Goal: Communication & Community: Share content

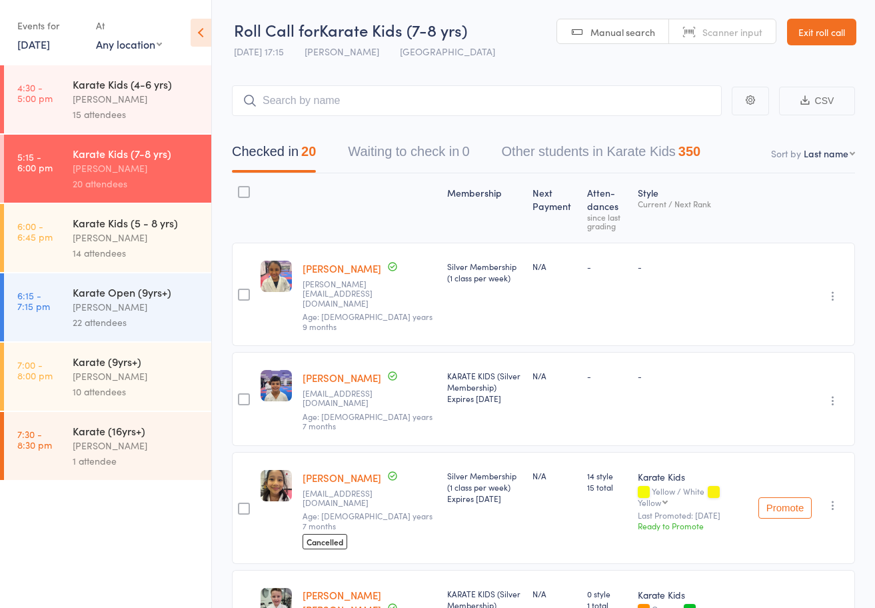
click at [826, 33] on link "Exit roll call" at bounding box center [821, 32] width 69 height 27
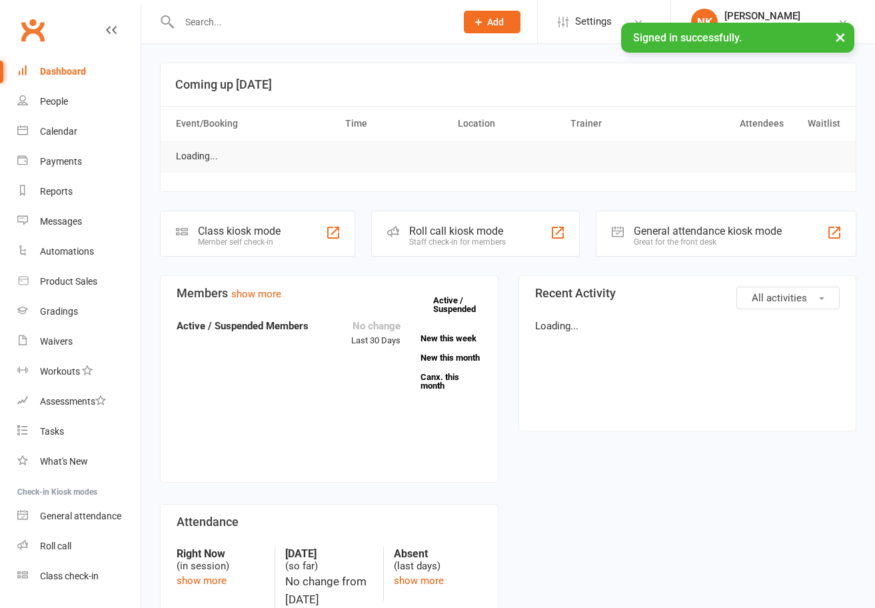
click at [269, 13] on input "text" at bounding box center [310, 22] width 271 height 19
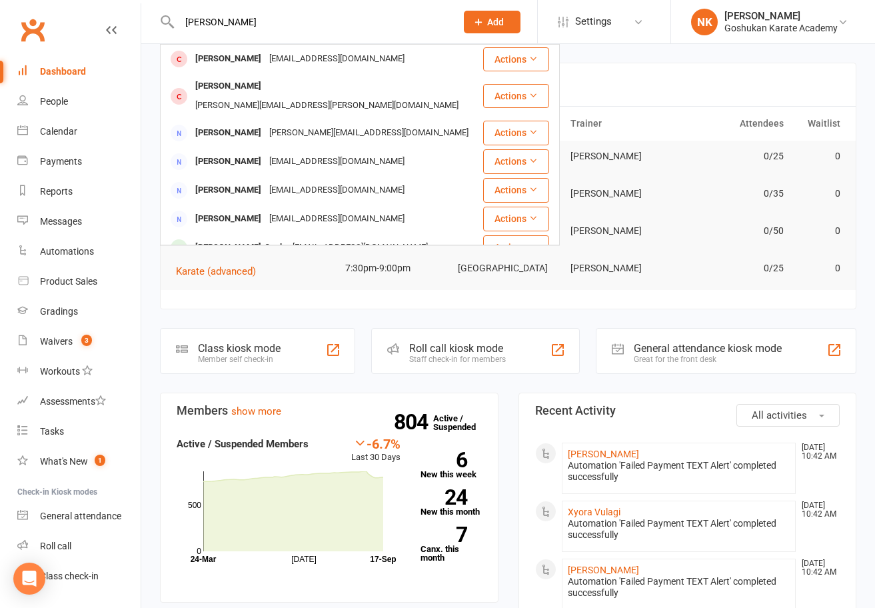
type input "chris"
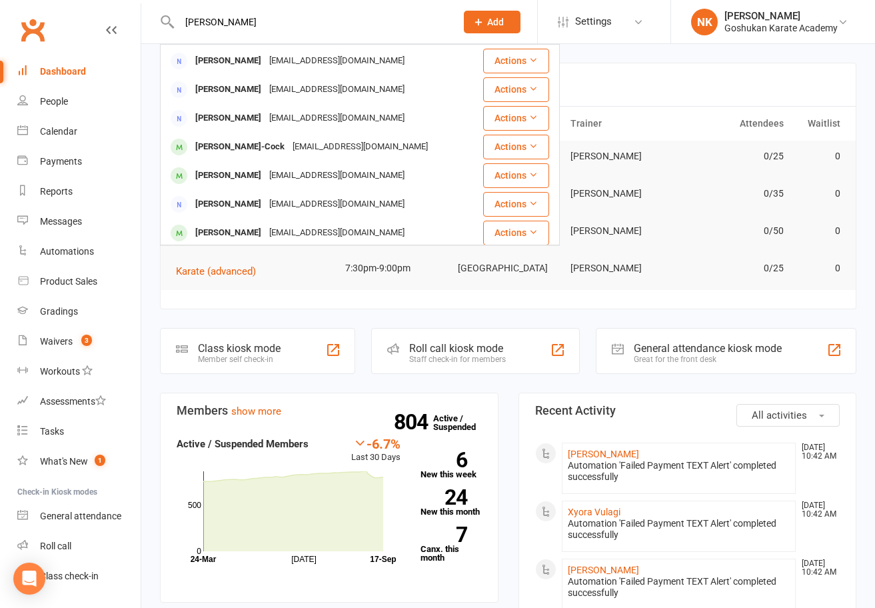
scroll to position [104, 0]
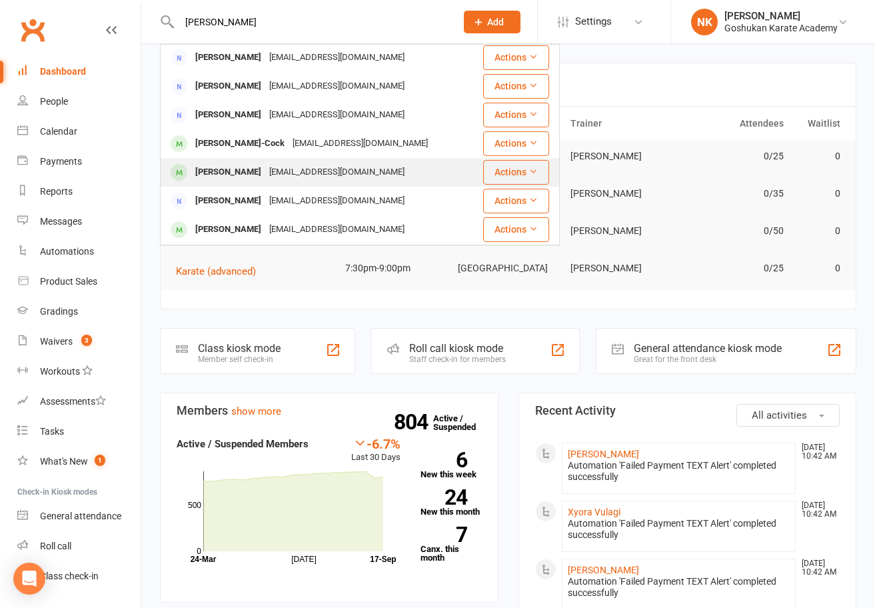
click at [271, 163] on div "minamagdy61@gmail.com" at bounding box center [336, 172] width 143 height 19
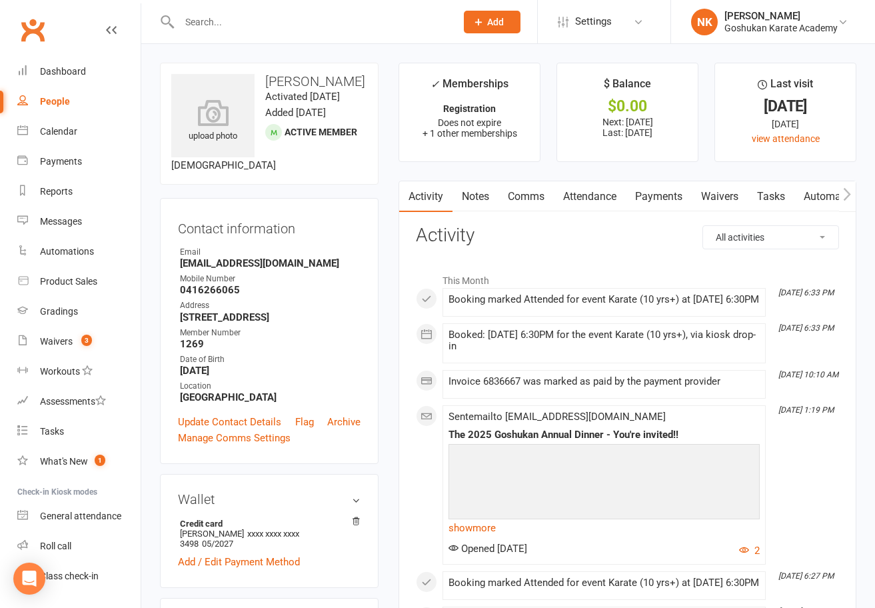
click at [644, 199] on link "Payments" at bounding box center [659, 196] width 66 height 31
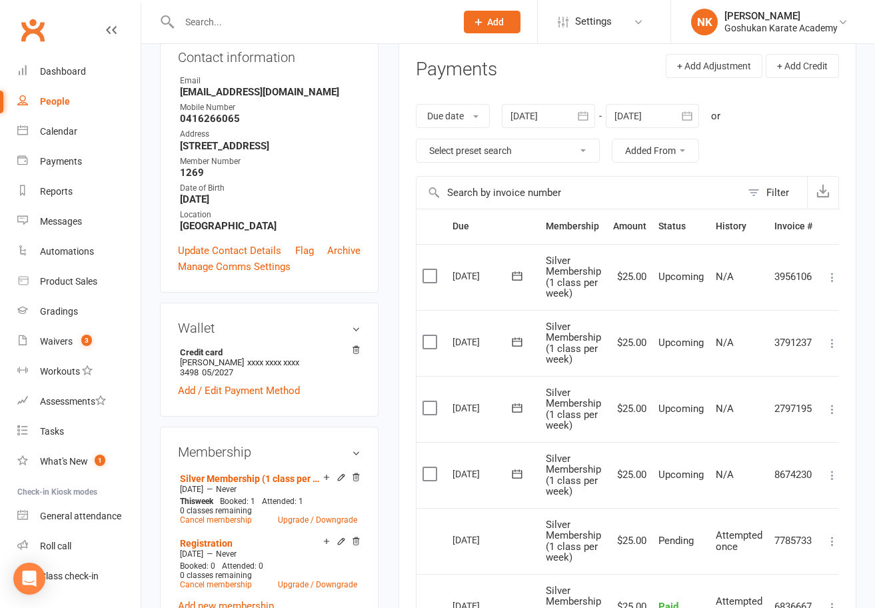
scroll to position [174, 0]
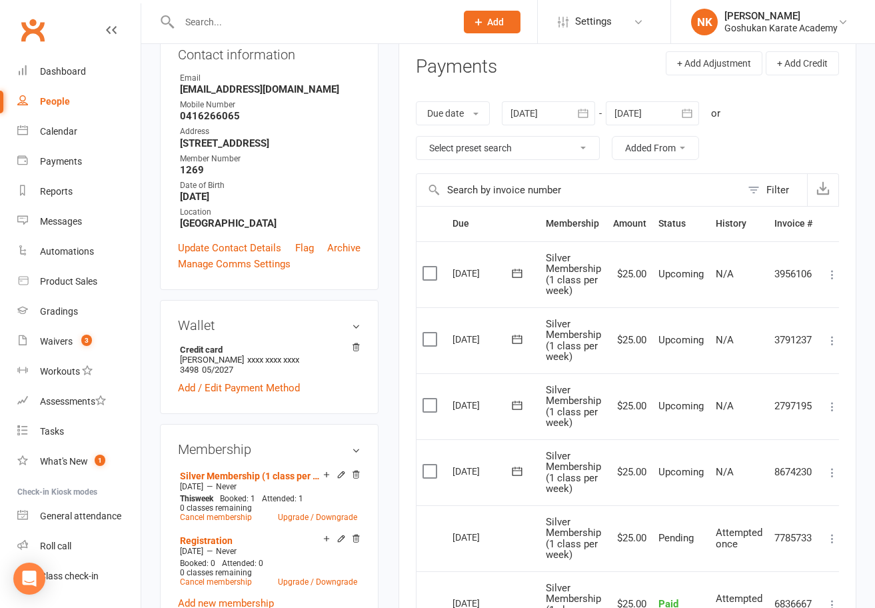
click at [626, 119] on div at bounding box center [652, 113] width 93 height 24
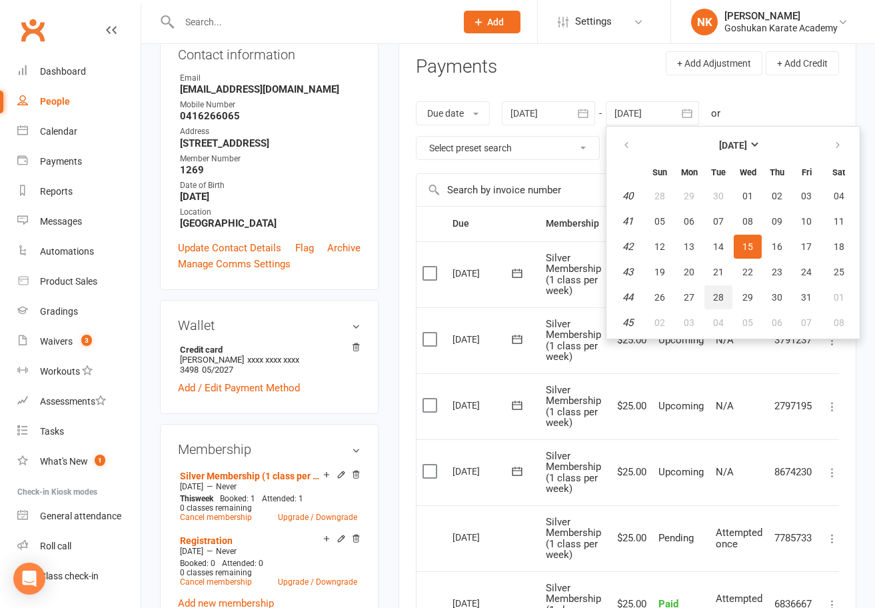
click at [723, 292] on span "28" at bounding box center [718, 297] width 11 height 11
type input "28 Oct 2025"
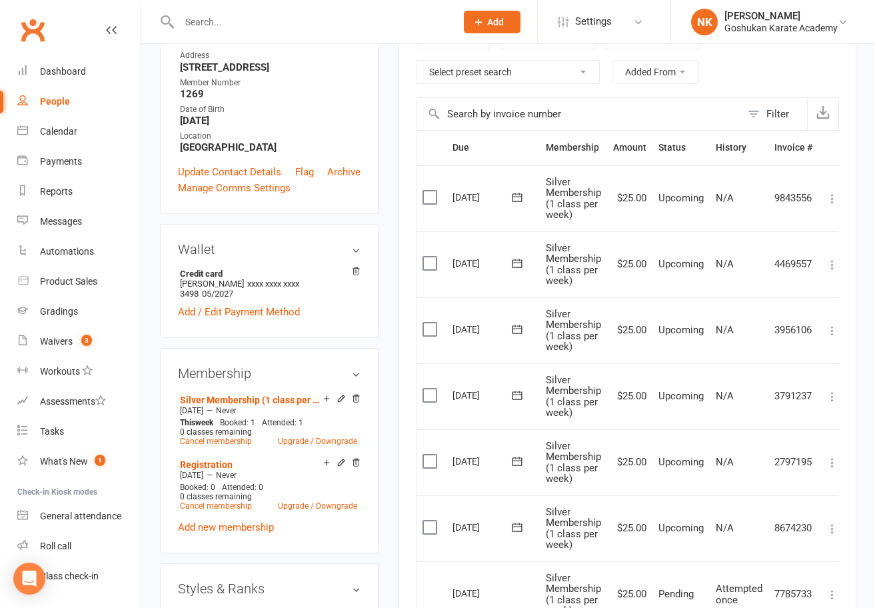
scroll to position [295, 0]
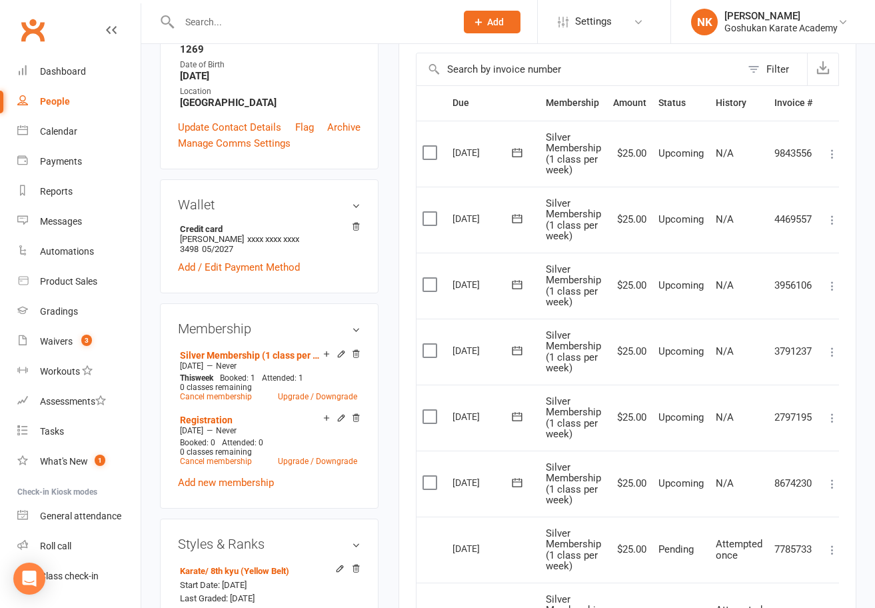
click at [426, 153] on label at bounding box center [432, 152] width 18 height 13
click at [426, 146] on input "checkbox" at bounding box center [427, 146] width 9 height 0
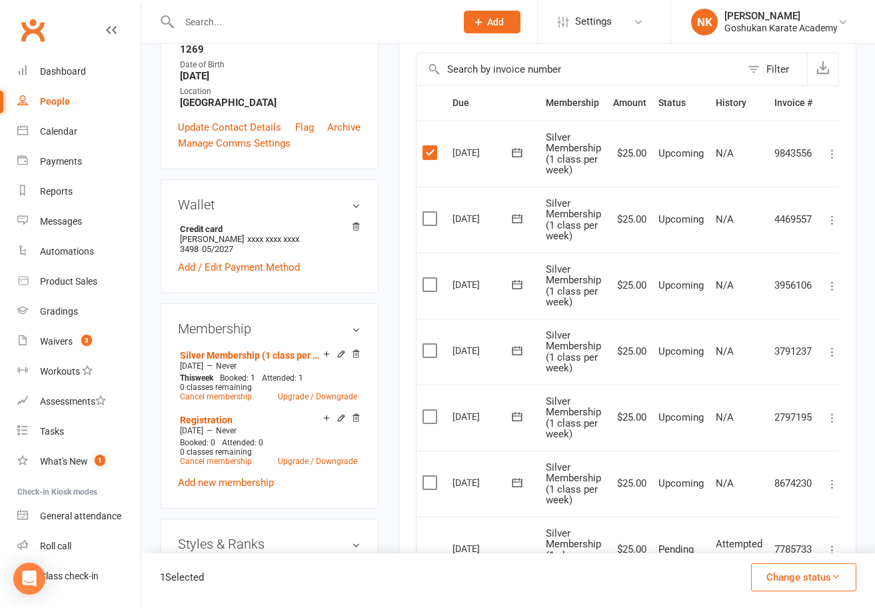
click at [434, 222] on label at bounding box center [432, 218] width 18 height 13
click at [431, 212] on input "checkbox" at bounding box center [427, 212] width 9 height 0
click at [431, 282] on label at bounding box center [432, 284] width 18 height 13
click at [431, 278] on input "checkbox" at bounding box center [427, 278] width 9 height 0
click at [431, 351] on label at bounding box center [432, 350] width 18 height 13
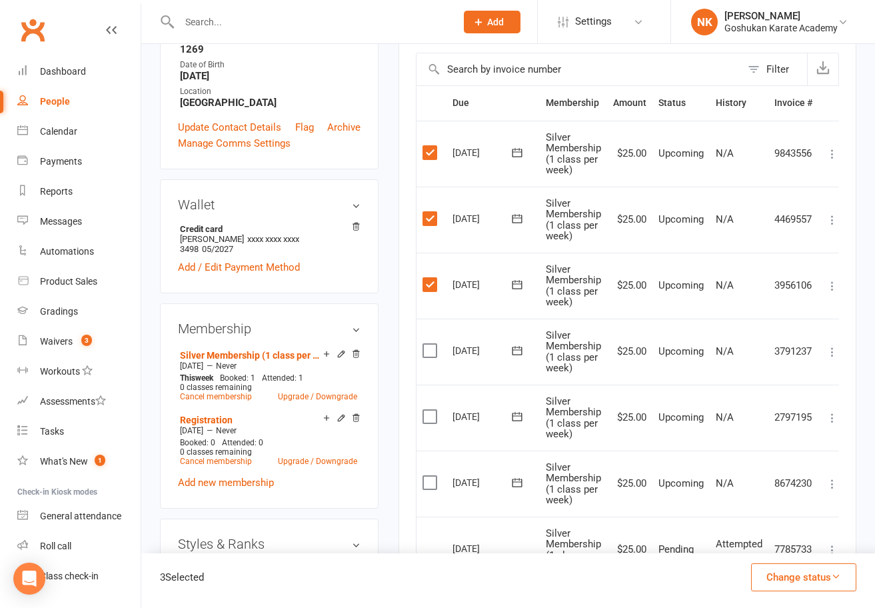
click at [431, 344] on input "checkbox" at bounding box center [427, 344] width 9 height 0
click at [432, 410] on label at bounding box center [432, 416] width 18 height 13
click at [431, 410] on input "checkbox" at bounding box center [427, 410] width 9 height 0
click at [432, 476] on label at bounding box center [432, 482] width 18 height 13
click at [431, 476] on input "checkbox" at bounding box center [427, 476] width 9 height 0
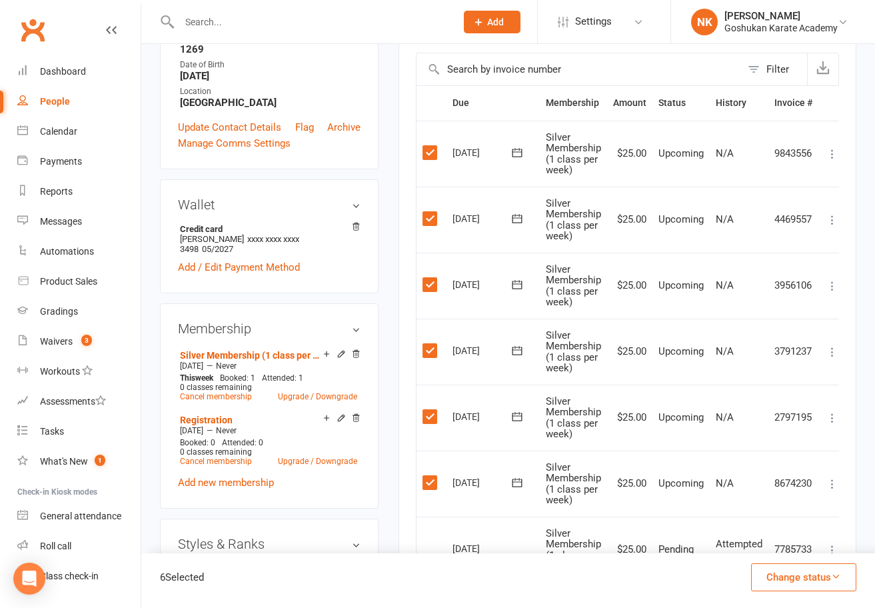
click at [434, 153] on label at bounding box center [432, 152] width 18 height 13
click at [431, 146] on input "checkbox" at bounding box center [427, 146] width 9 height 0
click at [798, 581] on button "Change status" at bounding box center [803, 577] width 105 height 28
click at [770, 545] on link "Skipped" at bounding box center [790, 541] width 132 height 27
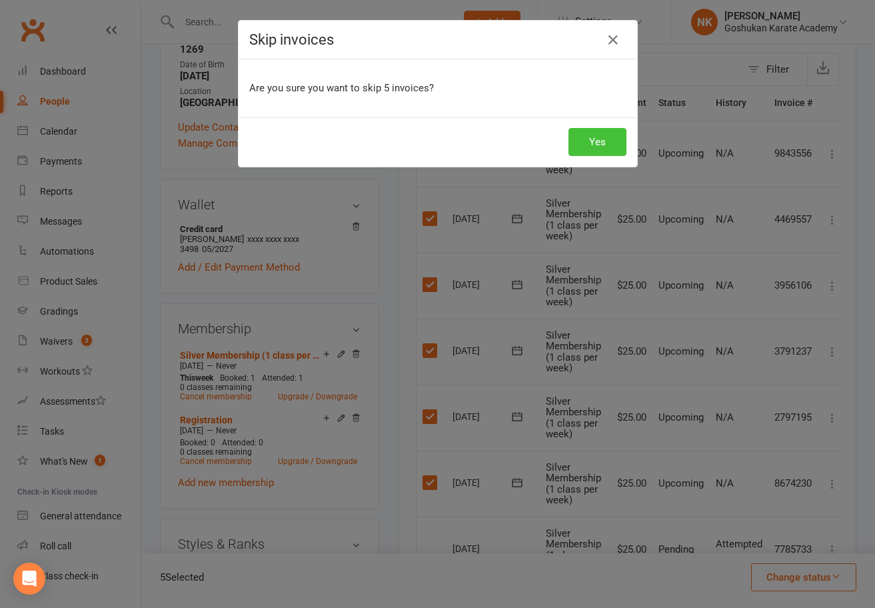
click at [599, 146] on button "Yes" at bounding box center [598, 142] width 58 height 28
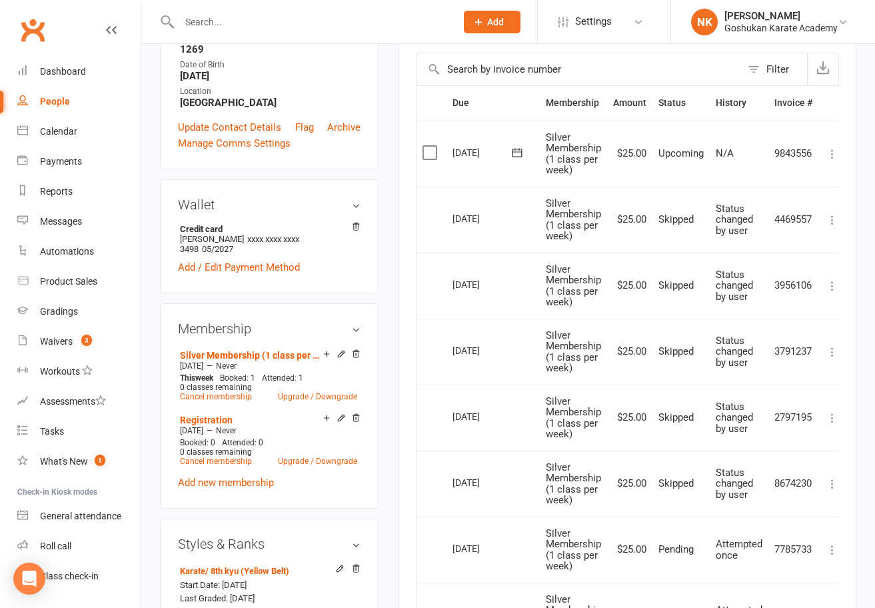
scroll to position [0, 0]
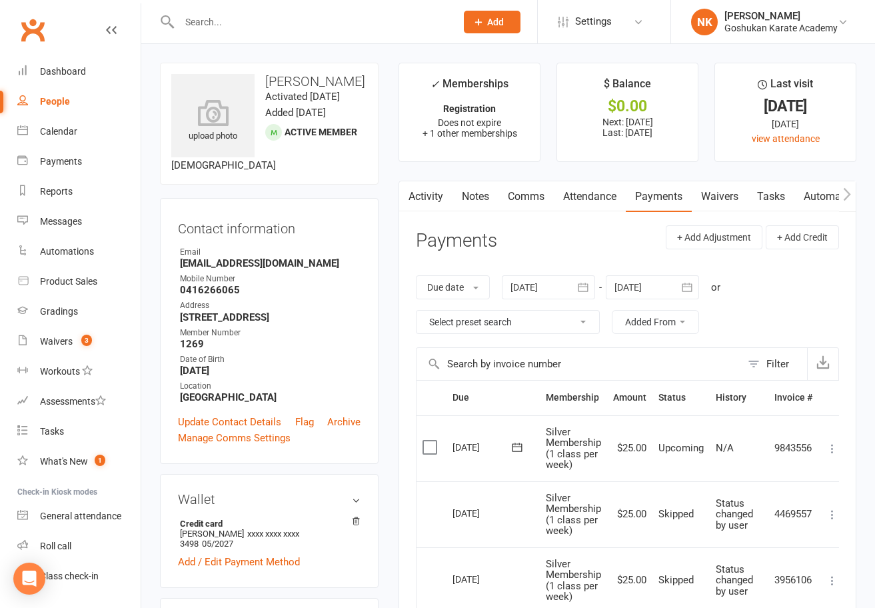
click at [41, 48] on div "Clubworx" at bounding box center [70, 37] width 141 height 49
click at [35, 32] on link "Clubworx" at bounding box center [32, 29] width 33 height 33
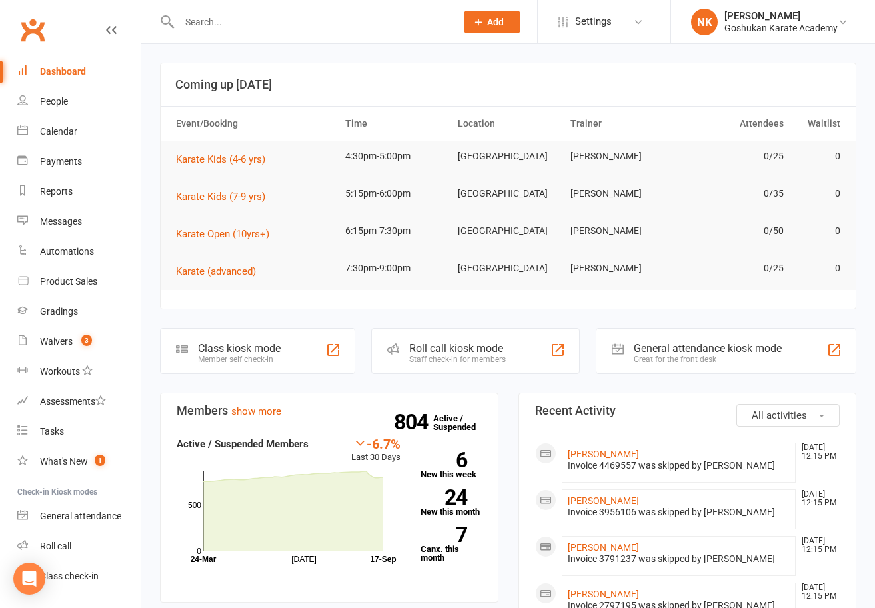
click at [311, 26] on input "text" at bounding box center [310, 22] width 271 height 19
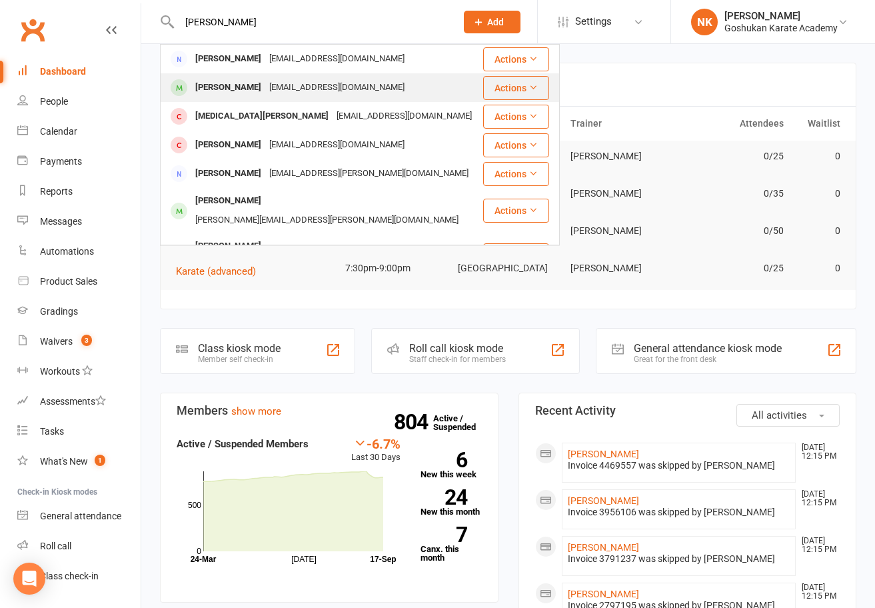
type input "myra"
click at [255, 80] on div "Myra Shrivastava" at bounding box center [228, 87] width 74 height 19
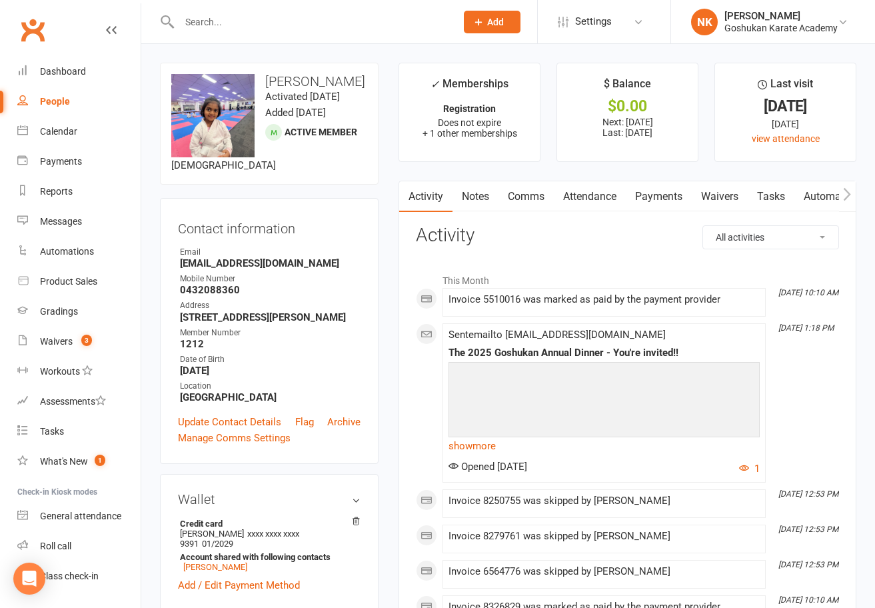
click at [642, 201] on link "Payments" at bounding box center [659, 196] width 66 height 31
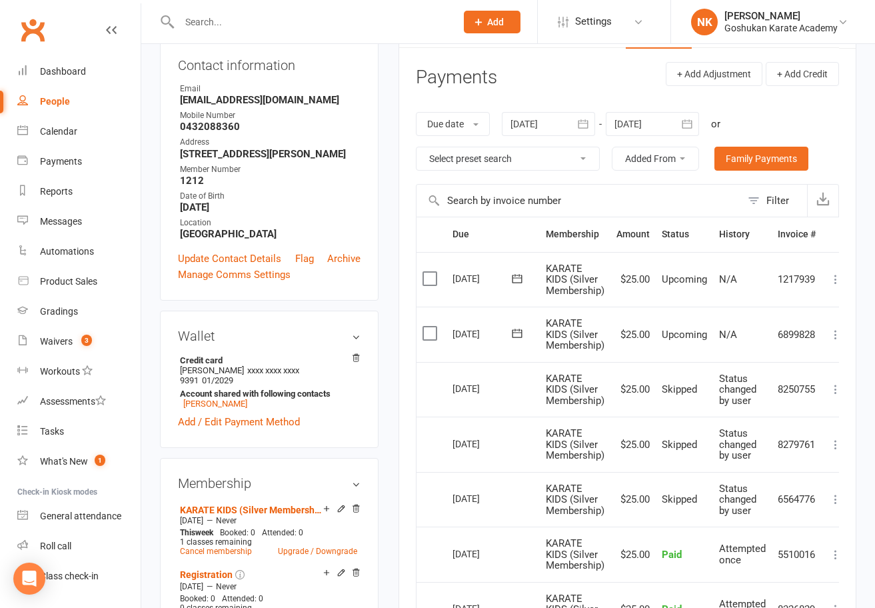
scroll to position [166, 0]
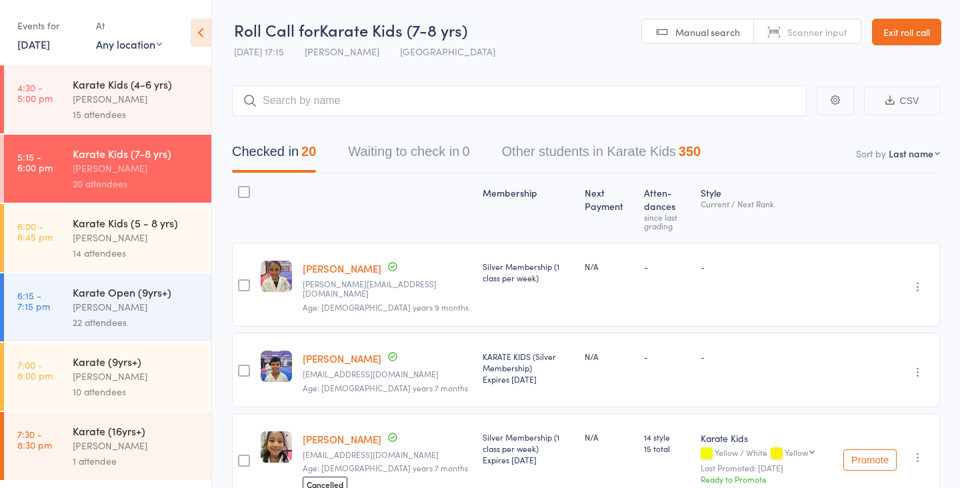
click at [895, 43] on link "Exit roll call" at bounding box center [906, 32] width 69 height 27
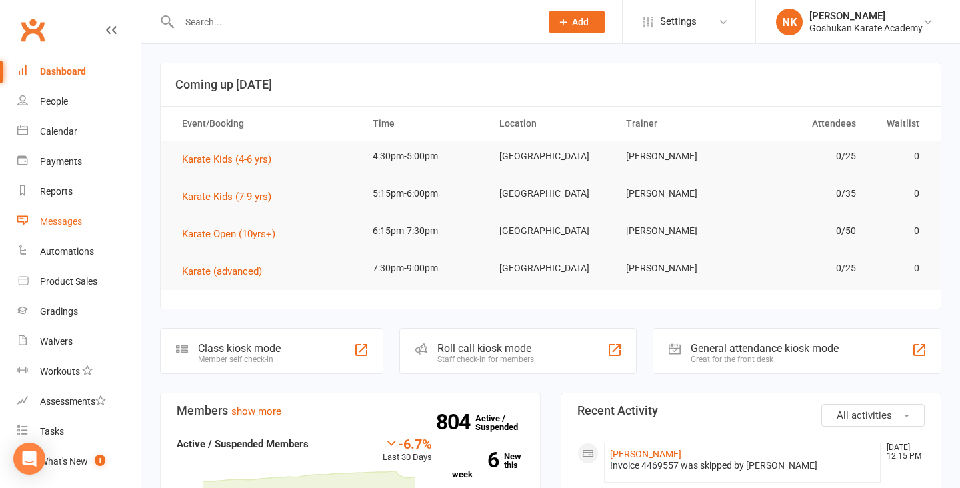
click at [80, 215] on link "Messages" at bounding box center [78, 222] width 123 height 30
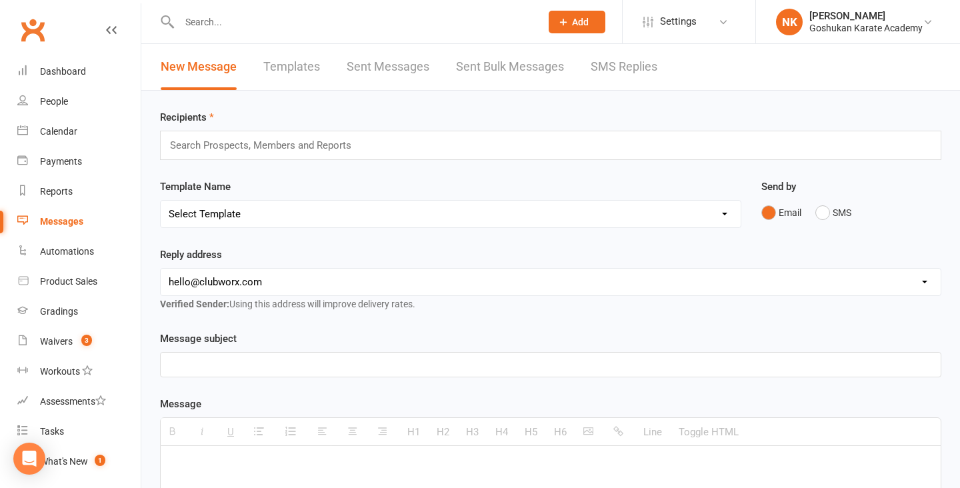
click at [295, 66] on link "Templates" at bounding box center [291, 67] width 57 height 46
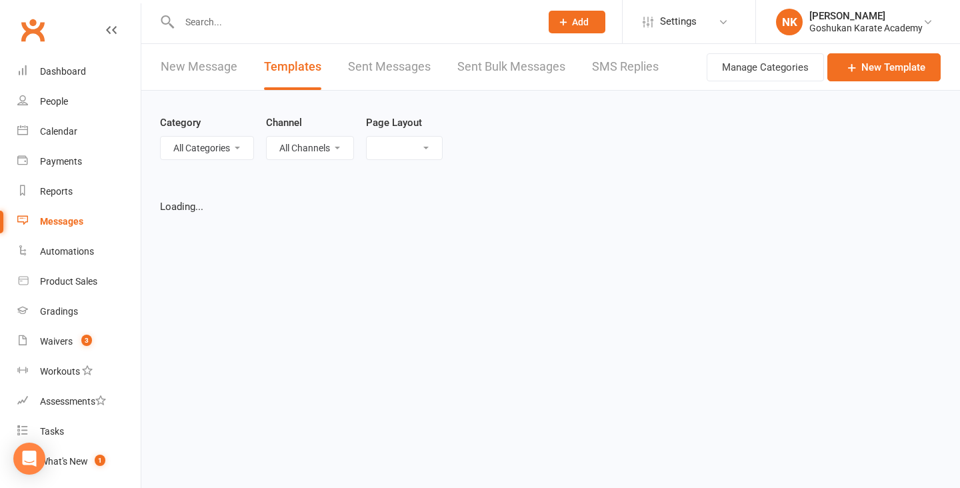
select select "list"
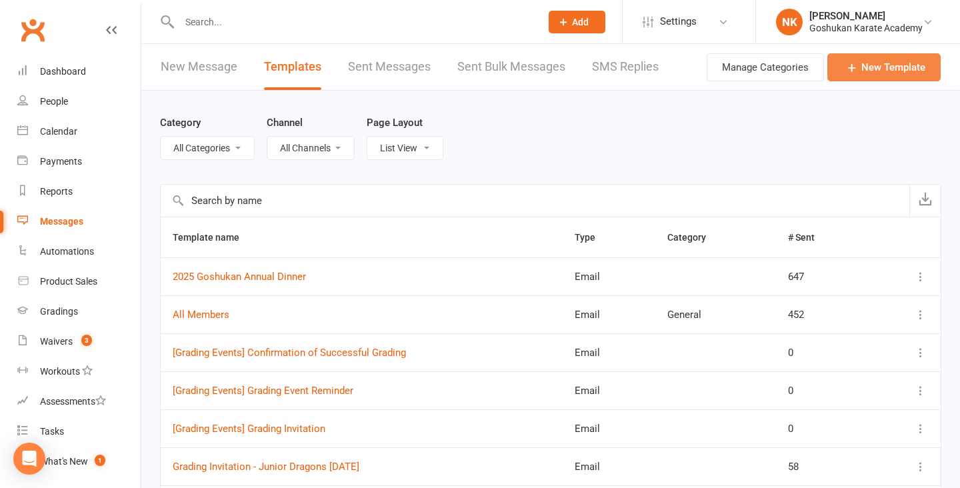
click at [882, 63] on link "New Template" at bounding box center [883, 67] width 113 height 28
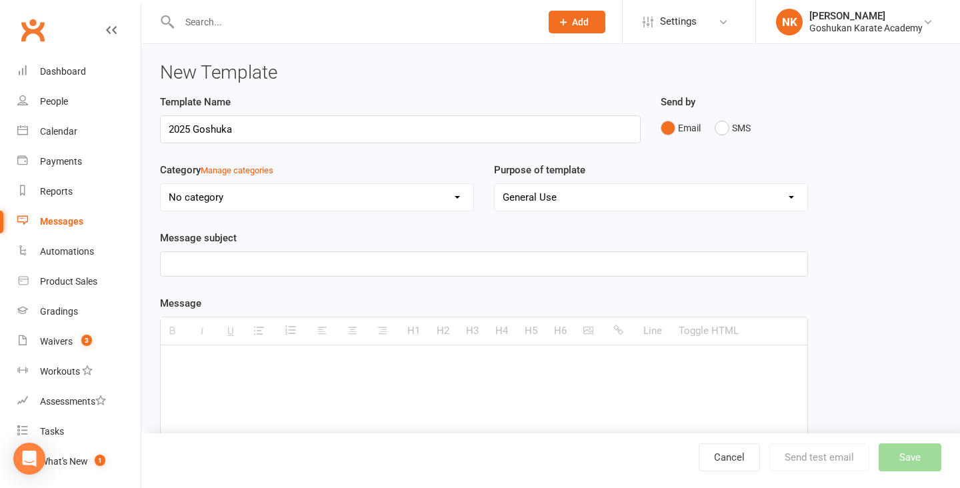
type input "2025 Goshukan"
type input "Goshukan Annual Dinner - You're Invited!"
type input "N"
click at [331, 151] on div "Template Name NEW TIMETABLE!! [Effective Monday 29th September, 2025]" at bounding box center [400, 128] width 501 height 68
click at [196, 131] on input "NEW TIMETABLE!! [Effective Monday 29th September, 2025]" at bounding box center [400, 129] width 481 height 28
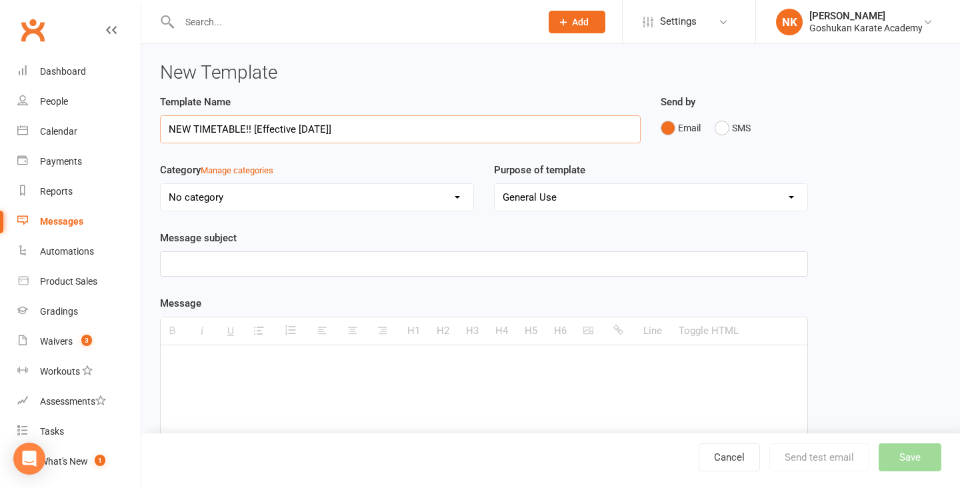
click at [193, 131] on input "NEW TIMETABLE!! [Effective Monday 29th September, 2025]" at bounding box center [400, 129] width 481 height 28
drag, startPoint x: 479, startPoint y: 127, endPoint x: 287, endPoint y: 129, distance: 192.6
click at [287, 129] on input "NEW CLASS TIMETABLE!! [Effective Monday 29th September, 2025]" at bounding box center [400, 129] width 481 height 28
type input "NEW CLASS TIMETABLE!! [Effective Monday 29th September, 2025]"
click at [303, 262] on p at bounding box center [484, 264] width 631 height 16
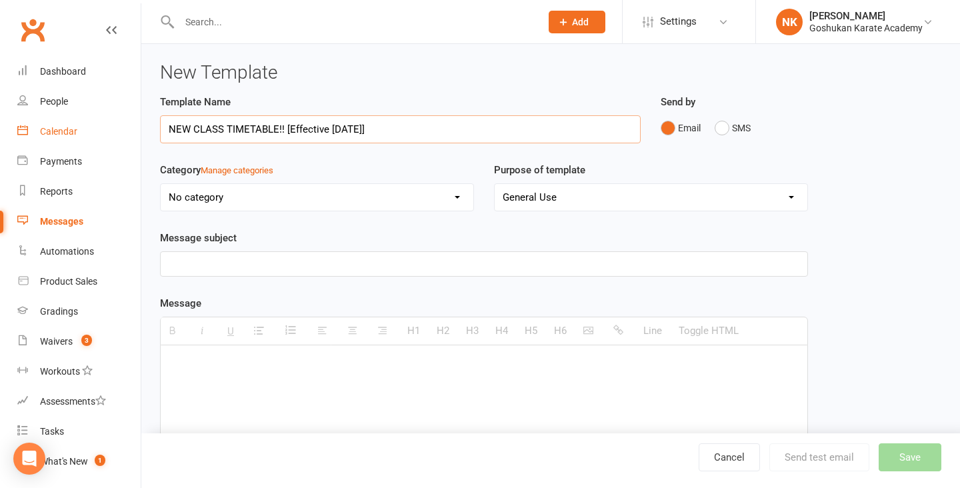
drag, startPoint x: 488, startPoint y: 129, endPoint x: 106, endPoint y: 129, distance: 381.9
click at [106, 129] on ui-view "Prospect Member Non-attending contact Class / event Appointment Grading event T…" at bounding box center [480, 353] width 960 height 701
click at [207, 268] on p at bounding box center [484, 264] width 631 height 16
paste div
drag, startPoint x: 481, startPoint y: 130, endPoint x: 161, endPoint y: 129, distance: 320.0
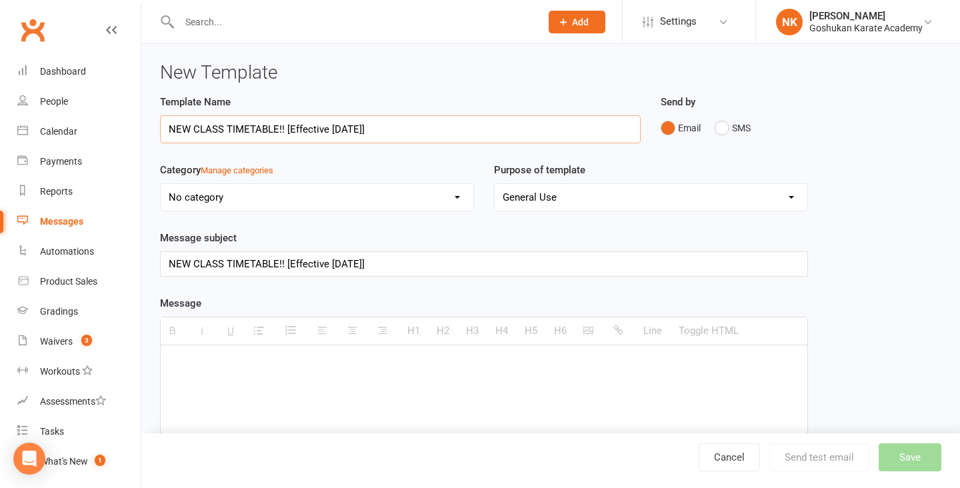
click at [161, 129] on input "NEW CLASS TIMETABLE!! [Effective Monday 29th September, 2025]" at bounding box center [400, 129] width 481 height 28
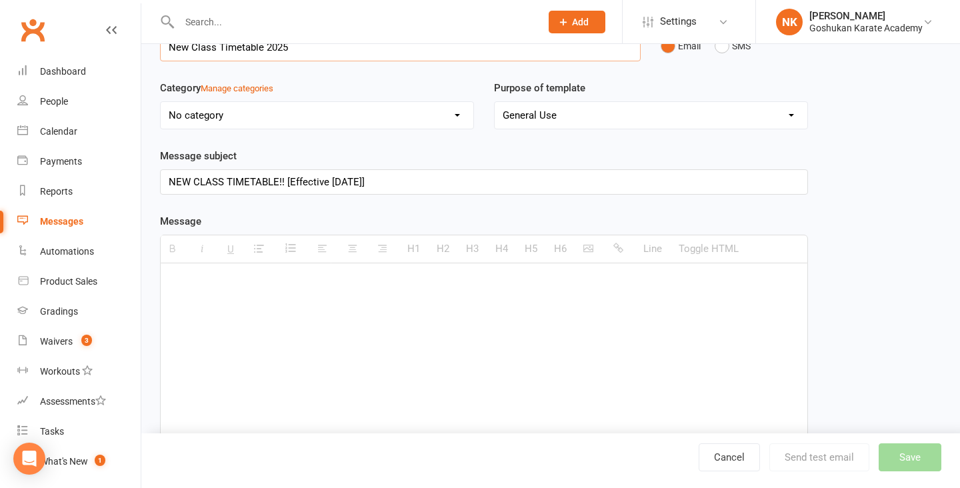
type input "New Class Timetable 2025"
click at [213, 289] on p at bounding box center [484, 283] width 631 height 16
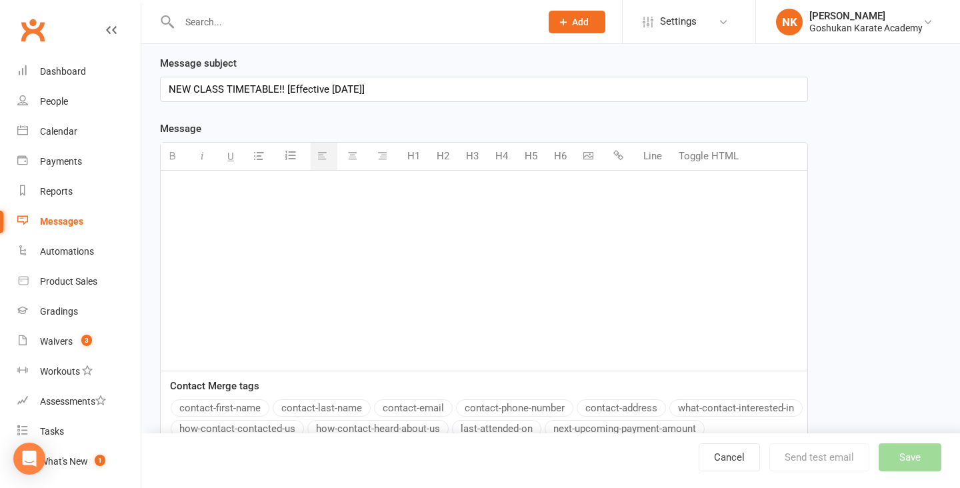
scroll to position [175, 0]
click at [317, 232] on div at bounding box center [484, 270] width 647 height 200
paste div
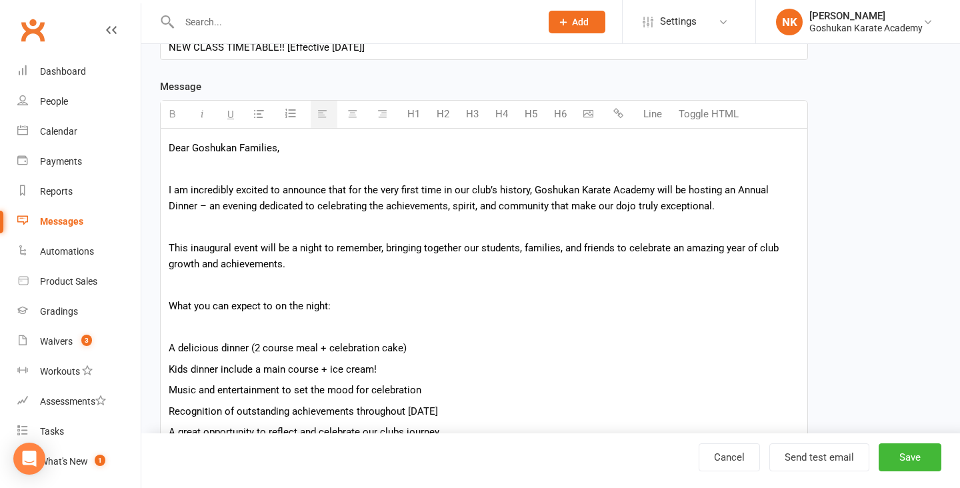
scroll to position [217, 0]
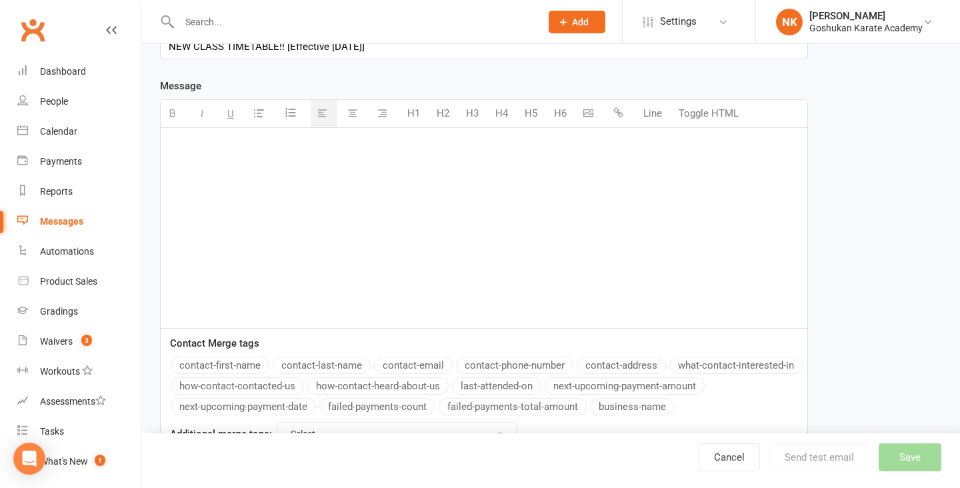
click at [336, 141] on p at bounding box center [484, 147] width 631 height 16
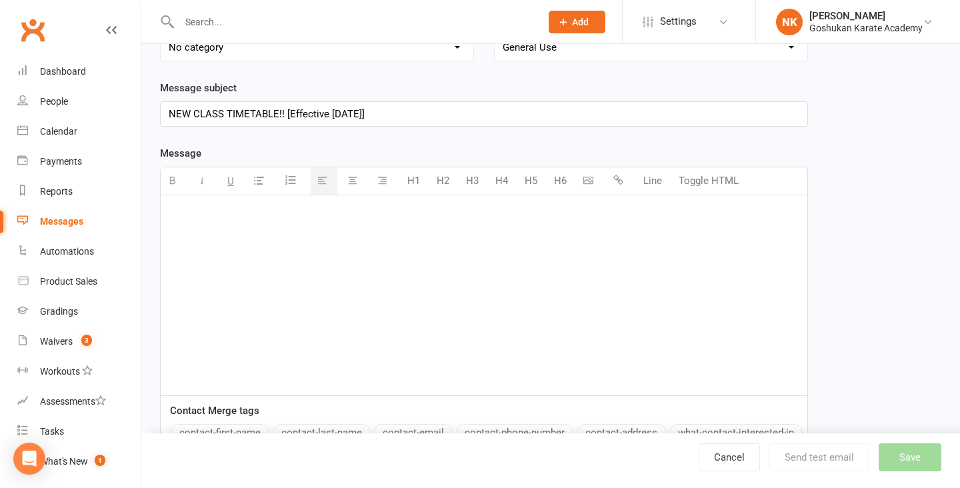
scroll to position [149, 0]
click at [285, 260] on div at bounding box center [484, 296] width 647 height 200
click at [471, 131] on old-template-editor "Template Name New Class Timetable 2025 Send by Email SMS Category Manage catego…" at bounding box center [484, 235] width 648 height 581
click at [443, 275] on div at bounding box center [484, 296] width 647 height 200
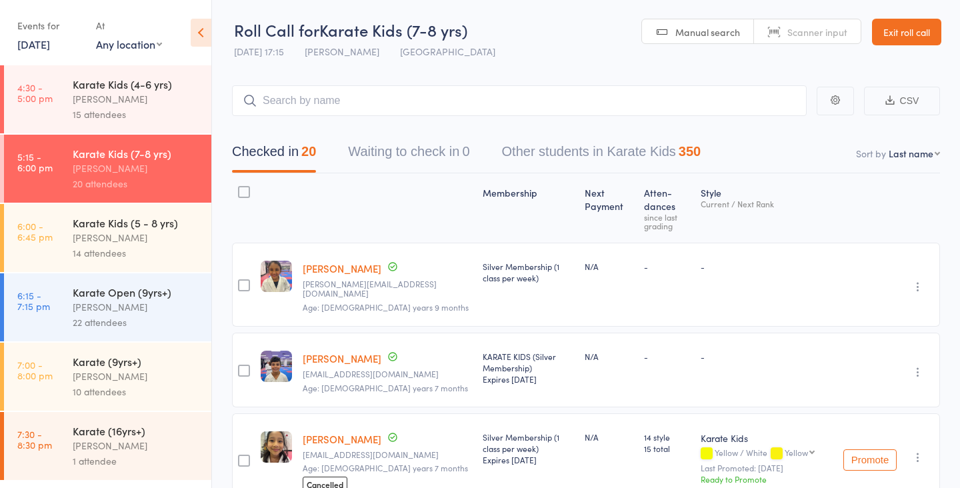
click at [895, 23] on link "Exit roll call" at bounding box center [906, 32] width 69 height 27
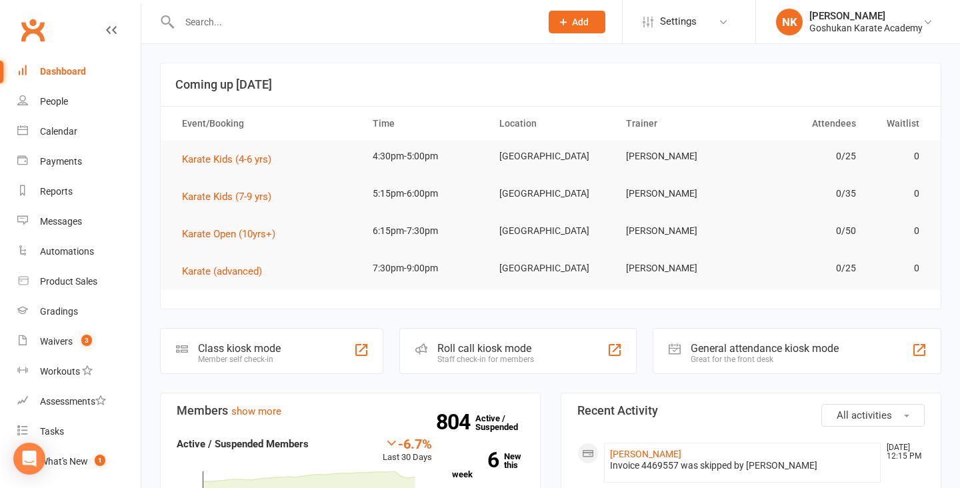
click at [242, 29] on input "text" at bounding box center [353, 22] width 356 height 19
type input "angus"
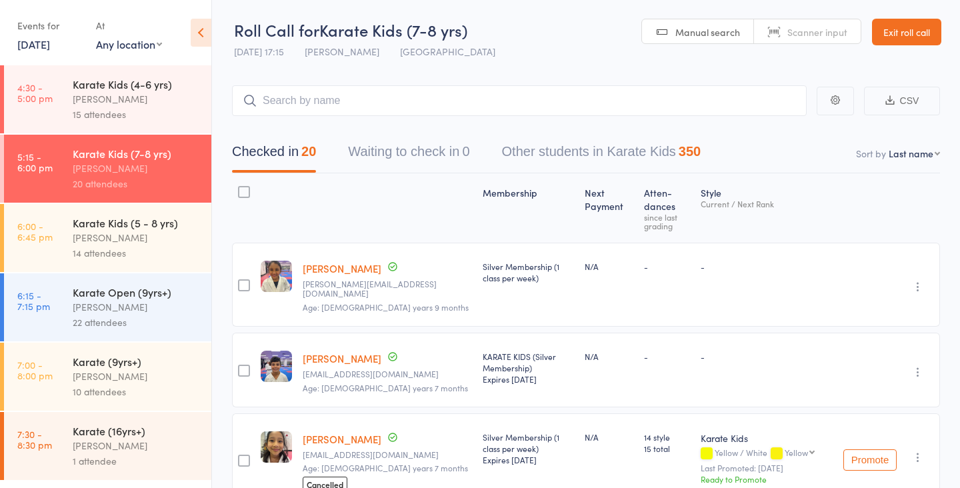
click at [917, 20] on link "Exit roll call" at bounding box center [906, 32] width 69 height 27
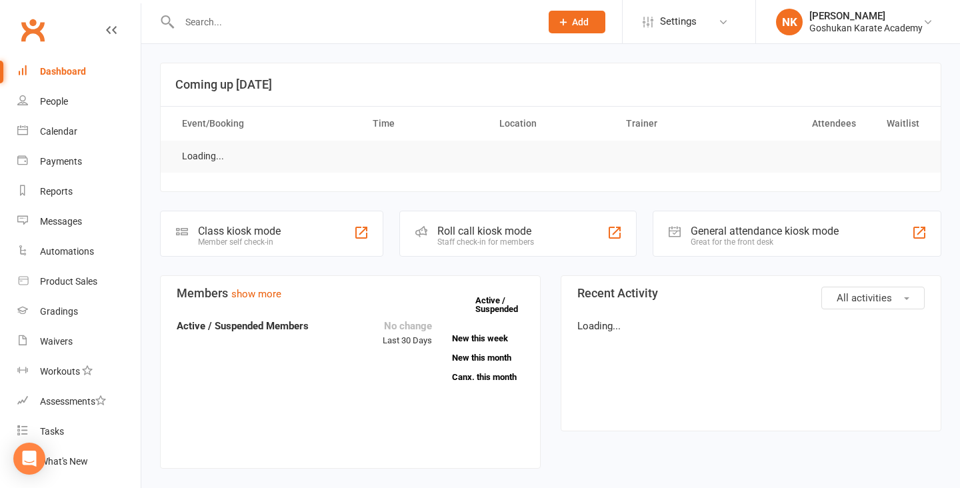
click at [255, 21] on input "text" at bounding box center [353, 22] width 356 height 19
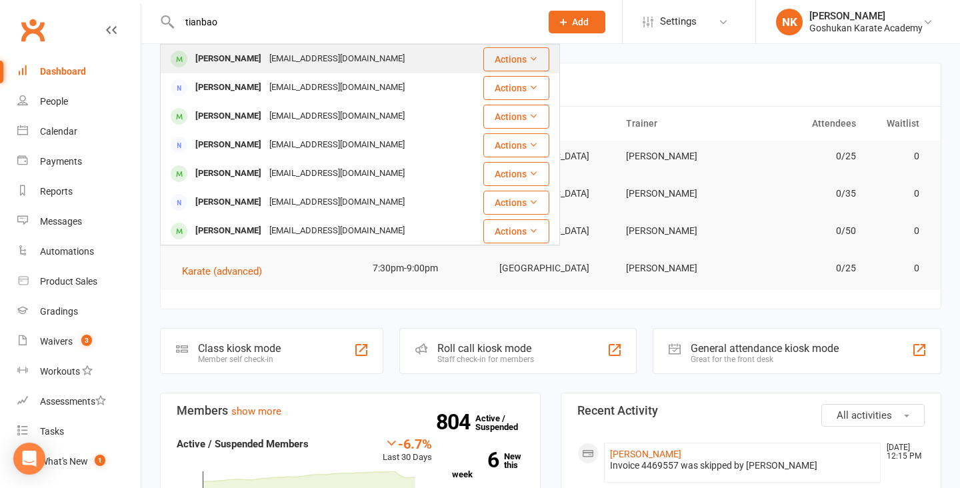
type input "tianbao"
click at [265, 58] on div "[PERSON_NAME]" at bounding box center [228, 58] width 74 height 19
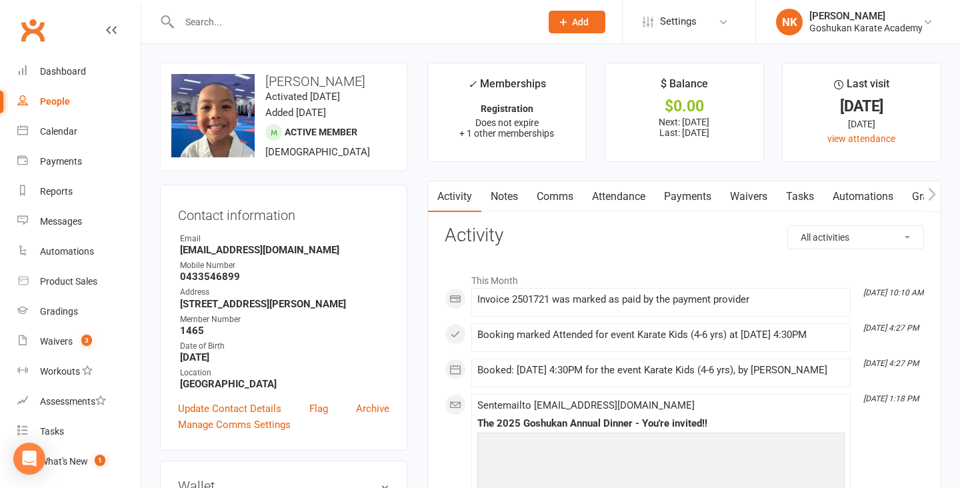
drag, startPoint x: 355, startPoint y: 98, endPoint x: 263, endPoint y: 97, distance: 92.0
click at [263, 89] on h3 "Tianbao Thayananthan" at bounding box center [283, 81] width 225 height 15
copy h3 "Thayananthan"
click at [269, 19] on input "text" at bounding box center [353, 22] width 356 height 19
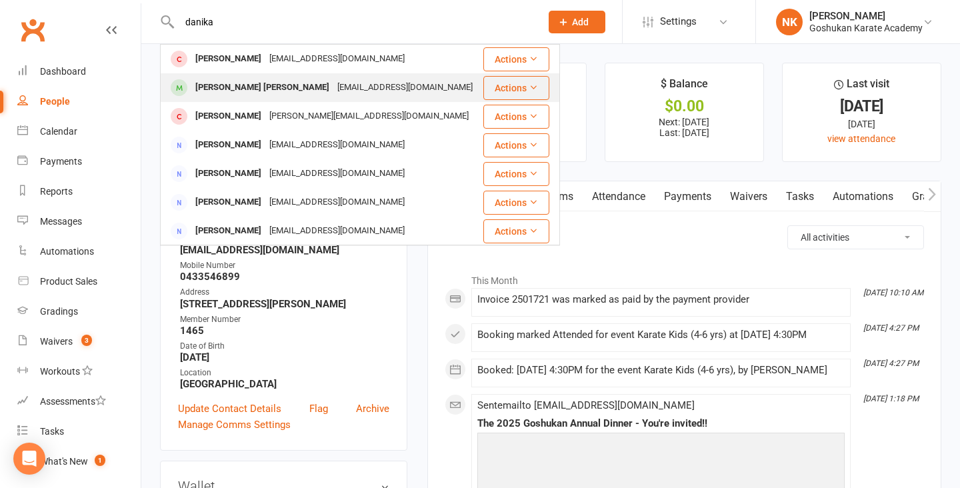
type input "danika"
click at [273, 89] on div "Danika Ann Roshan" at bounding box center [262, 87] width 142 height 19
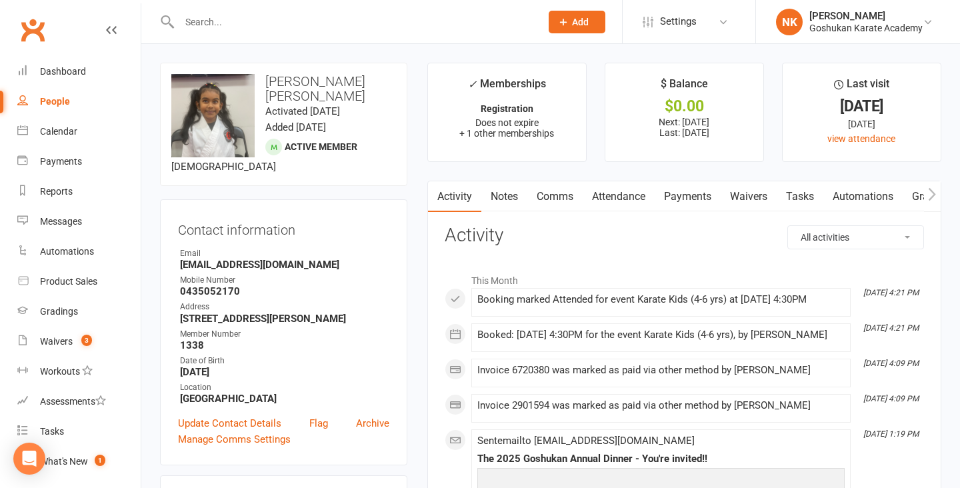
click at [271, 23] on input "text" at bounding box center [353, 22] width 356 height 19
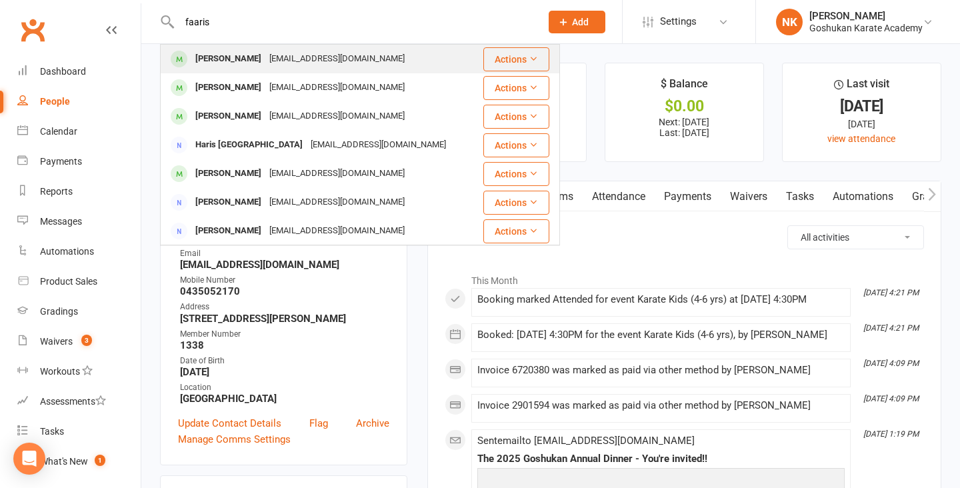
type input "faaris"
click at [302, 64] on div "bballplayer86@hotmail.com" at bounding box center [336, 58] width 143 height 19
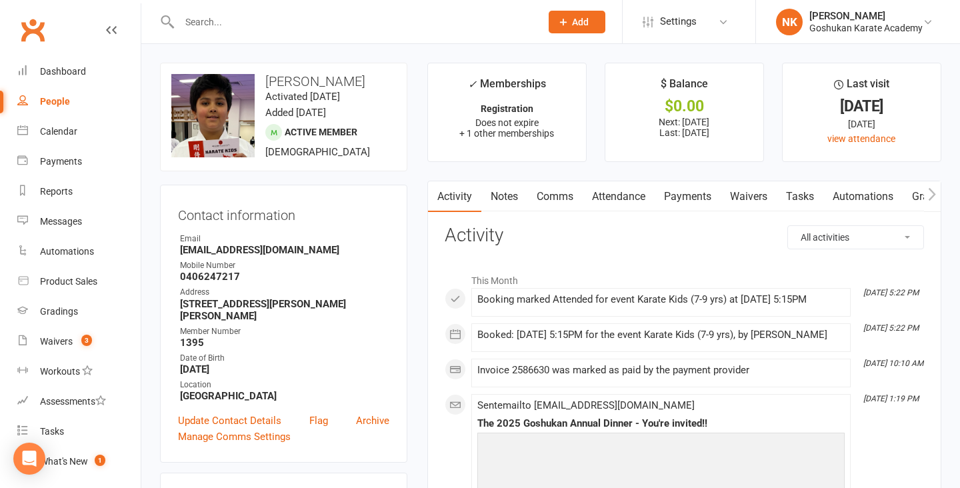
click at [31, 35] on link "Clubworx" at bounding box center [32, 29] width 33 height 33
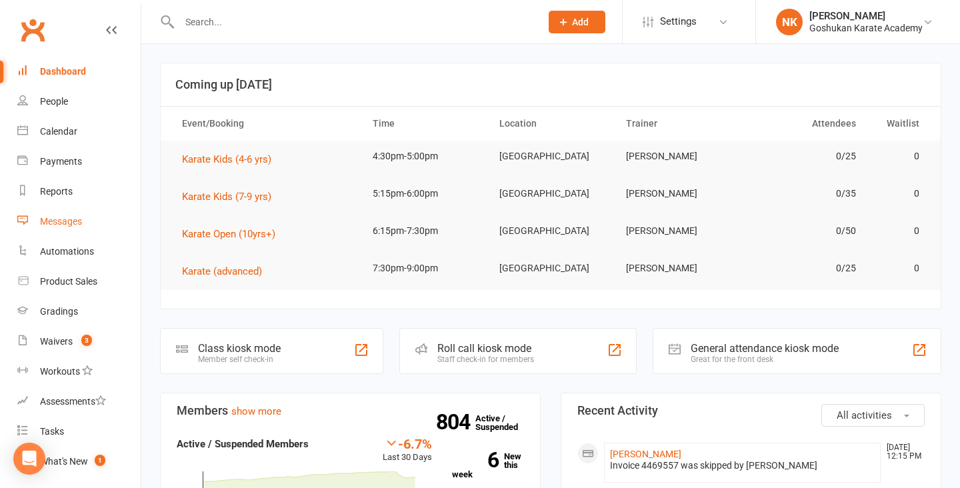
click at [61, 217] on div "Messages" at bounding box center [61, 221] width 42 height 11
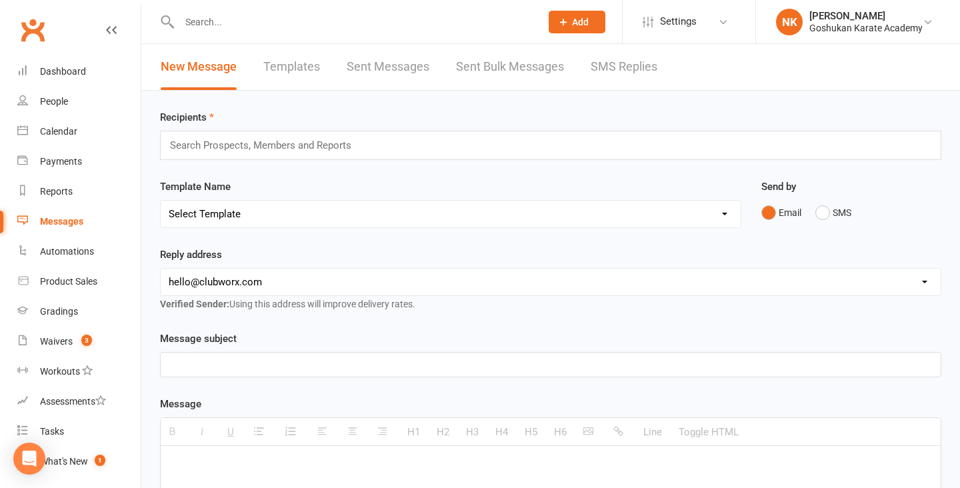
click at [291, 70] on link "Templates" at bounding box center [291, 67] width 57 height 46
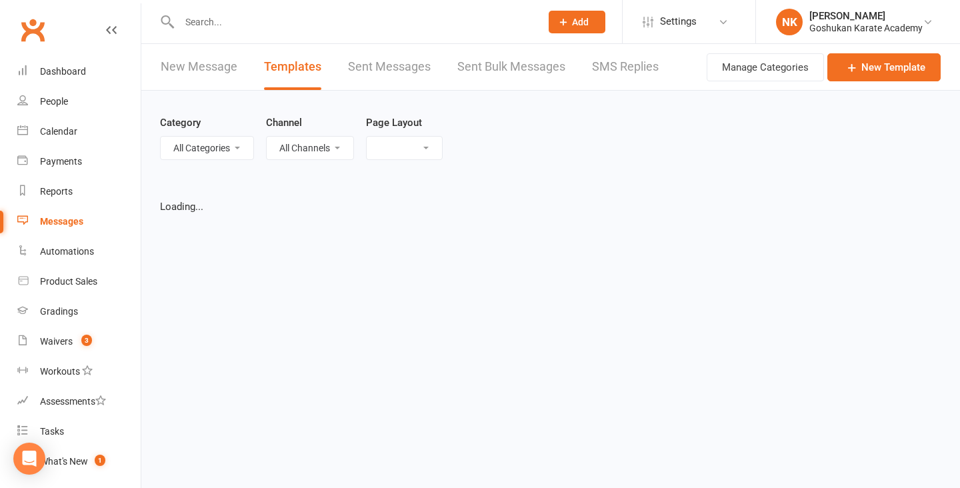
select select "list"
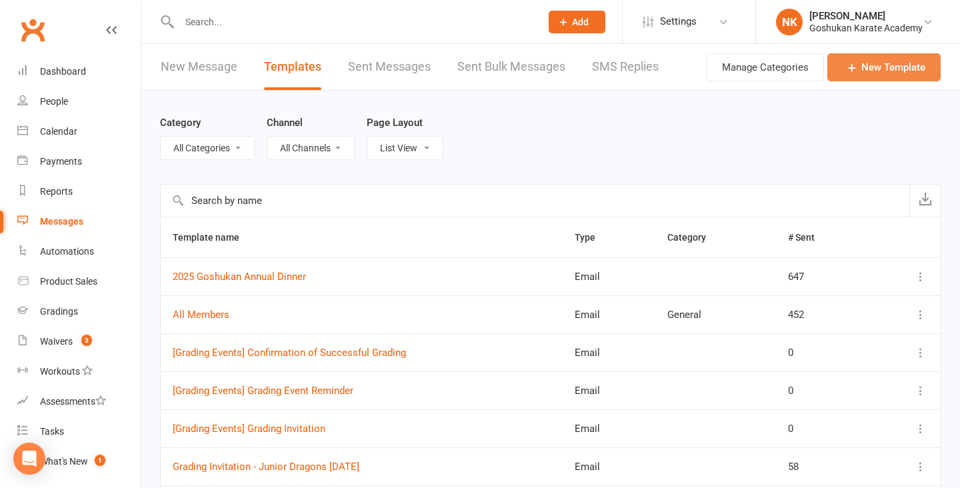
click at [857, 78] on link "New Template" at bounding box center [883, 67] width 113 height 28
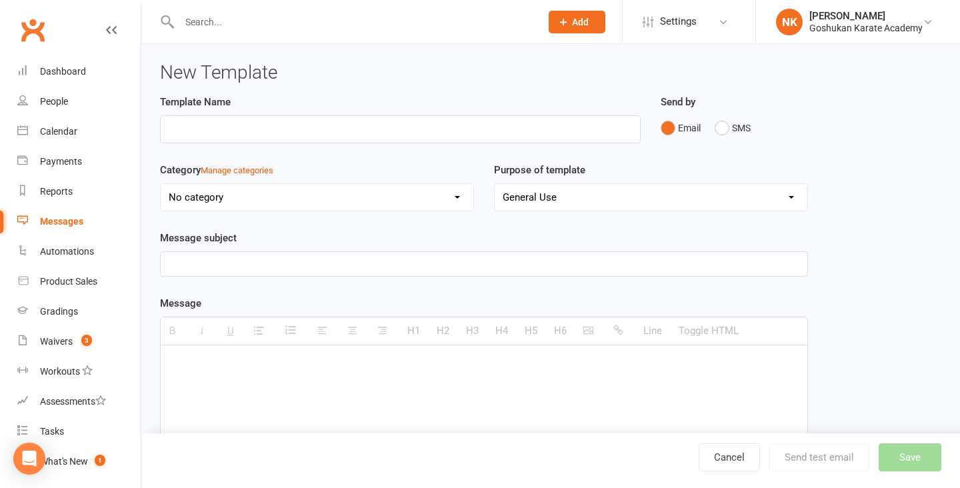
click at [431, 131] on input at bounding box center [400, 129] width 481 height 28
click at [363, 141] on input at bounding box center [400, 129] width 481 height 28
click at [351, 136] on input at bounding box center [400, 129] width 481 height 28
click at [345, 131] on input at bounding box center [400, 129] width 481 height 28
type input "New Class Timetable 2025"
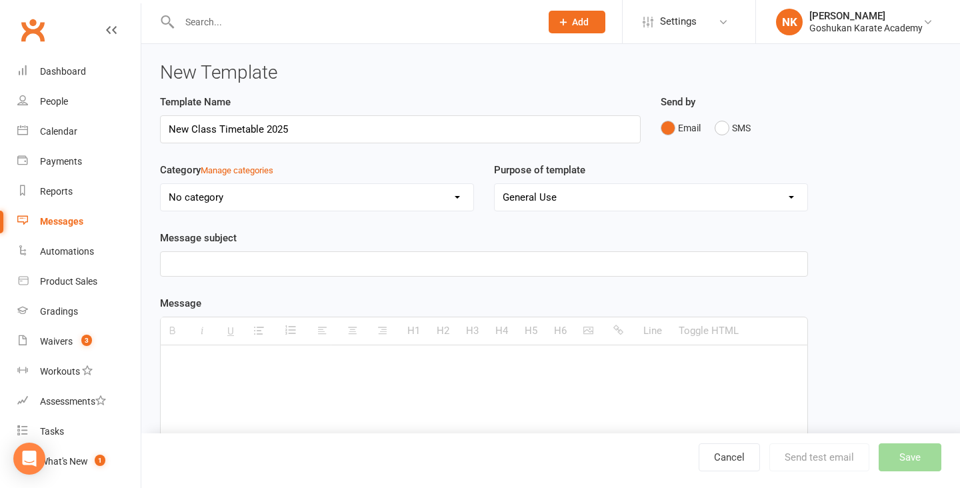
click at [325, 261] on p at bounding box center [484, 264] width 631 height 16
click at [169, 261] on p "NEW CLASS TIMETABLE!!" at bounding box center [484, 264] width 631 height 16
click at [192, 264] on p "*NEW CLASS TIMETABLE!!" at bounding box center [484, 264] width 631 height 16
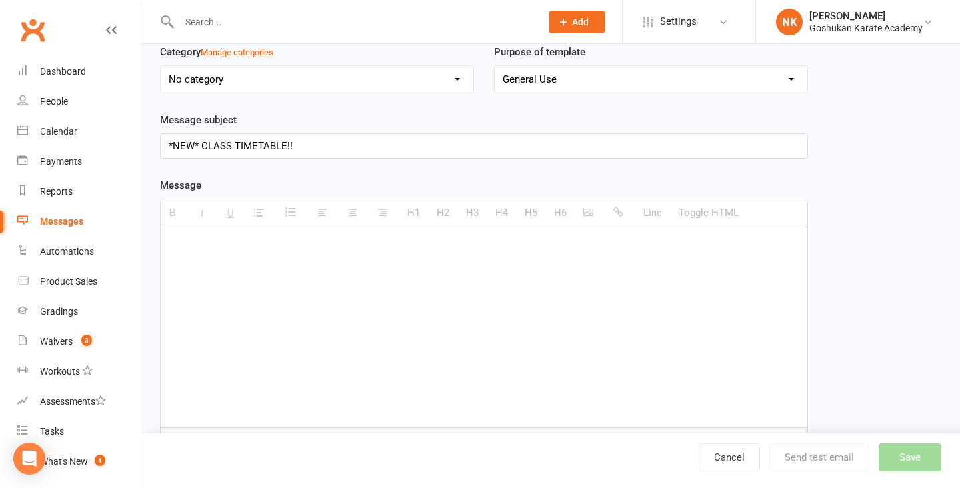
click at [241, 260] on div at bounding box center [484, 327] width 647 height 200
click at [301, 145] on p "*NEW* CLASS TIMETABLE!!" at bounding box center [484, 146] width 631 height 16
click at [269, 254] on p at bounding box center [484, 247] width 631 height 16
paste div
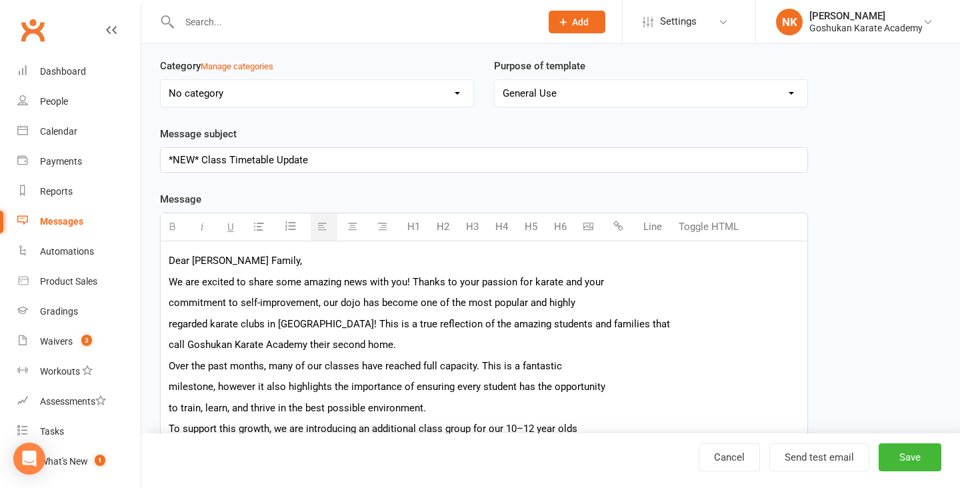
click at [289, 258] on p "Dear Goshukan Family," at bounding box center [484, 261] width 631 height 16
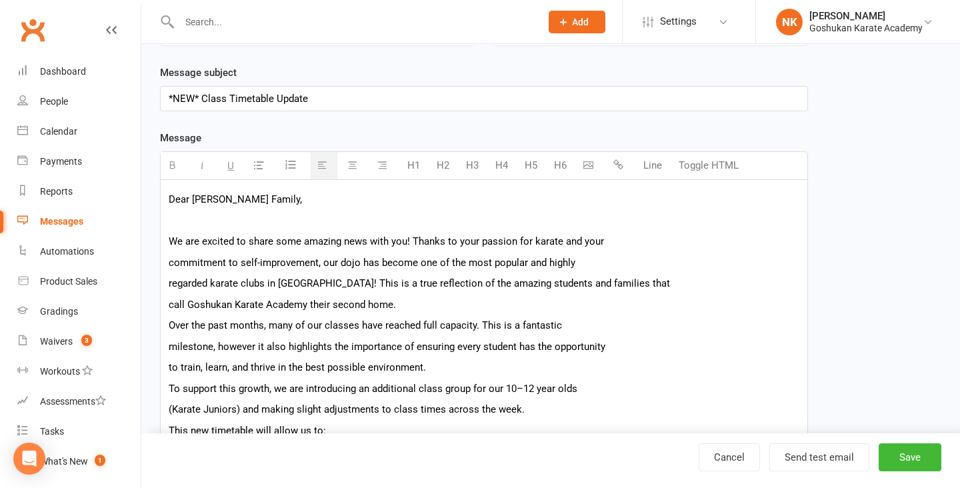
scroll to position [183, 0]
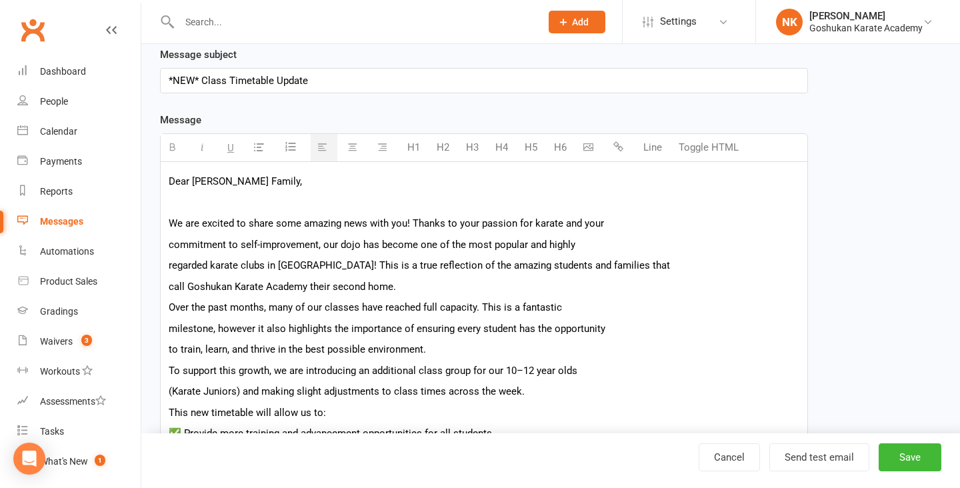
click at [447, 301] on p "Over the past months, many of our classes have reached full capacity. This is a…" at bounding box center [484, 307] width 631 height 16
click at [437, 291] on p "call Goshukan Karate Academy their second home." at bounding box center [484, 287] width 631 height 16
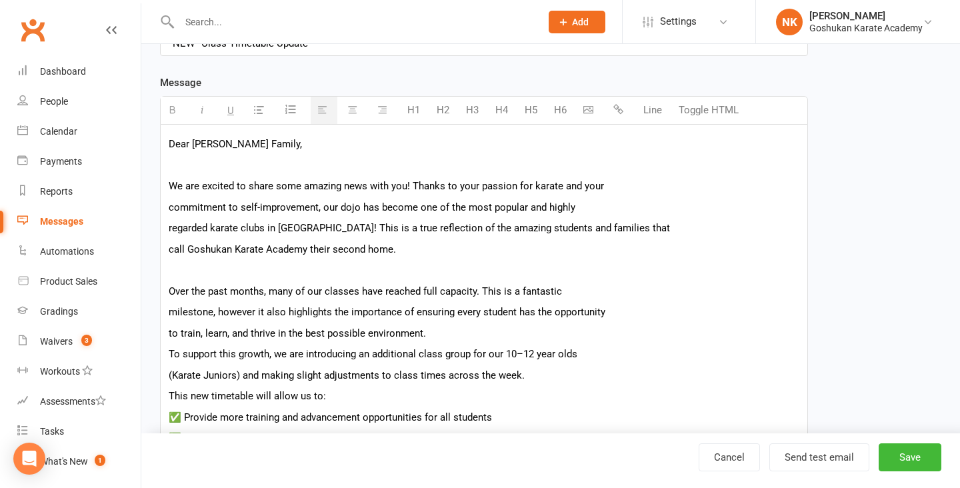
scroll to position [230, 0]
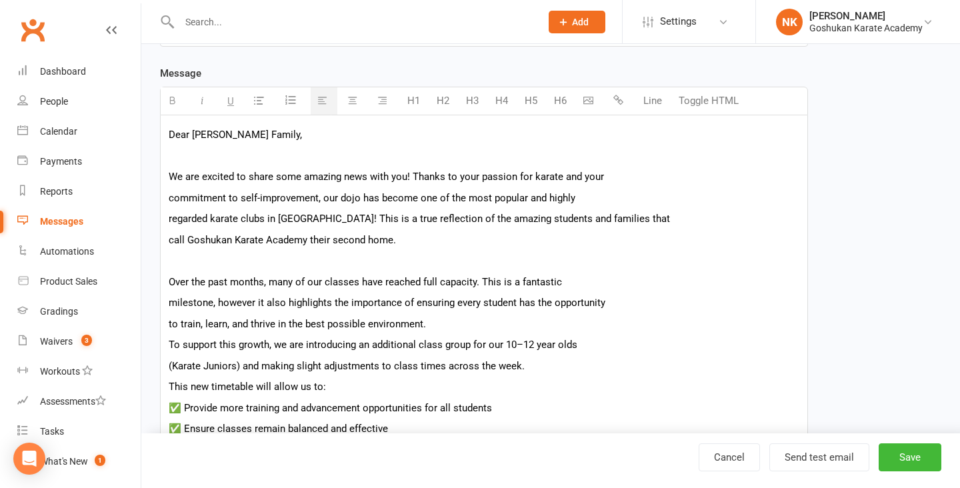
click at [471, 322] on p "to train, learn, and thrive in the best possible environment." at bounding box center [484, 324] width 631 height 16
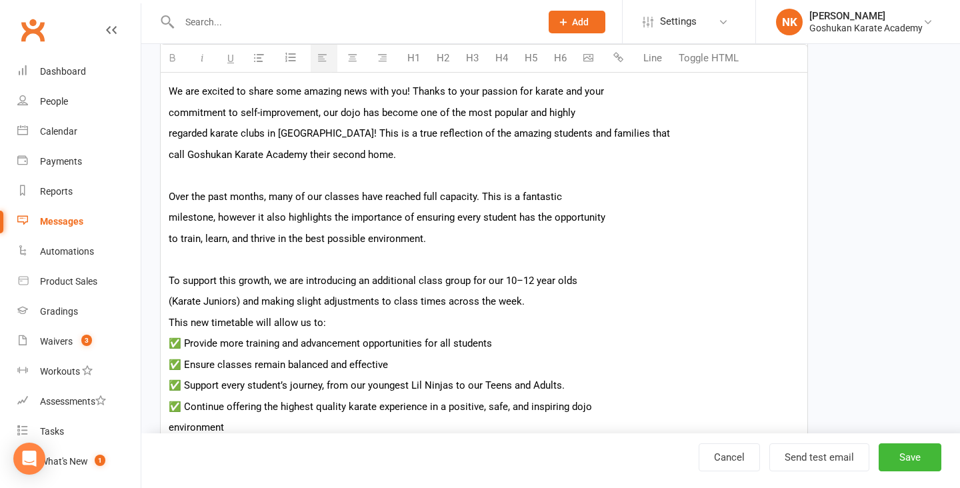
scroll to position [318, 0]
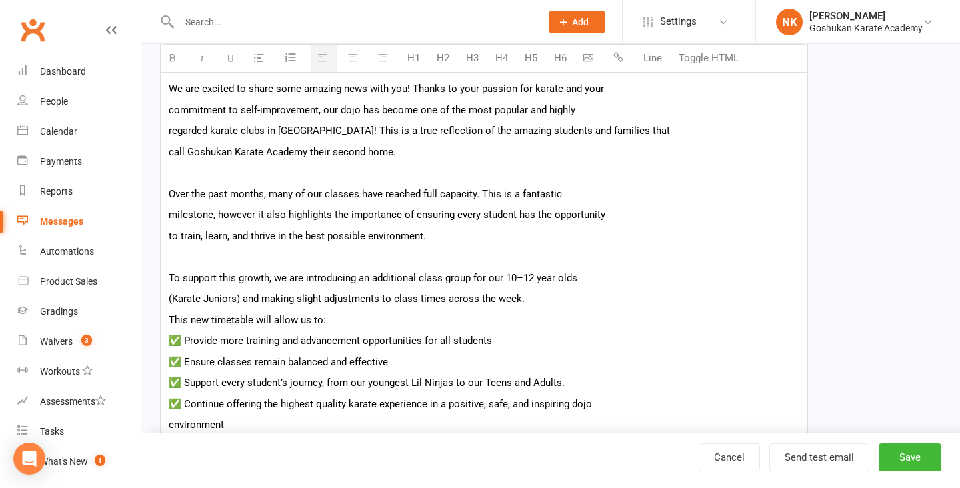
click at [577, 295] on p "(Karate Juniors) and making slight adjustments to class times across the week." at bounding box center [484, 299] width 631 height 16
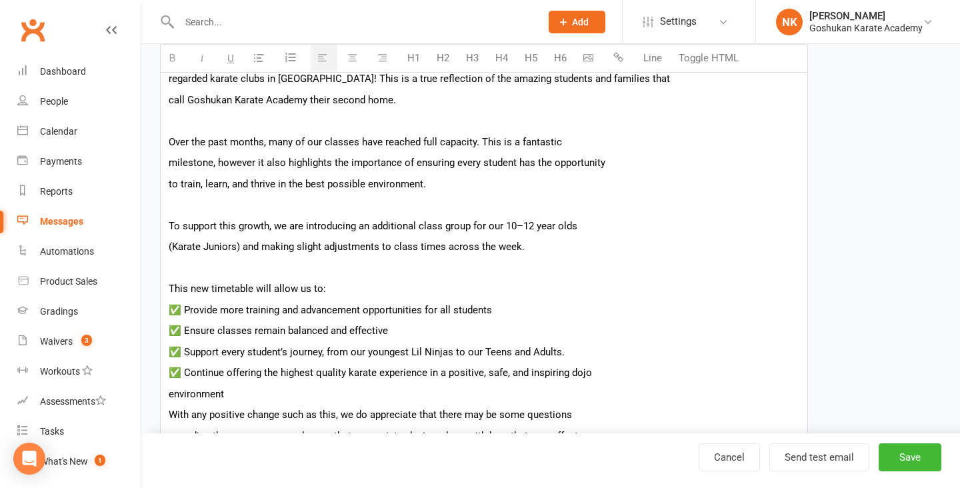
scroll to position [374, 0]
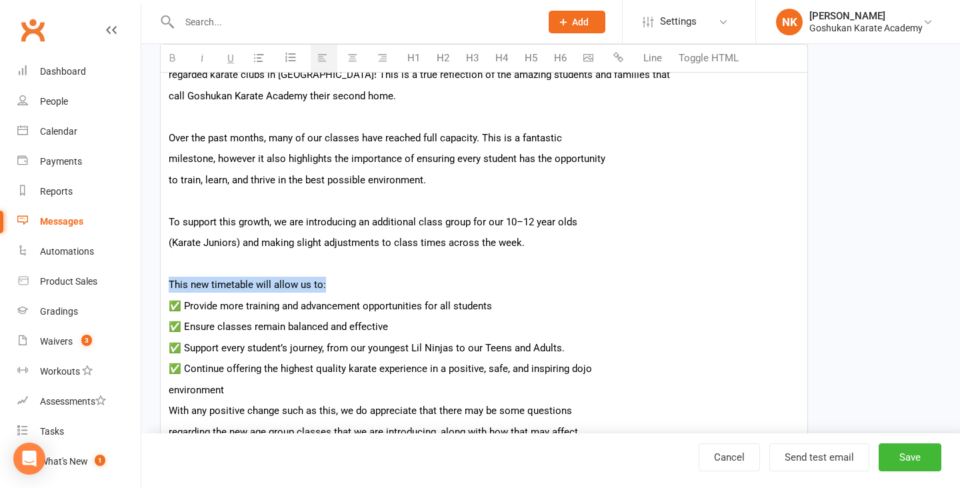
drag, startPoint x: 333, startPoint y: 283, endPoint x: 161, endPoint y: 288, distance: 171.4
click at [161, 288] on div "Dear Goshukan Family, We are excited to share some amazing news with you! Thank…" at bounding box center [484, 430] width 647 height 919
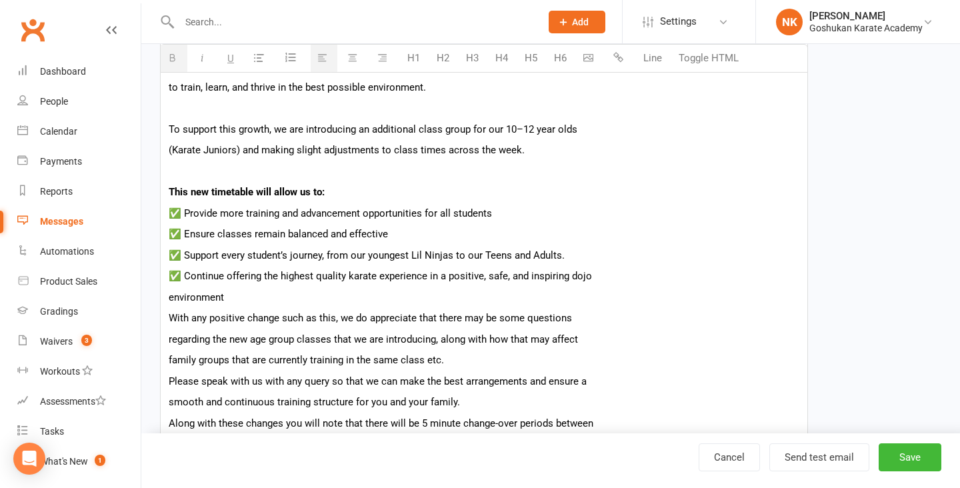
click at [405, 291] on p "environment" at bounding box center [484, 297] width 631 height 16
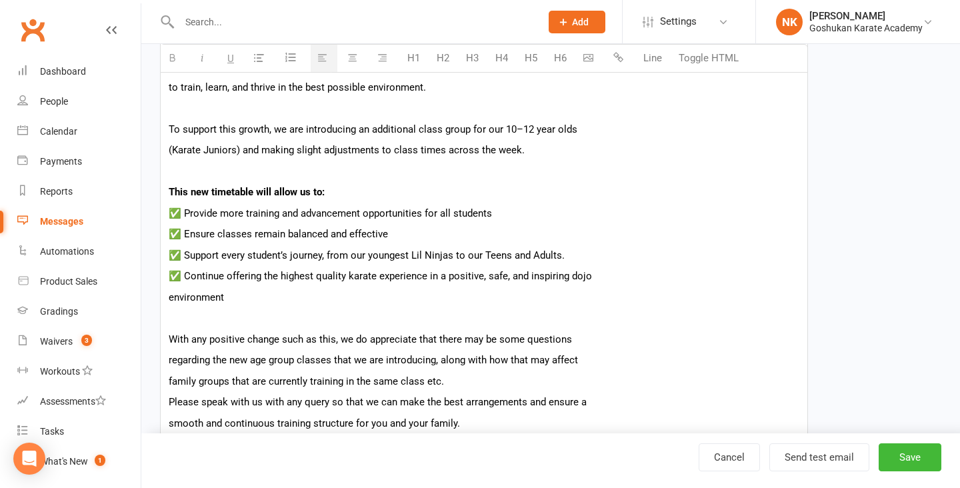
scroll to position [559, 0]
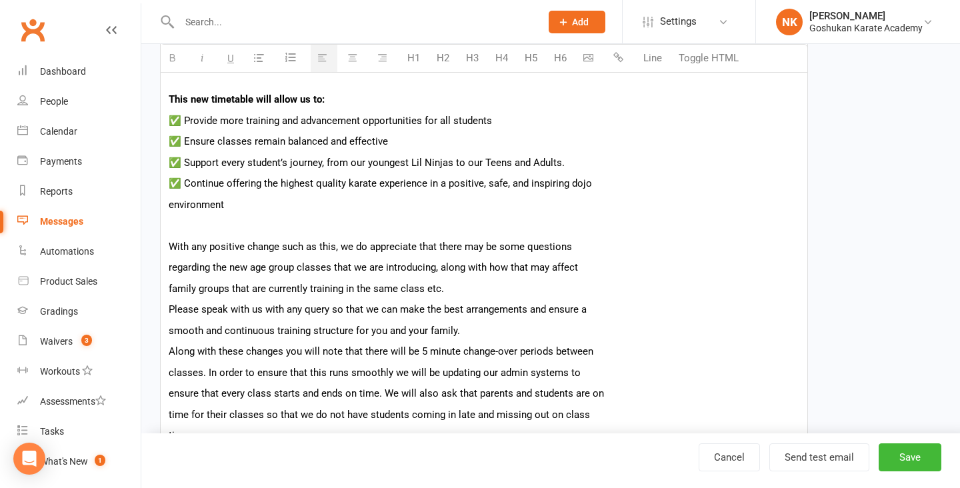
click at [457, 294] on p "family groups that are currently training in the same class etc." at bounding box center [484, 289] width 631 height 16
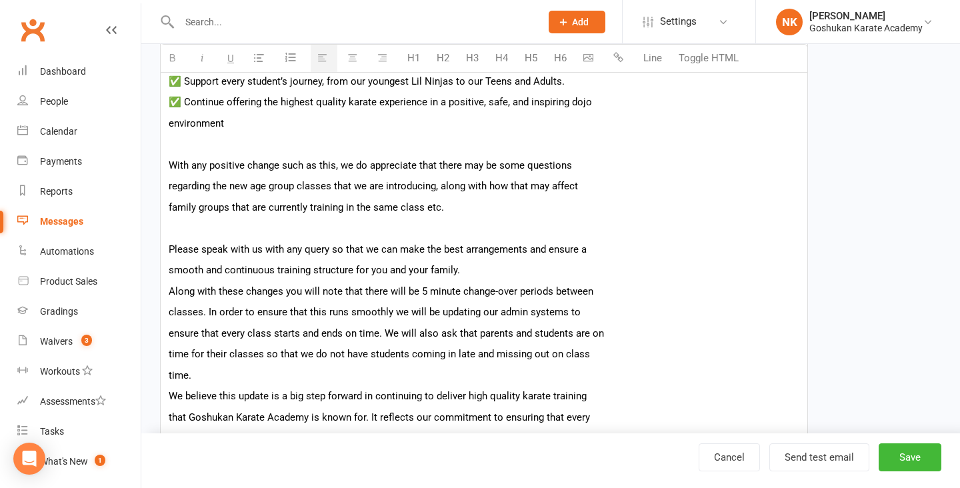
scroll to position [654, 0]
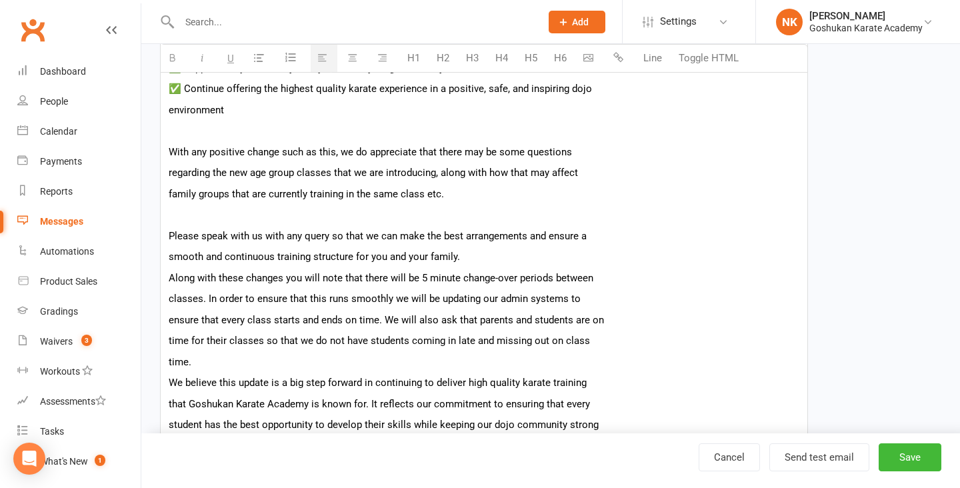
click at [472, 258] on p "smooth and continuous training structure for you and your family." at bounding box center [484, 257] width 631 height 16
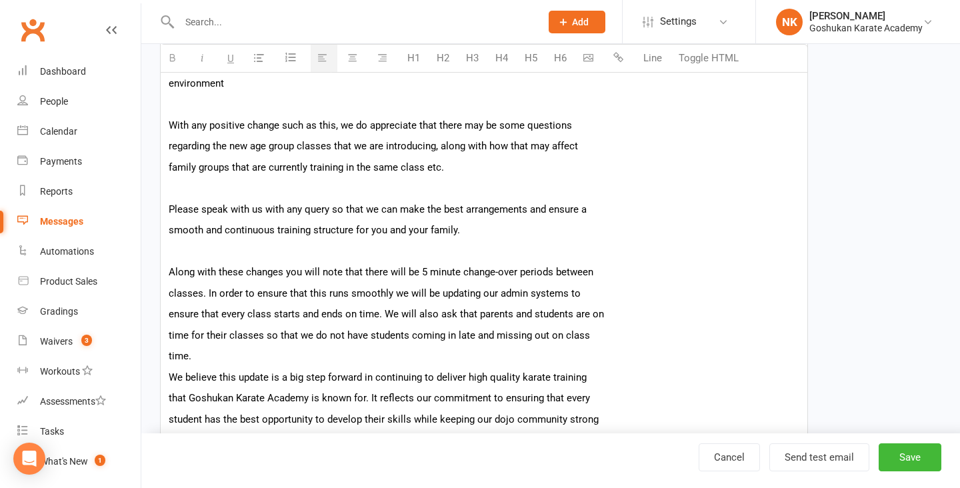
scroll to position [683, 0]
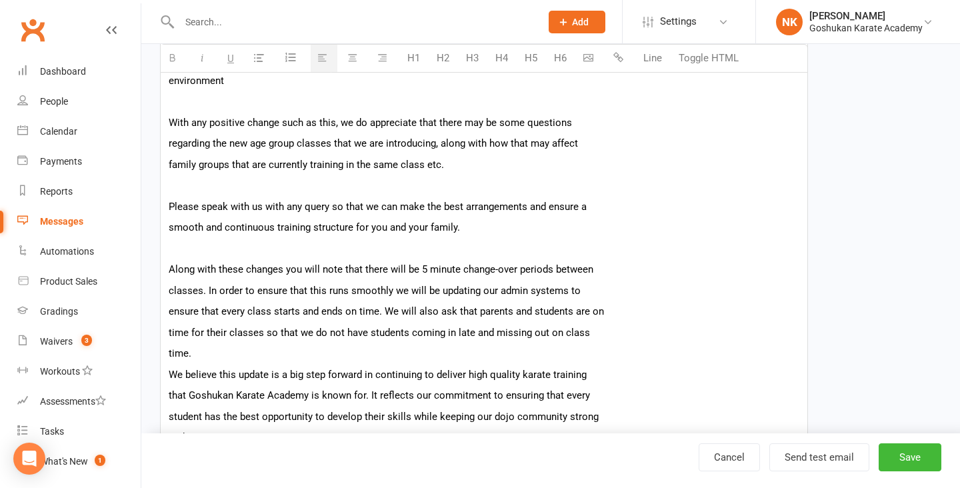
click at [289, 356] on p "time." at bounding box center [484, 353] width 631 height 16
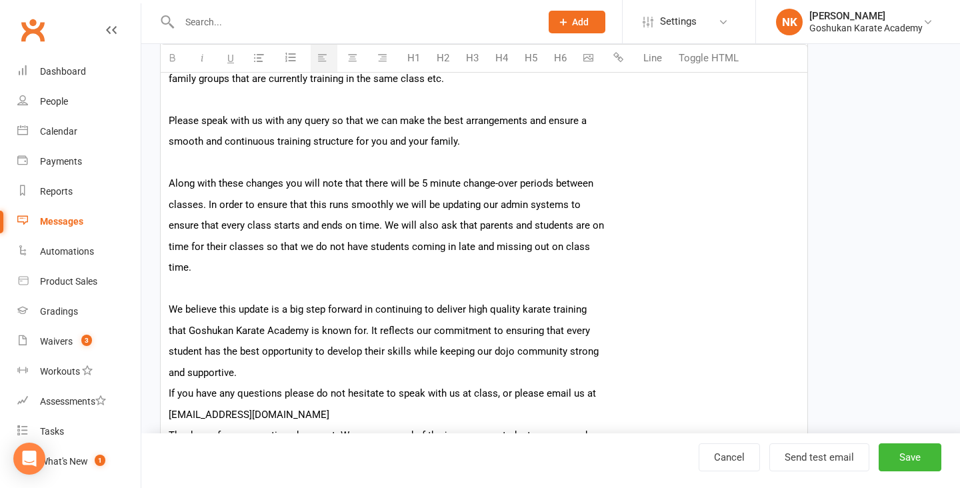
scroll to position [762, 0]
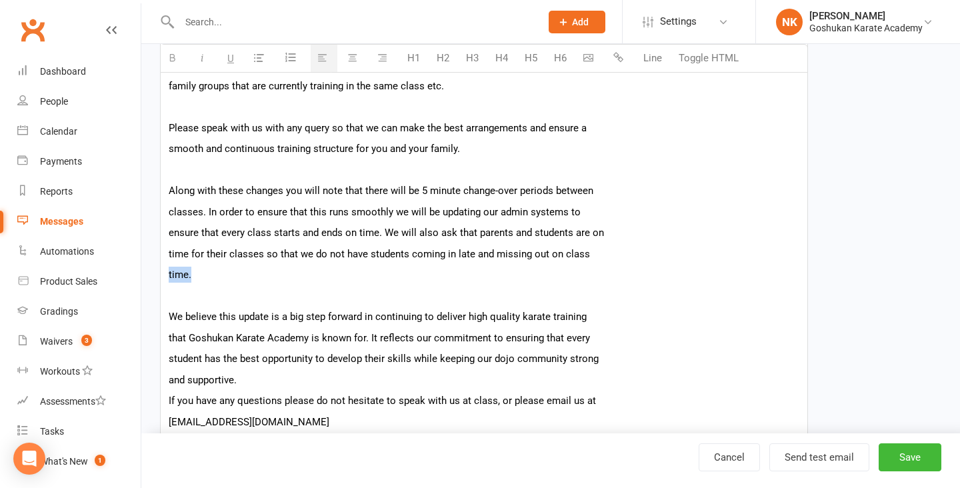
click at [619, 265] on div "Dear Goshukan Family, We are excited to share some amazing news with you! Thank…" at bounding box center [484, 84] width 647 height 1003
click at [169, 255] on p "time for their classes so that we do not have students coming in late and missi…" at bounding box center [484, 254] width 631 height 16
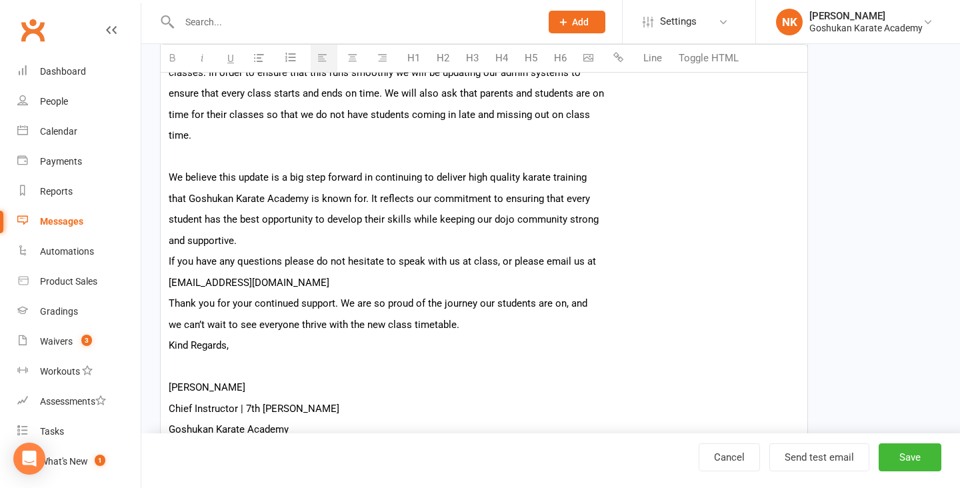
scroll to position [902, 0]
click at [271, 244] on p "and supportive." at bounding box center [484, 240] width 631 height 16
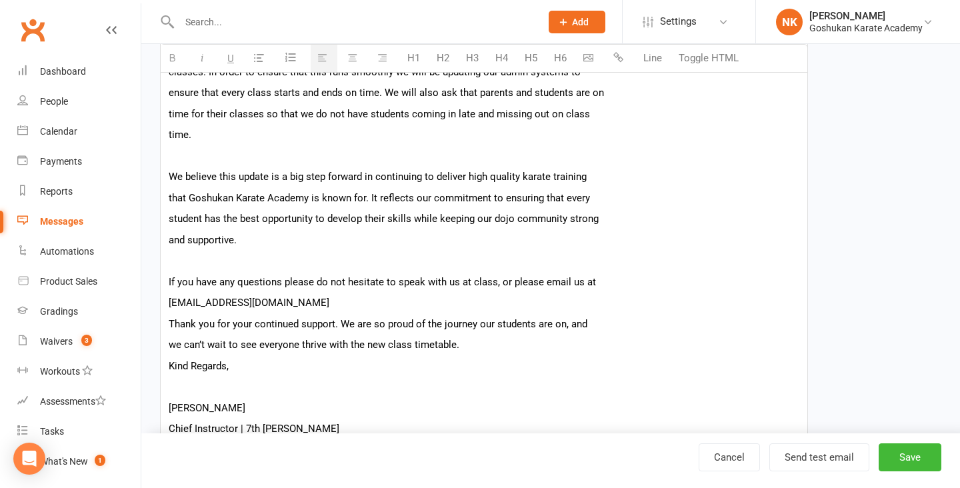
click at [383, 303] on p "[EMAIL_ADDRESS][DOMAIN_NAME]" at bounding box center [484, 303] width 631 height 16
click at [593, 284] on p "If you have any questions please do not hesitate to speak with us at class, or …" at bounding box center [484, 282] width 631 height 16
click at [541, 301] on p "[EMAIL_ADDRESS][DOMAIN_NAME]" at bounding box center [484, 303] width 631 height 16
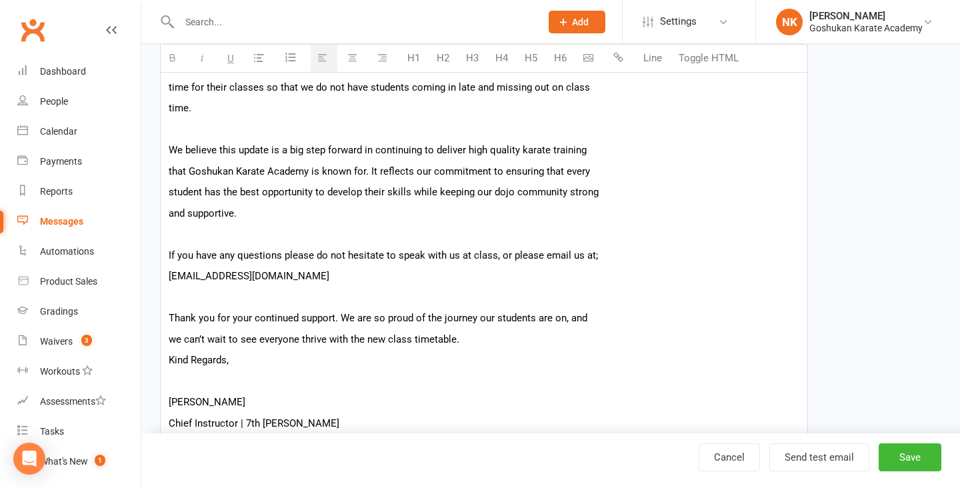
scroll to position [932, 0]
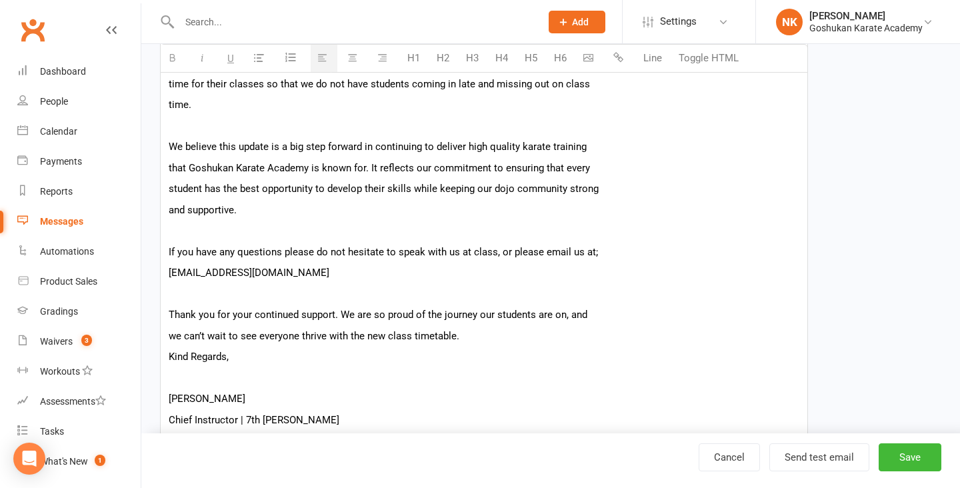
click at [519, 335] on p "we can’t wait to see everyone thrive with the new class timetable." at bounding box center [484, 336] width 631 height 16
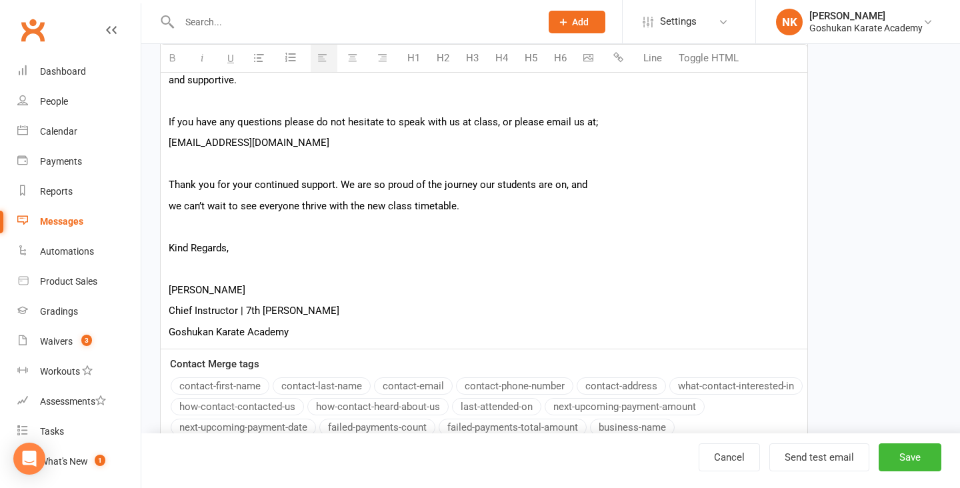
click at [283, 265] on p at bounding box center [484, 269] width 631 height 16
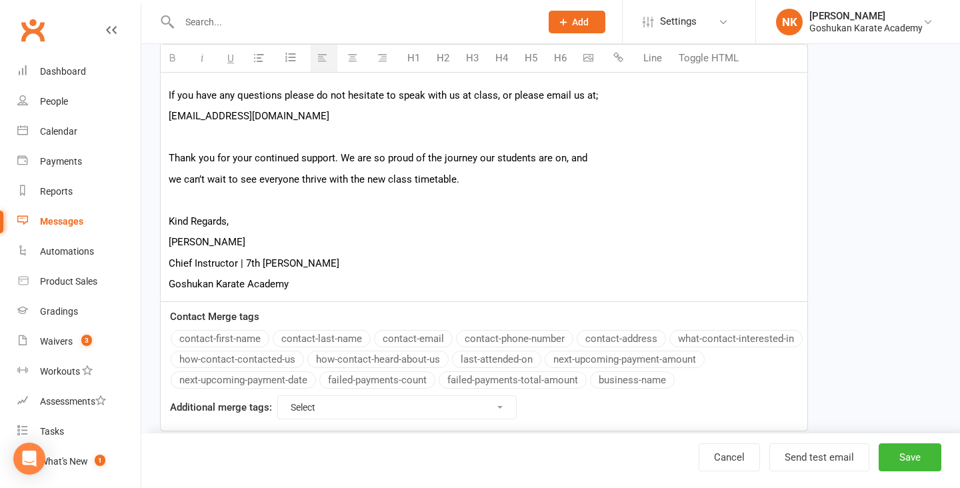
scroll to position [1094, 0]
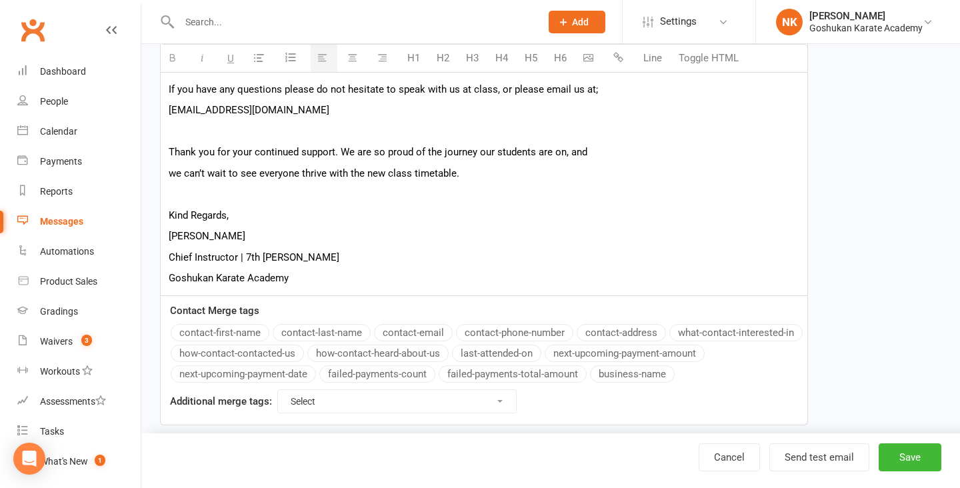
click at [353, 276] on p "Goshukan Karate Academy" at bounding box center [484, 278] width 631 height 16
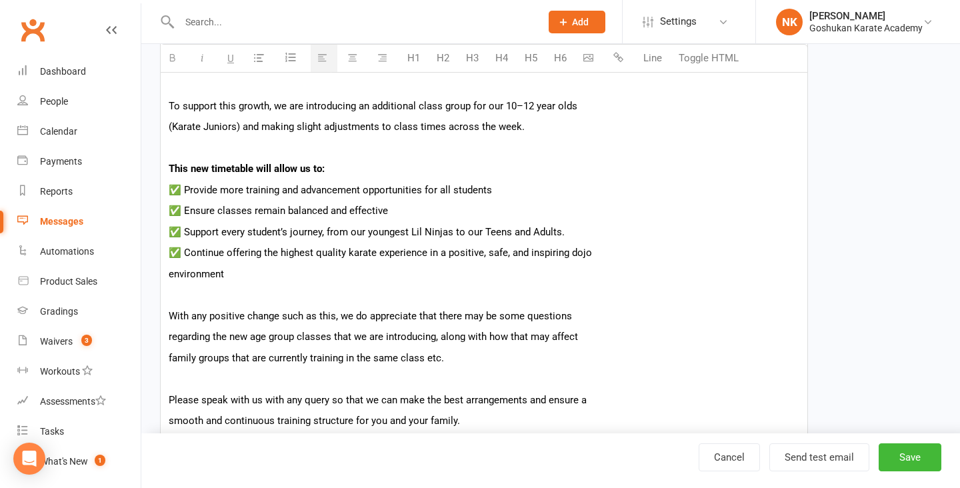
scroll to position [494, 0]
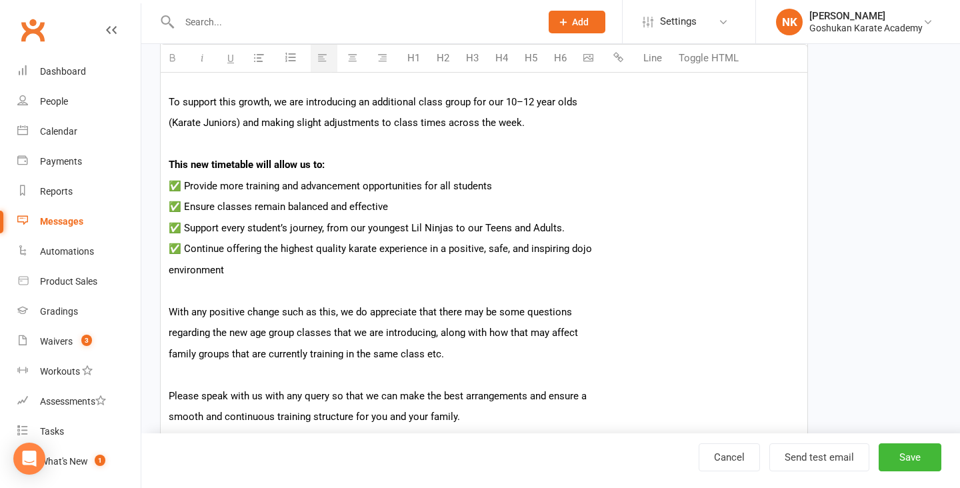
click at [533, 125] on p "(Karate Juniors) and making slight adjustments to class times across the week." at bounding box center [484, 123] width 631 height 16
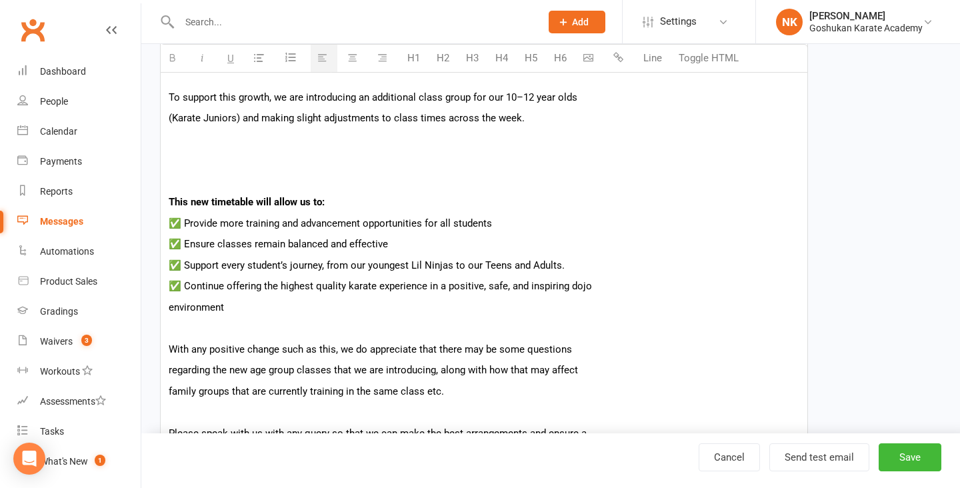
scroll to position [499, 0]
click at [263, 157] on p at bounding box center [484, 159] width 631 height 16
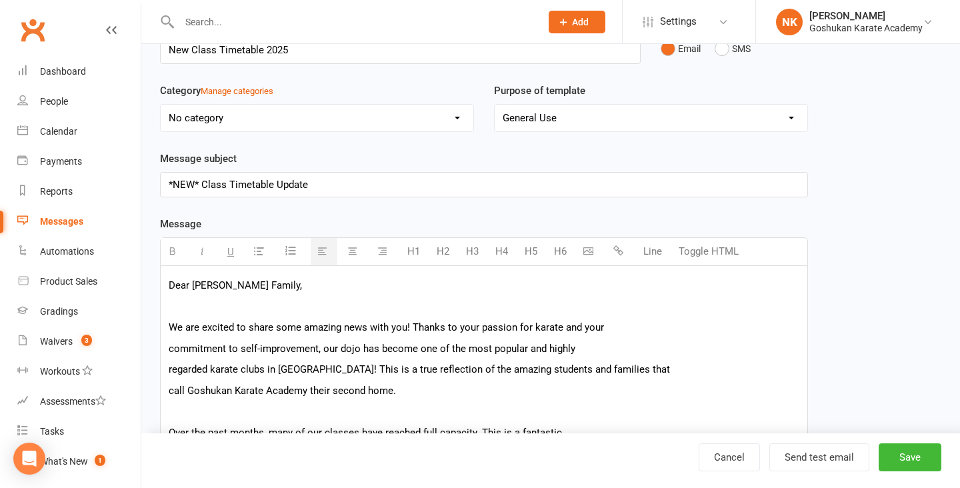
scroll to position [81, 0]
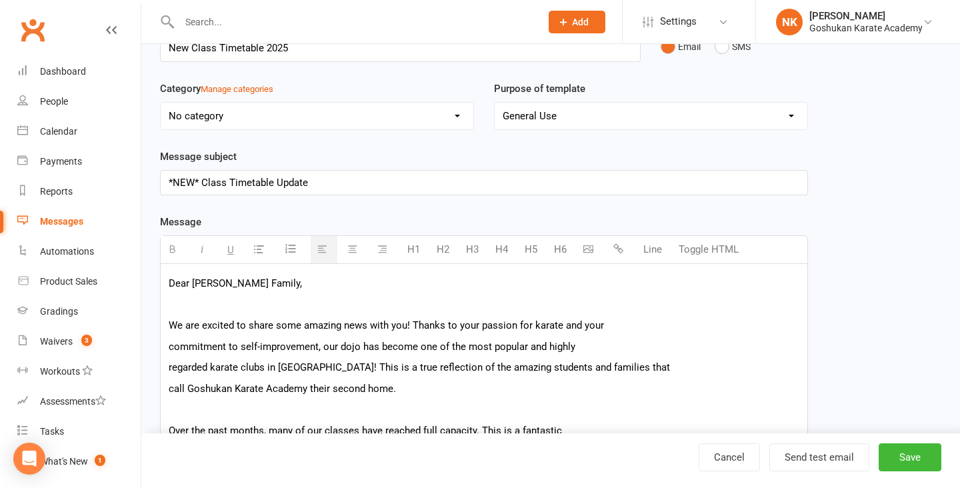
click at [589, 253] on icon "button" at bounding box center [588, 249] width 10 height 10
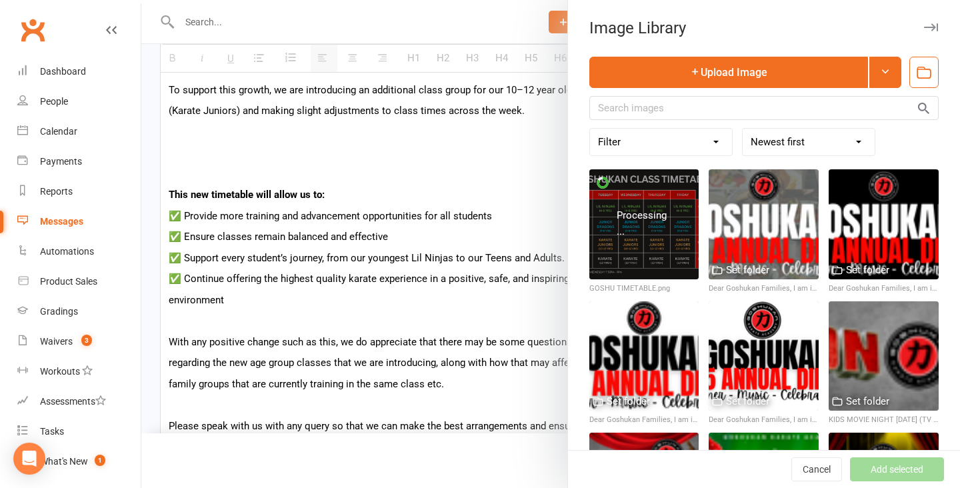
scroll to position [494, 0]
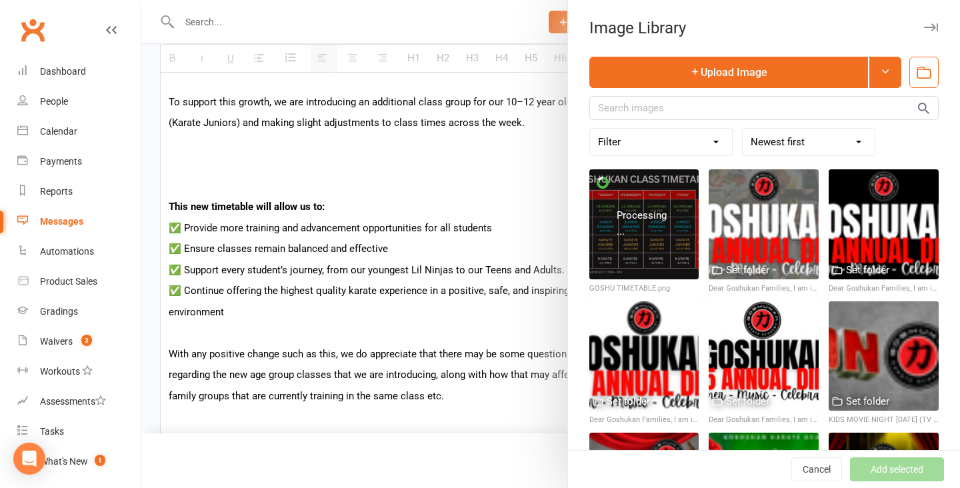
click at [253, 155] on div at bounding box center [550, 244] width 819 height 488
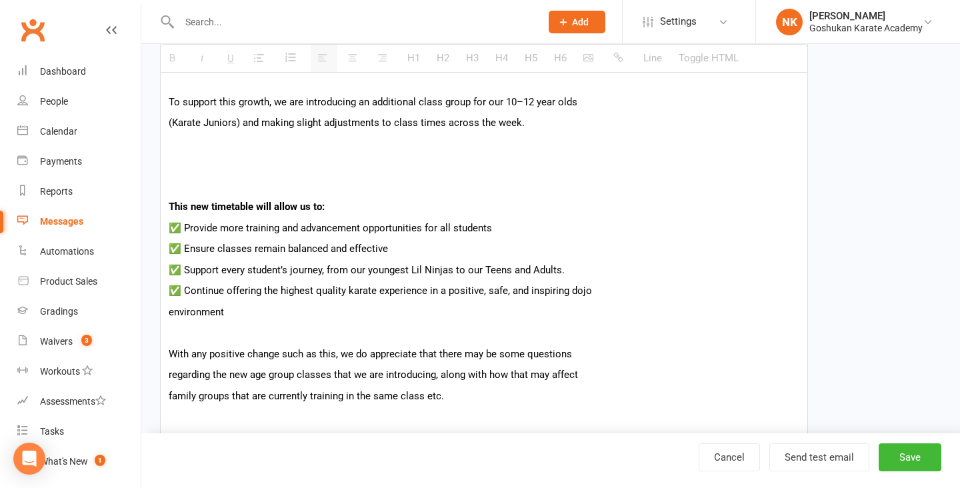
click at [235, 165] on p "﻿" at bounding box center [484, 165] width 631 height 16
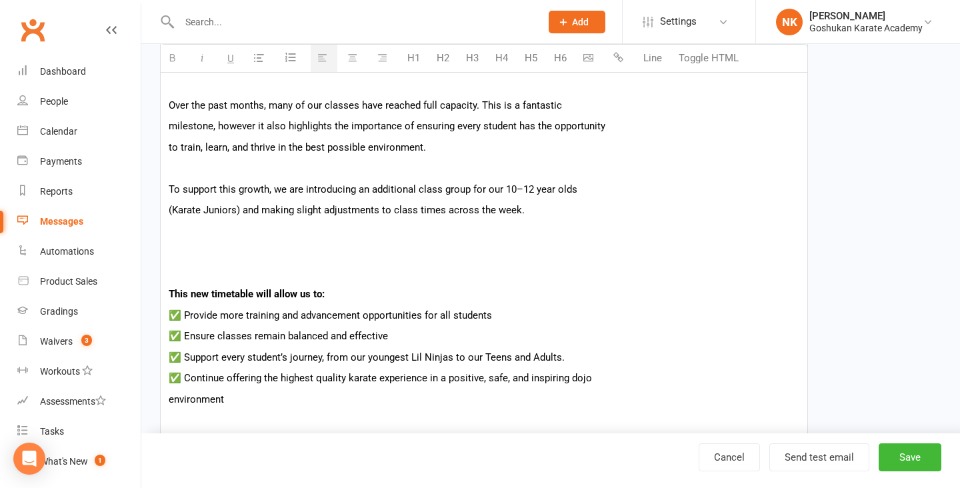
scroll to position [398, 0]
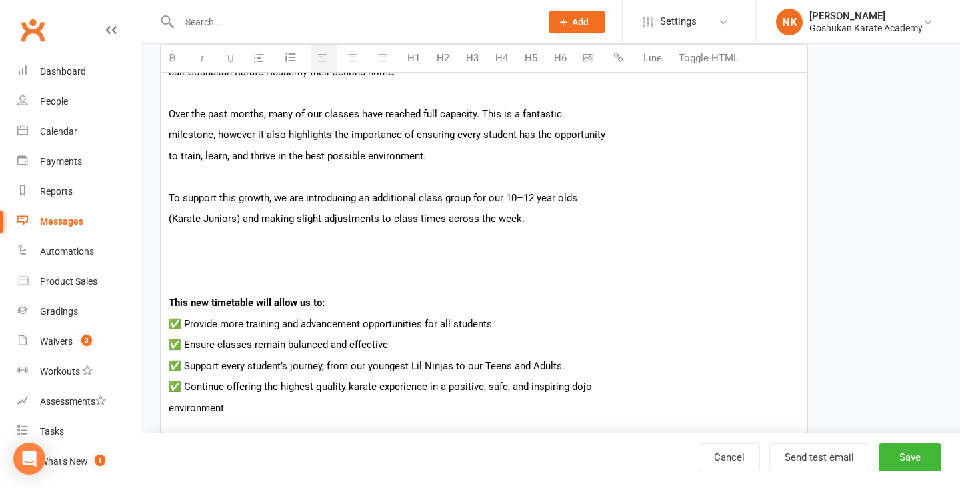
click at [595, 55] on button "button" at bounding box center [590, 58] width 27 height 27
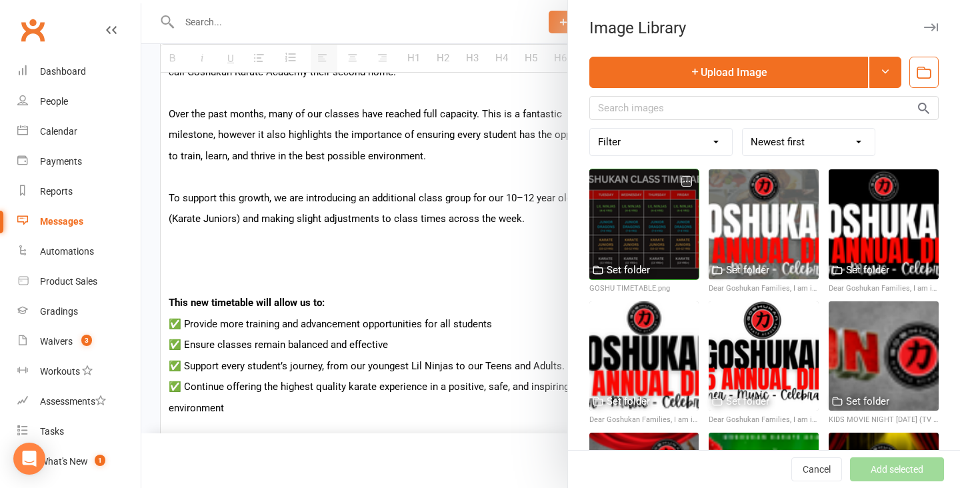
click at [657, 238] on div at bounding box center [644, 224] width 110 height 110
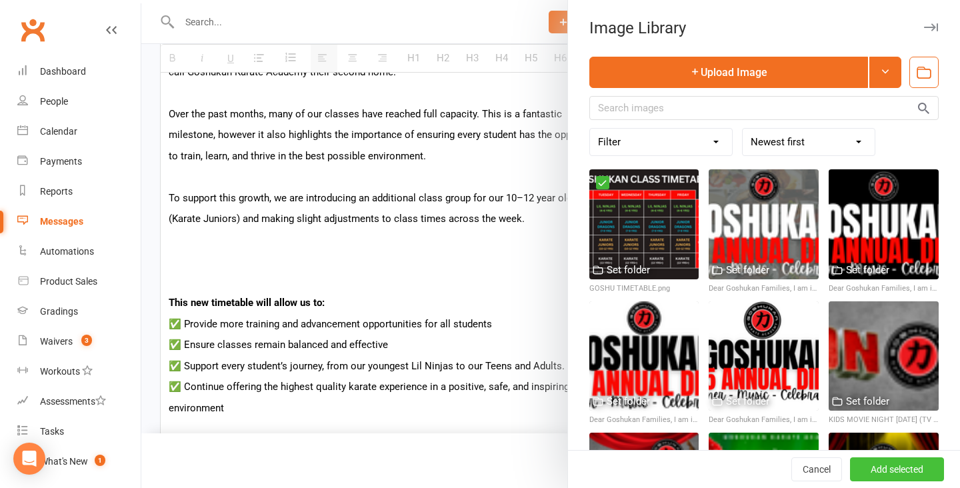
click at [865, 463] on button "Add selected" at bounding box center [897, 469] width 94 height 24
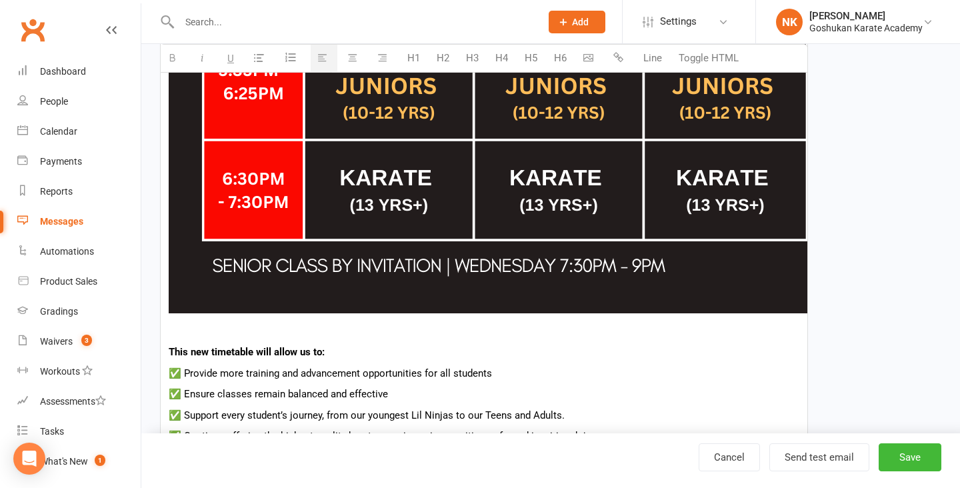
scroll to position [1063, 0]
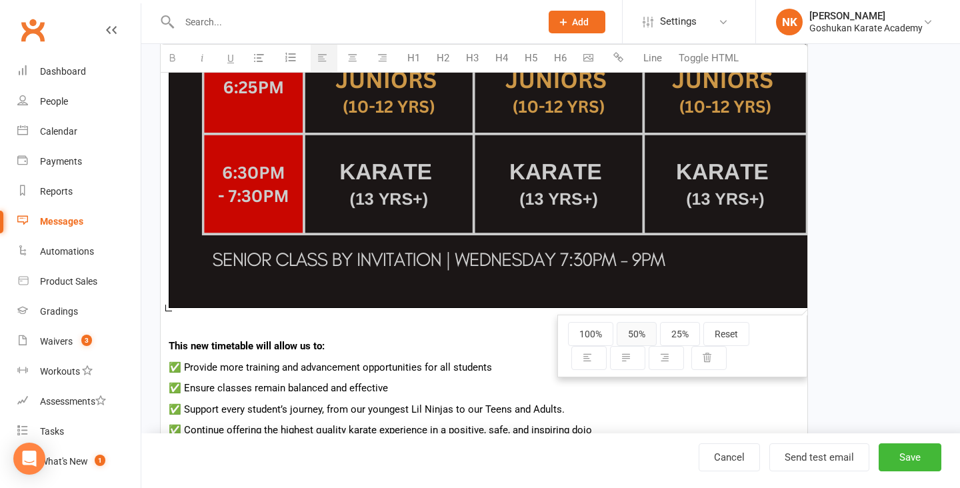
click at [630, 334] on button "50%" at bounding box center [637, 334] width 40 height 24
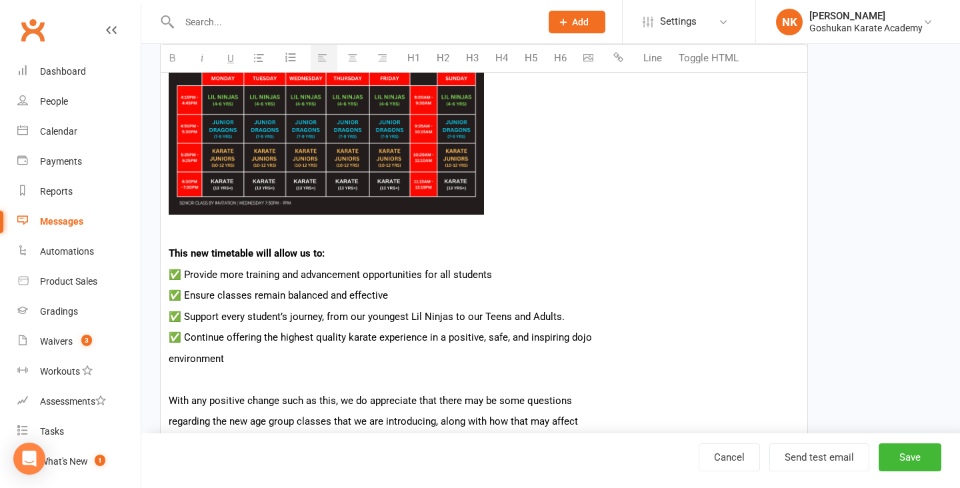
scroll to position [465, 0]
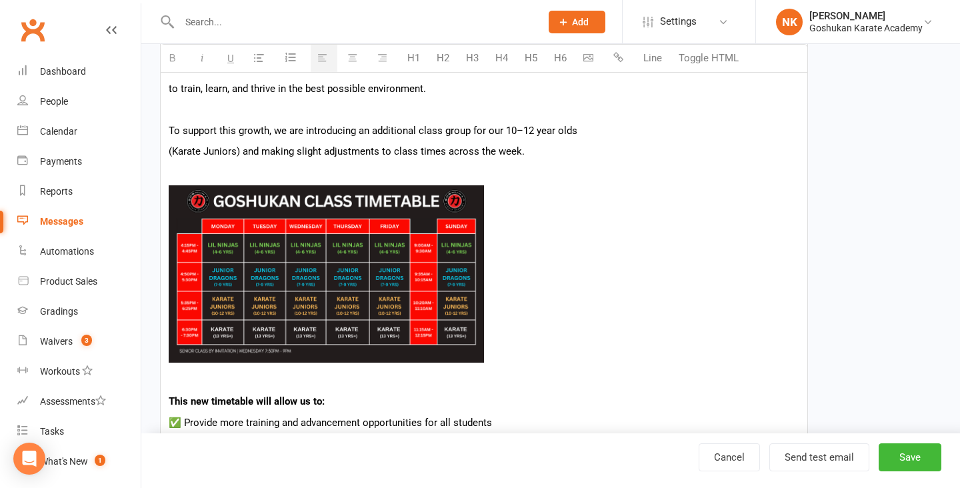
click at [416, 301] on img at bounding box center [326, 273] width 315 height 177
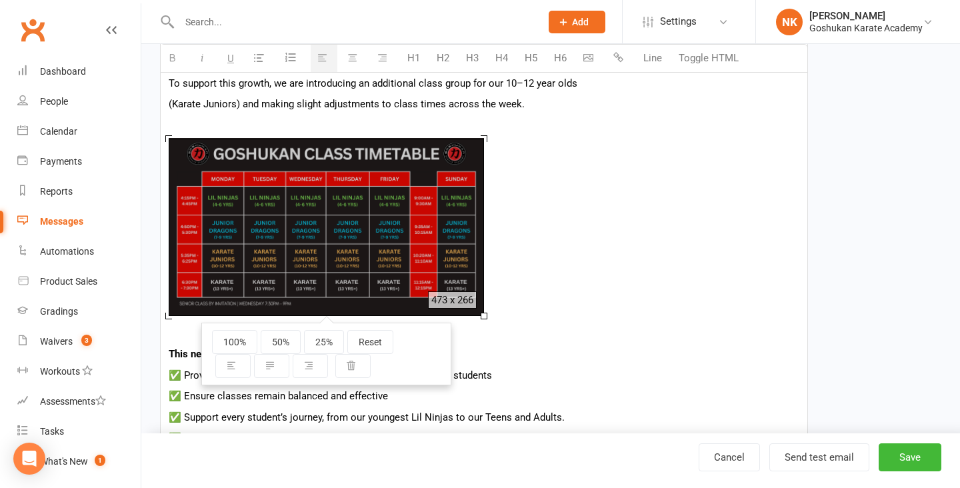
scroll to position [515, 0]
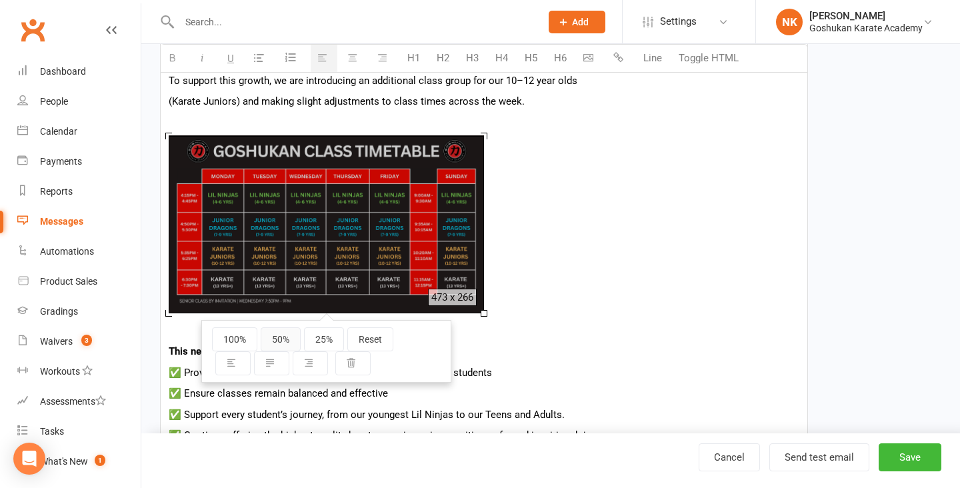
click at [290, 339] on button "50%" at bounding box center [281, 339] width 40 height 24
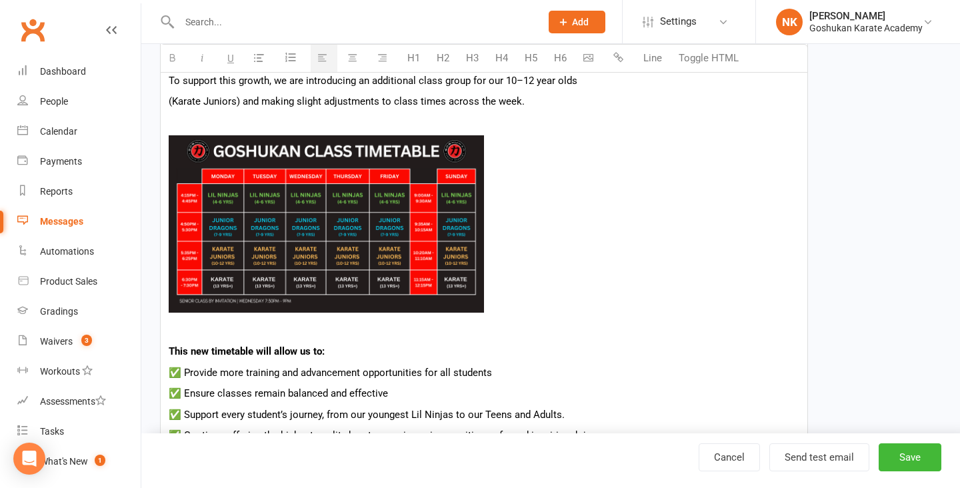
click at [315, 289] on img at bounding box center [326, 223] width 315 height 177
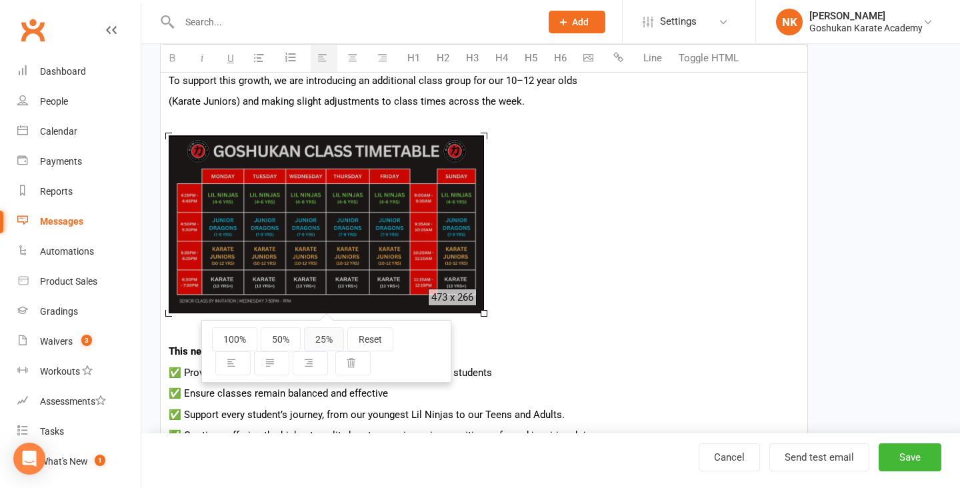
click at [325, 339] on button "25%" at bounding box center [324, 339] width 40 height 24
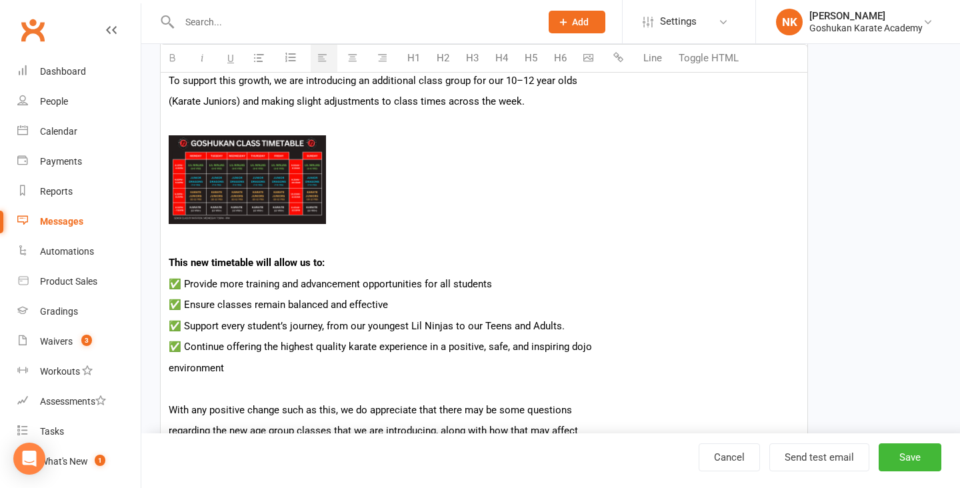
click at [278, 201] on img at bounding box center [247, 179] width 157 height 89
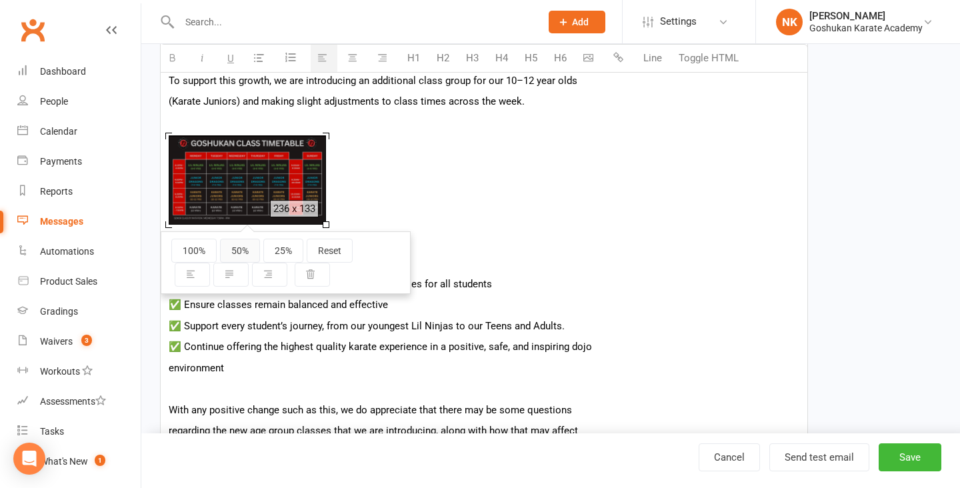
click at [245, 254] on button "50%" at bounding box center [240, 251] width 40 height 24
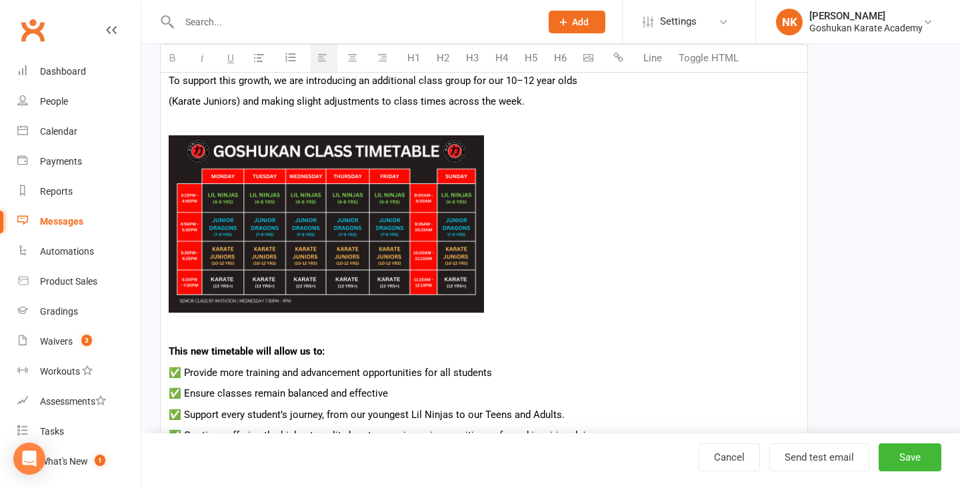
click at [383, 257] on img at bounding box center [326, 223] width 315 height 177
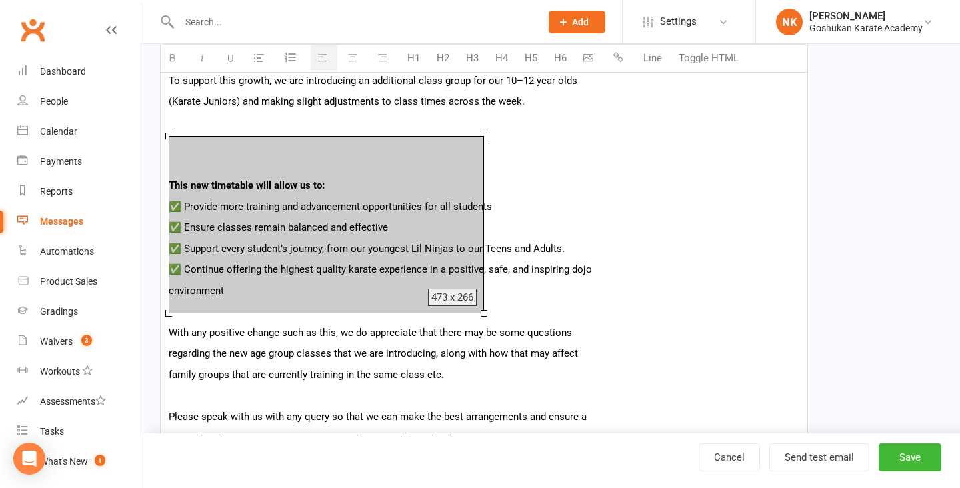
click at [375, 125] on p at bounding box center [484, 123] width 631 height 16
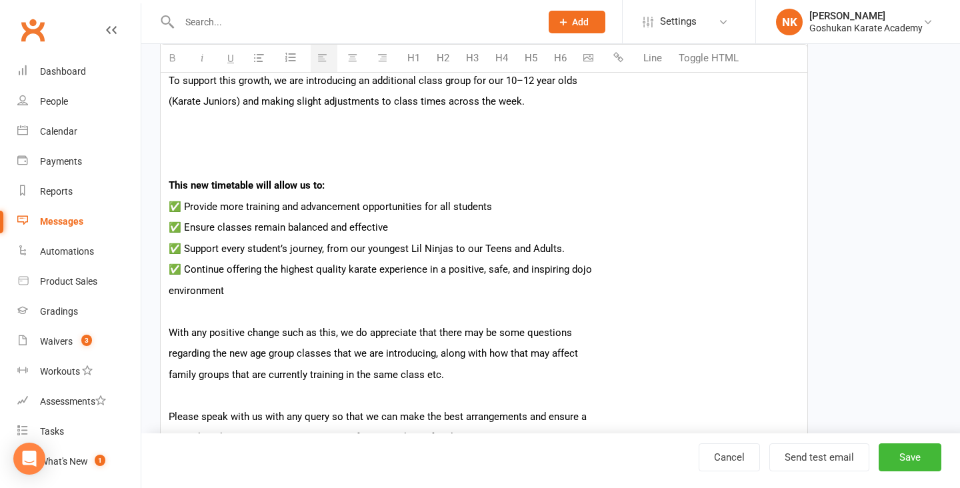
click at [343, 149] on p at bounding box center [484, 143] width 631 height 16
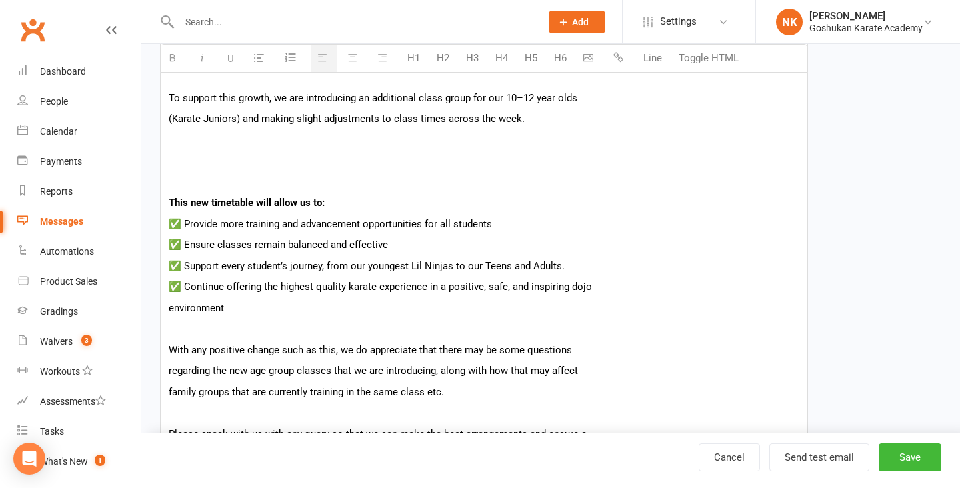
scroll to position [495, 0]
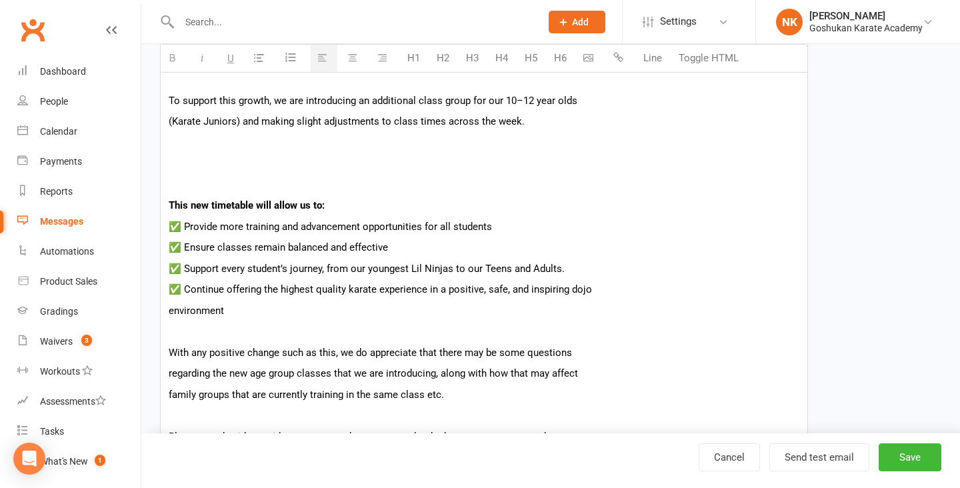
click at [594, 60] on button "button" at bounding box center [590, 58] width 27 height 27
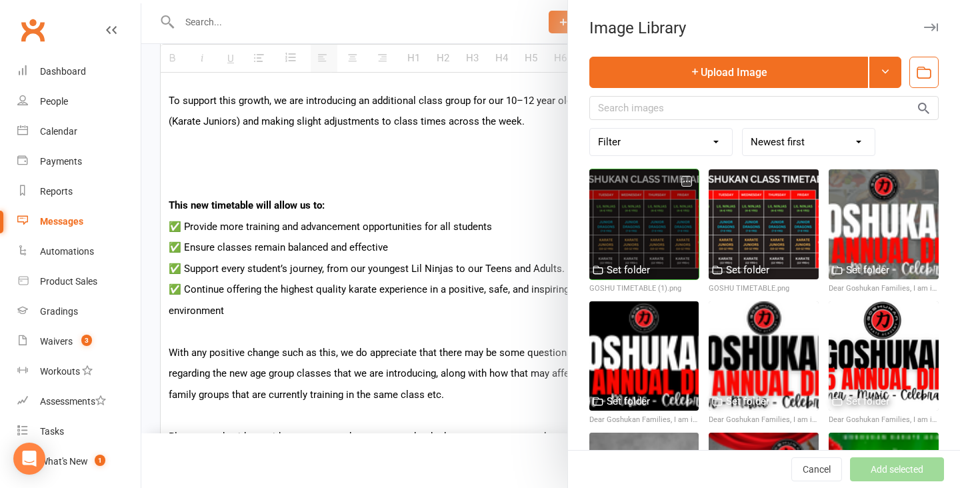
drag, startPoint x: 621, startPoint y: 204, endPoint x: 603, endPoint y: 216, distance: 21.6
click at [603, 216] on div at bounding box center [644, 224] width 110 height 110
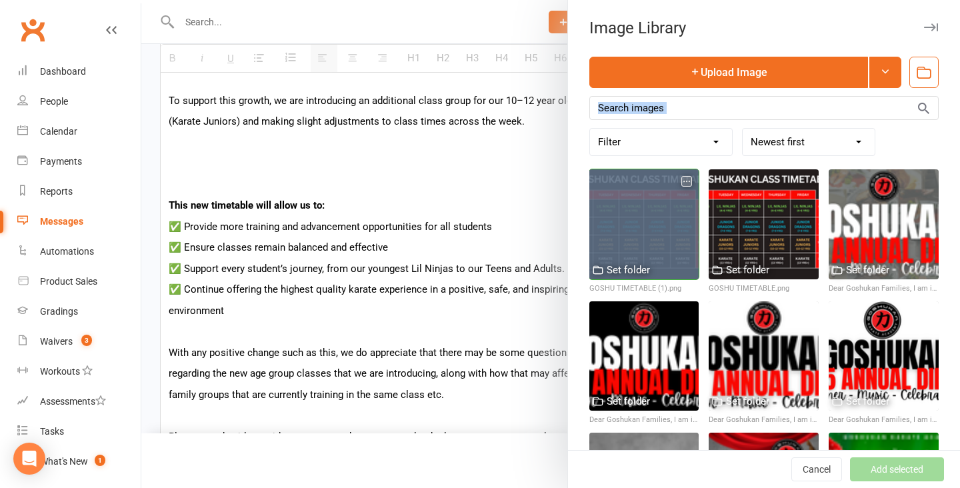
click at [603, 216] on div at bounding box center [644, 224] width 110 height 110
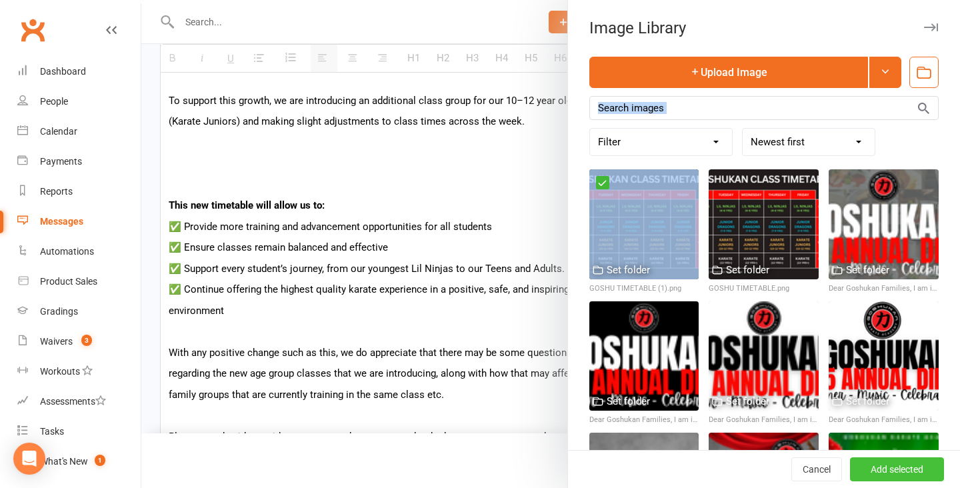
click at [852, 469] on button "Add selected" at bounding box center [897, 469] width 94 height 24
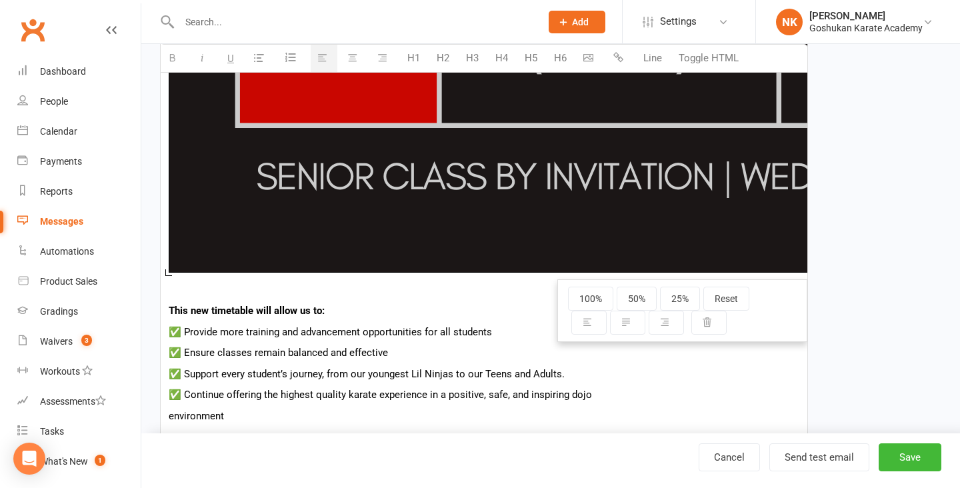
scroll to position [2017, 0]
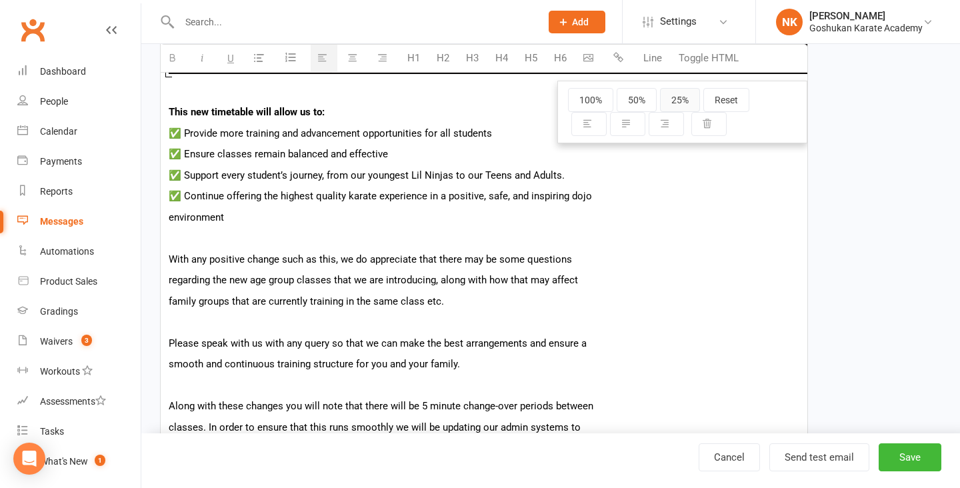
click at [672, 101] on button "25%" at bounding box center [680, 100] width 40 height 24
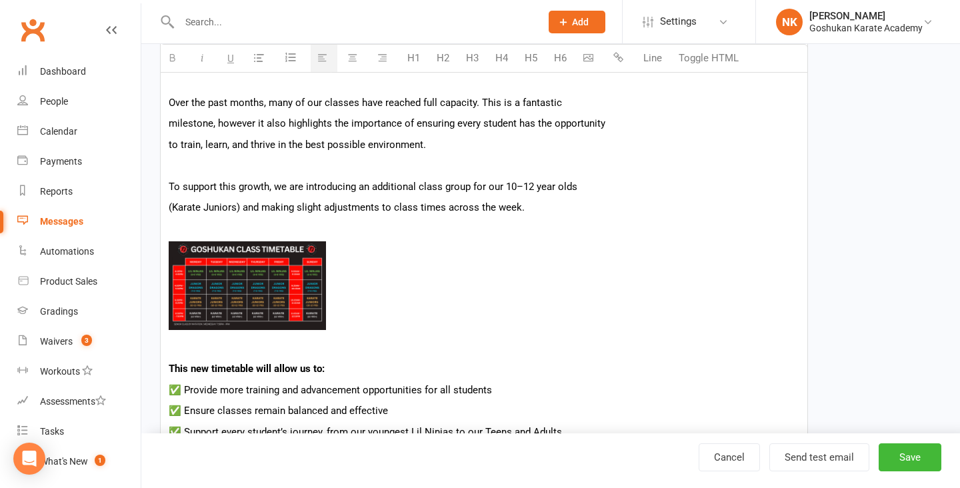
scroll to position [423, 0]
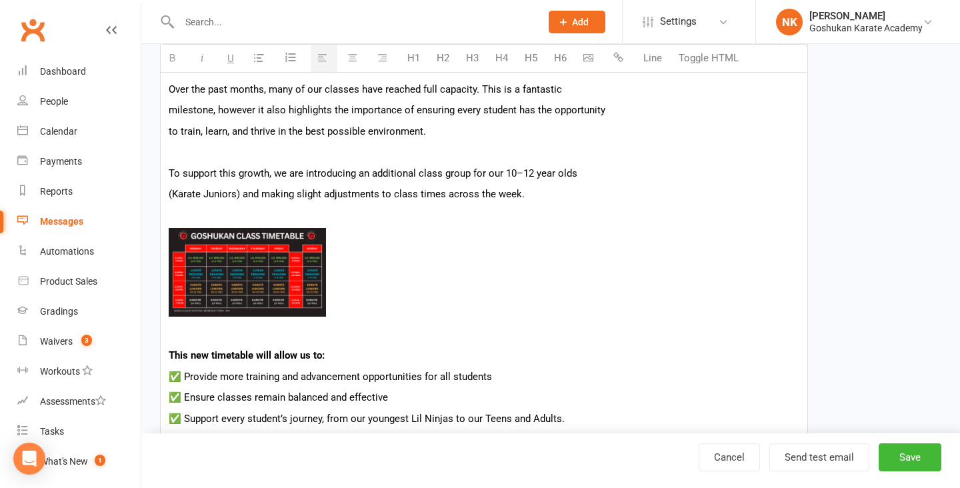
click at [272, 277] on img at bounding box center [247, 272] width 157 height 89
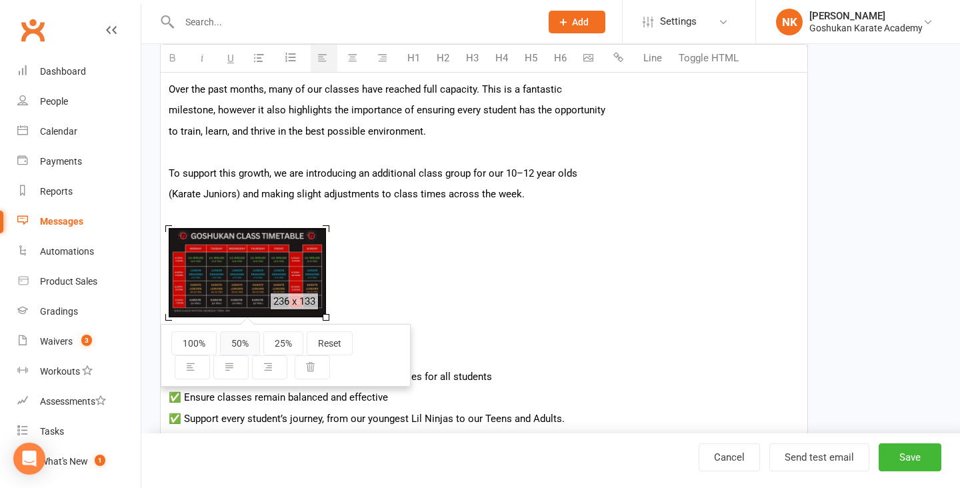
click at [232, 346] on button "50%" at bounding box center [240, 343] width 40 height 24
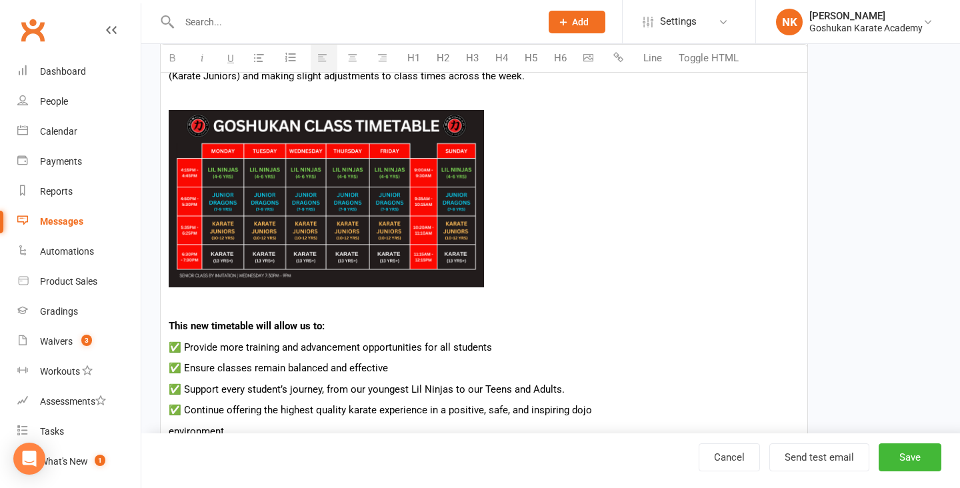
scroll to position [541, 0]
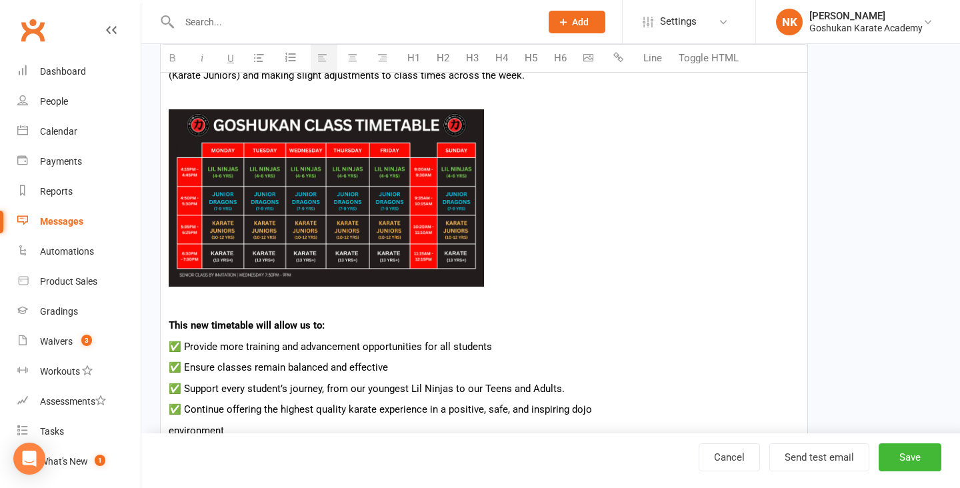
click at [445, 309] on p at bounding box center [484, 305] width 631 height 16
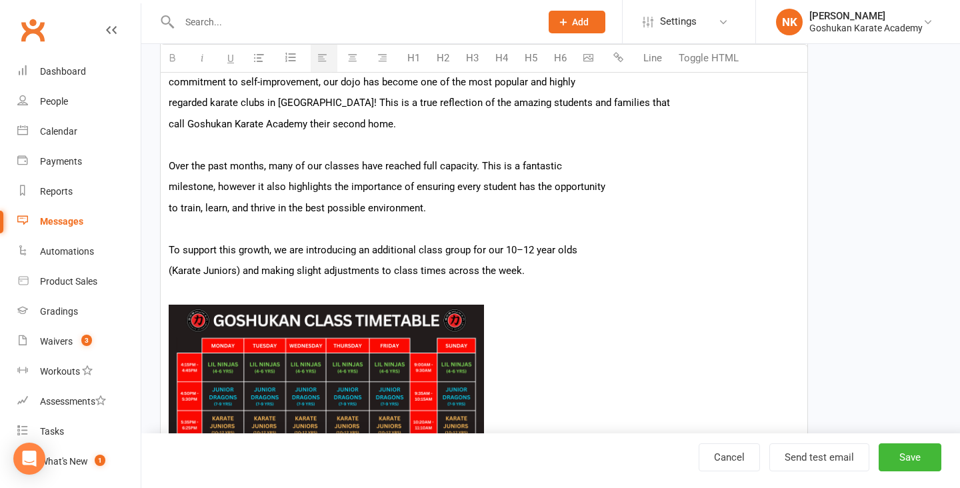
scroll to position [321, 0]
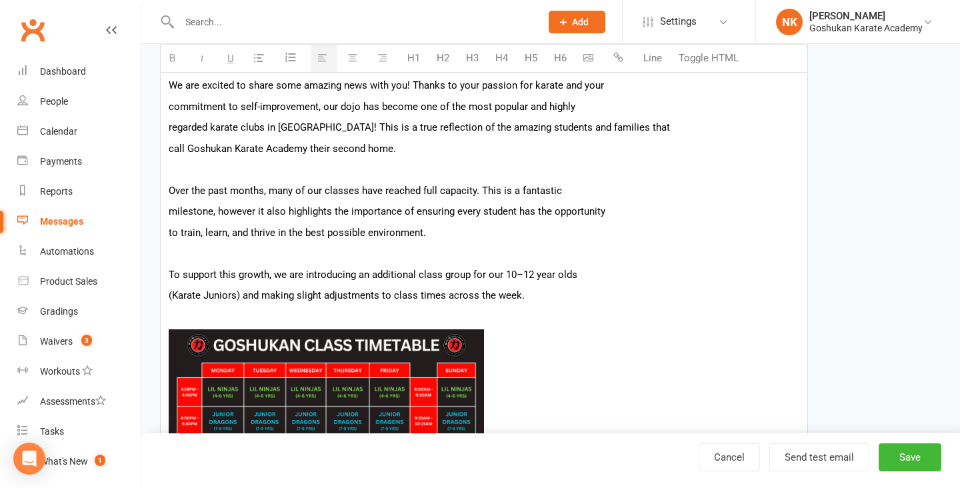
click at [545, 297] on p "(Karate Juniors) and making slight adjustments to class times across the week." at bounding box center [484, 295] width 631 height 16
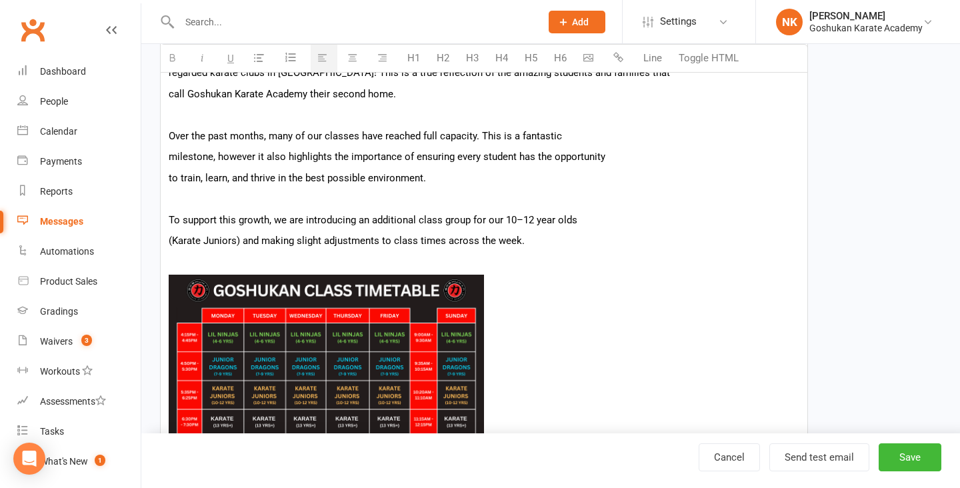
scroll to position [389, 0]
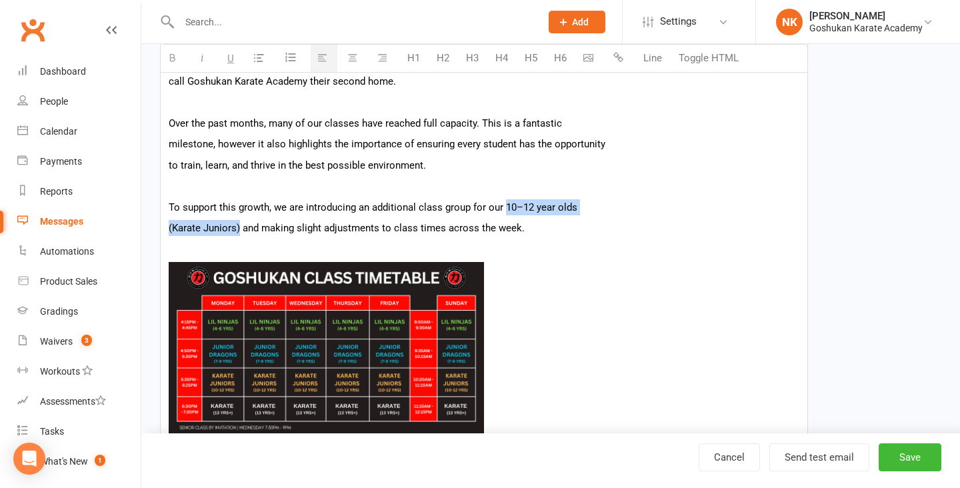
drag, startPoint x: 505, startPoint y: 207, endPoint x: 239, endPoint y: 228, distance: 266.1
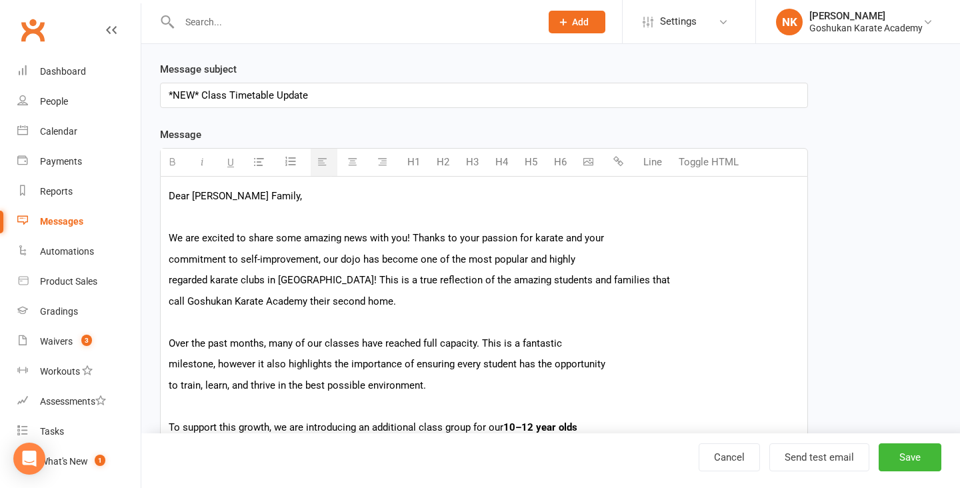
scroll to position [169, 0]
click at [413, 239] on p "We are excited to share some amazing news with you! Thanks to your passion for …" at bounding box center [484, 237] width 631 height 16
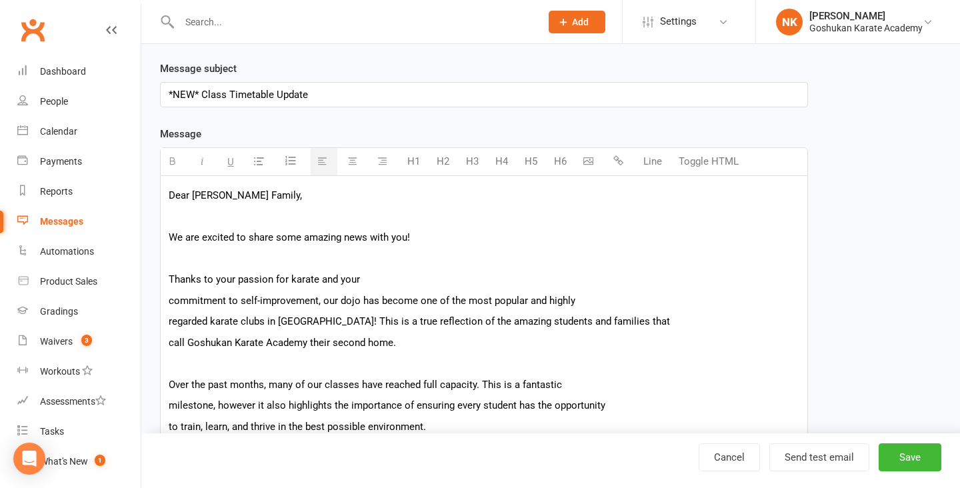
scroll to position [227, 0]
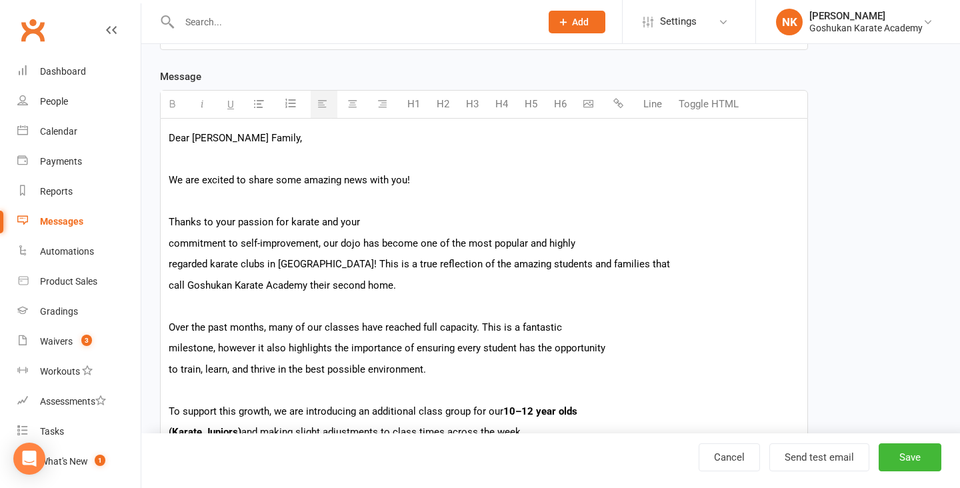
click at [169, 244] on p "commitment to self-improvement, our dojo has become one of the most popular and…" at bounding box center [484, 243] width 631 height 16
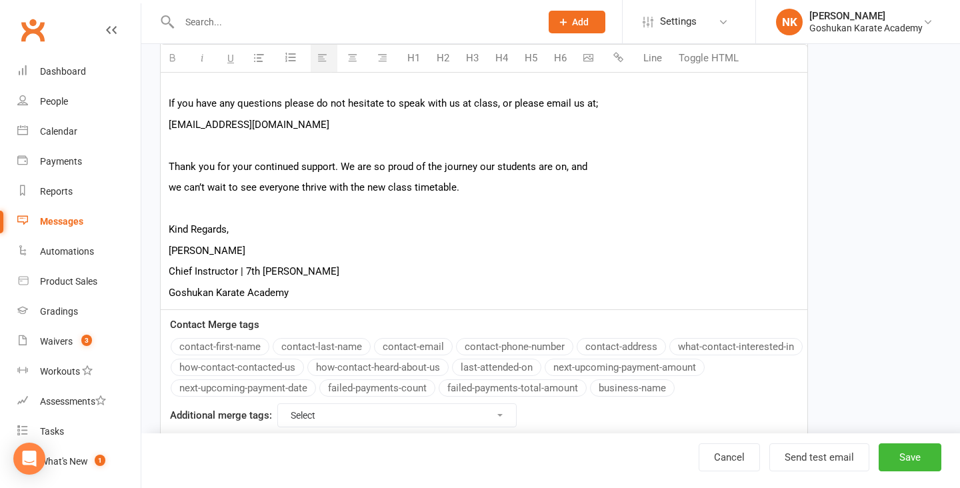
scroll to position [1302, 0]
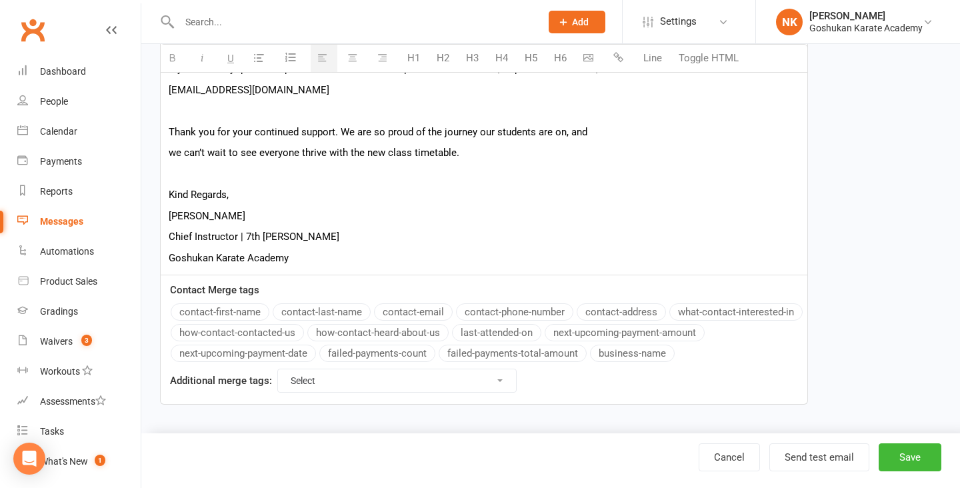
click at [409, 253] on p "Goshukan Karate Academy" at bounding box center [484, 258] width 631 height 16
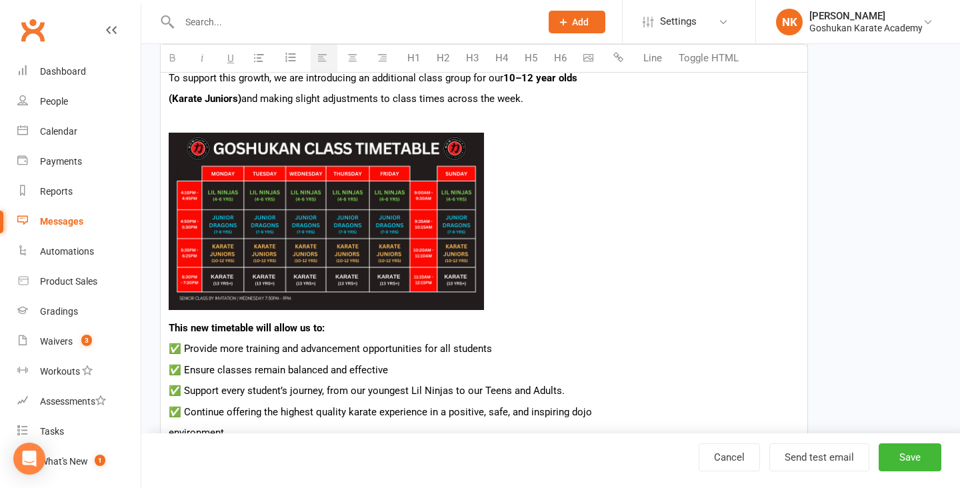
scroll to position [649, 0]
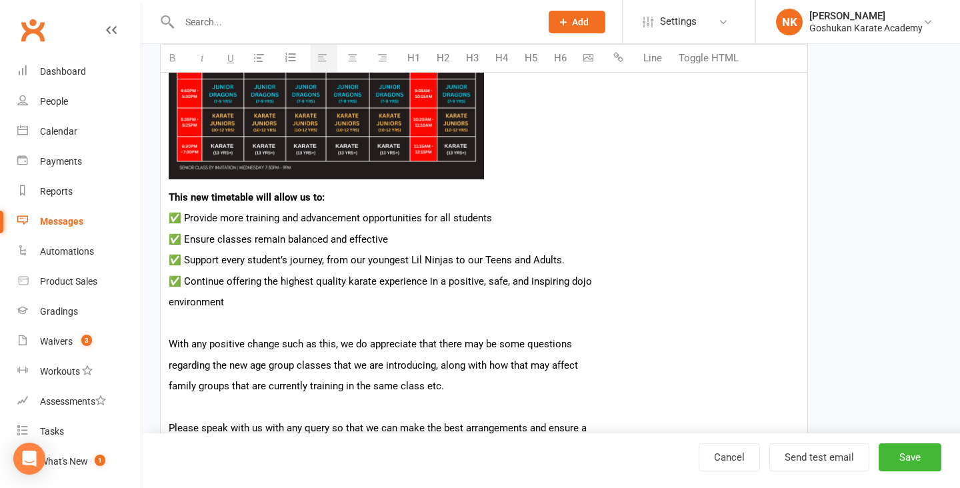
click at [169, 196] on b "This new timetable will allow us to:" at bounding box center [247, 197] width 156 height 12
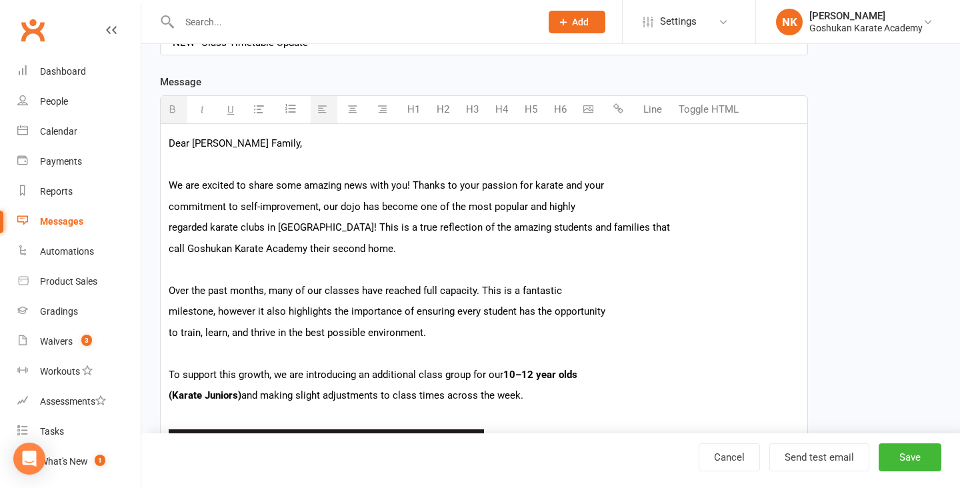
scroll to position [132, 0]
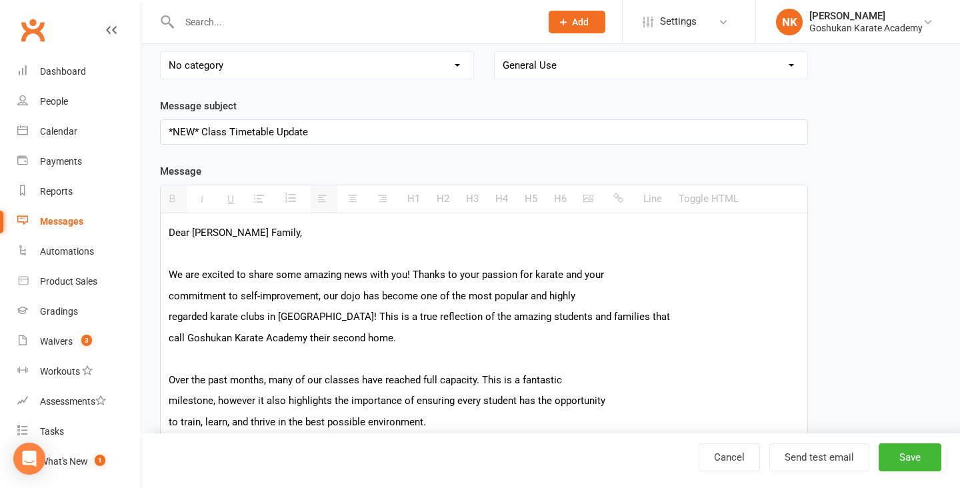
click at [321, 135] on p "*NEW* Class Timetable Update" at bounding box center [484, 132] width 631 height 16
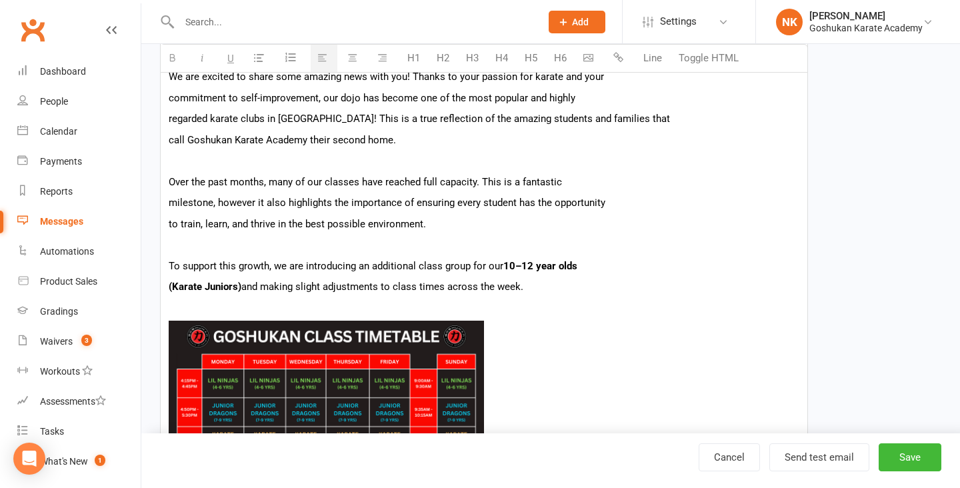
scroll to position [381, 0]
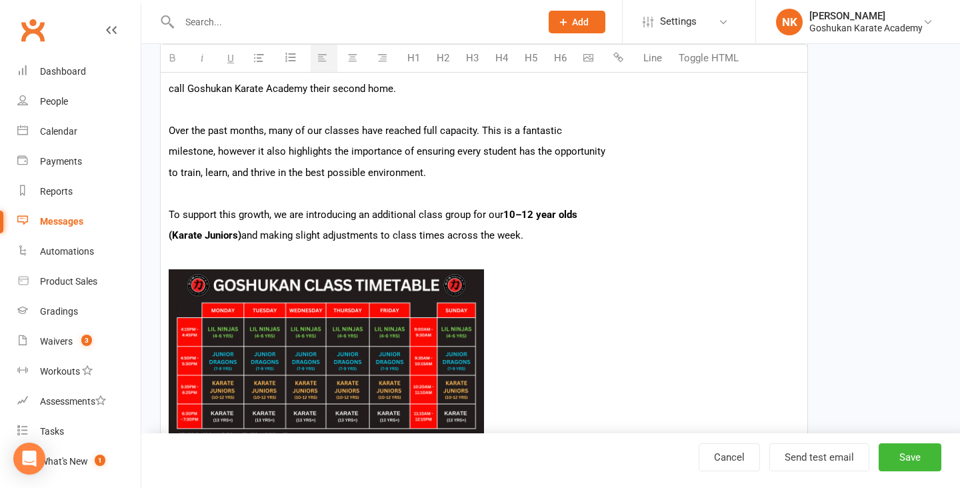
click at [534, 237] on p "(Karate Juniors) and making slight adjustments to class times across the week." at bounding box center [484, 235] width 631 height 16
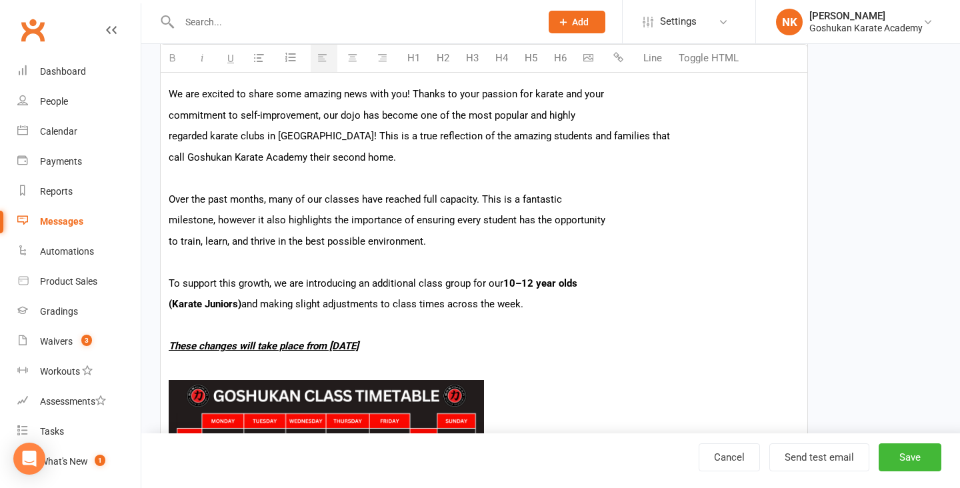
scroll to position [315, 0]
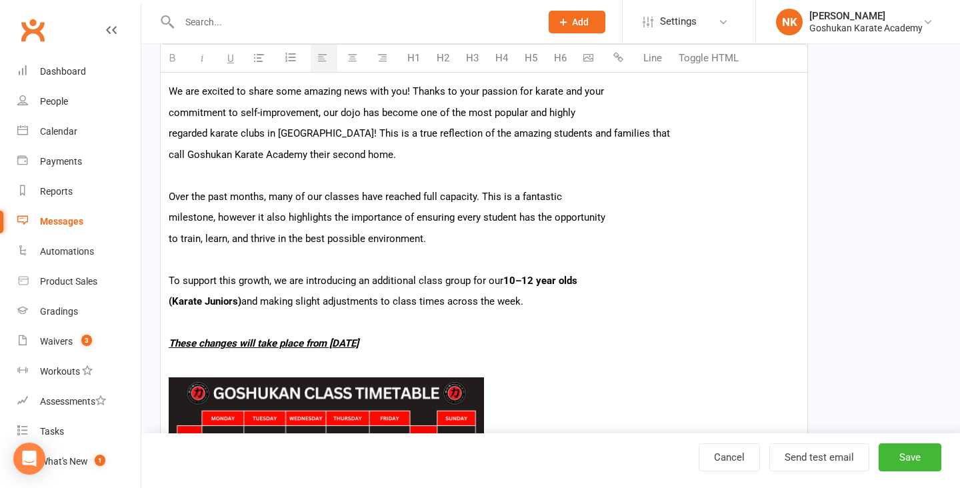
click at [568, 264] on p at bounding box center [484, 259] width 631 height 16
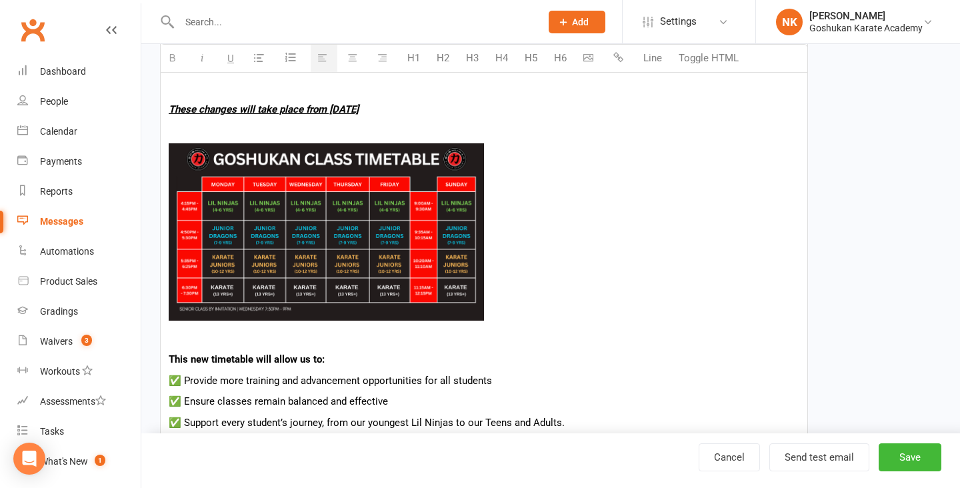
scroll to position [719, 0]
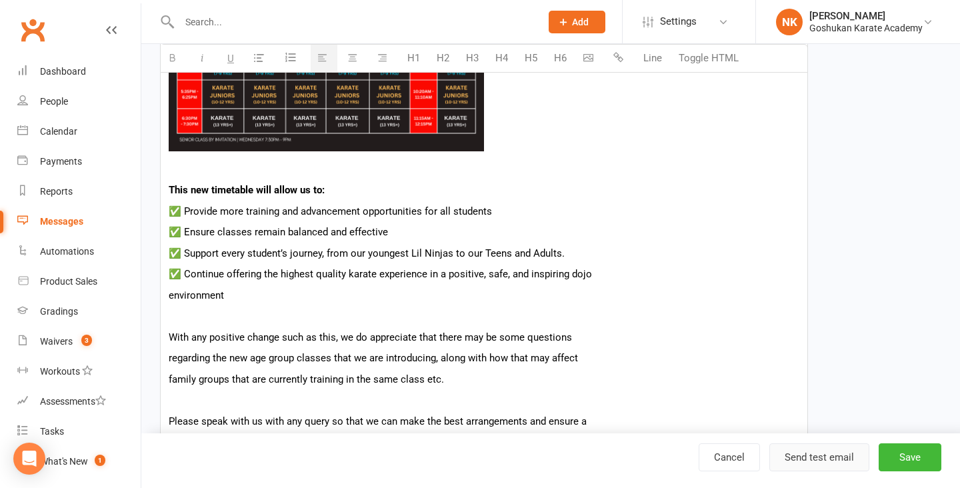
click at [797, 455] on button "Send test email" at bounding box center [819, 457] width 100 height 28
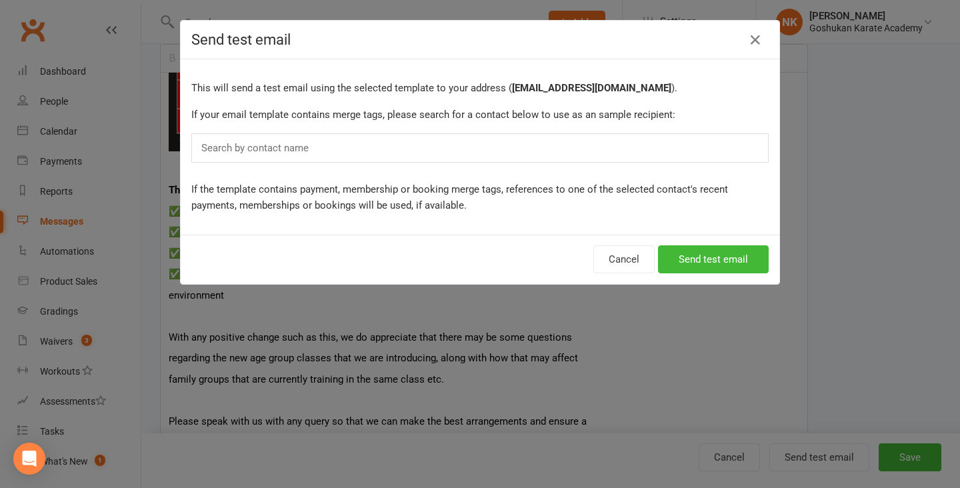
click at [571, 143] on div "Search by contact name" at bounding box center [479, 147] width 577 height 29
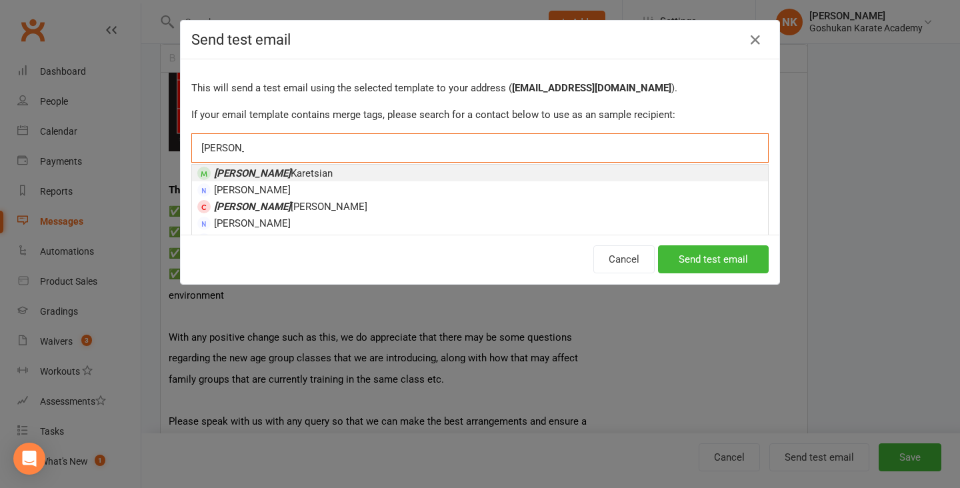
type input "nicolas"
click at [287, 177] on span "Nicolas Karetsian" at bounding box center [273, 173] width 119 height 12
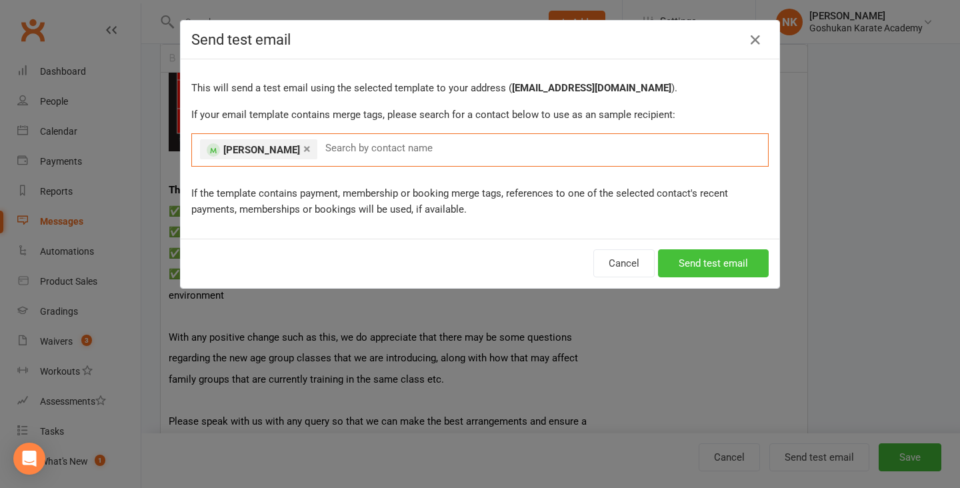
click at [680, 262] on button "Send test email" at bounding box center [713, 263] width 111 height 28
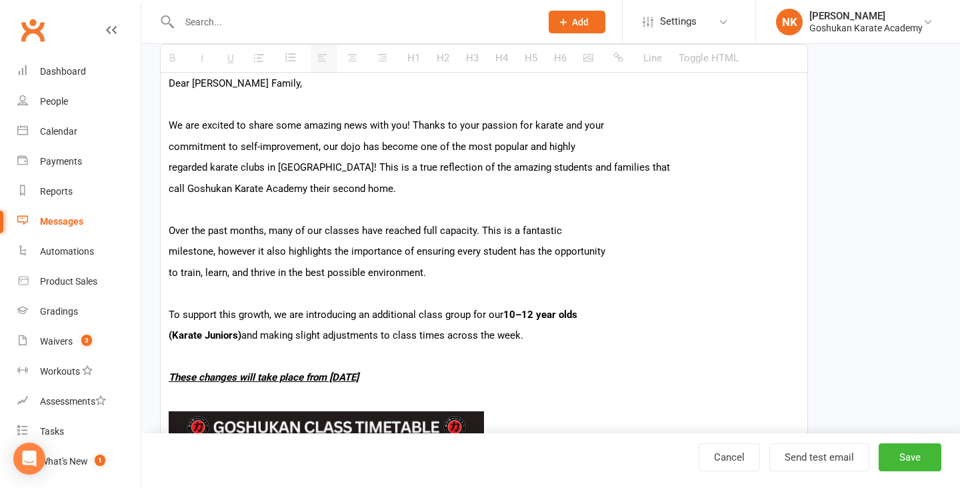
scroll to position [0, 0]
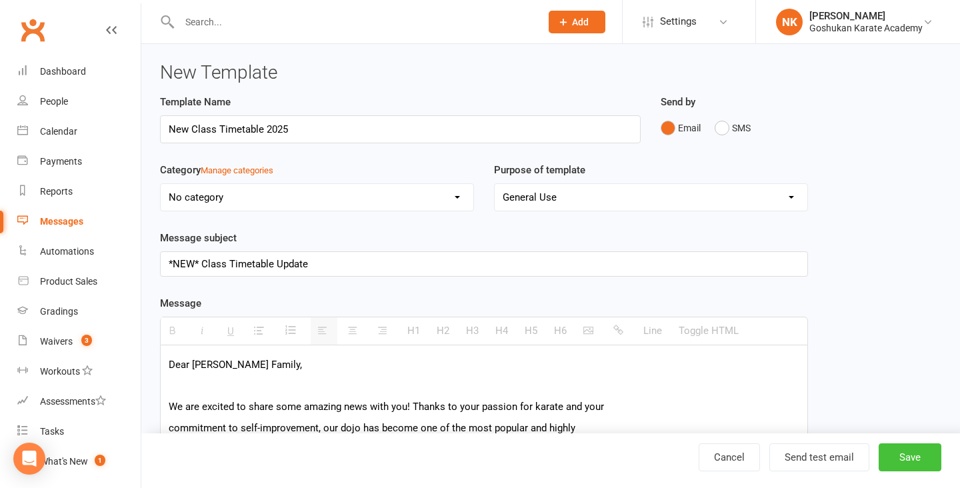
click at [916, 457] on button "Save" at bounding box center [910, 457] width 63 height 28
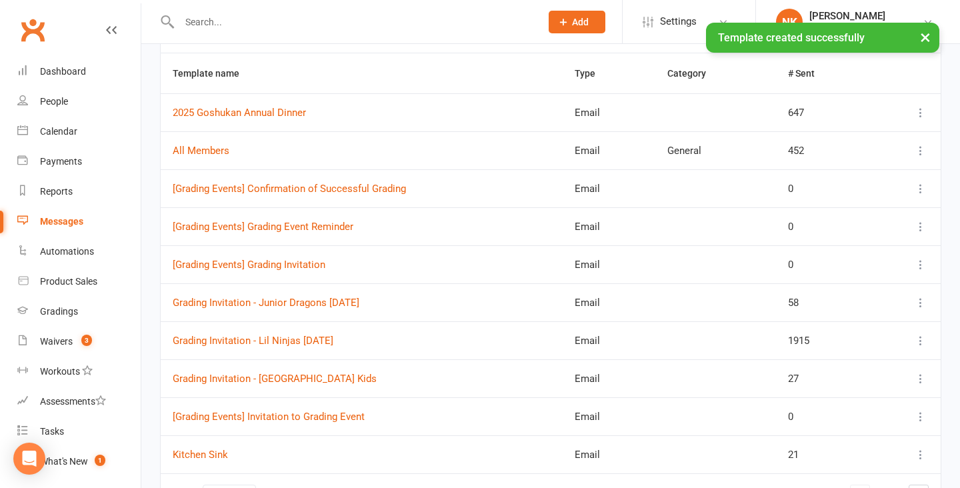
scroll to position [165, 0]
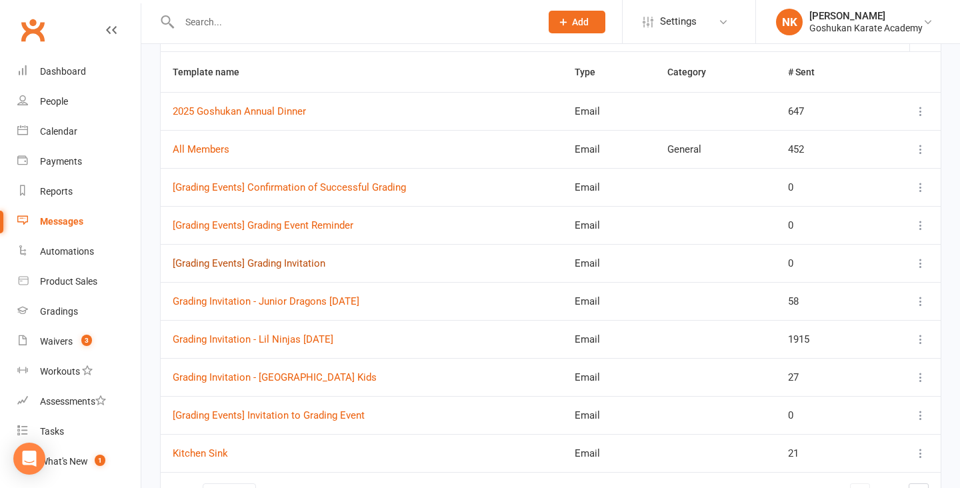
click at [294, 267] on link "[Grading Events] Grading Invitation" at bounding box center [249, 263] width 153 height 12
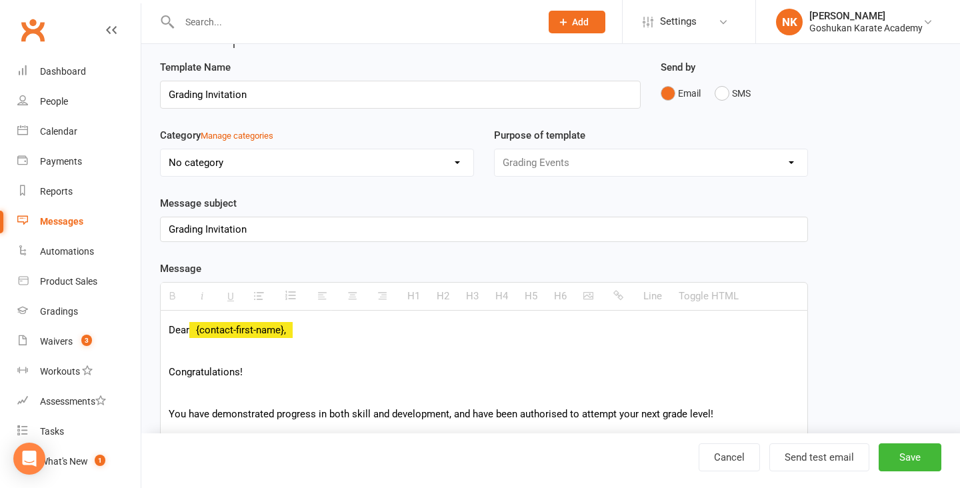
scroll to position [45, 0]
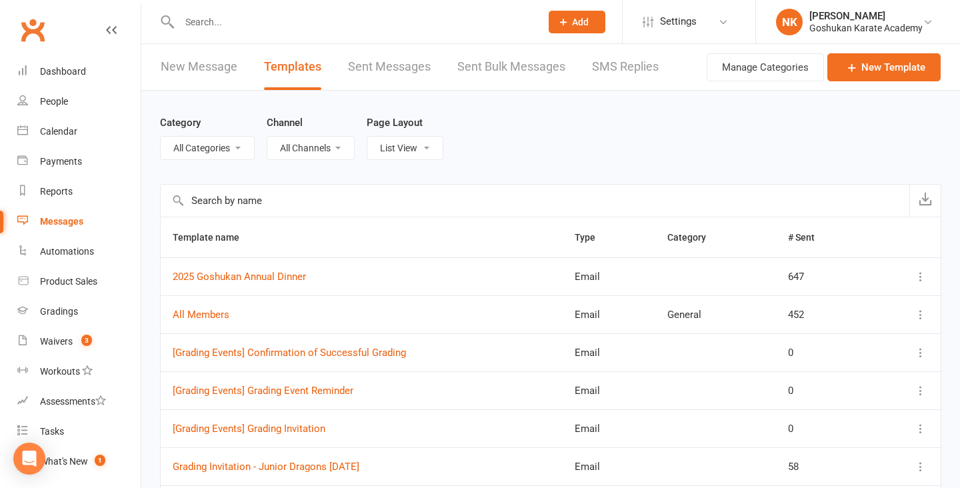
click at [182, 83] on link "New Message" at bounding box center [199, 67] width 77 height 46
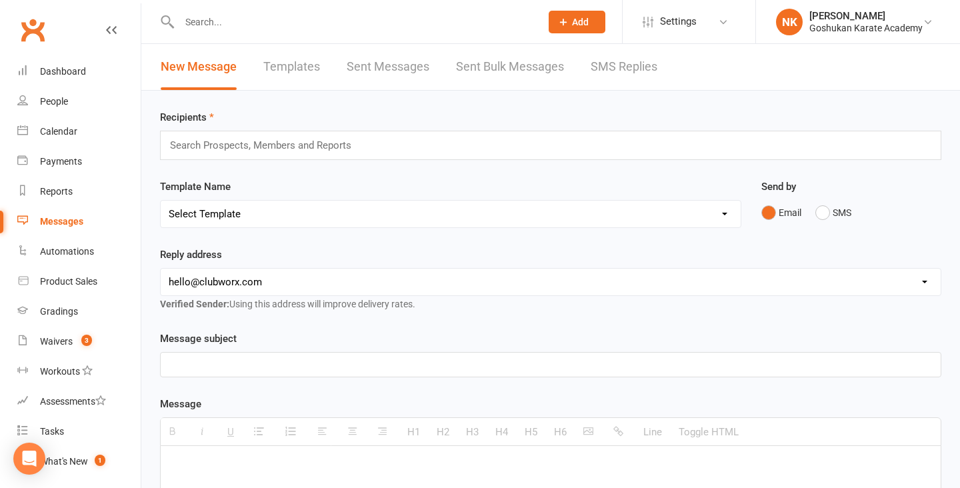
click at [267, 233] on div "Template Name Select Template [Email] All Members [Email] 2025 Goshukan Annual …" at bounding box center [450, 213] width 601 height 68
click at [269, 223] on select "Select Template [Email] All Members [Email] 2025 Goshukan Annual Dinner [Email]…" at bounding box center [451, 214] width 580 height 27
click at [307, 77] on link "Templates" at bounding box center [291, 67] width 57 height 46
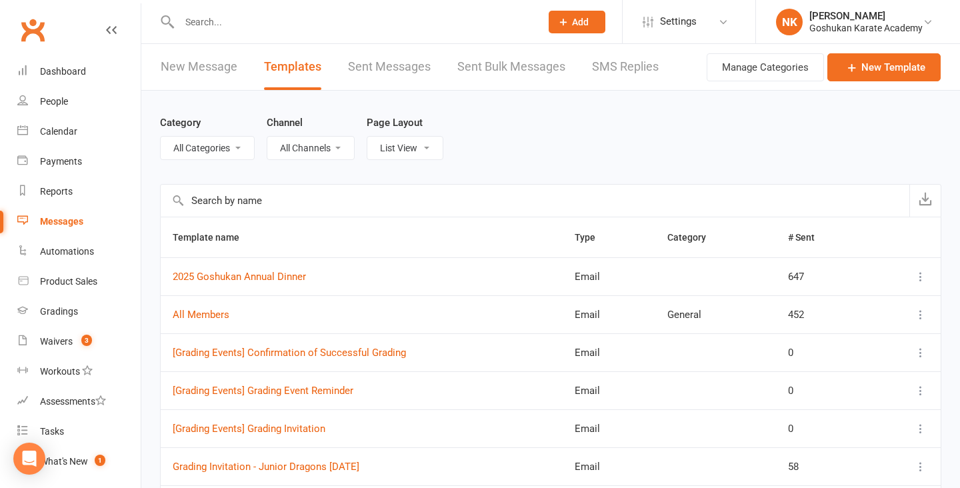
click at [473, 188] on input "text" at bounding box center [535, 201] width 749 height 32
click at [225, 67] on link "New Message" at bounding box center [199, 67] width 77 height 46
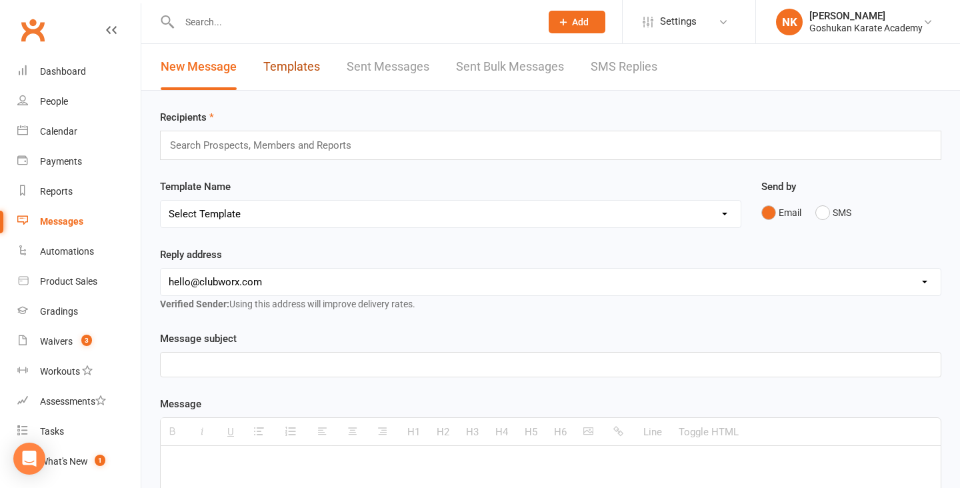
click at [286, 68] on link "Templates" at bounding box center [291, 67] width 57 height 46
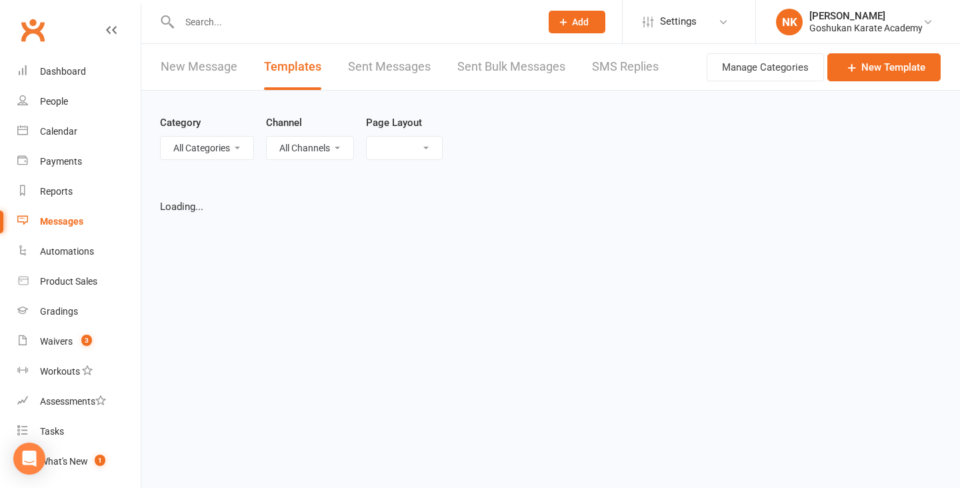
select select "list"
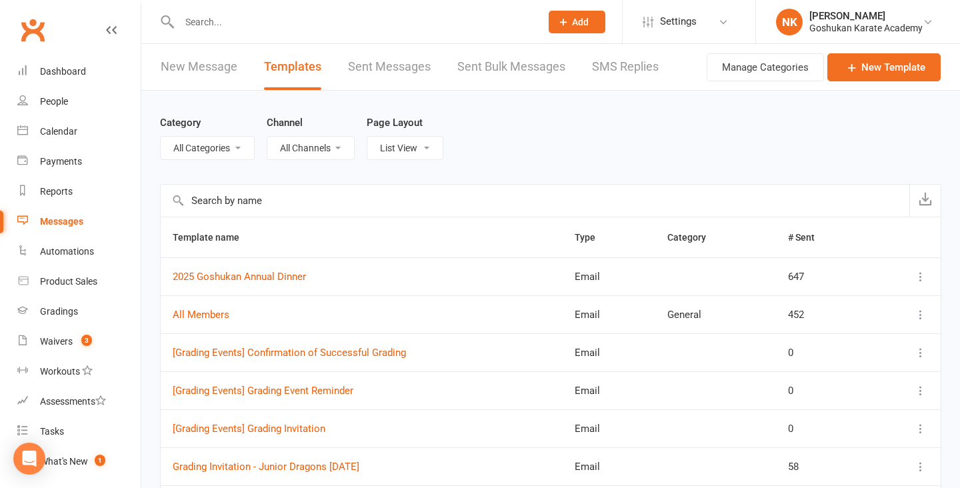
click at [204, 67] on link "New Message" at bounding box center [199, 67] width 77 height 46
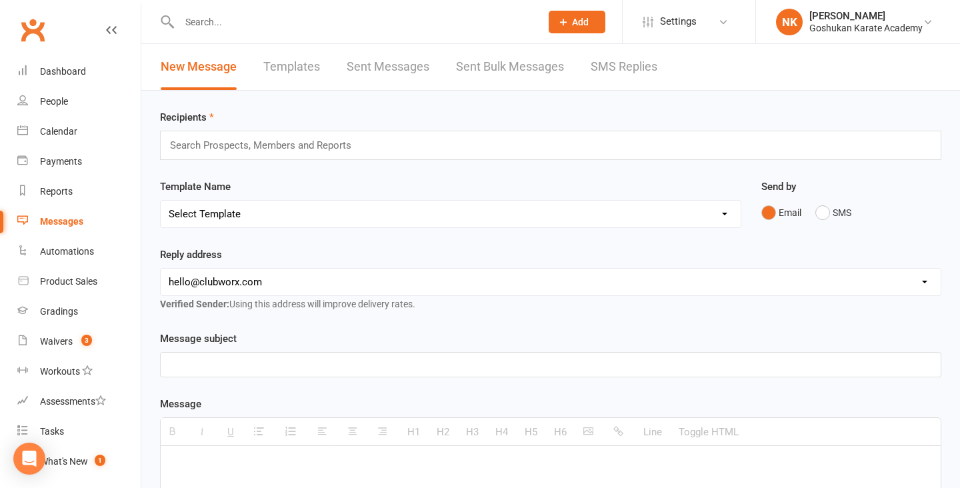
click at [291, 79] on link "Templates" at bounding box center [291, 67] width 57 height 46
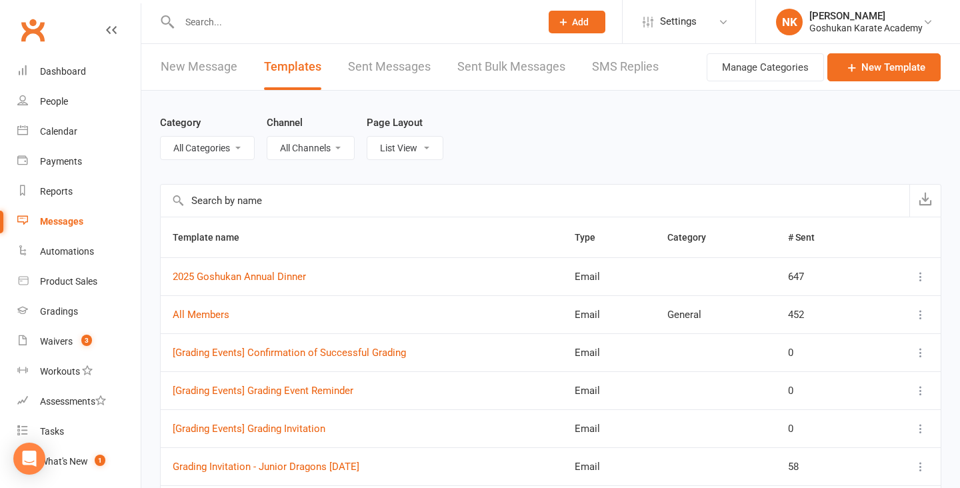
click at [374, 177] on div "Category All Categories (No category) General Channel All Channels Email SMS Pa…" at bounding box center [550, 137] width 781 height 93
click at [385, 167] on div "Category All Categories (No category) General Channel All Channels Email SMS Pa…" at bounding box center [550, 137] width 781 height 93
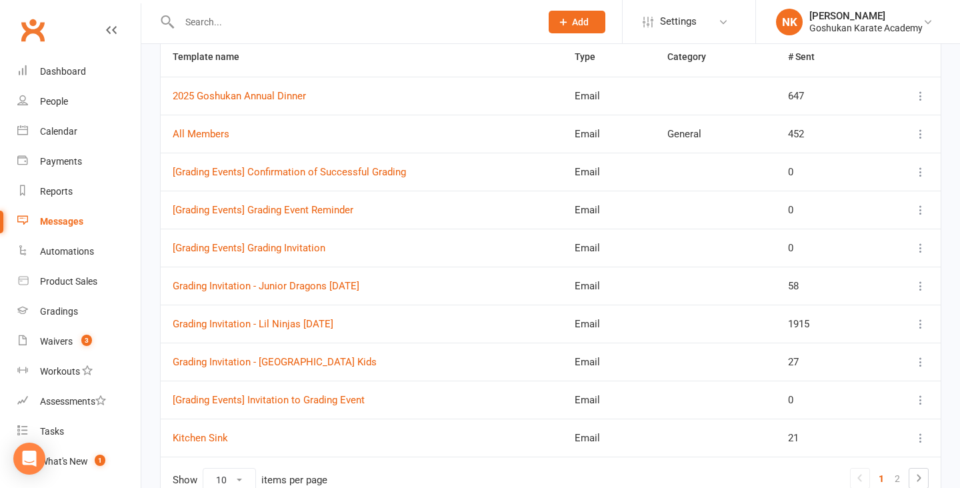
scroll to position [193, 0]
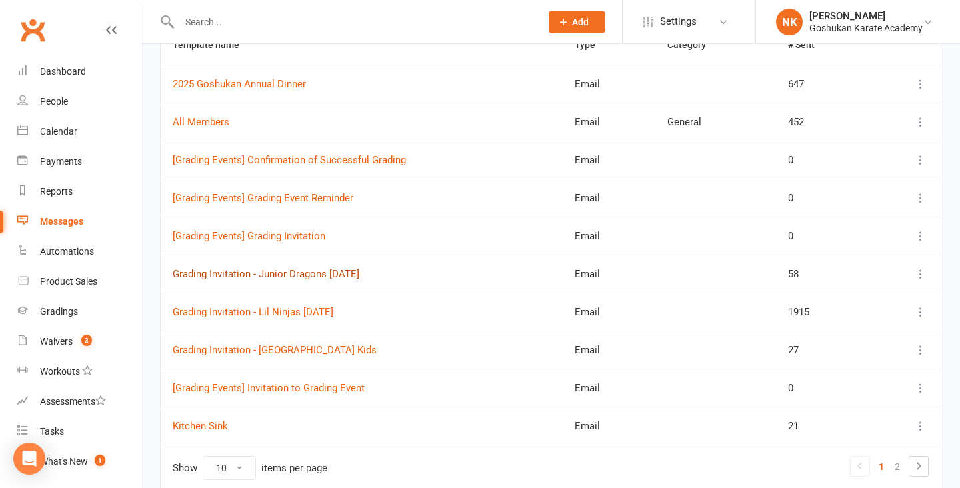
click at [335, 275] on link "Grading Invitation - Junior Dragons [DATE]" at bounding box center [266, 274] width 187 height 12
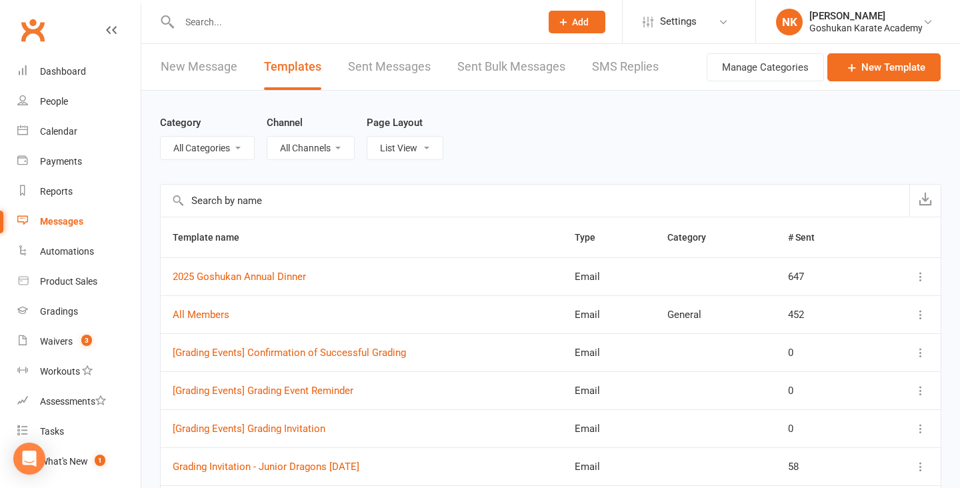
click at [41, 30] on link "Clubworx" at bounding box center [32, 29] width 33 height 33
click at [872, 65] on link "New Template" at bounding box center [883, 67] width 113 height 28
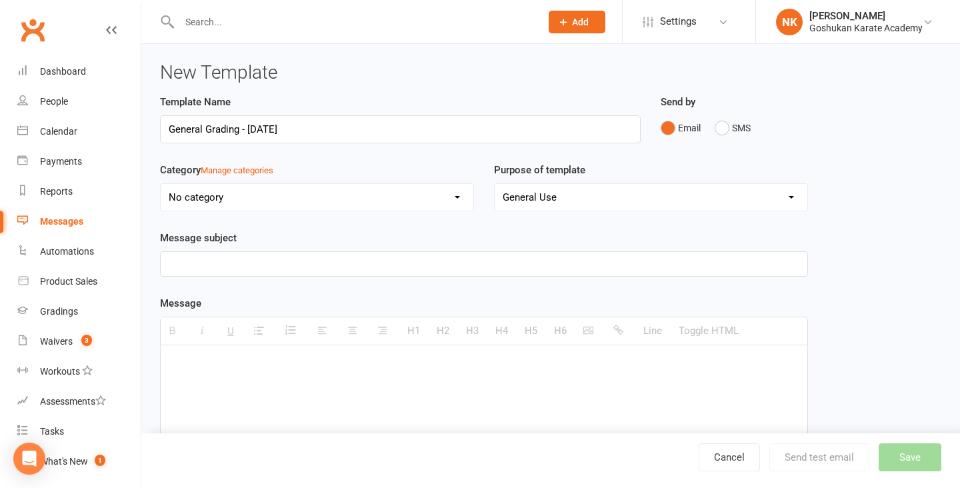
type input "General Grading - [DATE]"
click at [317, 258] on p at bounding box center [484, 264] width 631 height 16
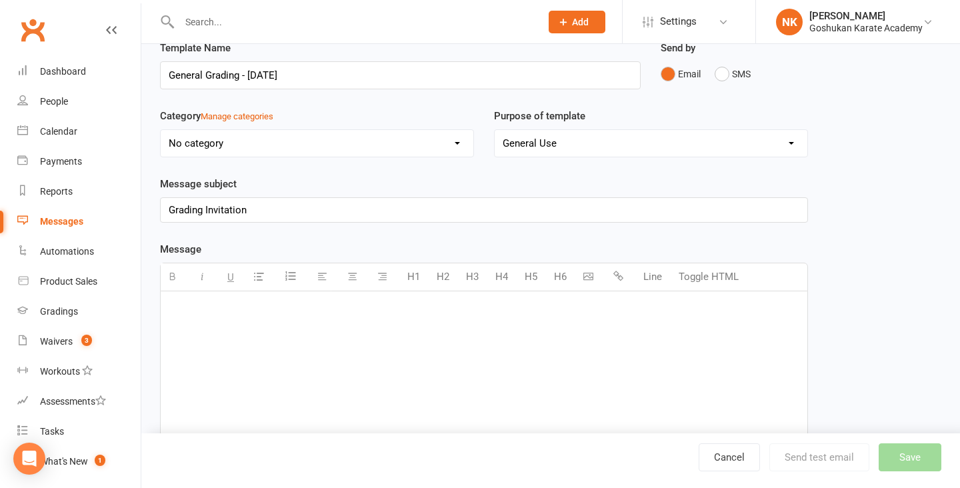
click at [195, 322] on div at bounding box center [484, 391] width 647 height 200
paste div
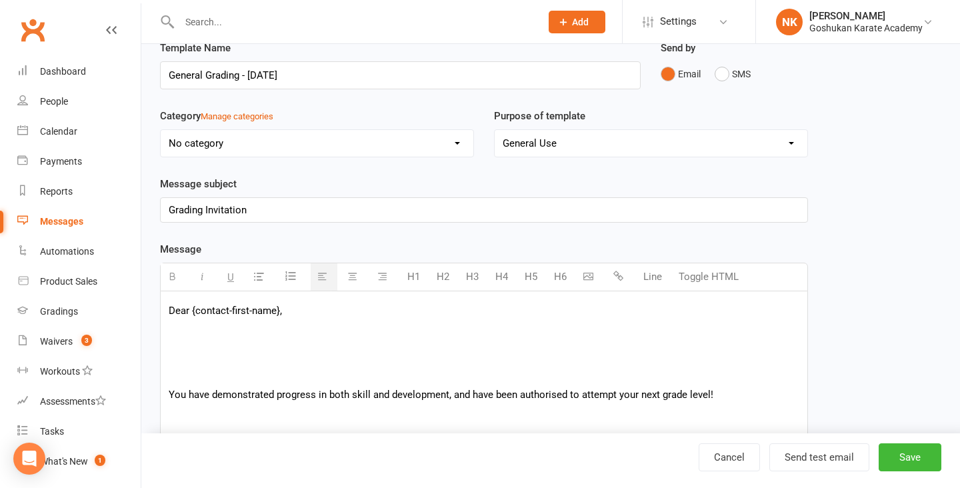
scroll to position [88, 0]
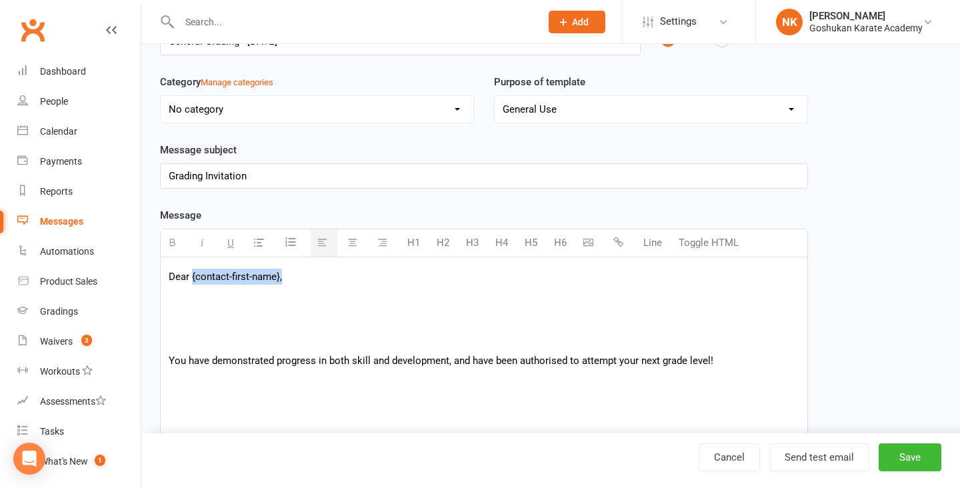
drag, startPoint x: 299, startPoint y: 280, endPoint x: 192, endPoint y: 281, distance: 106.7
click at [192, 281] on p "Dear {contact-first-name}," at bounding box center [484, 277] width 631 height 16
click at [194, 347] on p at bounding box center [484, 340] width 631 height 16
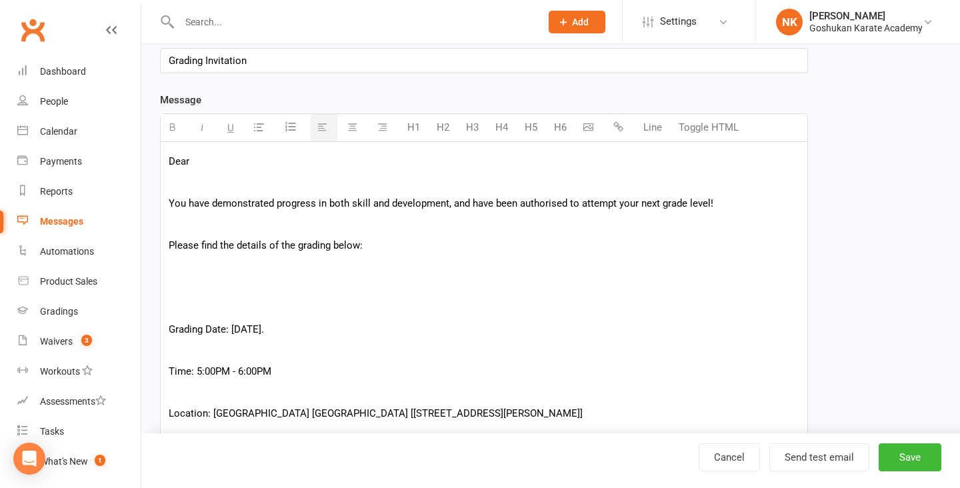
scroll to position [215, 0]
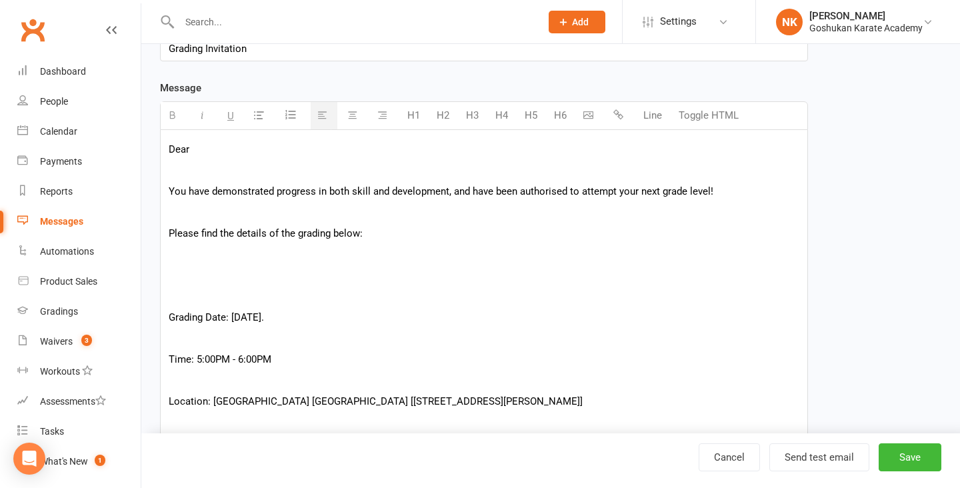
click at [197, 301] on p at bounding box center [484, 297] width 631 height 16
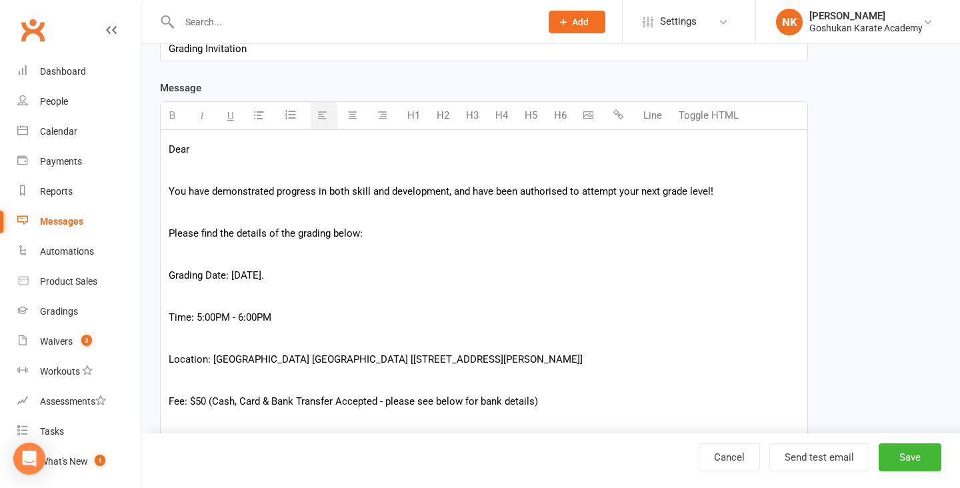
click at [188, 299] on p at bounding box center [484, 297] width 631 height 16
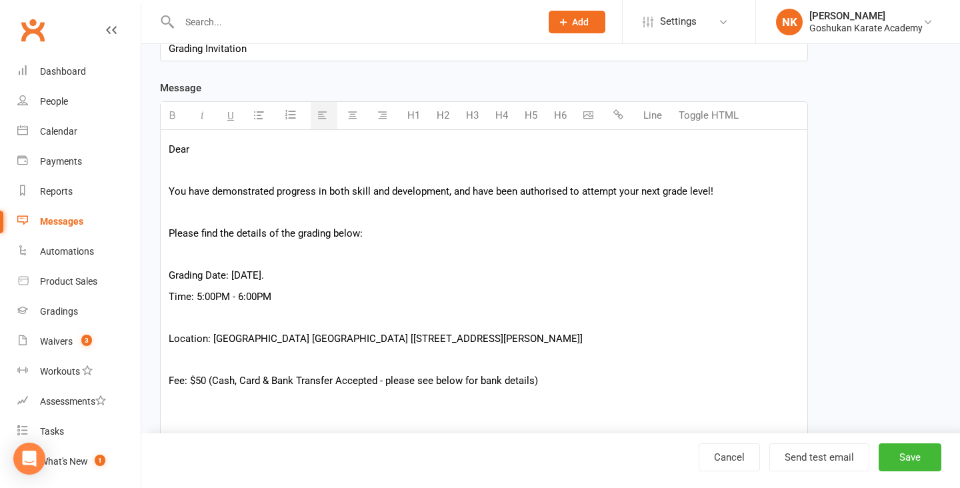
click at [192, 312] on p at bounding box center [484, 317] width 631 height 16
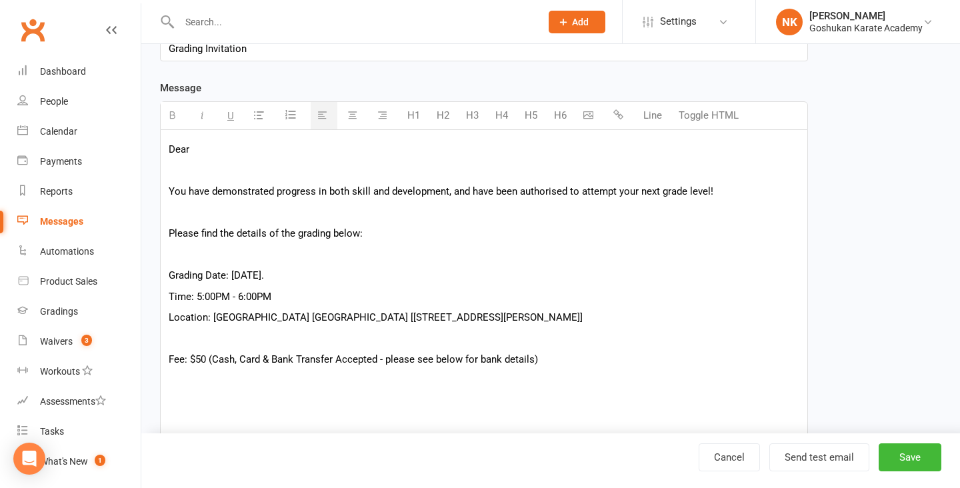
click at [193, 337] on p at bounding box center [484, 339] width 631 height 16
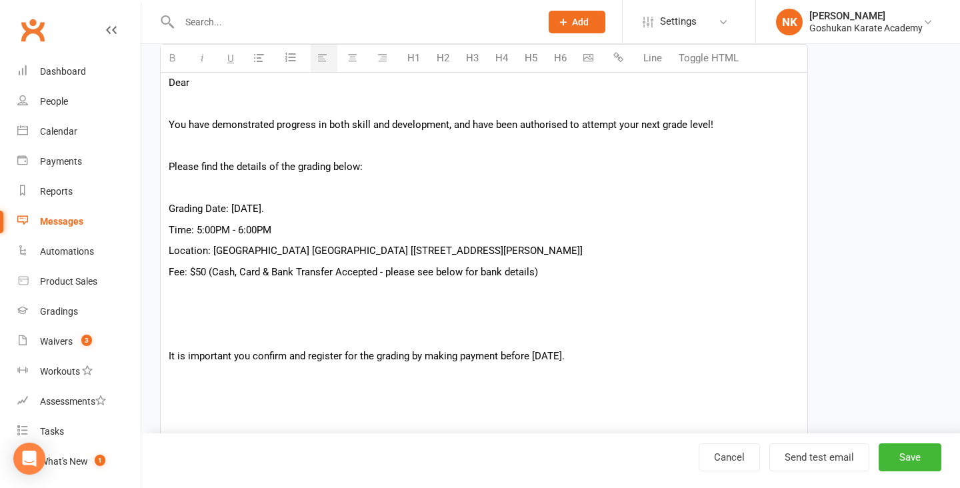
scroll to position [285, 0]
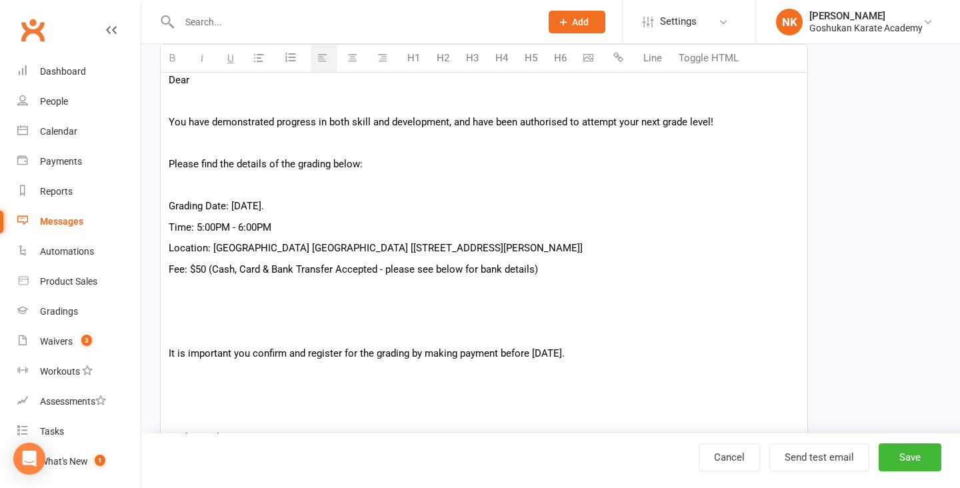
click at [209, 333] on p at bounding box center [484, 332] width 631 height 16
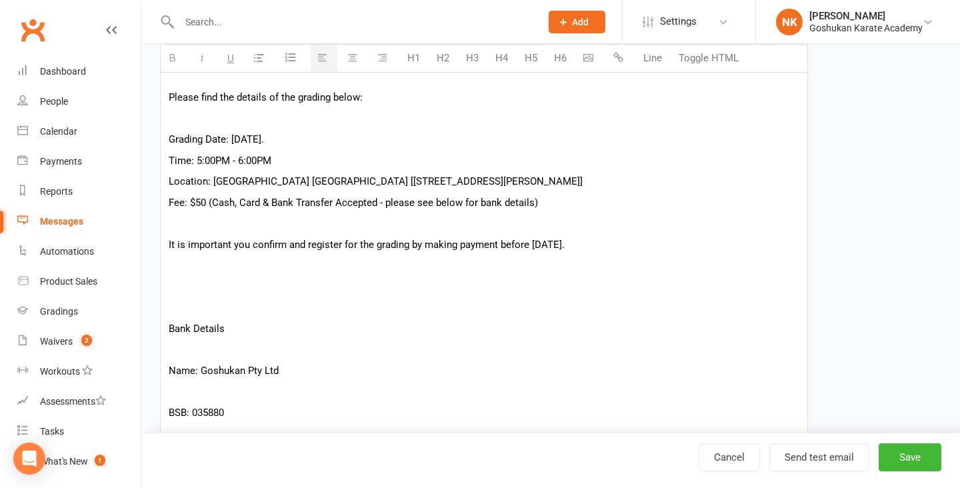
scroll to position [354, 0]
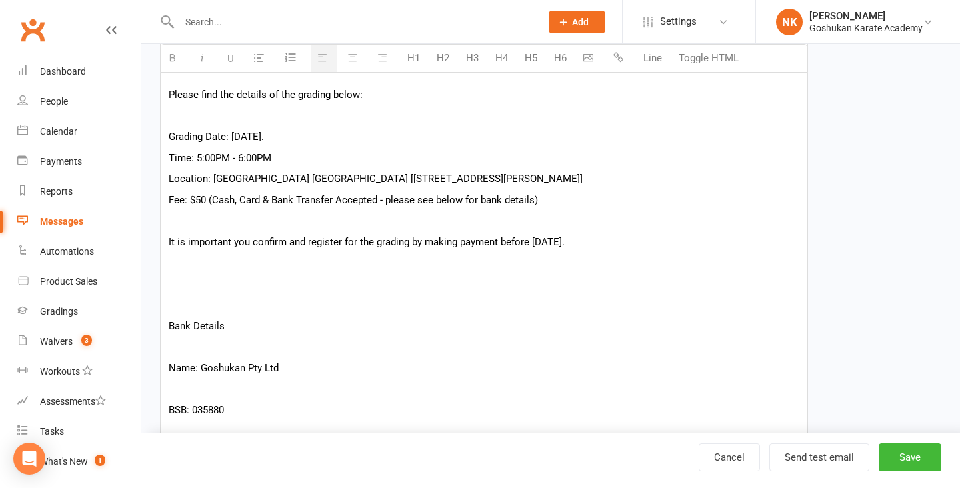
click at [204, 310] on p at bounding box center [484, 305] width 631 height 16
click at [195, 309] on p at bounding box center [484, 305] width 631 height 16
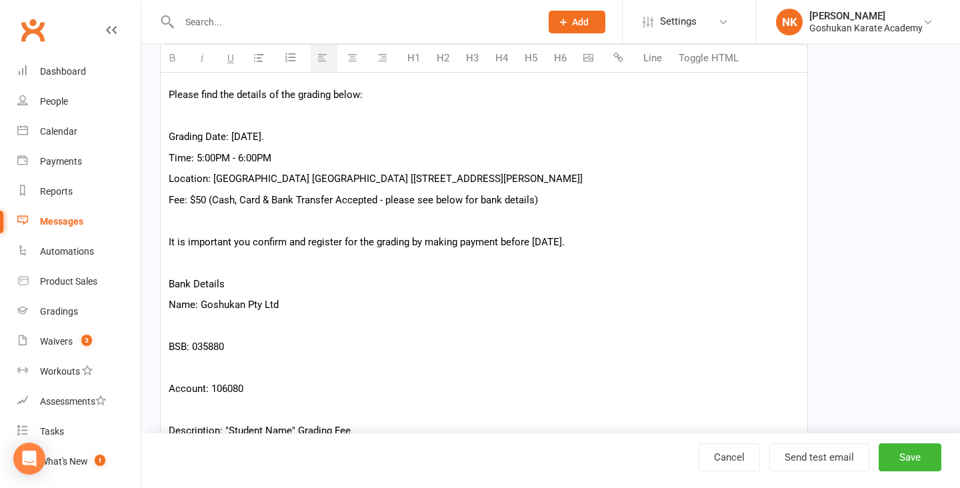
click at [195, 326] on p at bounding box center [484, 326] width 631 height 16
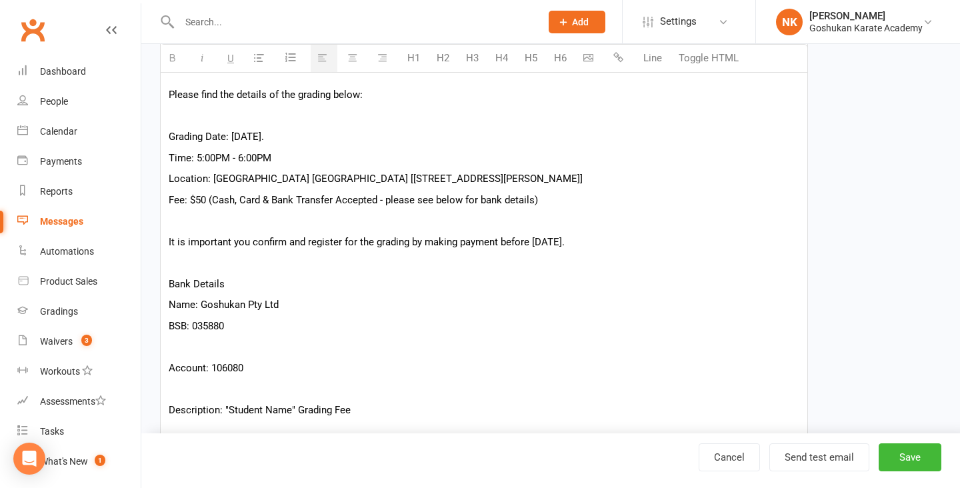
click at [195, 339] on p at bounding box center [484, 347] width 631 height 16
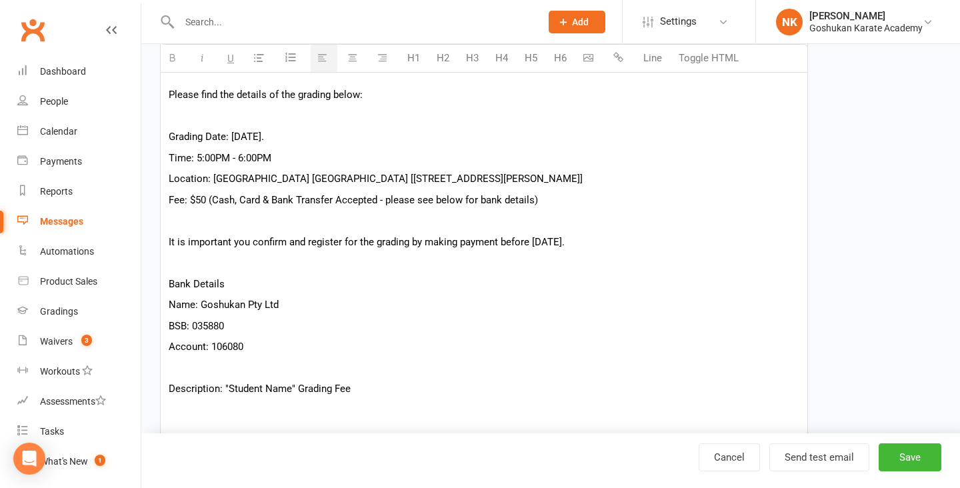
click at [197, 367] on p at bounding box center [484, 368] width 631 height 16
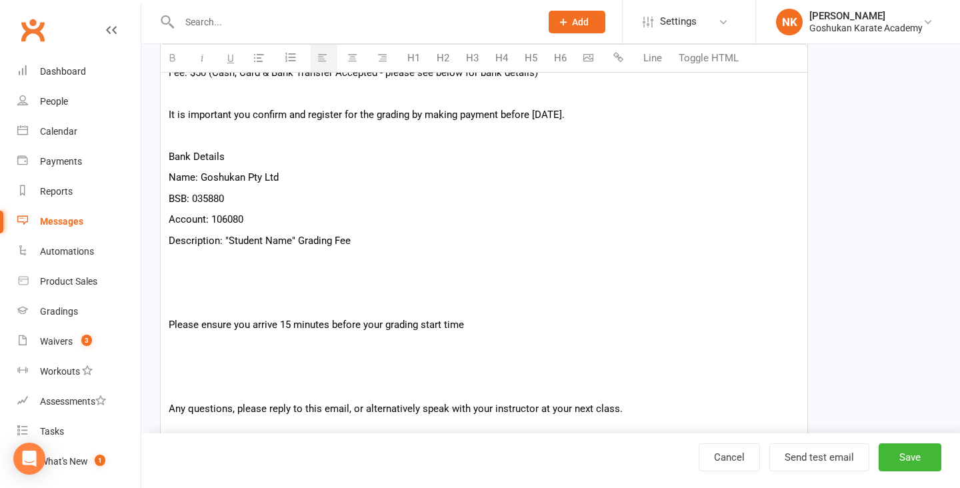
scroll to position [482, 0]
click at [205, 302] on p at bounding box center [484, 303] width 631 height 16
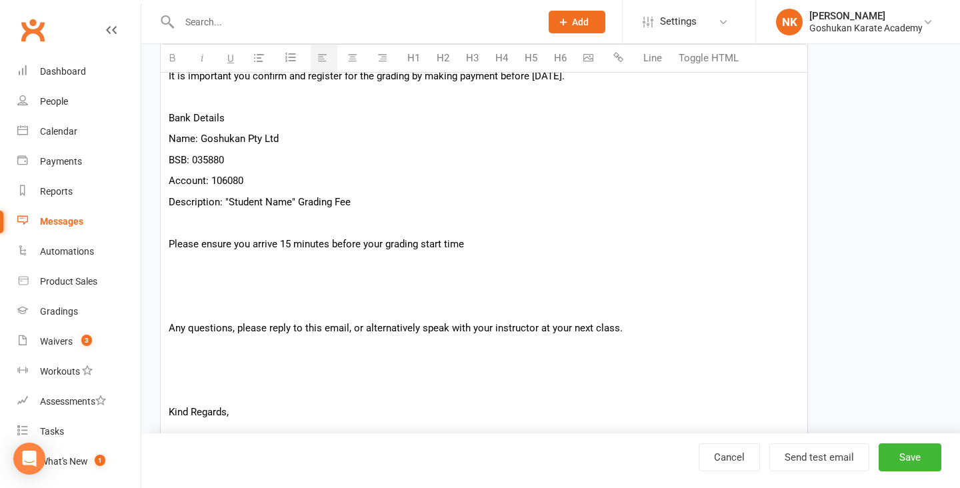
scroll to position [524, 0]
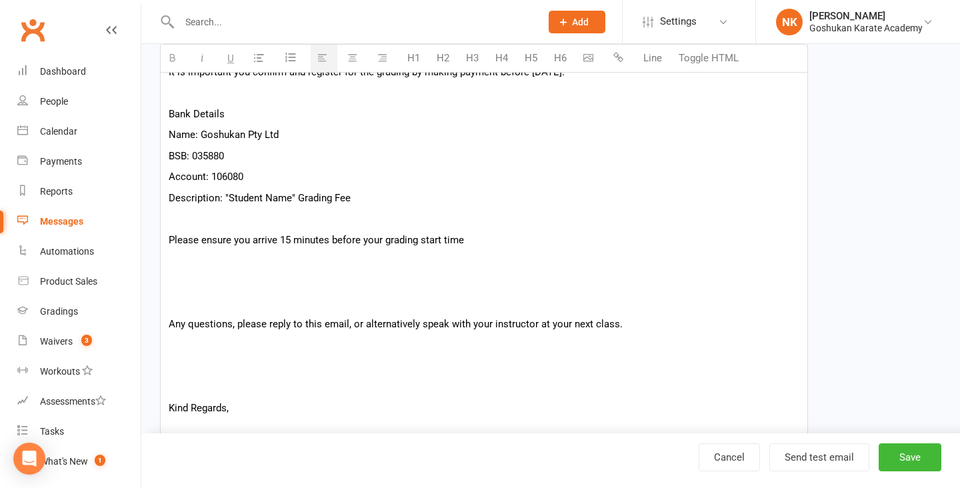
click at [203, 309] on p at bounding box center [484, 303] width 631 height 16
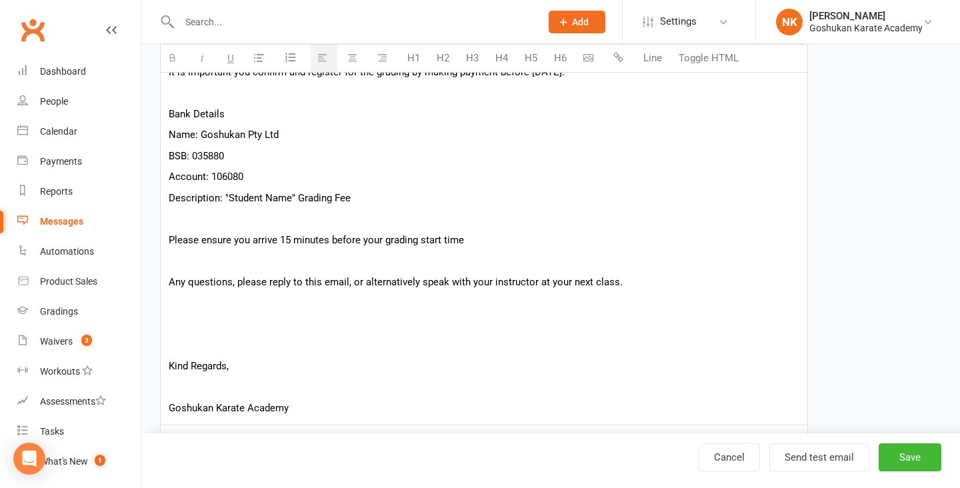
scroll to position [577, 0]
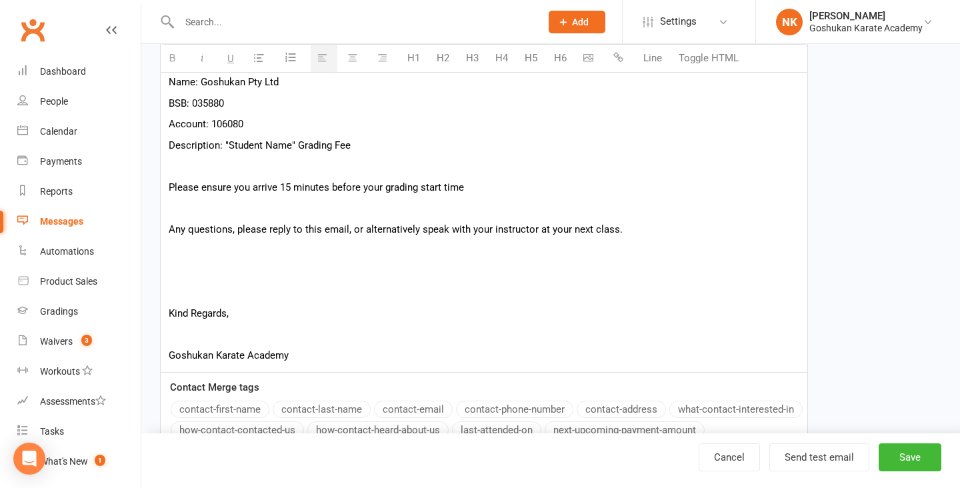
click at [187, 293] on p at bounding box center [484, 292] width 631 height 16
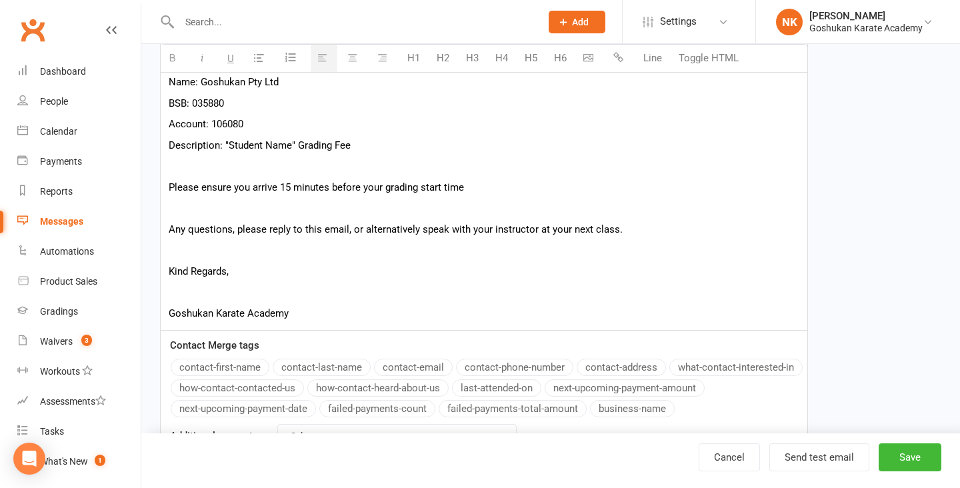
click at [185, 300] on p at bounding box center [484, 292] width 631 height 16
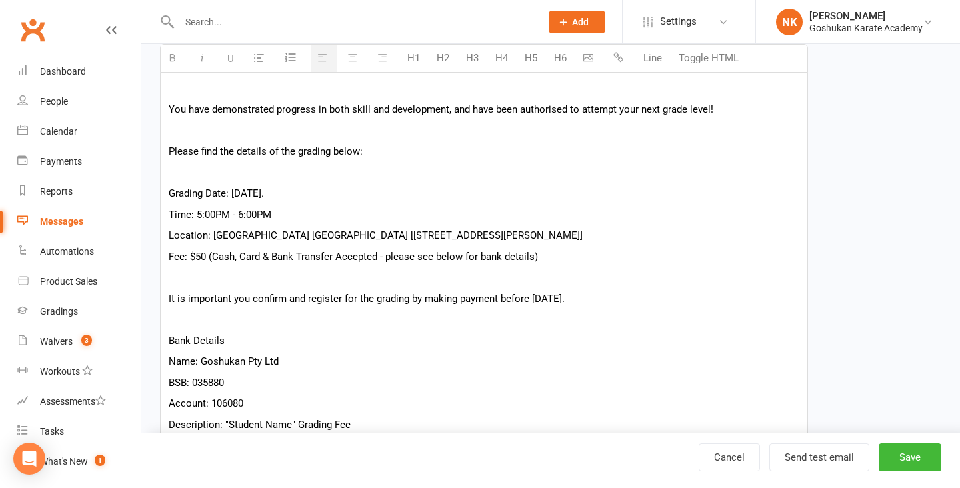
scroll to position [0, 0]
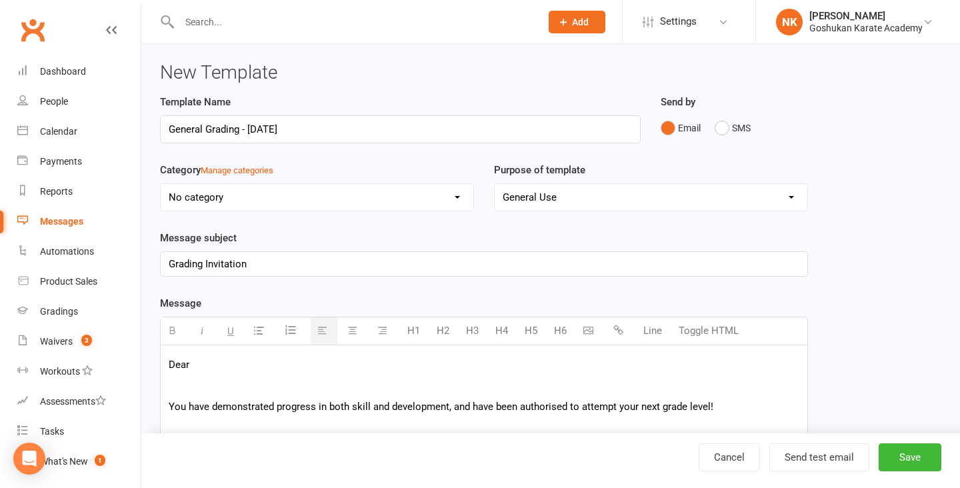
click at [258, 362] on p "Dear" at bounding box center [484, 365] width 631 height 16
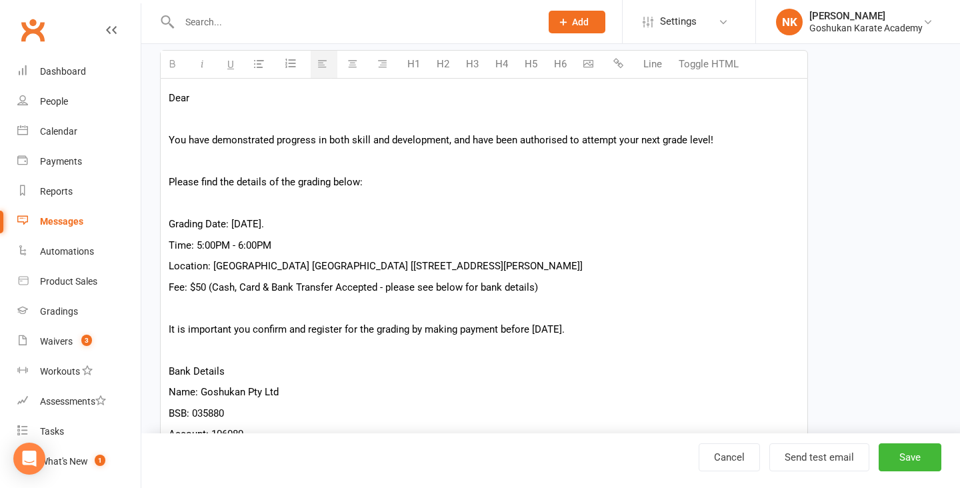
scroll to position [611, 0]
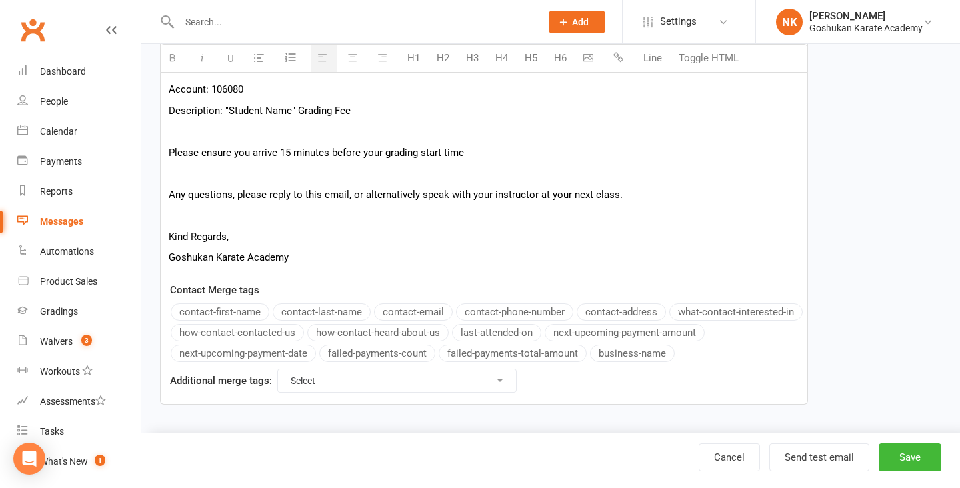
click at [242, 311] on button "contact-first-name" at bounding box center [220, 311] width 99 height 17
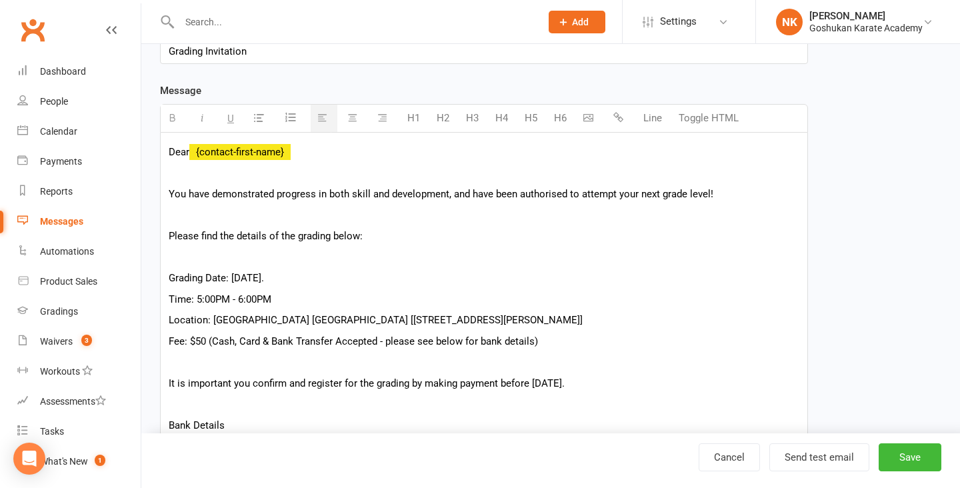
scroll to position [44, 0]
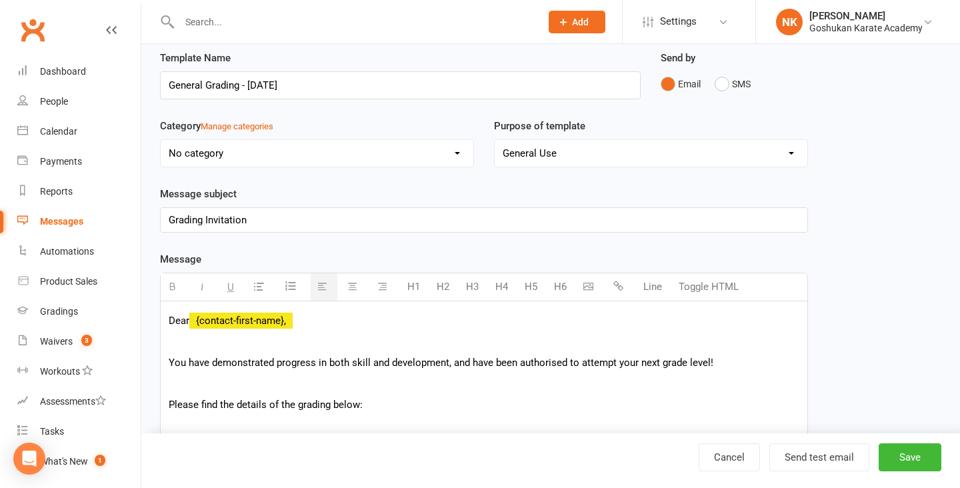
click at [295, 355] on p "You have demonstrated progress in both skill and development, and have been aut…" at bounding box center [484, 363] width 631 height 16
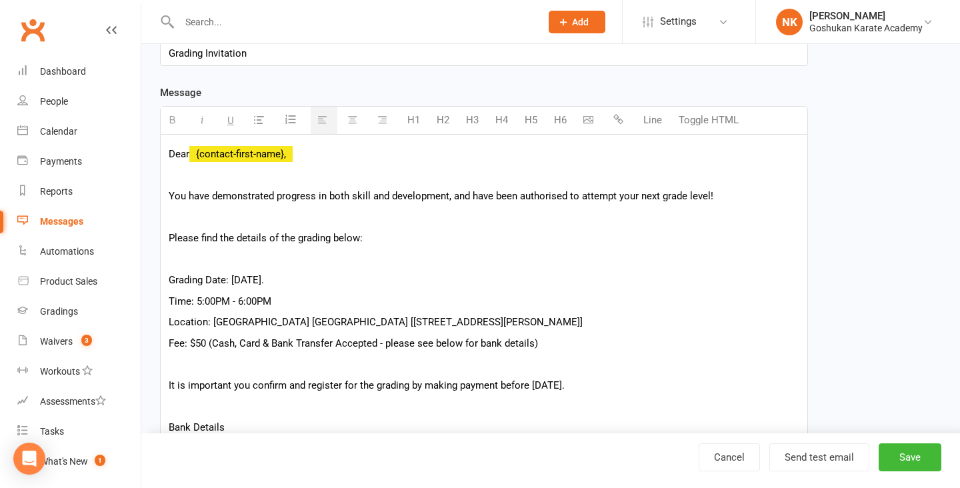
scroll to position [247, 0]
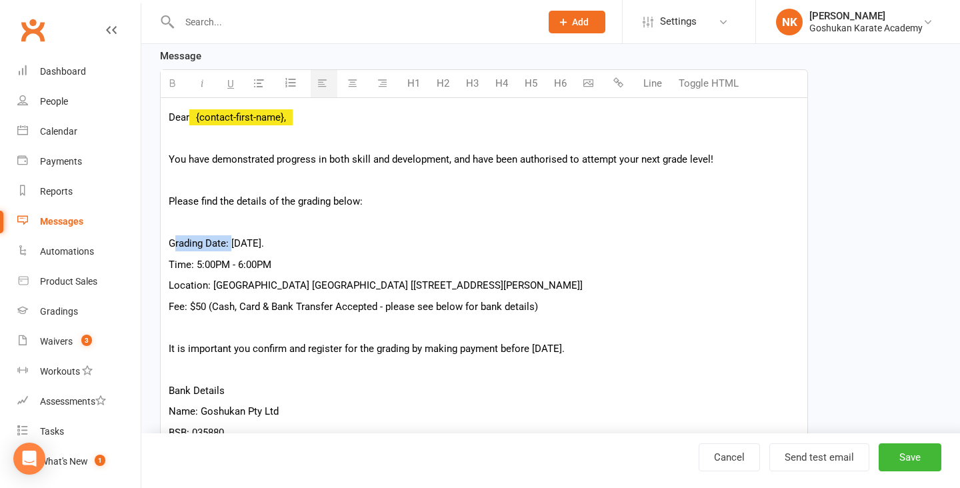
drag, startPoint x: 231, startPoint y: 243, endPoint x: 172, endPoint y: 242, distance: 58.7
click at [172, 242] on p "Grading Date: Friday 8th of August, 2025." at bounding box center [484, 243] width 631 height 16
click at [171, 243] on p "Grading Date: Friday 8th of August, 2025." at bounding box center [484, 243] width 631 height 16
drag, startPoint x: 194, startPoint y: 266, endPoint x: 165, endPoint y: 266, distance: 28.7
click at [165, 266] on div "Dear {contact-first-name}, You have demonstrated progress in both skill and dev…" at bounding box center [484, 368] width 647 height 541
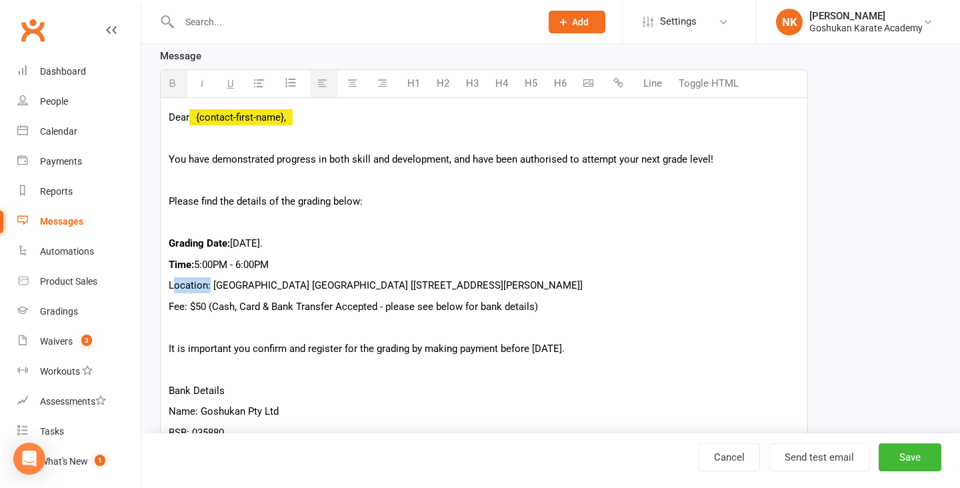
drag, startPoint x: 210, startPoint y: 285, endPoint x: 171, endPoint y: 285, distance: 38.7
click at [171, 285] on p "Location: Goshukan Karate Academy Seven Hills [3/17 Stanton Road, Seven Hills]" at bounding box center [484, 285] width 631 height 16
click at [170, 286] on p "Location: Goshukan Karate Academy Seven Hills [3/17 Stanton Road, Seven Hills]" at bounding box center [484, 285] width 631 height 16
drag, startPoint x: 187, startPoint y: 307, endPoint x: 164, endPoint y: 307, distance: 23.3
click at [164, 307] on div "Dear {contact-first-name}, You have demonstrated progress in both skill and dev…" at bounding box center [484, 368] width 647 height 541
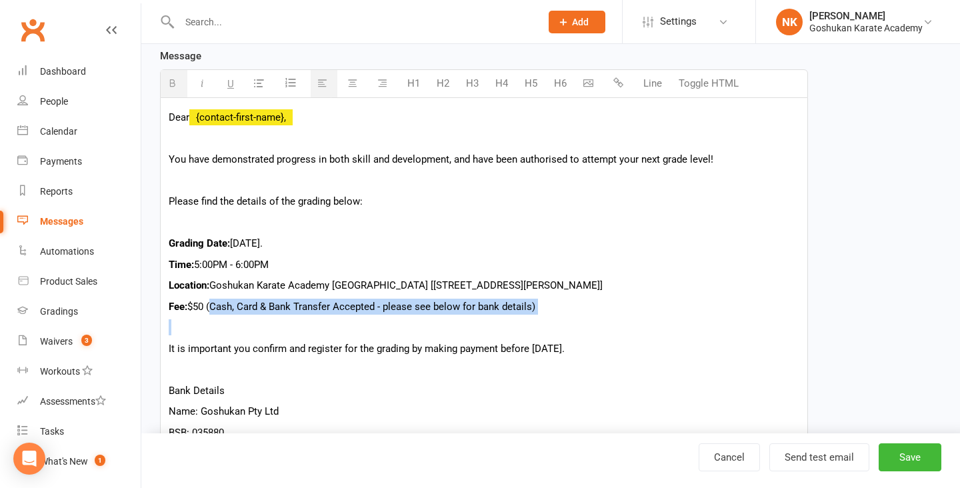
drag, startPoint x: 209, startPoint y: 307, endPoint x: 546, endPoint y: 331, distance: 337.5
click at [546, 331] on div "Dear {contact-first-name}, You have demonstrated progress in both skill and dev…" at bounding box center [484, 368] width 647 height 541
drag, startPoint x: 665, startPoint y: 349, endPoint x: 532, endPoint y: 349, distance: 132.6
click at [532, 349] on p "It is important you confirm and register for the grading by making payment befo…" at bounding box center [484, 349] width 631 height 16
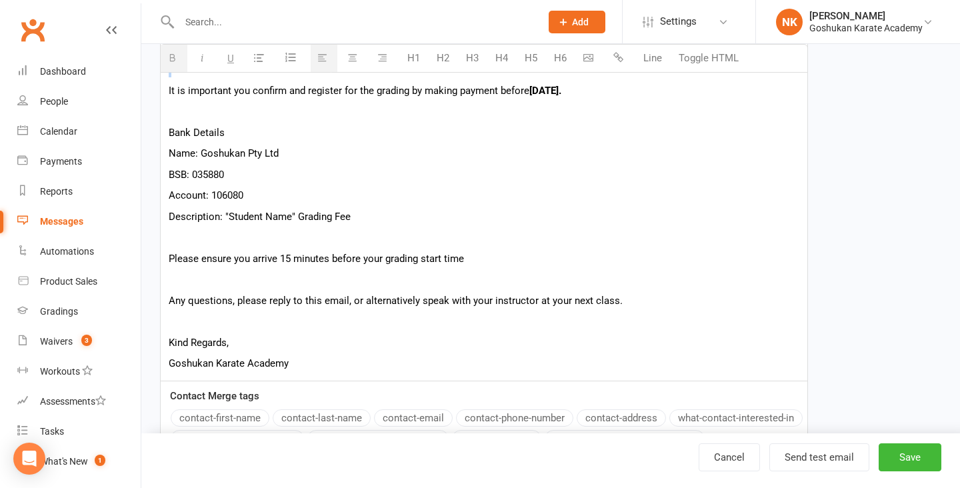
scroll to position [519, 0]
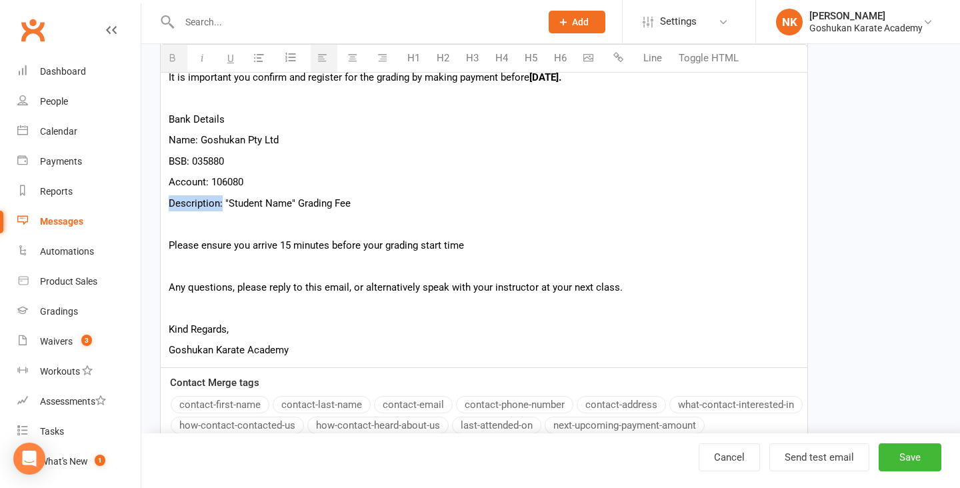
drag, startPoint x: 222, startPoint y: 201, endPoint x: 162, endPoint y: 201, distance: 60.0
click at [162, 201] on div "Dear {contact-first-name}, You have demonstrated progress in both skill and dev…" at bounding box center [484, 97] width 647 height 541
drag, startPoint x: 233, startPoint y: 121, endPoint x: 146, endPoint y: 121, distance: 86.7
click at [146, 121] on div "New Template Template Name General Grading - September 2025 Send by Email SMS C…" at bounding box center [550, 25] width 819 height 1001
drag, startPoint x: 197, startPoint y: 139, endPoint x: 168, endPoint y: 139, distance: 28.7
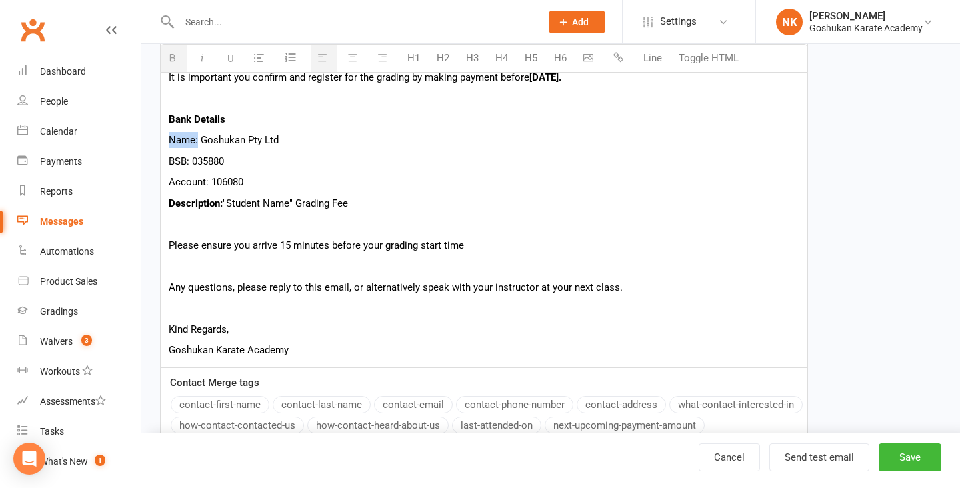
click at [169, 139] on p "Name: Goshukan Pty Ltd" at bounding box center [484, 140] width 631 height 16
drag, startPoint x: 191, startPoint y: 161, endPoint x: 147, endPoint y: 161, distance: 44.0
click at [147, 161] on div "New Template Template Name General Grading - September 2025 Send by Email SMS C…" at bounding box center [550, 25] width 819 height 1001
drag, startPoint x: 211, startPoint y: 181, endPoint x: 151, endPoint y: 181, distance: 60.0
click at [151, 181] on div "Template Name General Grading - September 2025 Send by Email SMS Category Manag…" at bounding box center [484, 45] width 668 height 941
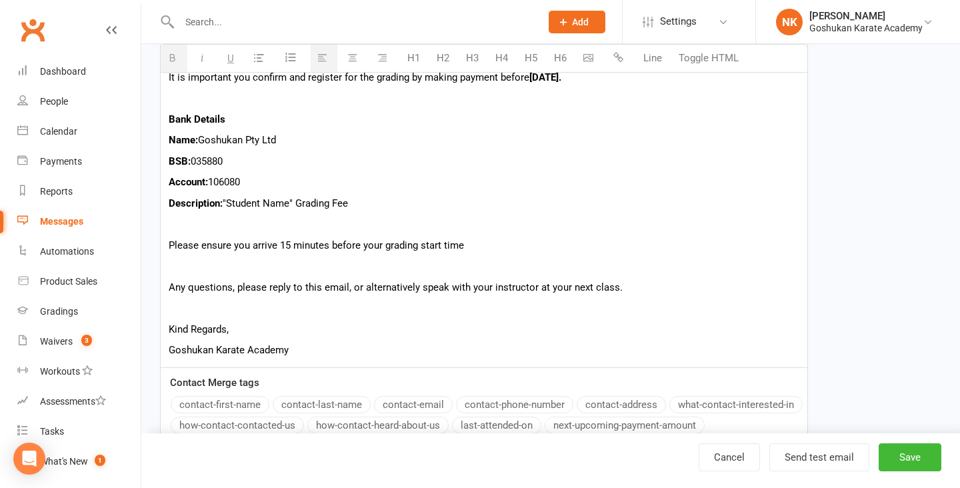
click at [306, 237] on p "Please ensure you arrive 15 minutes before your grading start time" at bounding box center [484, 245] width 631 height 16
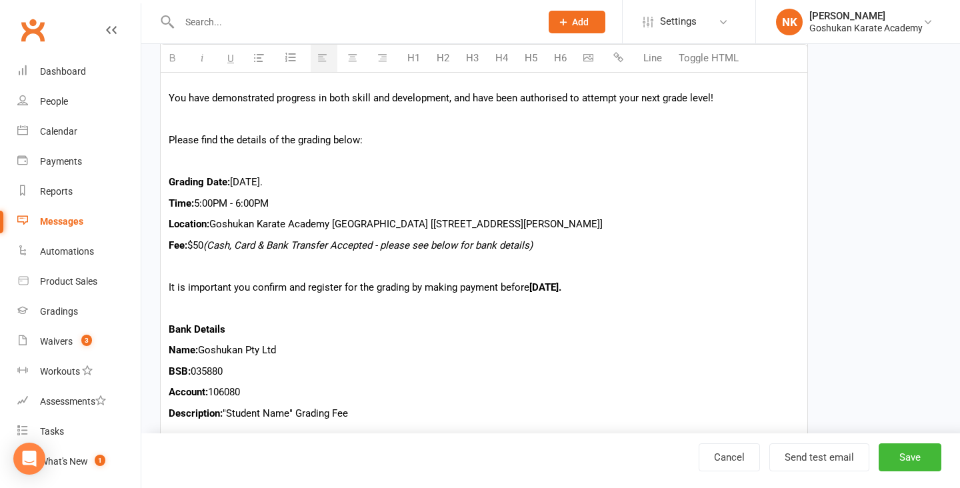
scroll to position [295, 0]
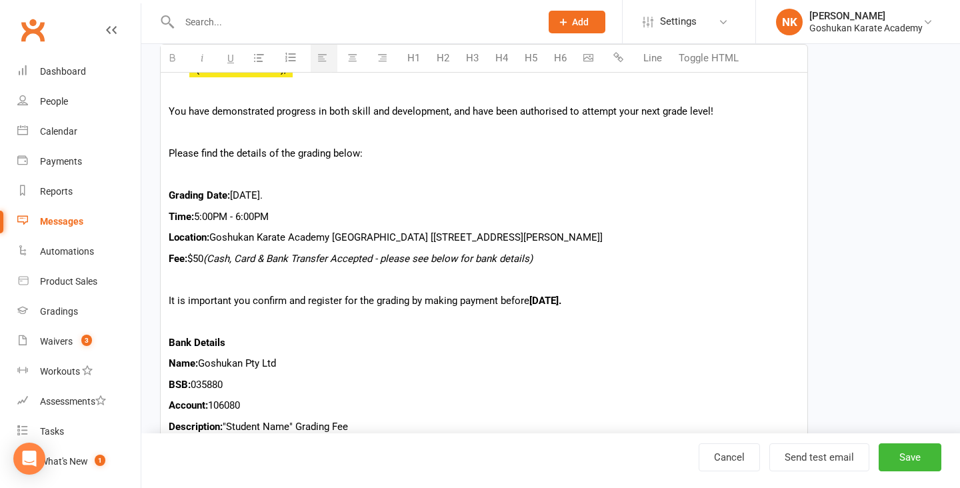
drag, startPoint x: 369, startPoint y: 191, endPoint x: 235, endPoint y: 189, distance: 134.0
click at [235, 189] on p "Grading Date: Friday 8th of August, 2025." at bounding box center [484, 195] width 631 height 16
click at [277, 194] on p "Grading Date: Sunday 27th September, 2025" at bounding box center [484, 195] width 631 height 16
drag, startPoint x: 292, startPoint y: 215, endPoint x: 199, endPoint y: 216, distance: 92.7
click at [199, 216] on p "Time: 5:00PM - 6:00PM" at bounding box center [484, 217] width 631 height 16
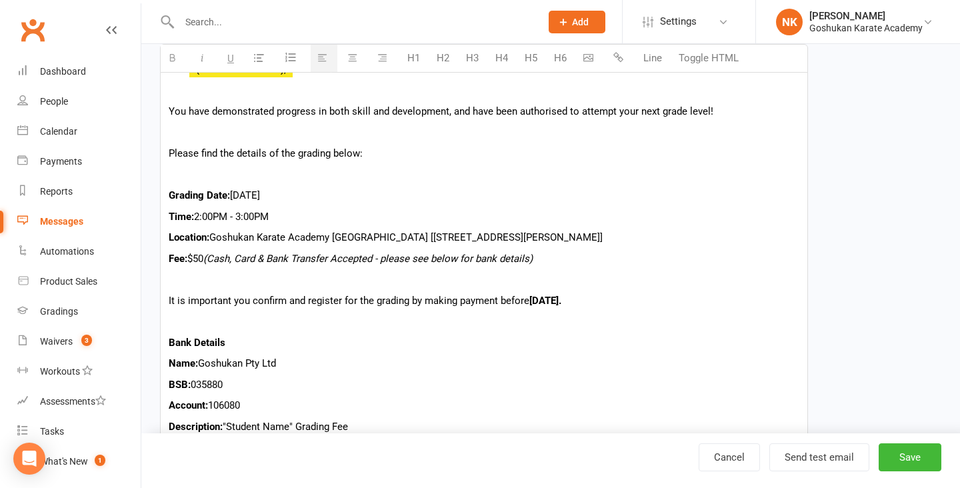
click at [201, 260] on p "Fee: $50 (Cash, Card & Bank Transfer Accepted - please see below for bank detai…" at bounding box center [484, 259] width 631 height 16
drag, startPoint x: 634, startPoint y: 301, endPoint x: 569, endPoint y: 301, distance: 64.7
click at [569, 301] on p "It is important you confirm and register for the grading by making payment befo…" at bounding box center [484, 301] width 631 height 16
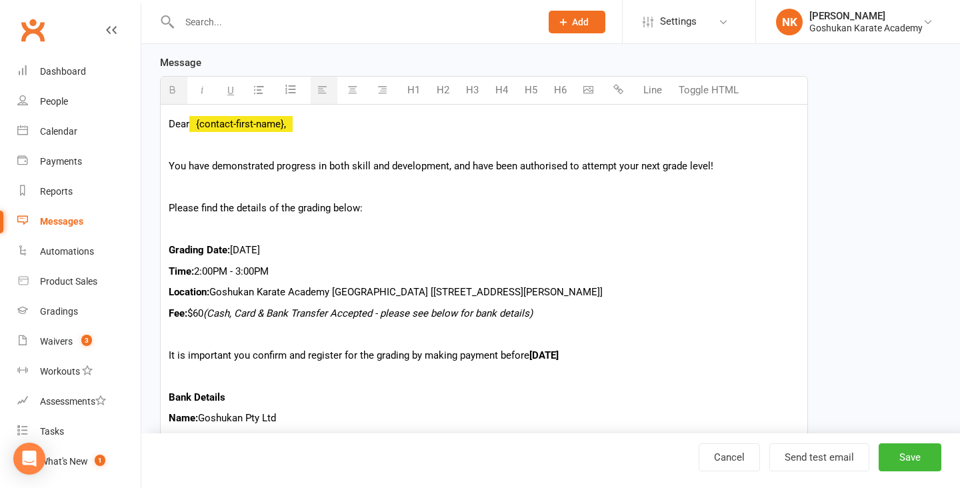
scroll to position [257, 0]
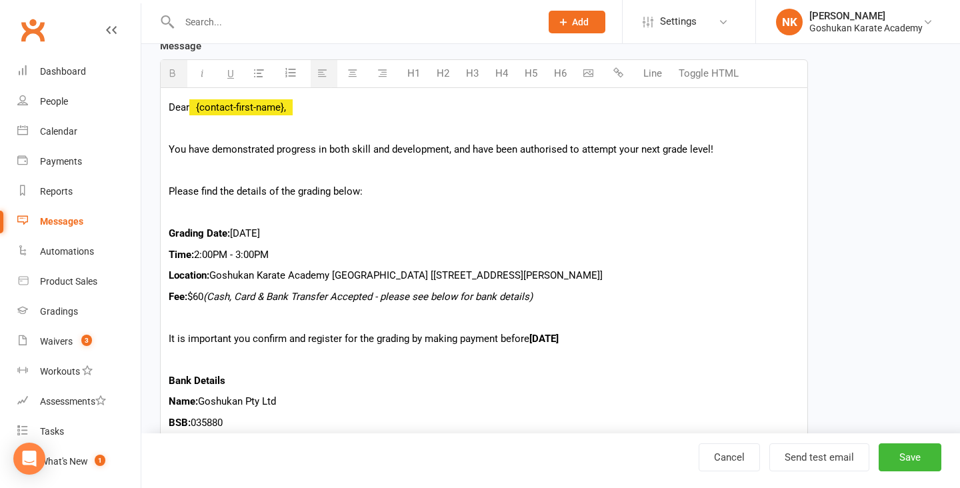
click at [282, 259] on p "Time: 2:00PM - 3:00PM" at bounding box center [484, 255] width 631 height 16
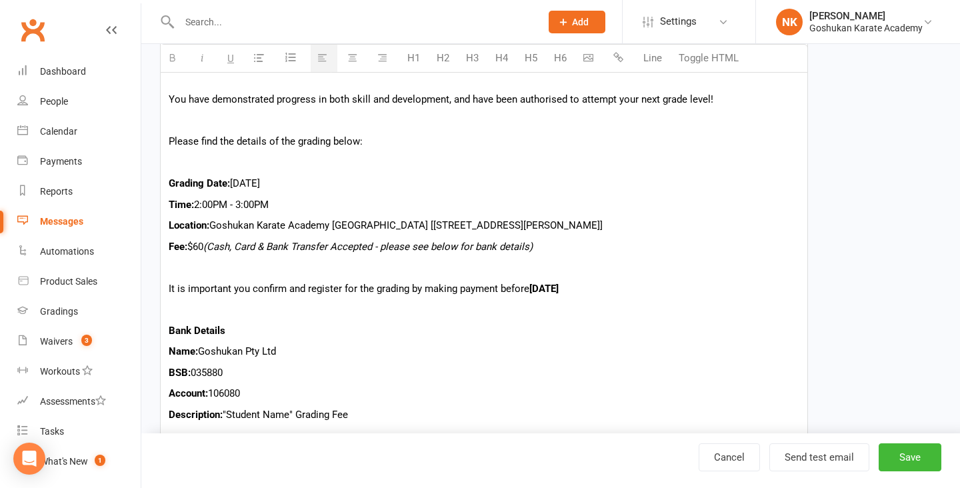
click at [300, 274] on p at bounding box center [484, 267] width 631 height 16
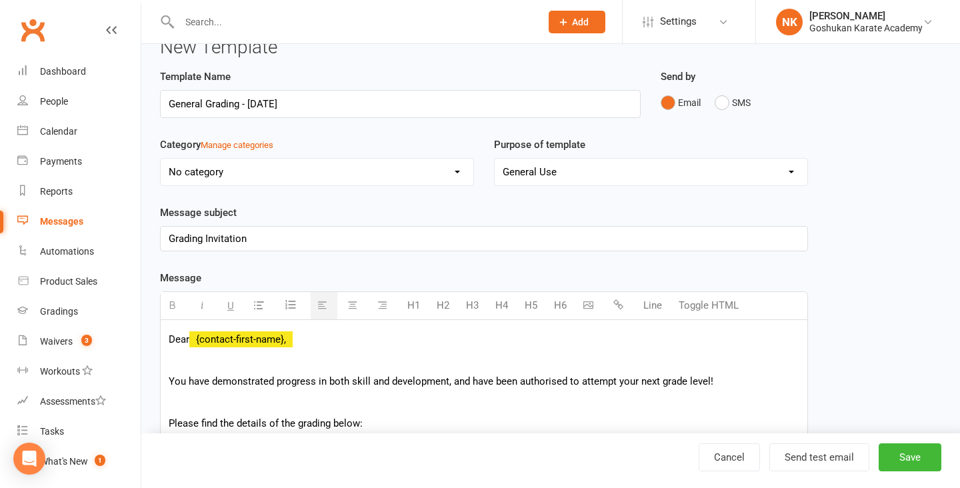
scroll to position [0, 0]
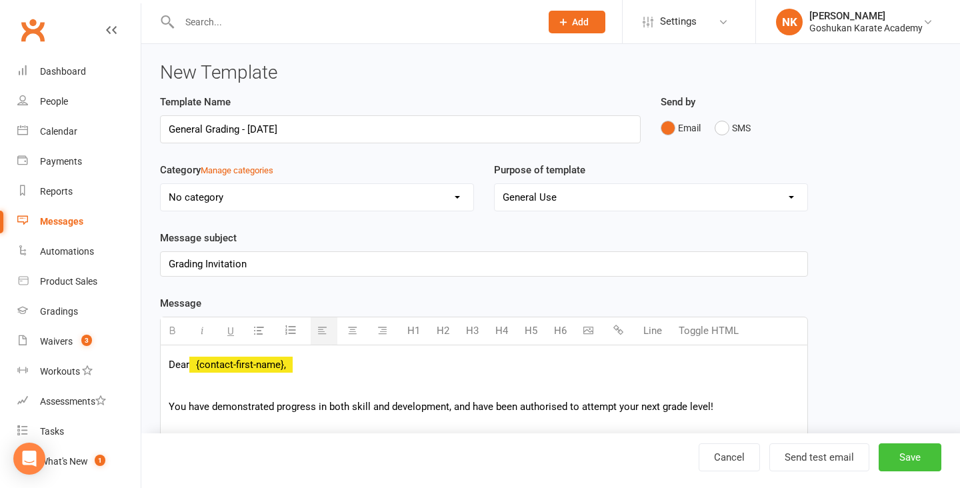
click at [920, 467] on button "Save" at bounding box center [910, 457] width 63 height 28
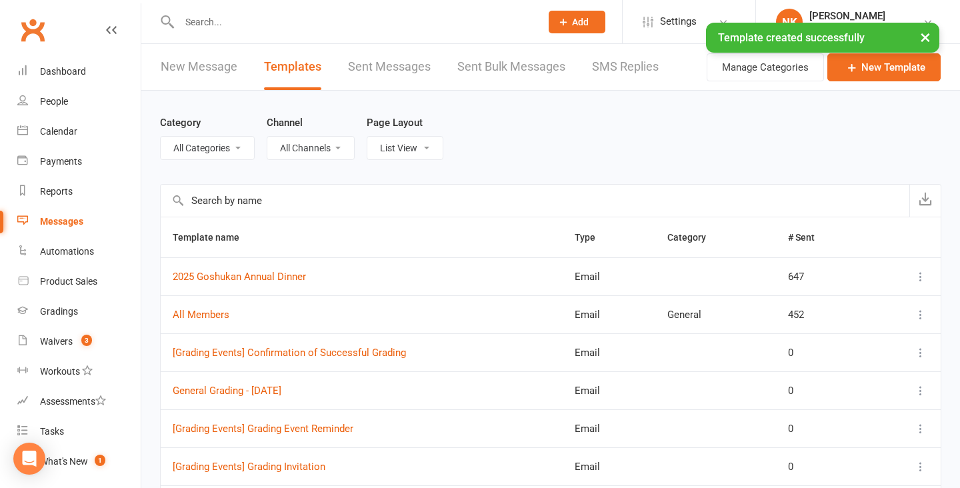
click at [202, 79] on link "New Message" at bounding box center [199, 67] width 77 height 46
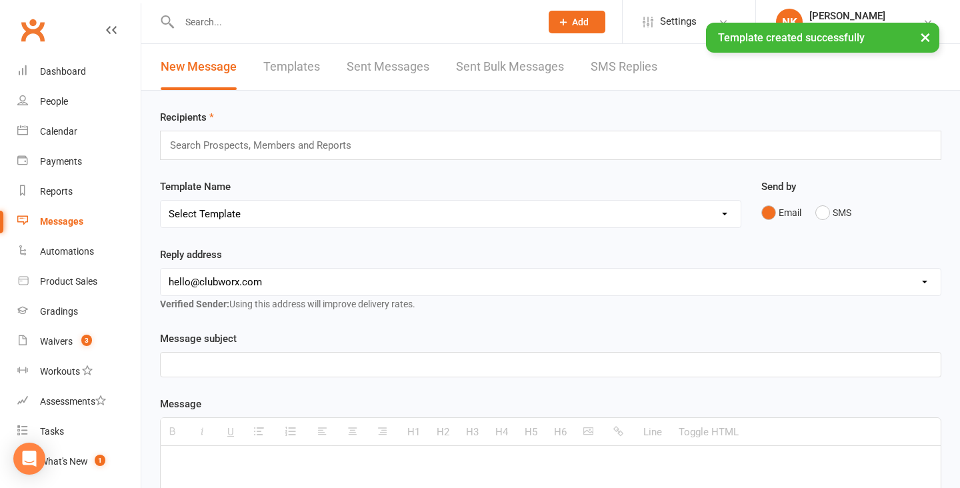
click at [229, 276] on select "[EMAIL_ADDRESS][DOMAIN_NAME] [EMAIL_ADDRESS][DOMAIN_NAME] [EMAIL_ADDRESS][DOMAI…" at bounding box center [551, 282] width 780 height 27
select select "1"
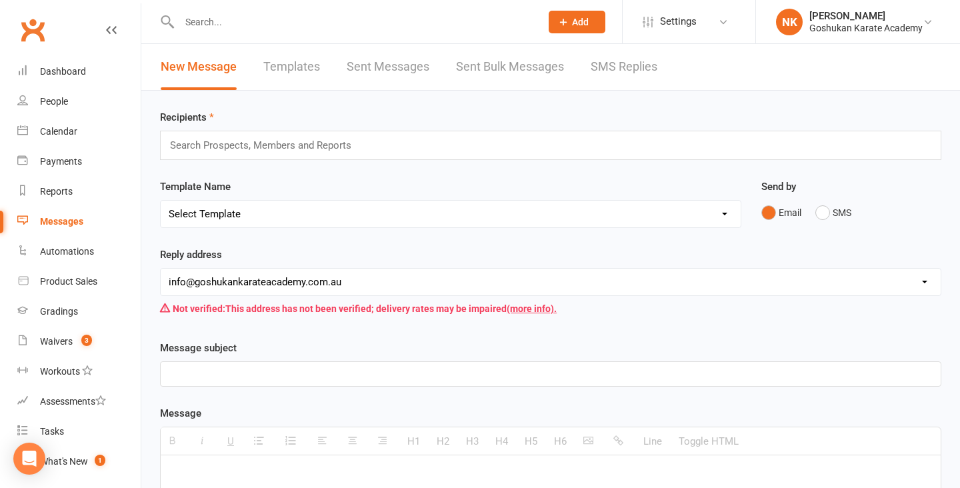
click at [240, 222] on select "Select Template [Email] All Members [Email] 2025 Goshukan Annual Dinner [Email]…" at bounding box center [451, 214] width 580 height 27
select select "2"
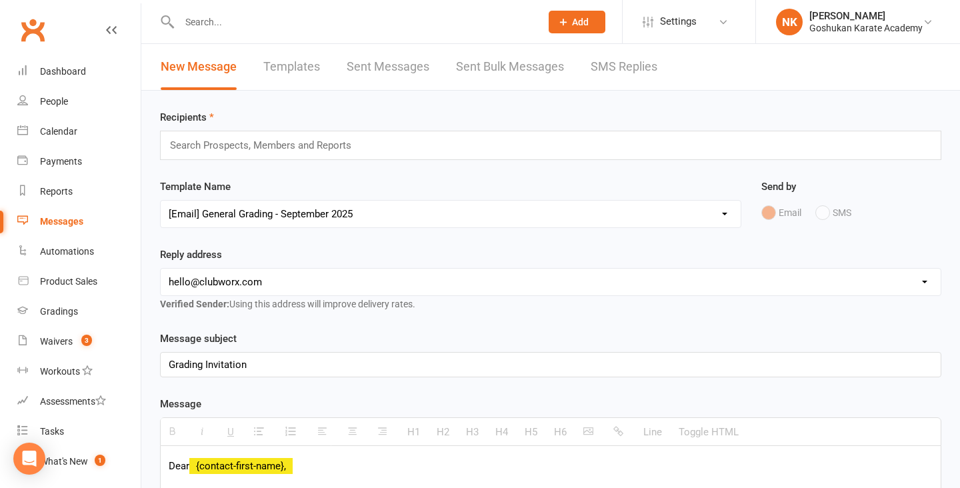
click at [283, 283] on select "[EMAIL_ADDRESS][DOMAIN_NAME] [EMAIL_ADDRESS][DOMAIN_NAME] [EMAIL_ADDRESS][DOMAI…" at bounding box center [551, 282] width 780 height 27
select select "1"
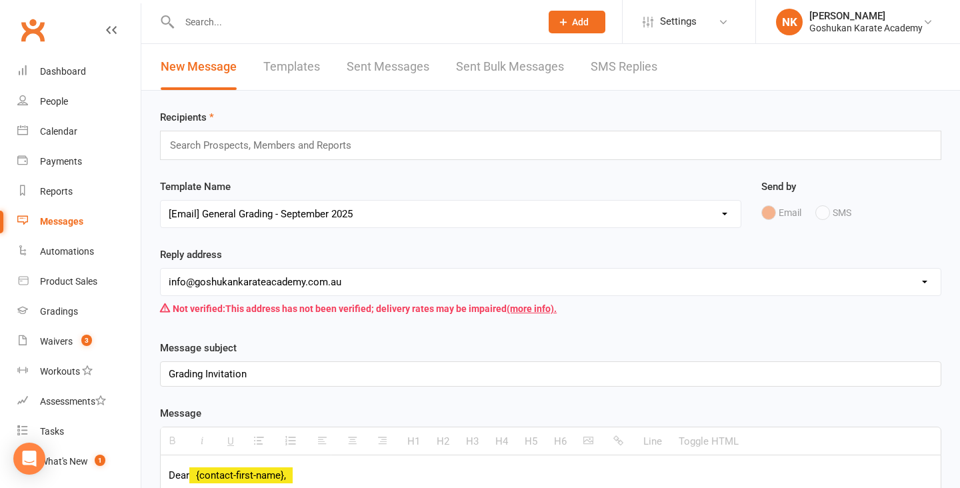
click at [287, 247] on div "Reply address hello@clubworx.com info@goshukankarateacademy.com.au sjohansen@ba…" at bounding box center [550, 284] width 781 height 75
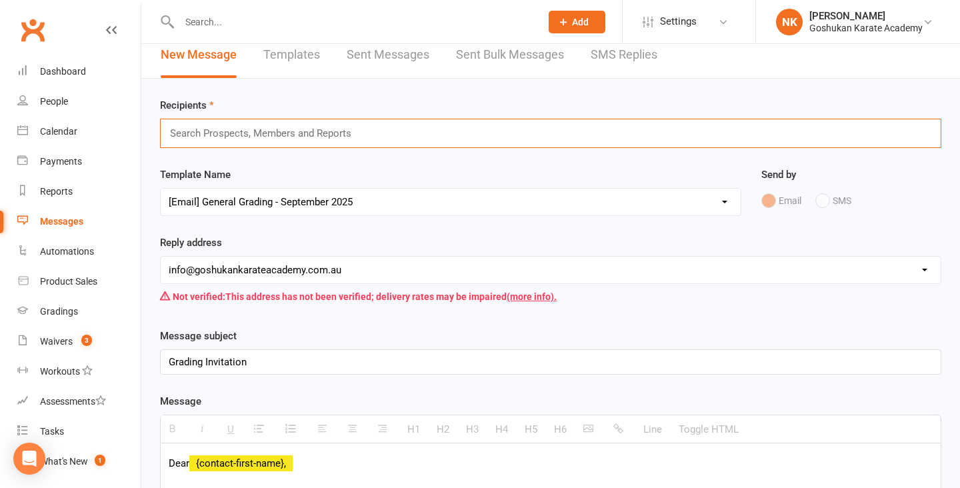
click at [253, 134] on input "text" at bounding box center [266, 133] width 195 height 17
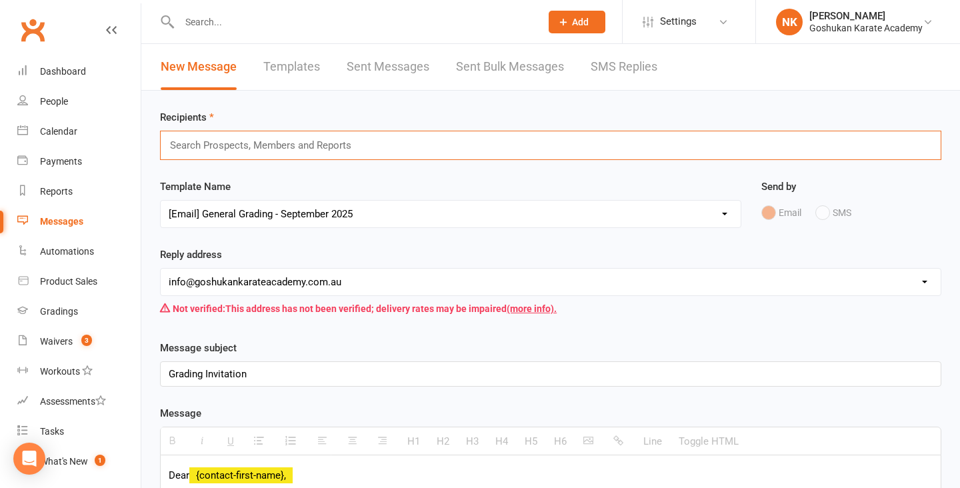
click at [271, 149] on input "text" at bounding box center [266, 145] width 195 height 17
click at [240, 157] on div "Search Prospects, Members and Reports" at bounding box center [550, 145] width 781 height 29
click at [241, 144] on input "text" at bounding box center [266, 145] width 195 height 17
click at [430, 155] on div "Search Prospects, Members and Reports" at bounding box center [550, 145] width 781 height 29
click at [415, 151] on div "Search Prospects, Members and Reports" at bounding box center [550, 145] width 781 height 29
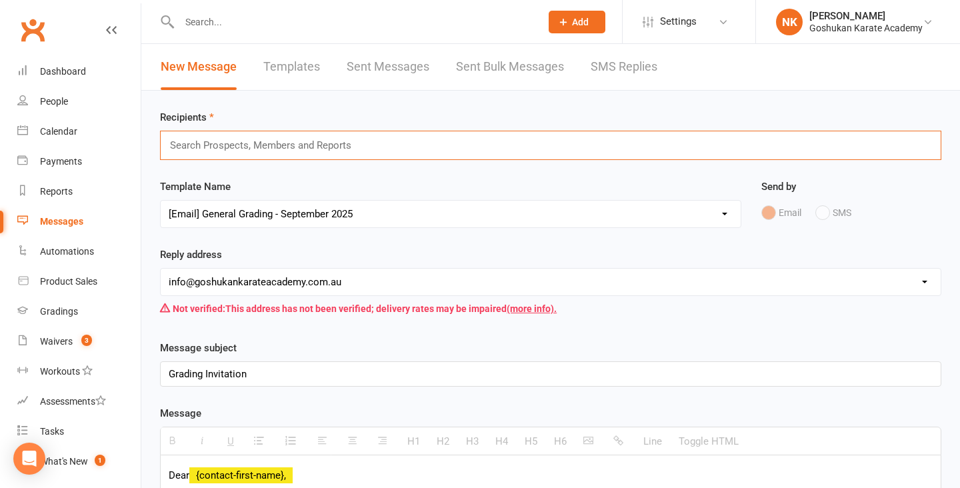
click at [406, 149] on div "Search Prospects, Members and Reports" at bounding box center [550, 145] width 781 height 29
click at [403, 148] on div "Search Prospects, Members and Reports" at bounding box center [550, 145] width 781 height 29
click at [383, 147] on div "Search Prospects, Members and Reports" at bounding box center [550, 145] width 781 height 29
click at [292, 159] on div "Search Prospects, Members and Reports" at bounding box center [550, 145] width 781 height 29
click at [241, 139] on input "text" at bounding box center [266, 145] width 195 height 17
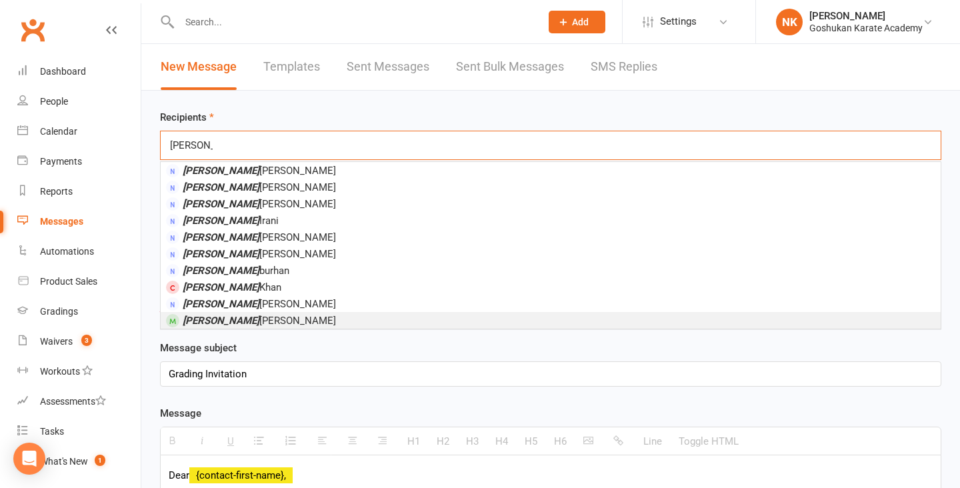
type input "sarah"
click at [247, 317] on li "Sarah Saiyed" at bounding box center [551, 320] width 780 height 17
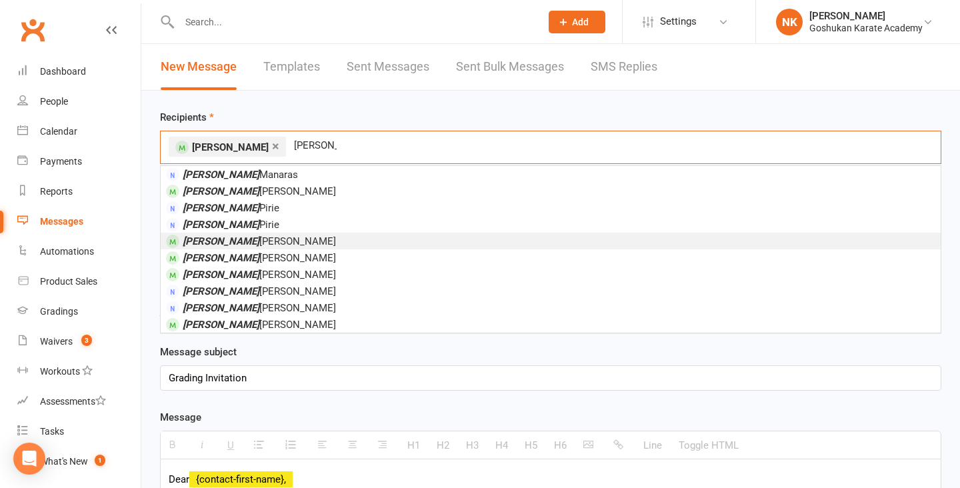
type input "john"
click at [250, 235] on li "John Goray" at bounding box center [551, 241] width 780 height 17
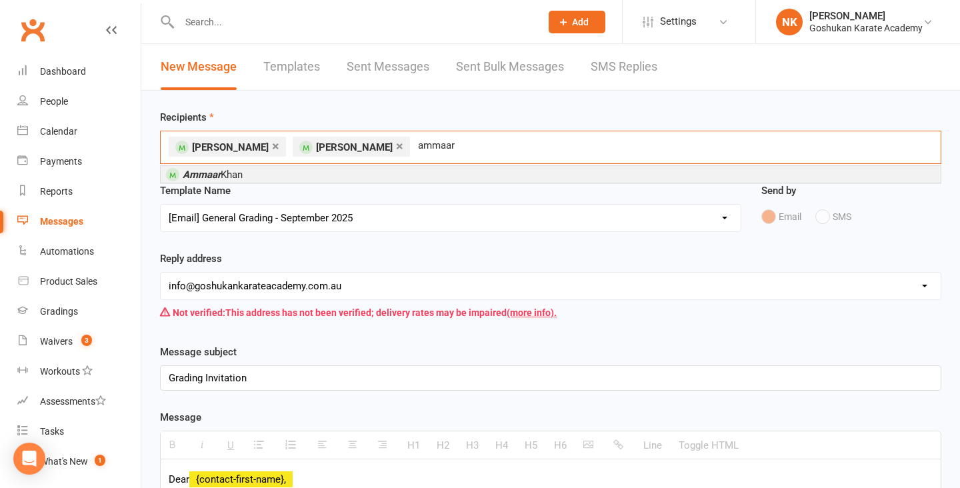
type input "ammaar"
click at [313, 181] on li "Ammaar Khan" at bounding box center [551, 174] width 780 height 17
type input "rory"
click at [356, 178] on li "Rory Shaylor" at bounding box center [551, 174] width 780 height 17
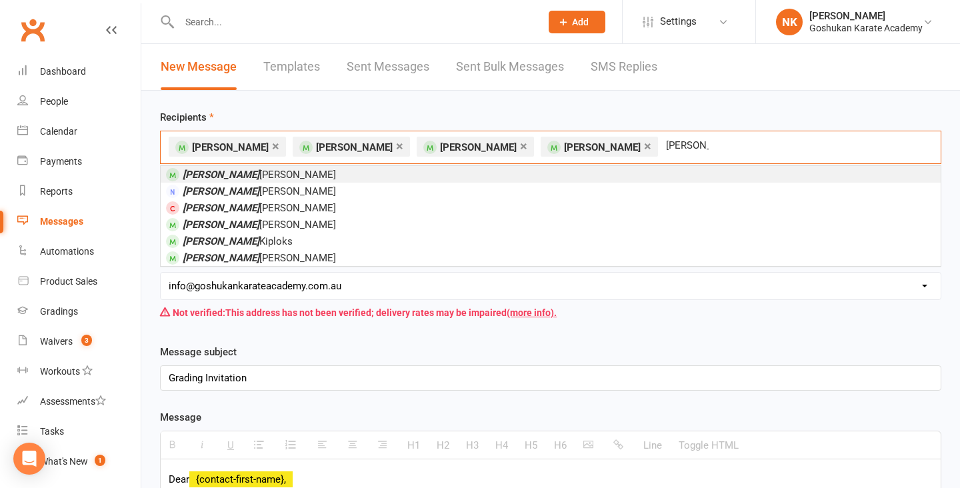
type input "amelia"
click at [349, 178] on li "Amelia Kakar" at bounding box center [551, 174] width 780 height 17
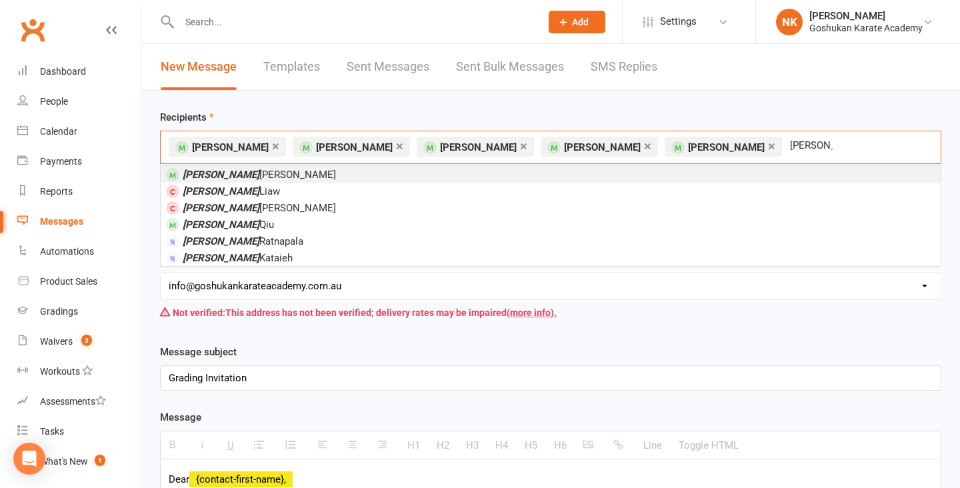
type input "sophia"
click at [284, 175] on li "Sophia Kakar" at bounding box center [551, 174] width 780 height 17
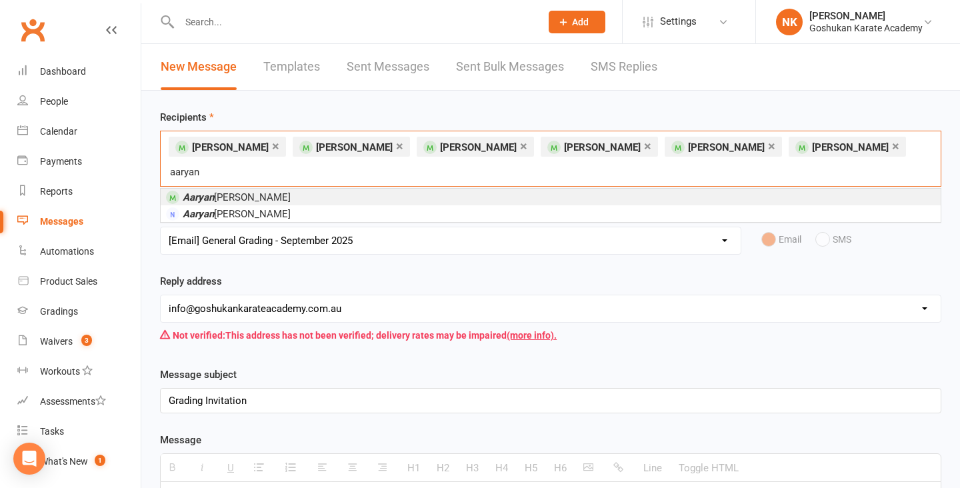
type input "aaryan"
click at [193, 191] on em "Aaryan" at bounding box center [198, 197] width 31 height 12
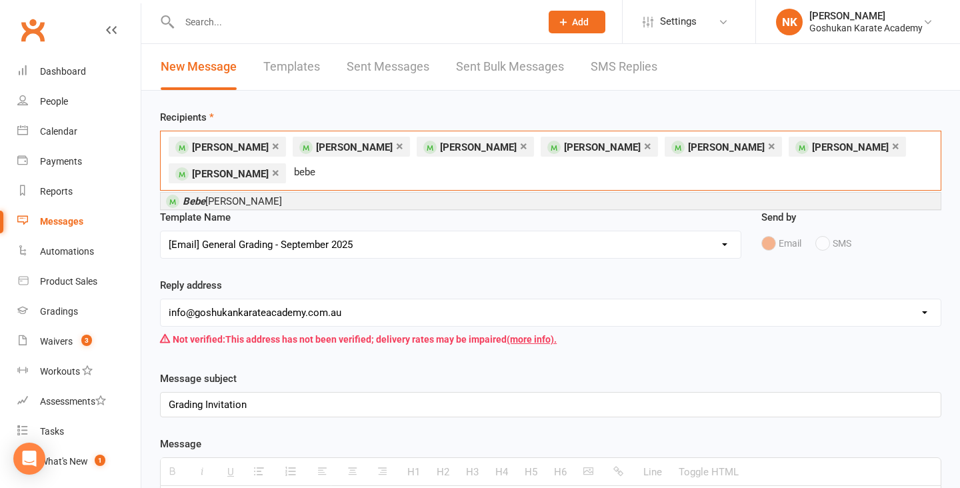
type input "bebe"
click at [198, 198] on em "Bebe" at bounding box center [194, 201] width 23 height 12
type input "saksham"
click at [271, 201] on li "Saksham Arora" at bounding box center [551, 201] width 780 height 17
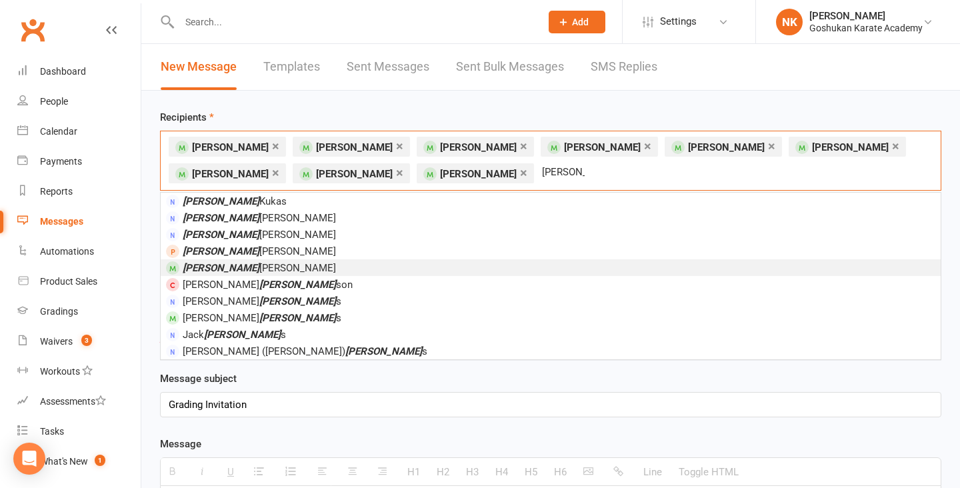
type input "robert"
click at [248, 272] on span "Robert Camilleri" at bounding box center [259, 268] width 153 height 12
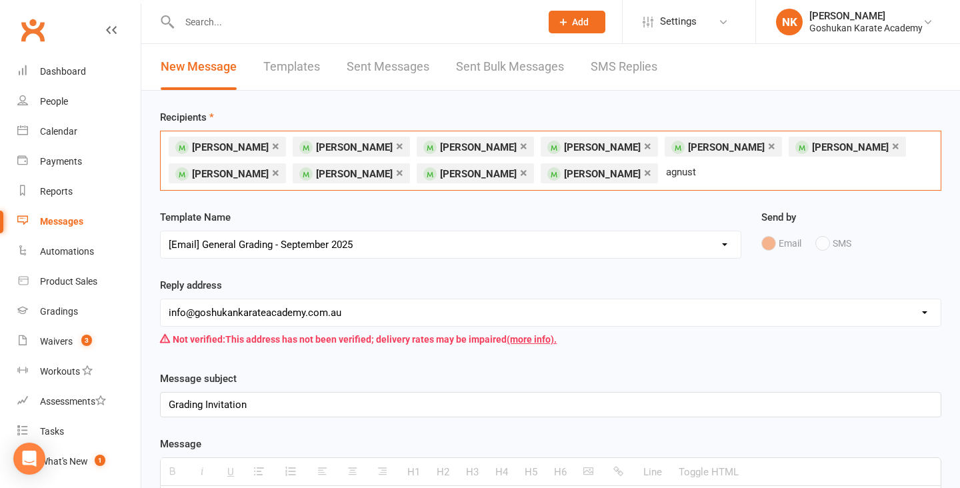
type input "agnus"
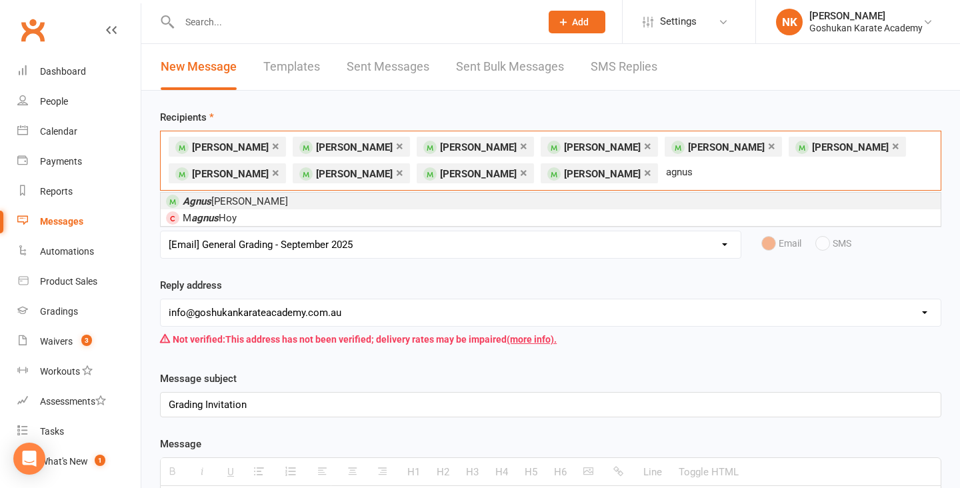
click at [507, 203] on li "Agnus Dominic Savio" at bounding box center [551, 201] width 780 height 17
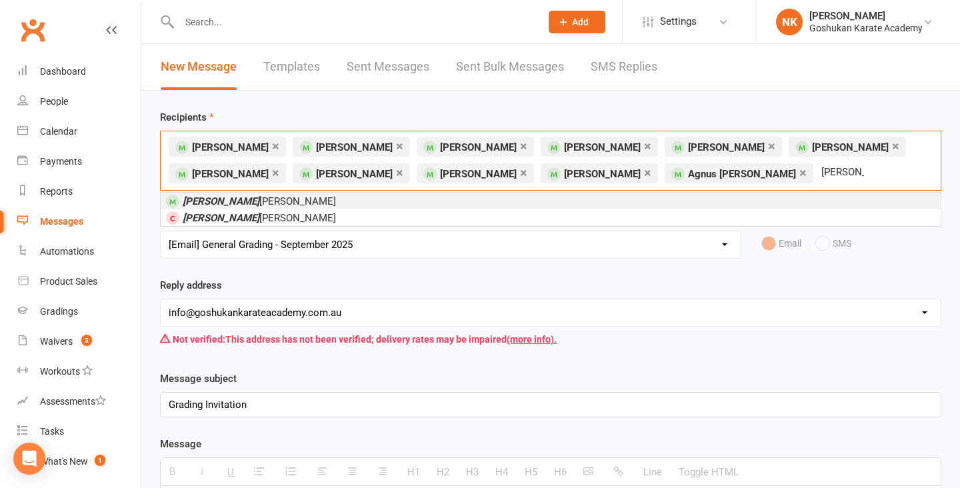
type input "tanuj"
click at [323, 203] on li "Tanuj Kaistha" at bounding box center [551, 201] width 780 height 17
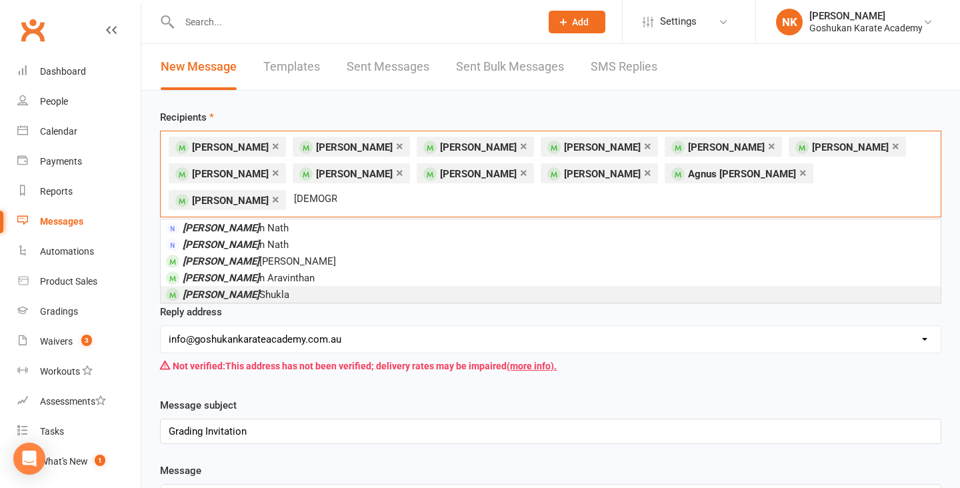
type input "krisha"
click at [283, 286] on li "Krisha Shukla" at bounding box center [551, 294] width 780 height 17
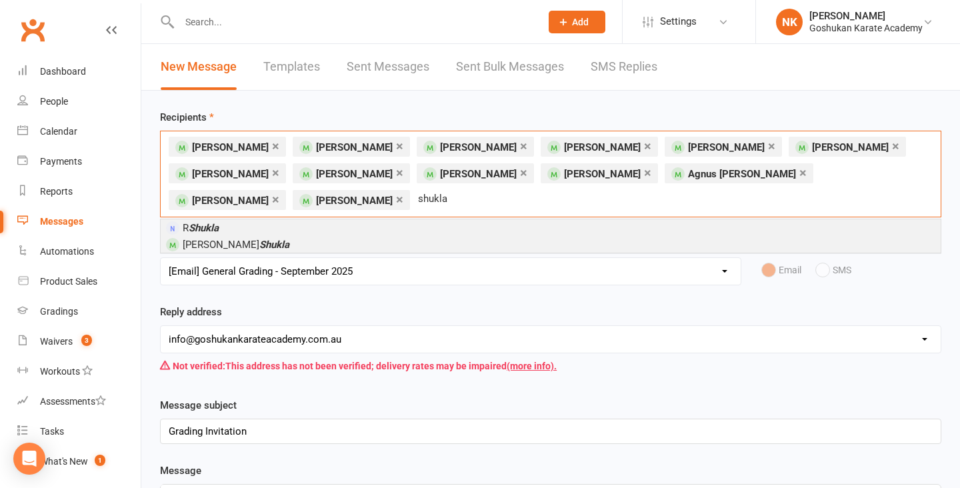
type input "shukla"
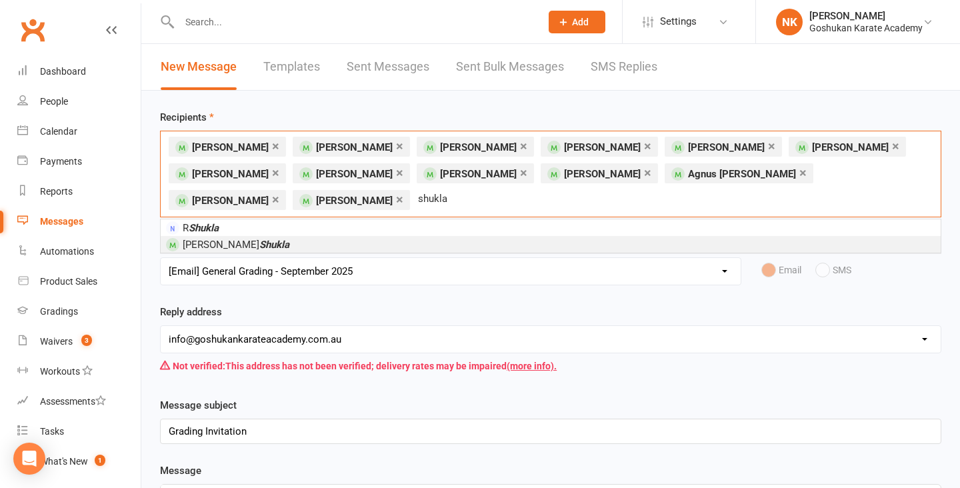
click at [199, 239] on span "Maanya Shukla" at bounding box center [236, 245] width 107 height 12
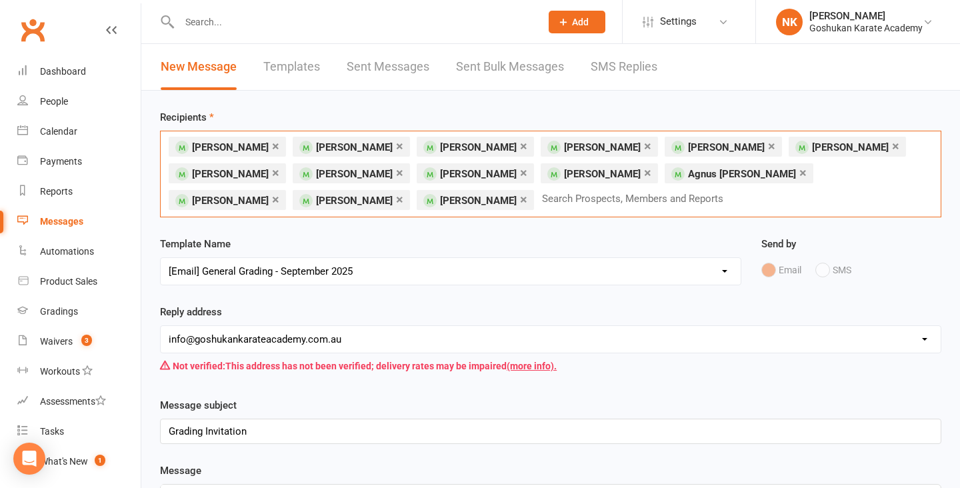
type input "a"
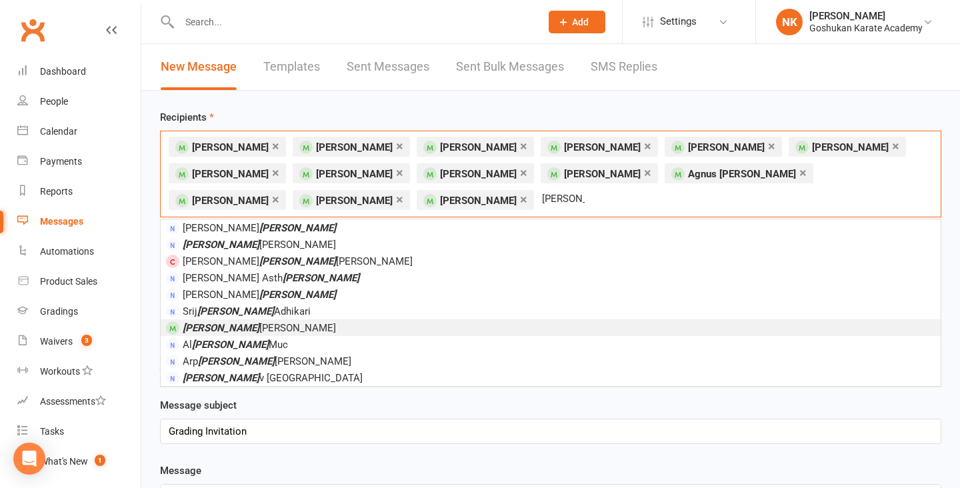
type input "ana"
click at [245, 329] on span "Ana Kosanovic" at bounding box center [259, 328] width 153 height 12
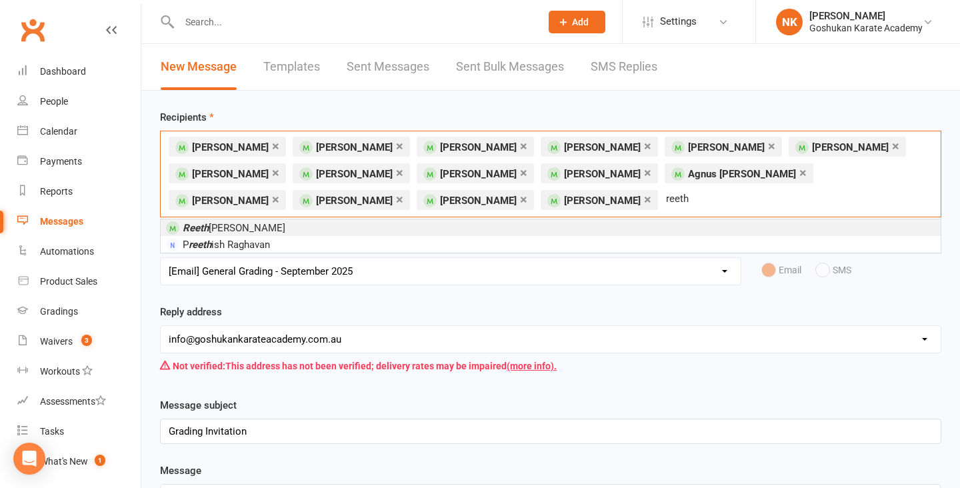
type input "reeth"
click at [219, 229] on span "Reeth Nandy" at bounding box center [234, 228] width 103 height 12
type input "shivani"
click at [210, 231] on em "Shivani" at bounding box center [221, 228] width 77 height 12
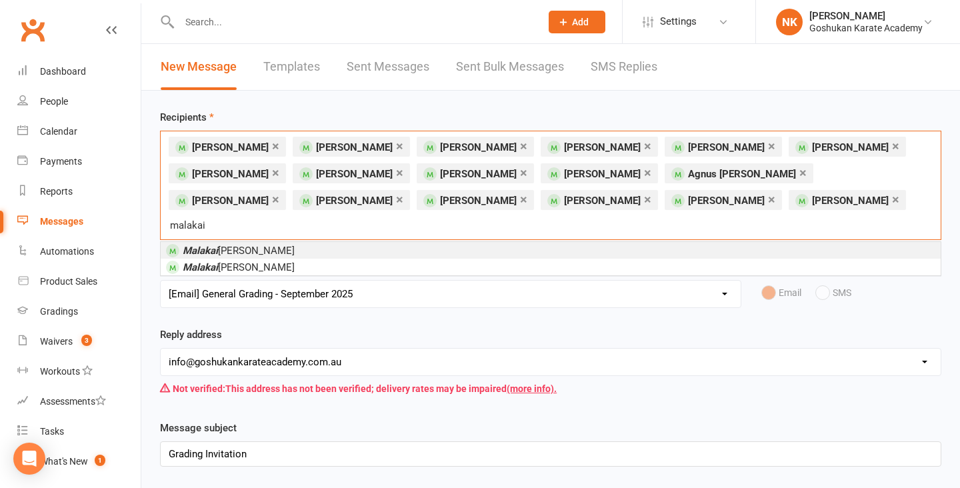
type input "malakai"
click at [294, 242] on li "Malakai Harry" at bounding box center [551, 250] width 780 height 17
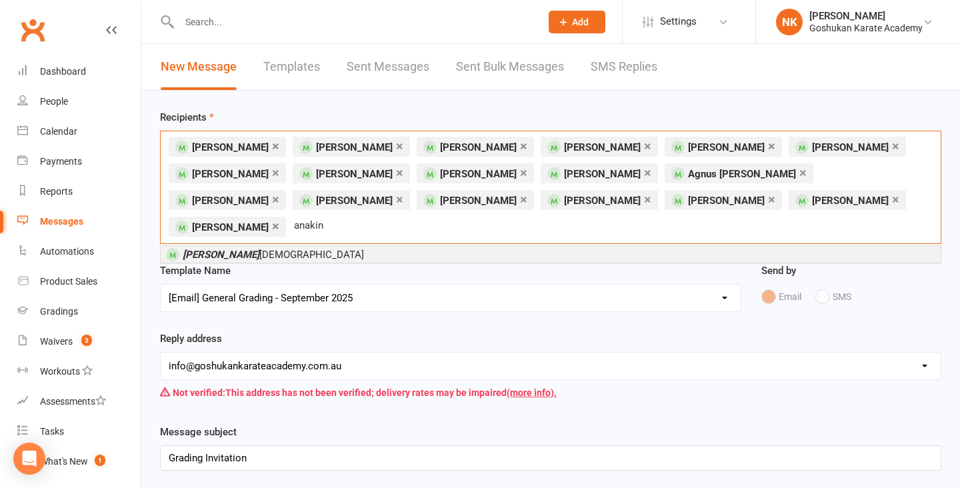
type input "anakin"
click at [269, 246] on li "Anakin Shivdas" at bounding box center [551, 254] width 780 height 17
type input "kumaran"
click at [307, 246] on li "Kumaran Ramanan" at bounding box center [551, 254] width 780 height 17
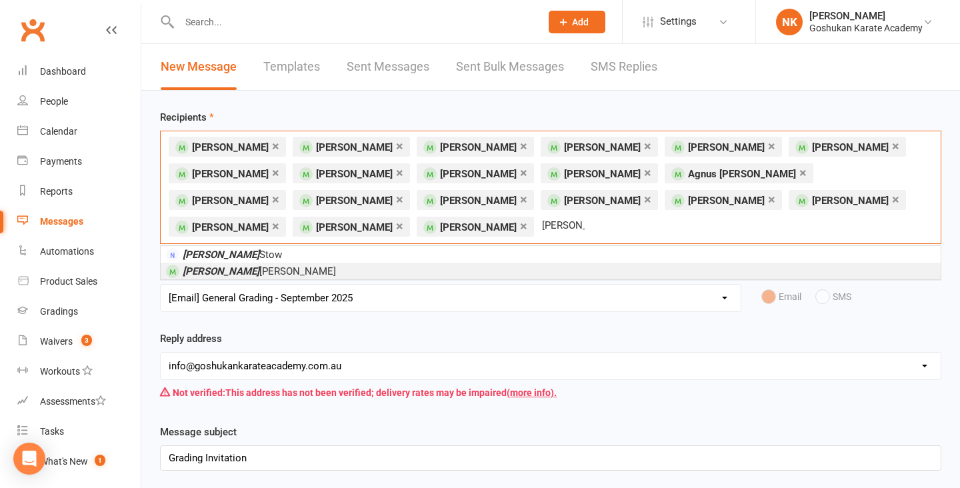
type input "raphael"
click at [277, 276] on li "Raphael Jonah Tan" at bounding box center [551, 271] width 780 height 17
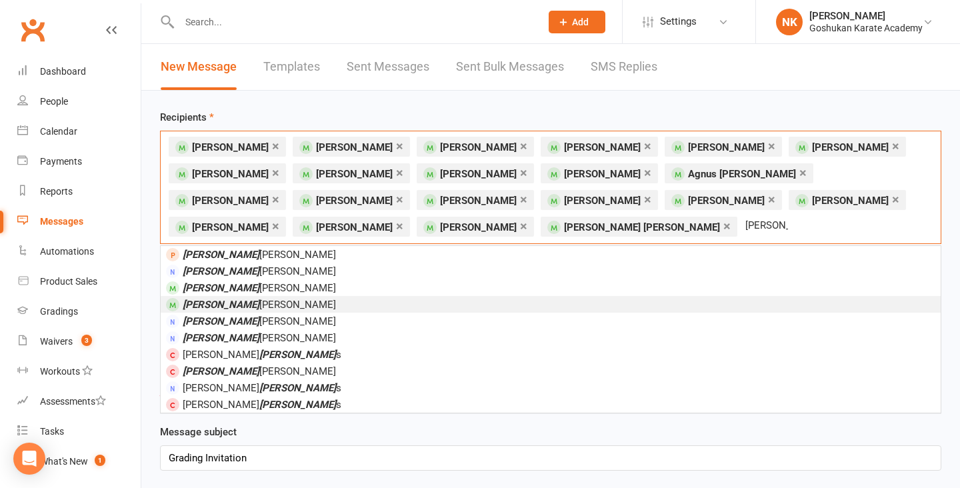
type input "richard"
click at [257, 307] on li "Richard Camba" at bounding box center [551, 304] width 780 height 17
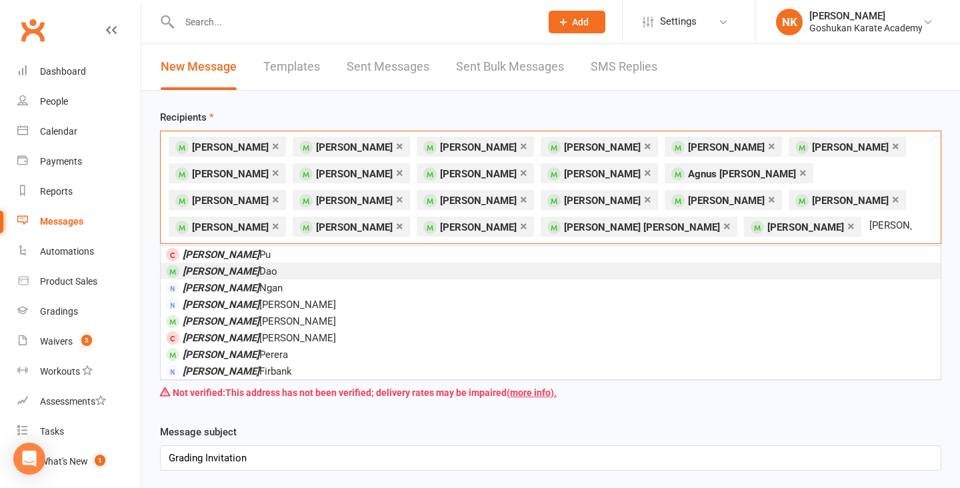
type input "dylan"
click at [241, 275] on li "Dylan Dao" at bounding box center [551, 271] width 780 height 17
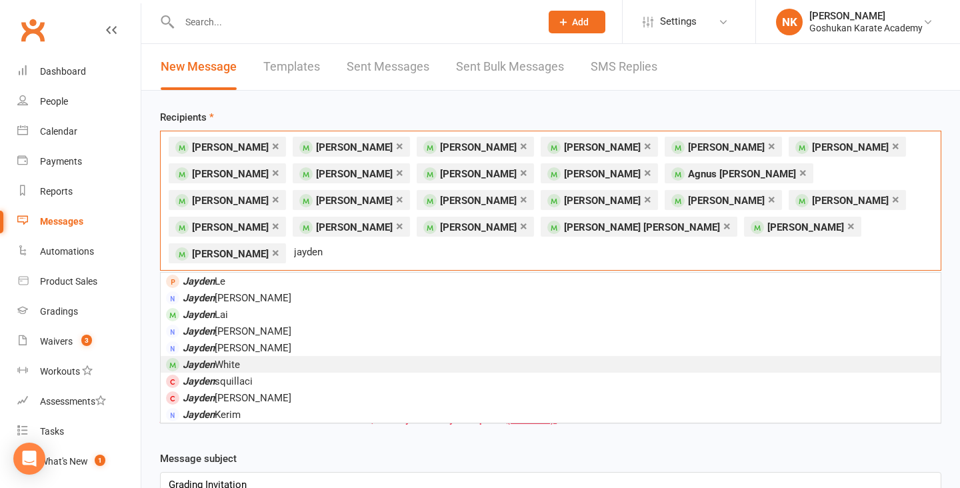
type input "jayden"
click at [240, 359] on span "Jayden White" at bounding box center [211, 365] width 57 height 12
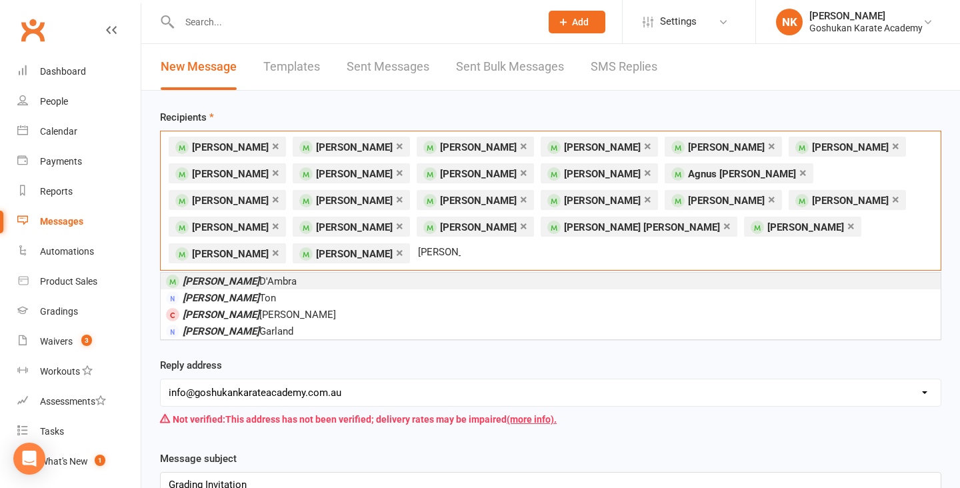
type input "justin"
click at [233, 275] on span "Justin D'Ambra" at bounding box center [240, 281] width 114 height 12
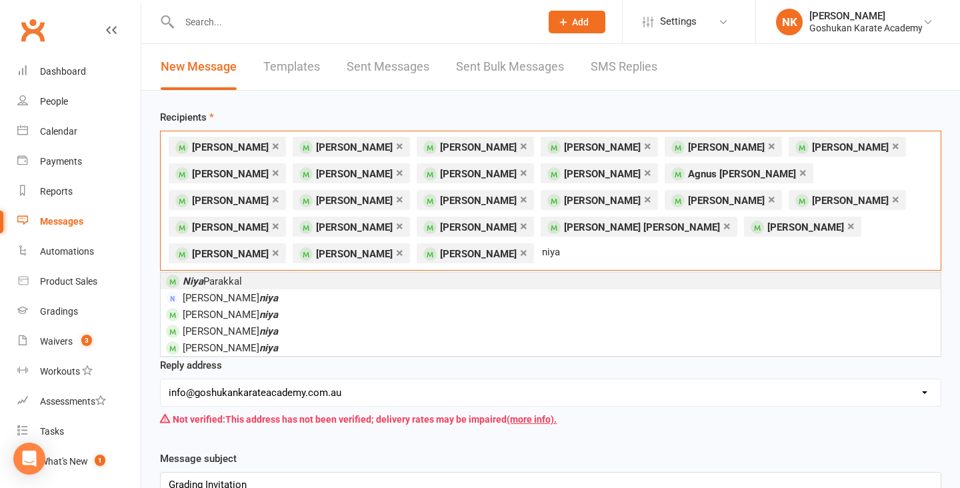
type input "niya"
click at [229, 275] on span "Niya Parakkal" at bounding box center [212, 281] width 59 height 12
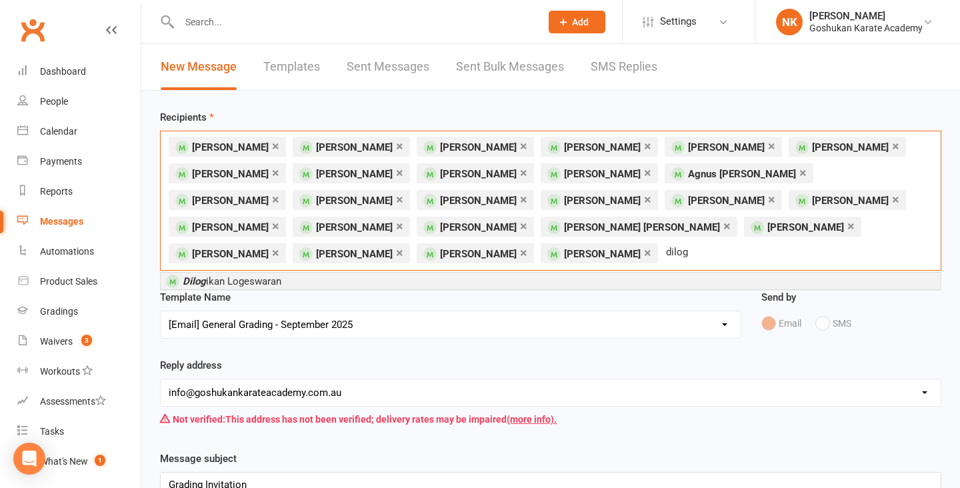
type input "dilog"
click at [231, 279] on span "Dilog ikan Logeswaran" at bounding box center [232, 281] width 99 height 12
type input "khushi"
click at [238, 279] on span "Khushi Surana" at bounding box center [236, 281] width 107 height 12
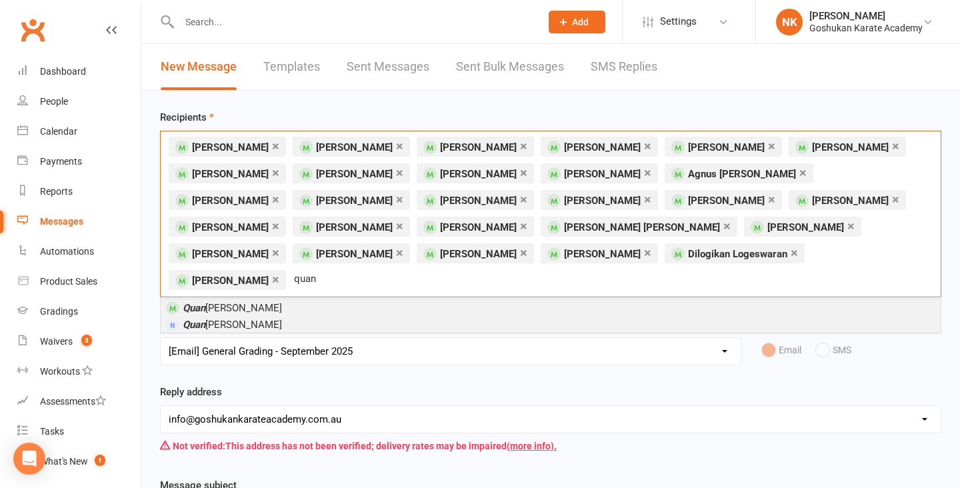
type input "quan"
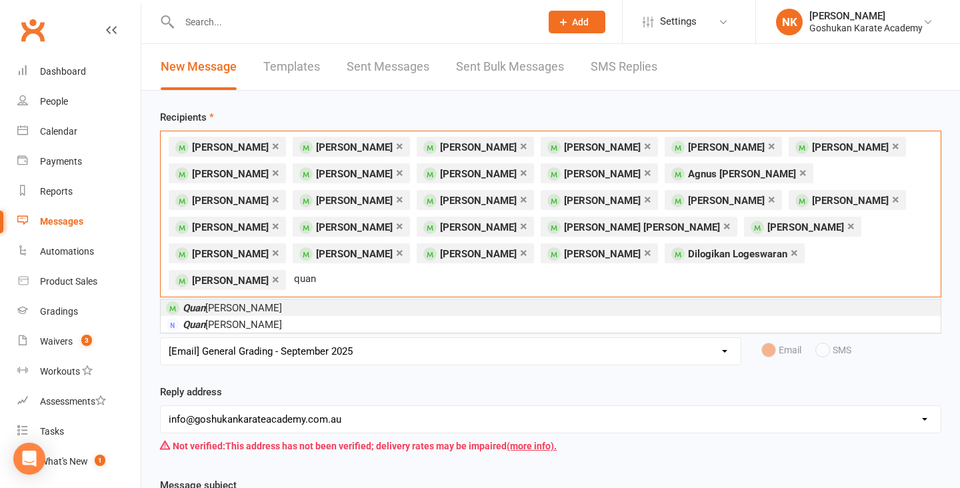
click at [226, 299] on li "Quan Bui" at bounding box center [551, 307] width 780 height 17
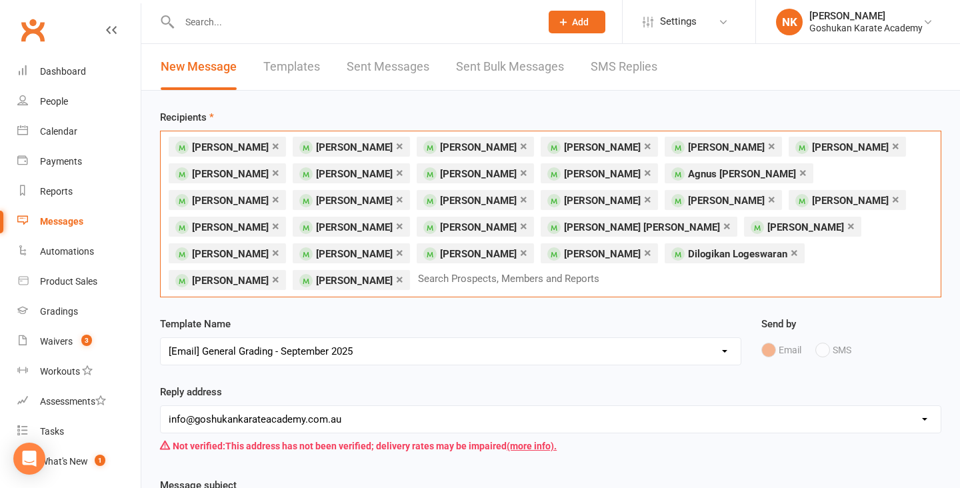
click at [612, 270] on input "text" at bounding box center [514, 278] width 195 height 17
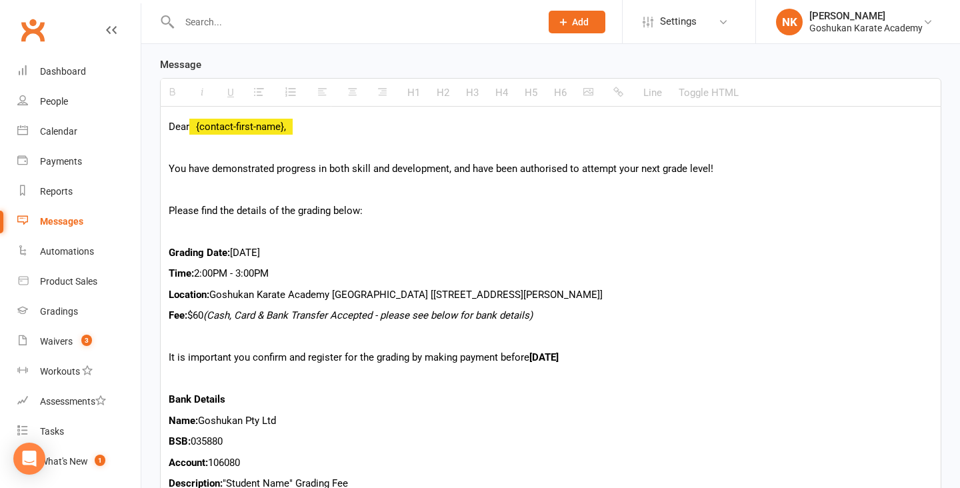
scroll to position [497, 0]
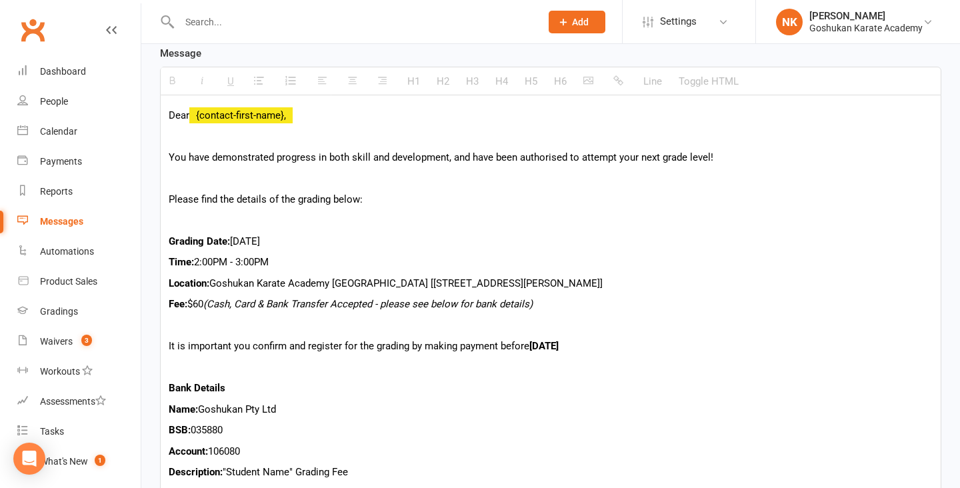
click at [407, 233] on p "Grading Date: Sunday 28th September, 2025" at bounding box center [551, 241] width 764 height 16
click at [361, 223] on div "Dear {contact-first-name}, You have demonstrated progress in both skill and dev…" at bounding box center [551, 365] width 780 height 541
click at [341, 254] on p "Time: 2:00PM - 3:00PM" at bounding box center [551, 262] width 764 height 16
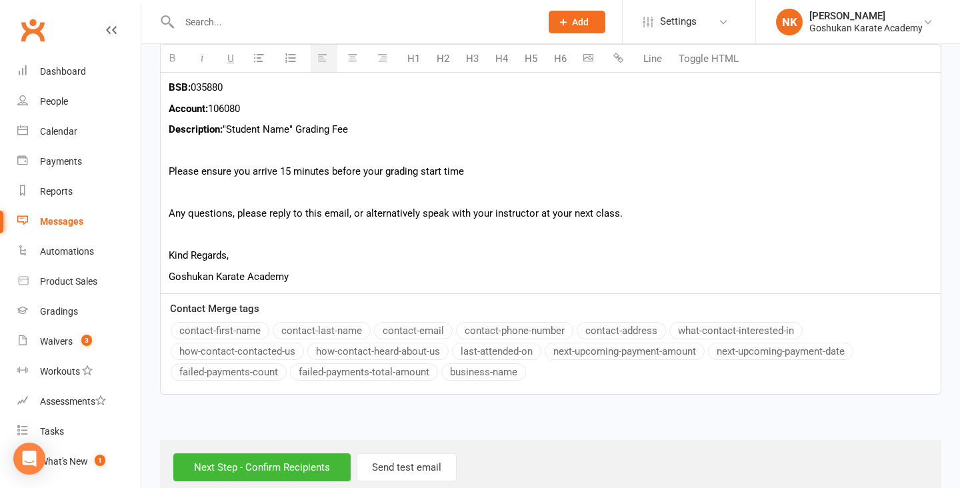
scroll to position [0, 0]
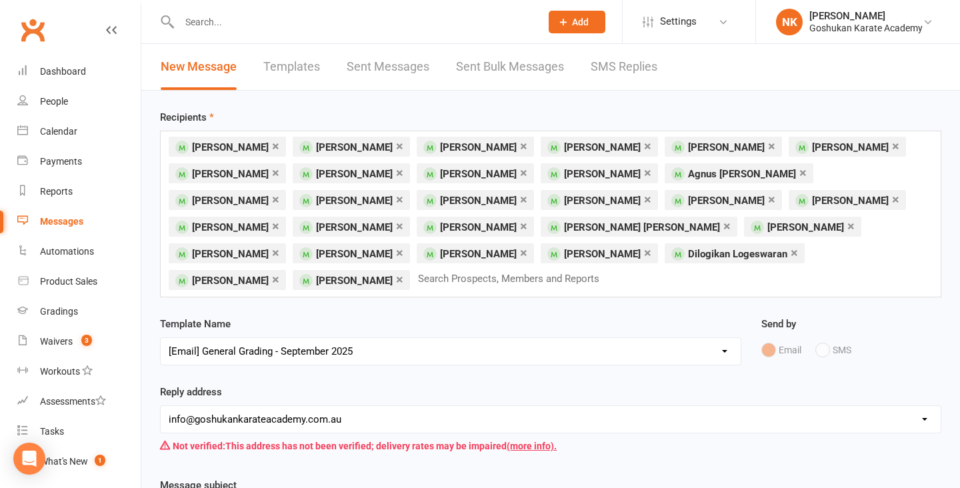
click at [333, 316] on div "Template Name Select Template [Email] All Members [Email] 2025 Goshukan Annual …" at bounding box center [450, 340] width 581 height 49
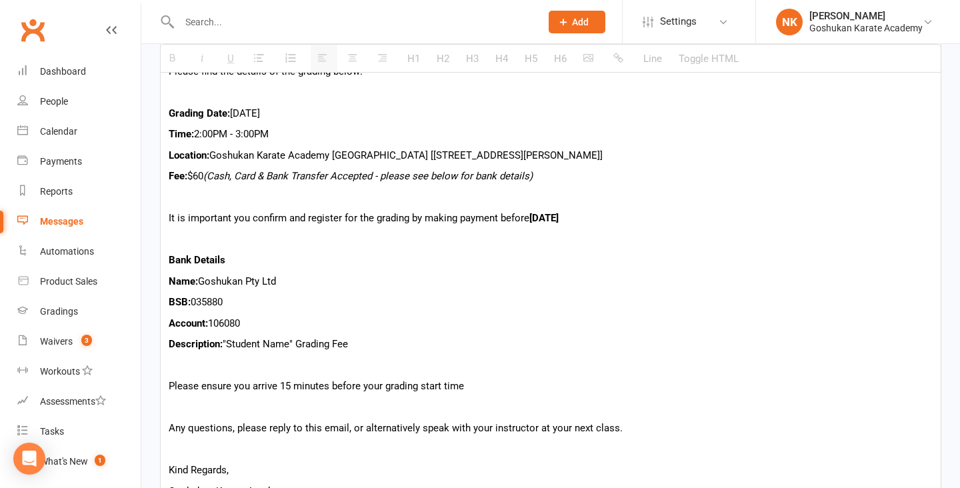
scroll to position [840, 0]
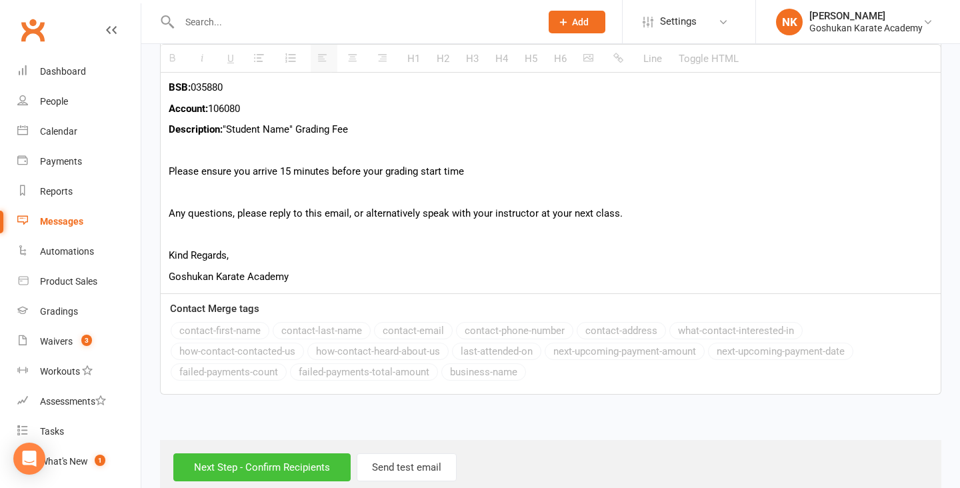
click at [277, 453] on input "Next Step - Confirm Recipients" at bounding box center [261, 467] width 177 height 28
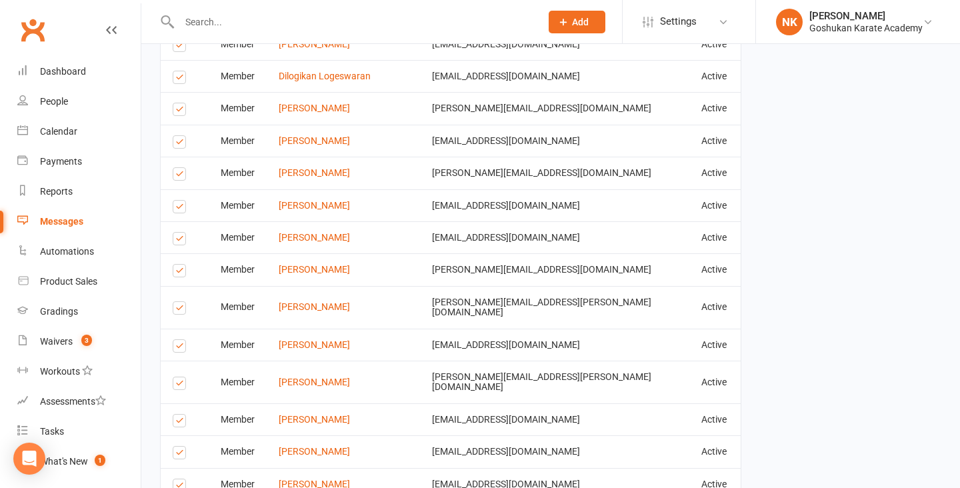
scroll to position [1452, 0]
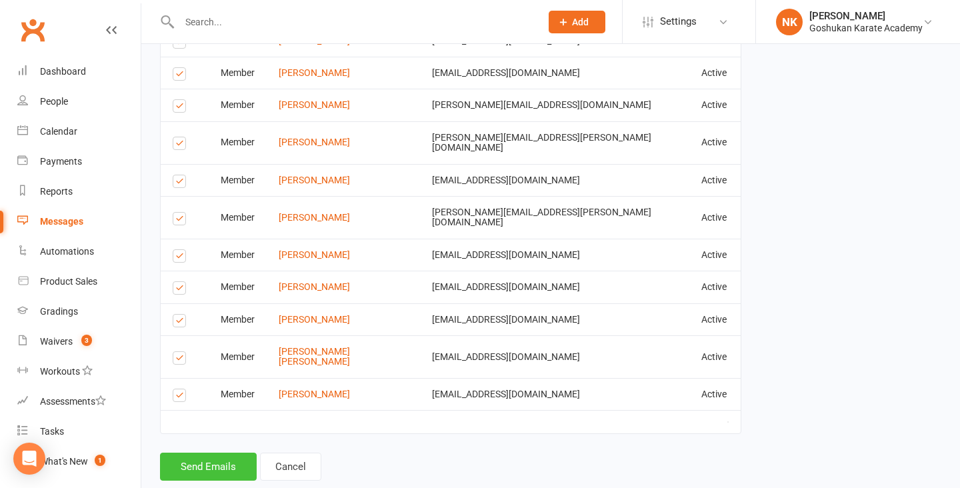
click at [229, 453] on button "Send Emails" at bounding box center [208, 467] width 97 height 28
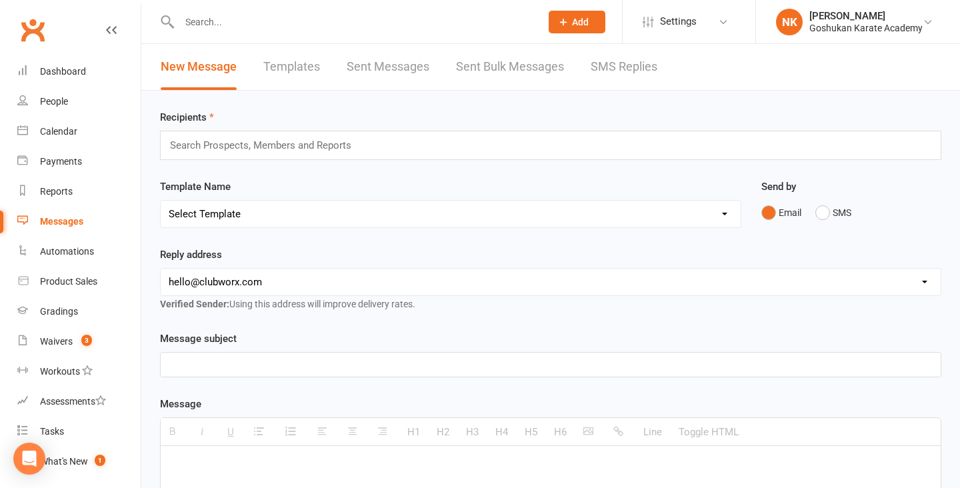
click at [262, 216] on select "Select Template [Email] All Members [Email] 2025 Goshukan Annual Dinner [Email]…" at bounding box center [451, 214] width 580 height 27
select select "2"
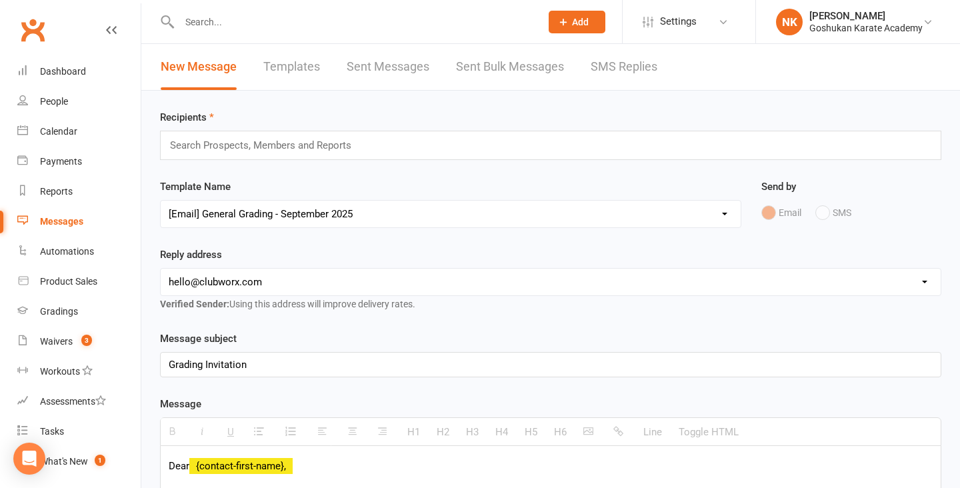
click at [293, 279] on select "[EMAIL_ADDRESS][DOMAIN_NAME] [EMAIL_ADDRESS][DOMAIN_NAME] [EMAIL_ADDRESS][DOMAI…" at bounding box center [551, 282] width 780 height 27
select select "1"
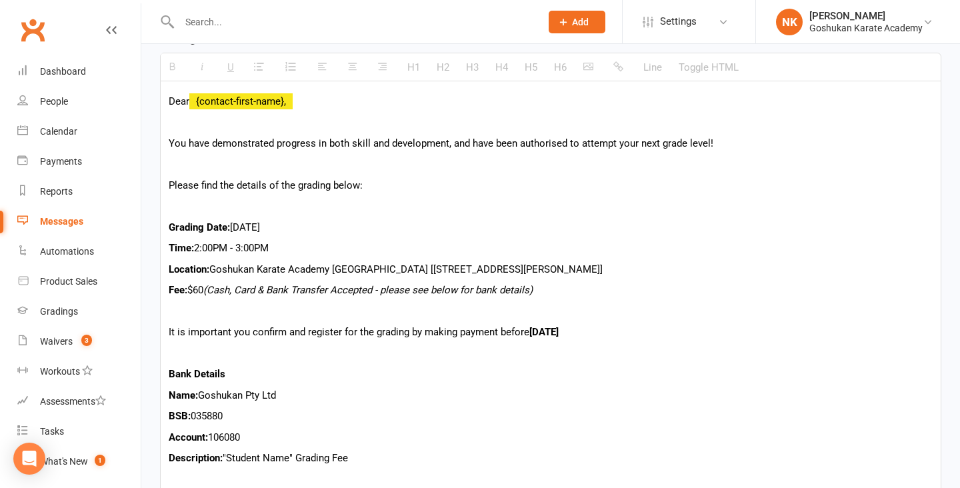
scroll to position [377, 0]
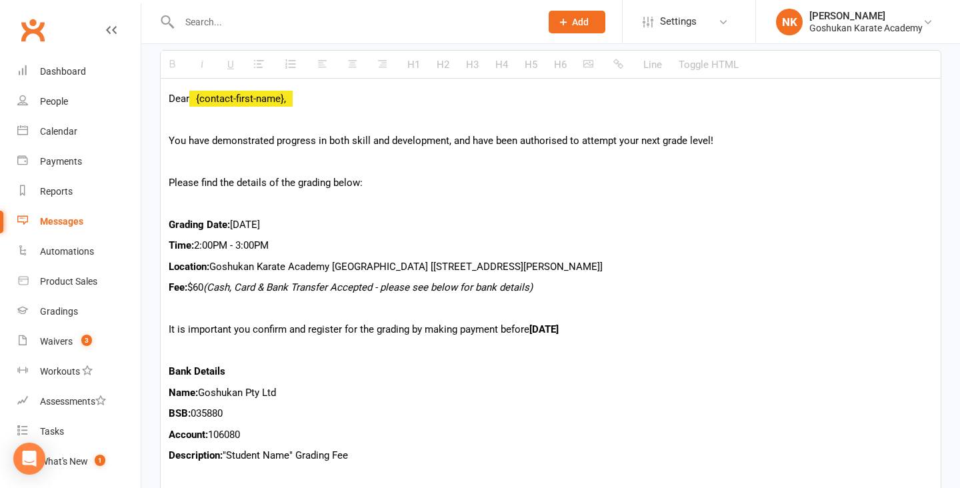
click at [217, 245] on p "Time: 2:00PM - 3:00PM" at bounding box center [551, 245] width 764 height 16
click at [241, 247] on p "Time: 3:30PM - 3:00PM" at bounding box center [551, 245] width 764 height 16
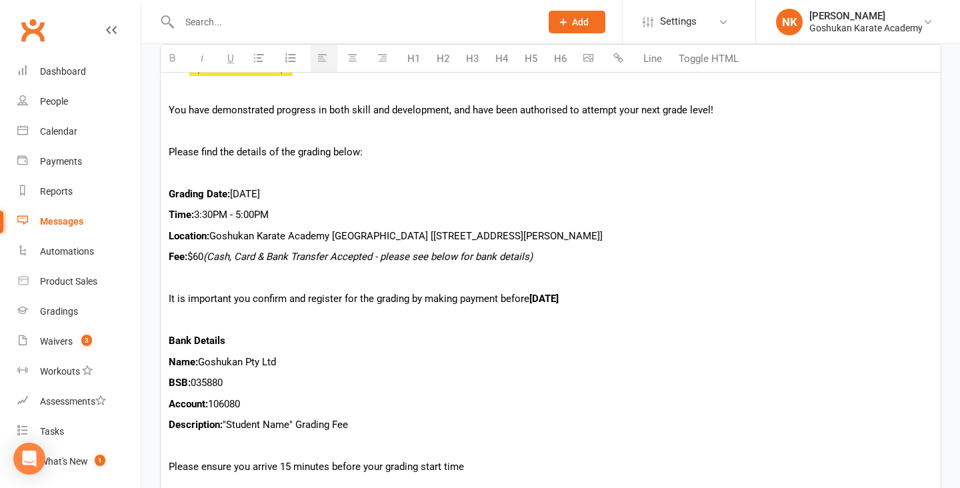
click at [372, 311] on div "Dear {contact-first-name}, You have demonstrated progress in both skill and dev…" at bounding box center [551, 318] width 780 height 541
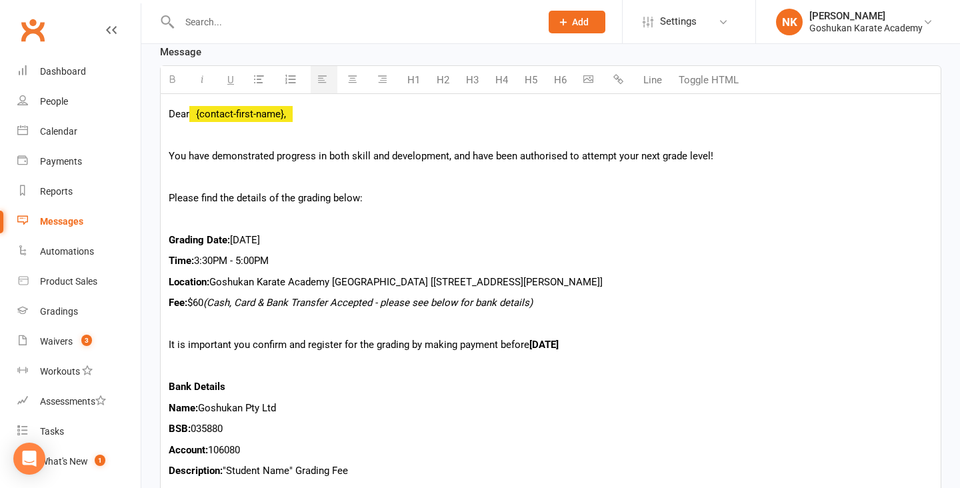
scroll to position [0, 0]
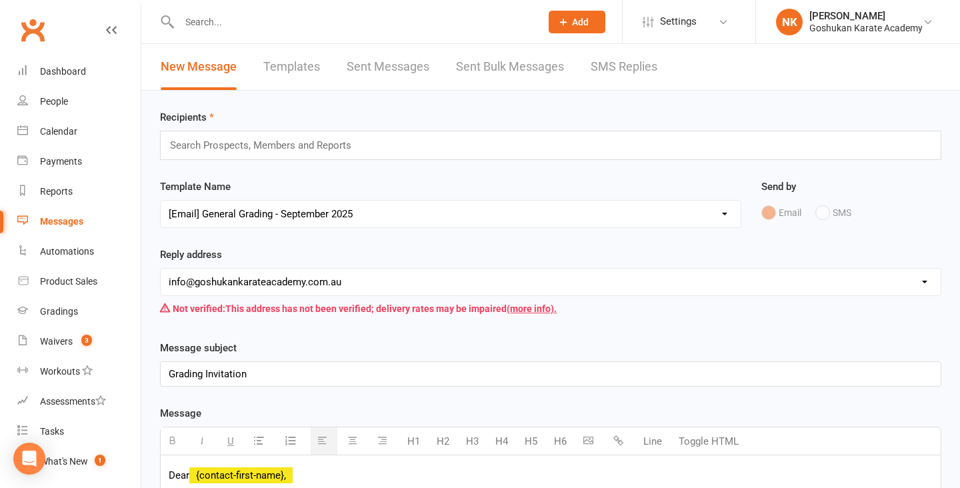
click at [275, 149] on input "text" at bounding box center [266, 145] width 195 height 17
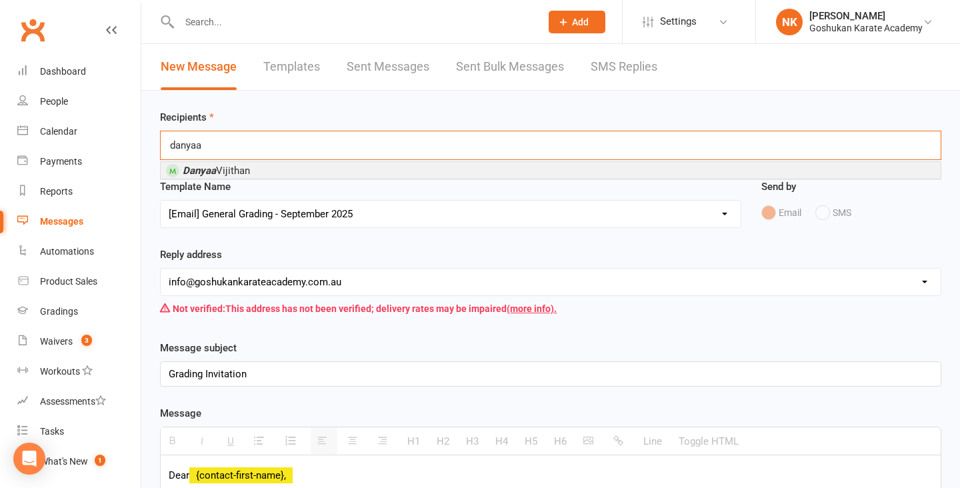
type input "danyaa"
click at [336, 173] on li "Danyaa Vijithan" at bounding box center [551, 170] width 780 height 17
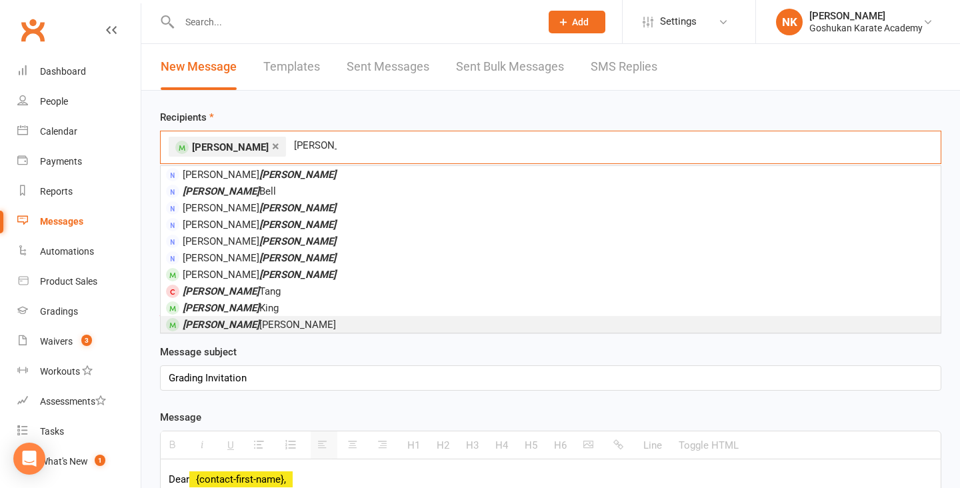
type input "thomas"
click at [276, 320] on li "Thomas Liu" at bounding box center [551, 324] width 780 height 17
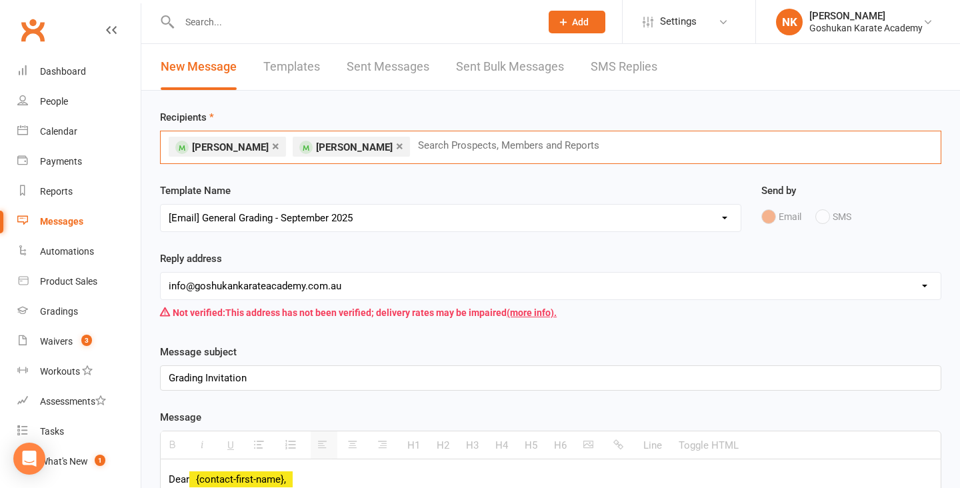
click at [427, 150] on input "text" at bounding box center [514, 145] width 195 height 17
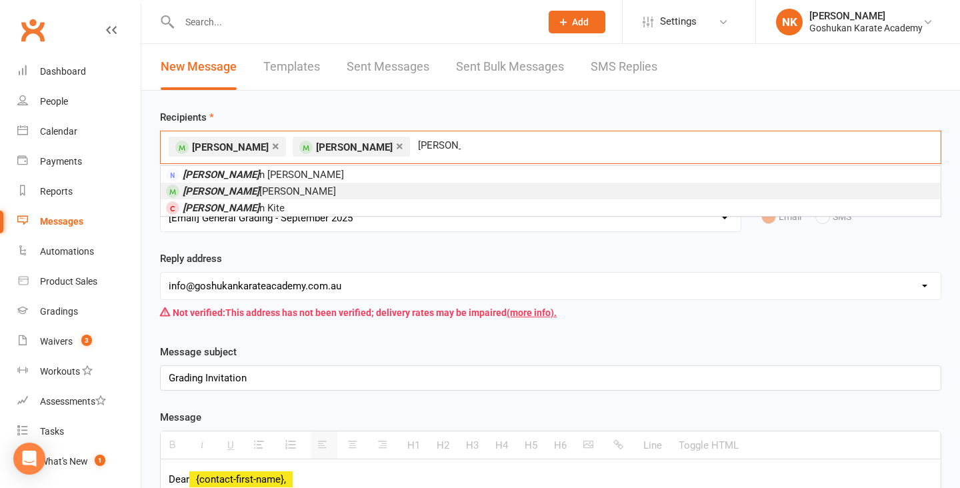
type input "julia"
click at [362, 191] on li "Julia Gabrielle Maiwat" at bounding box center [551, 191] width 780 height 17
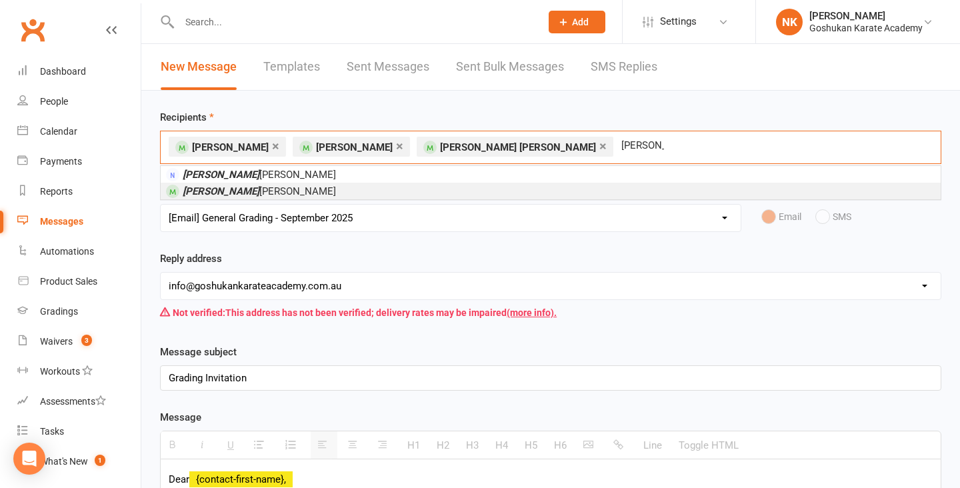
type input "tiffany"
click at [335, 189] on li "Tiffany Butler" at bounding box center [551, 191] width 780 height 17
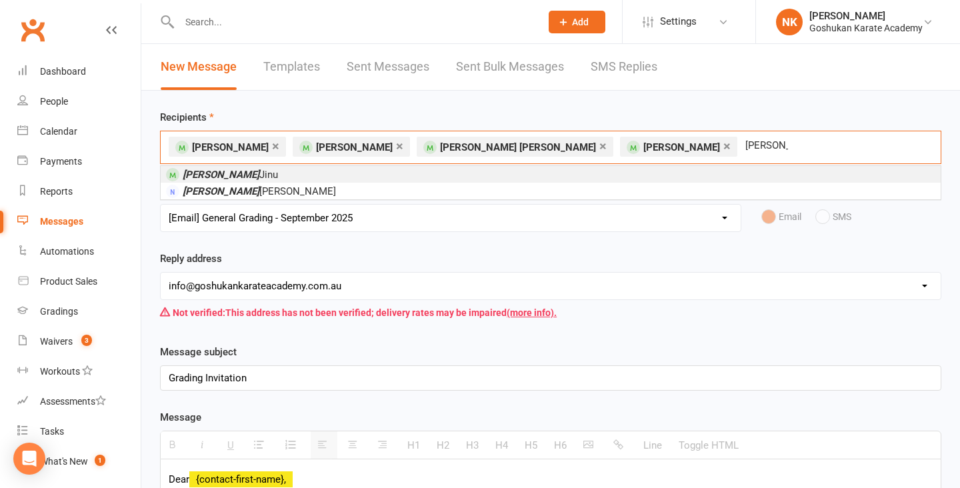
type input "sravan"
click at [322, 179] on li "Sravan Jinu" at bounding box center [551, 174] width 780 height 17
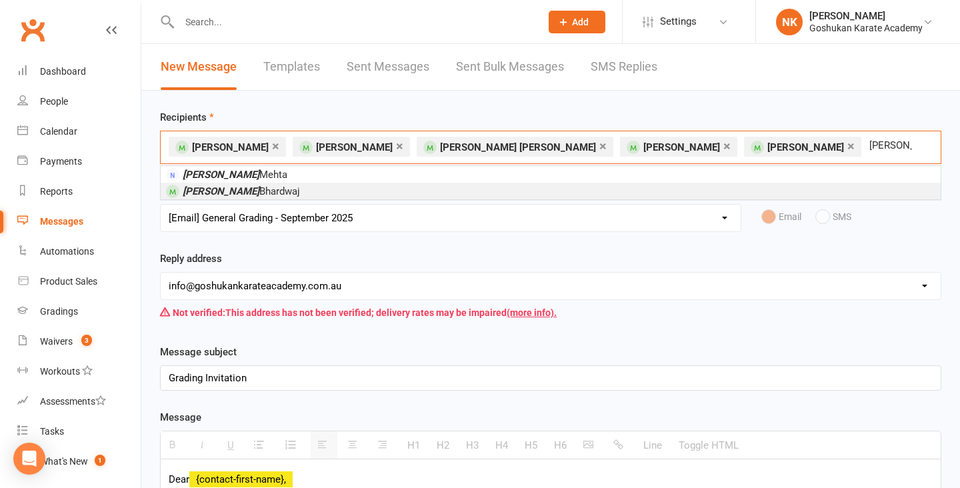
type input "chhavi"
click at [314, 189] on li "Chhavi Bhardwaj" at bounding box center [551, 191] width 780 height 17
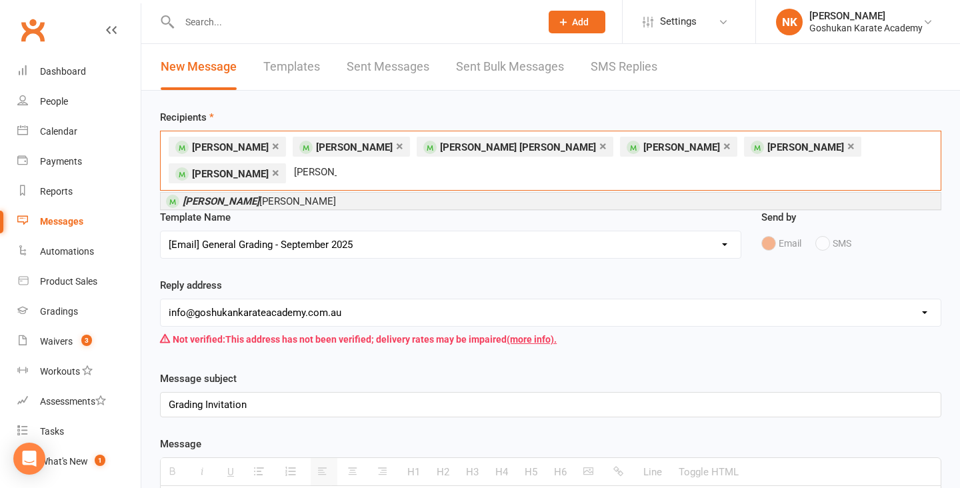
type input "chivonne"
click at [303, 193] on li "Chivonne Gopaul" at bounding box center [551, 201] width 780 height 17
type input "chiara"
click at [291, 198] on li "Chiara Gopaul" at bounding box center [551, 201] width 780 height 17
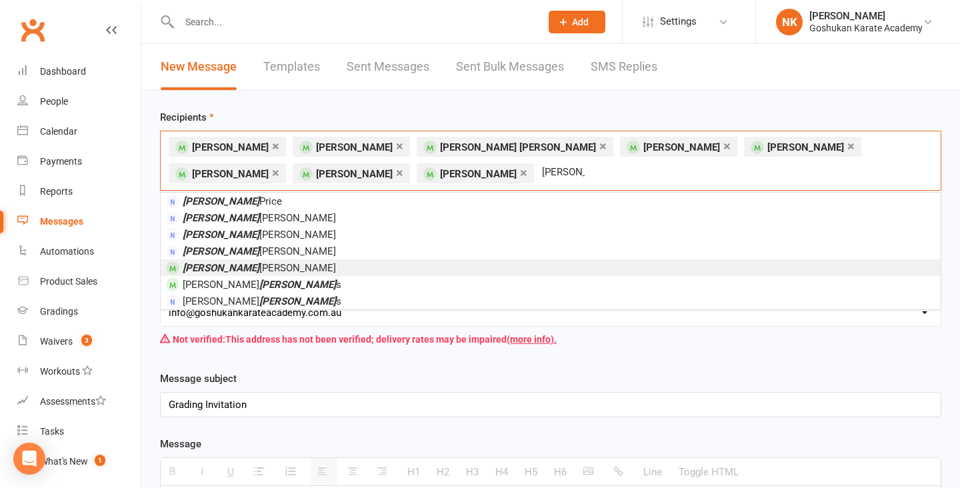
type input "stephen"
click at [259, 269] on li "Stephen Clark" at bounding box center [551, 267] width 780 height 17
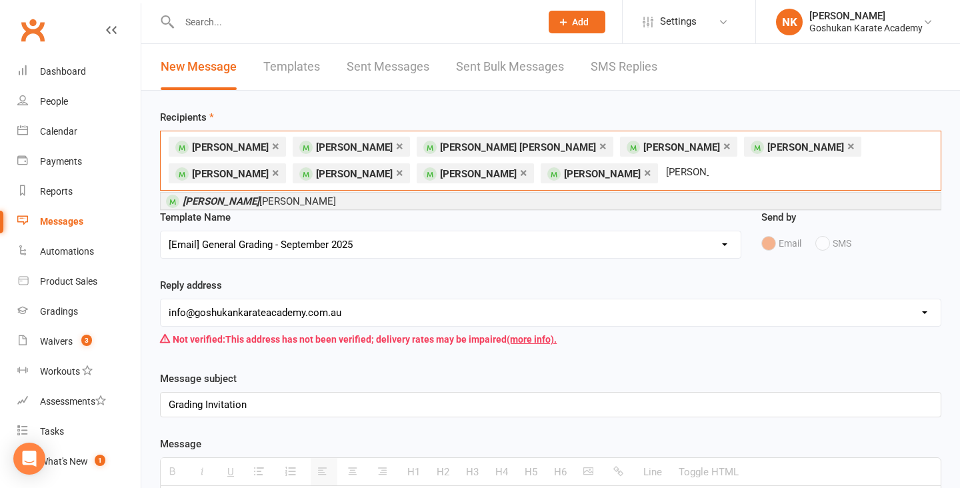
type input "navaneet"
click at [239, 201] on span "Navaneet Krishna Ajikrishnan" at bounding box center [259, 201] width 153 height 12
type input "naivedya"
click at [205, 202] on em "Naivedya" at bounding box center [204, 201] width 42 height 12
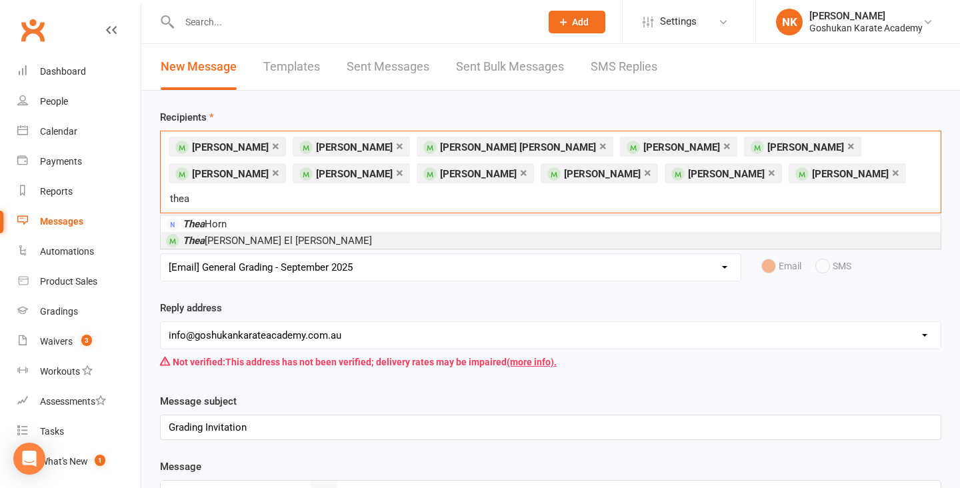
type input "thea"
click at [202, 235] on em "Thea" at bounding box center [194, 241] width 22 height 12
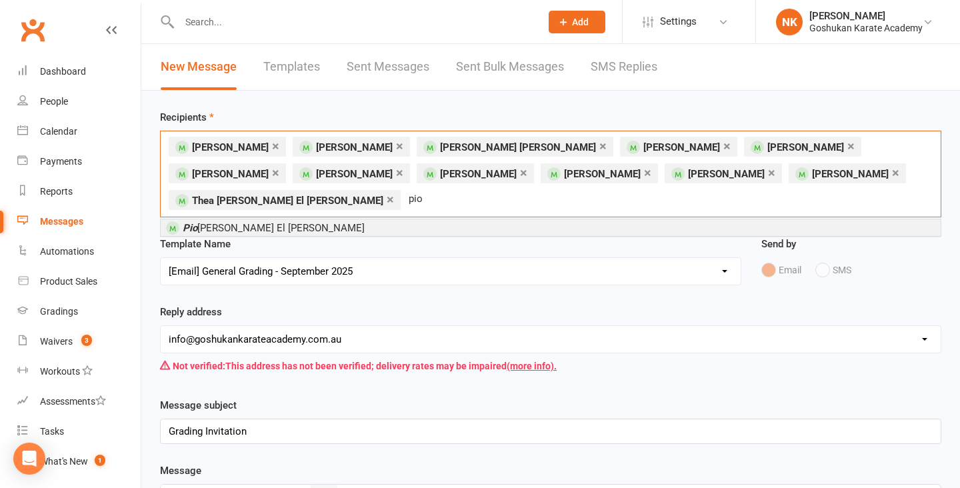
type input "pio"
click at [221, 228] on span "Pio Kristo El Khoury" at bounding box center [274, 228] width 182 height 12
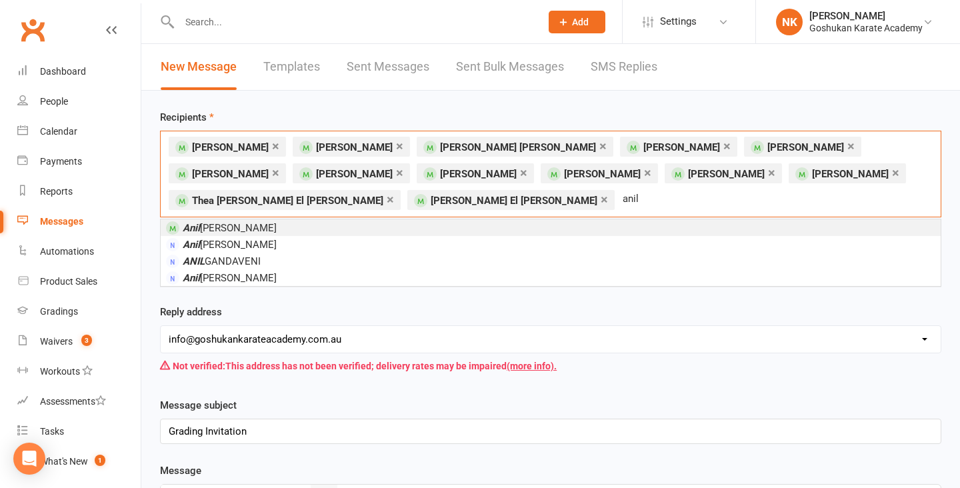
type input "anil"
click at [205, 233] on span "Anil Jaganiya" at bounding box center [230, 228] width 94 height 12
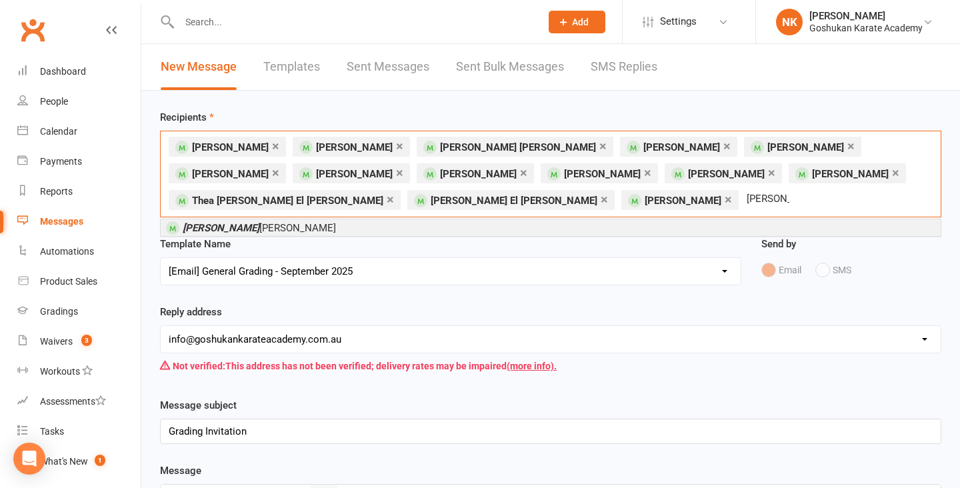
type input "sathvik"
click at [191, 227] on em "Sathvik" at bounding box center [221, 228] width 77 height 12
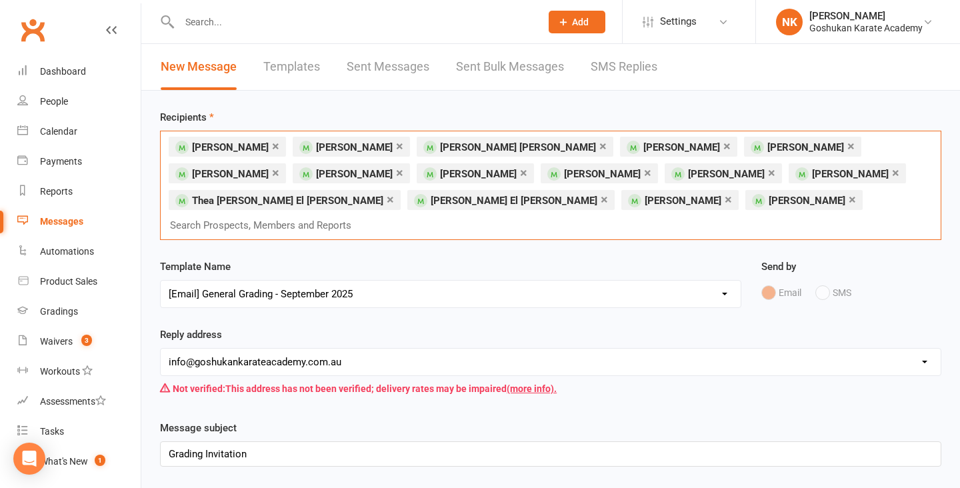
click at [364, 217] on input "text" at bounding box center [266, 225] width 195 height 17
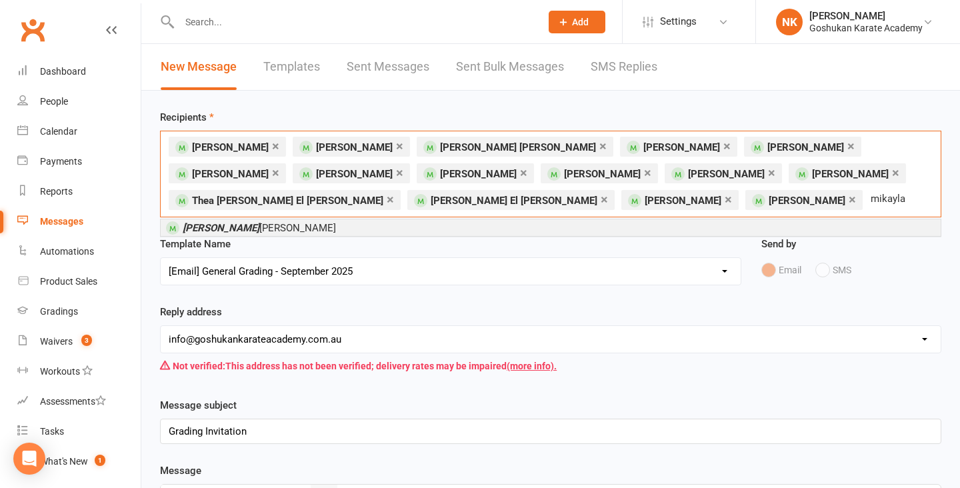
type input "mikayla"
click at [345, 231] on li "Mikayla Menser" at bounding box center [551, 227] width 780 height 17
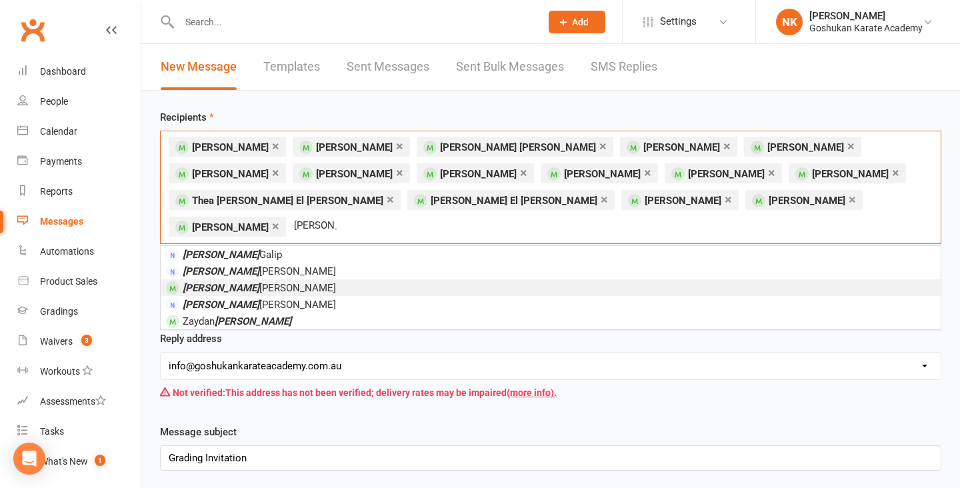
type input "dean"
click at [260, 279] on li "Dean Gao" at bounding box center [551, 287] width 780 height 17
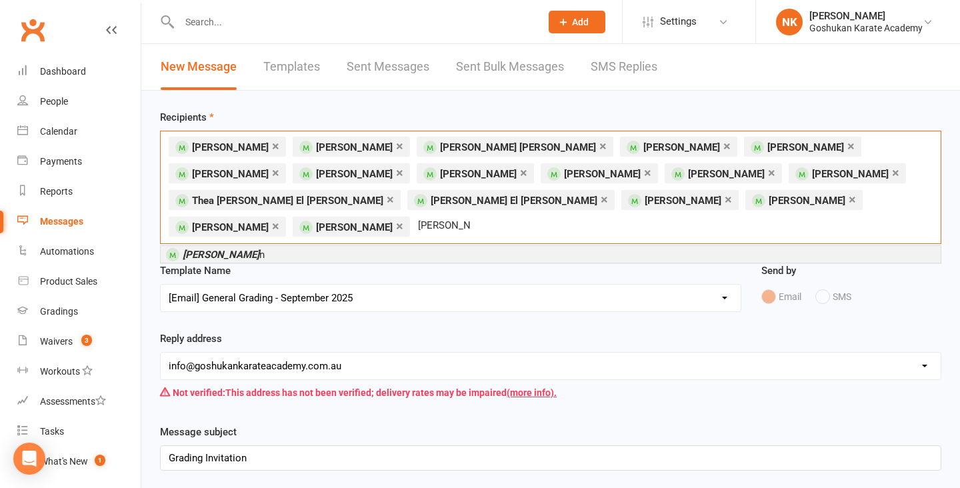
type input "andrew hor"
click at [245, 253] on li "Andrew Hor n" at bounding box center [551, 254] width 780 height 17
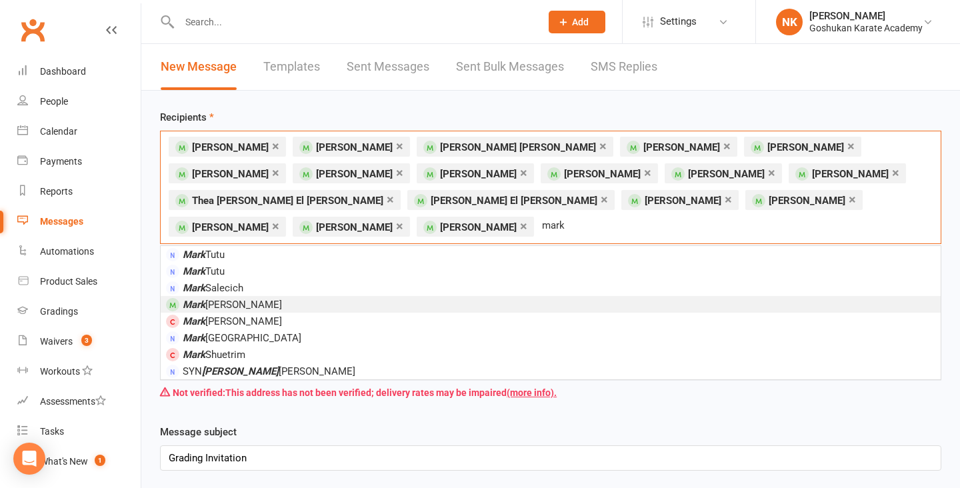
type input "mark"
click at [245, 310] on li "Mark Gao" at bounding box center [551, 304] width 780 height 17
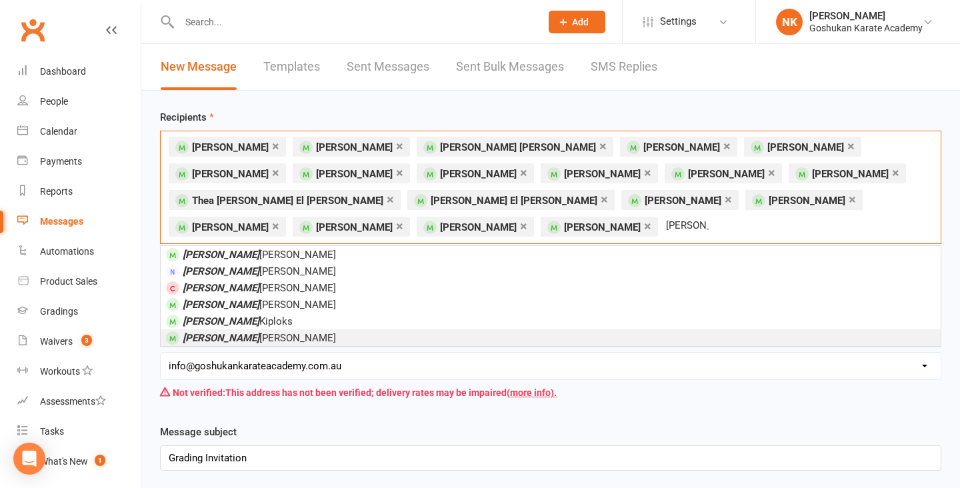
type input "amelia"
click at [265, 335] on li "Amelia Stephens" at bounding box center [551, 337] width 780 height 17
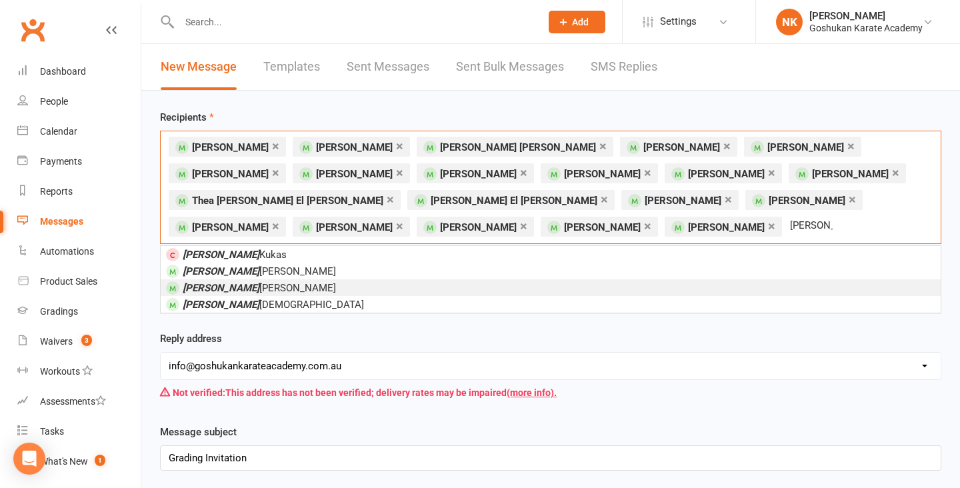
type input "henry"
click at [261, 286] on li "Henry Nguyen" at bounding box center [551, 287] width 780 height 17
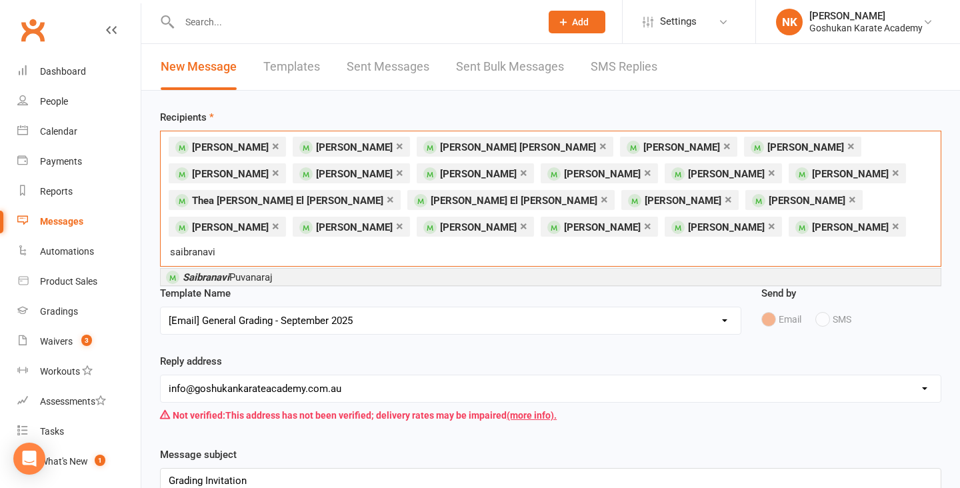
type input "saibranavi"
click at [189, 271] on em "Saibranavi" at bounding box center [206, 277] width 47 height 12
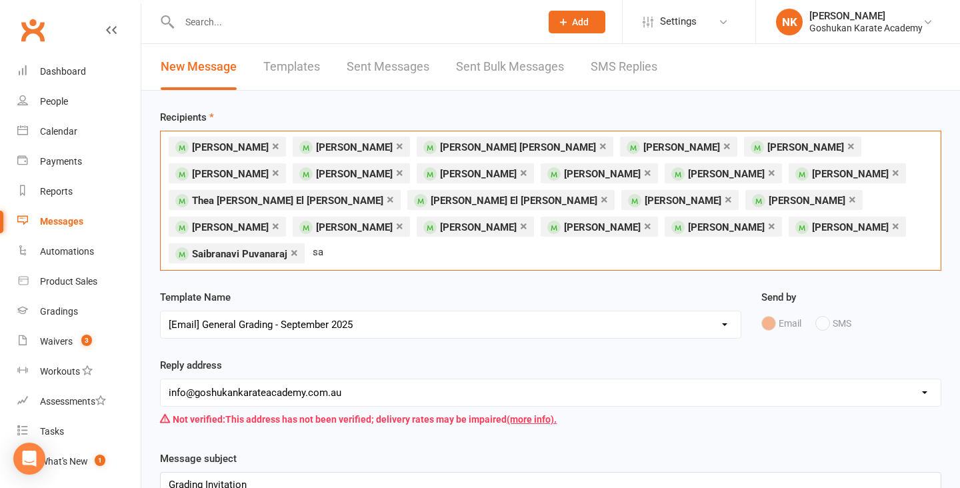
type input "s"
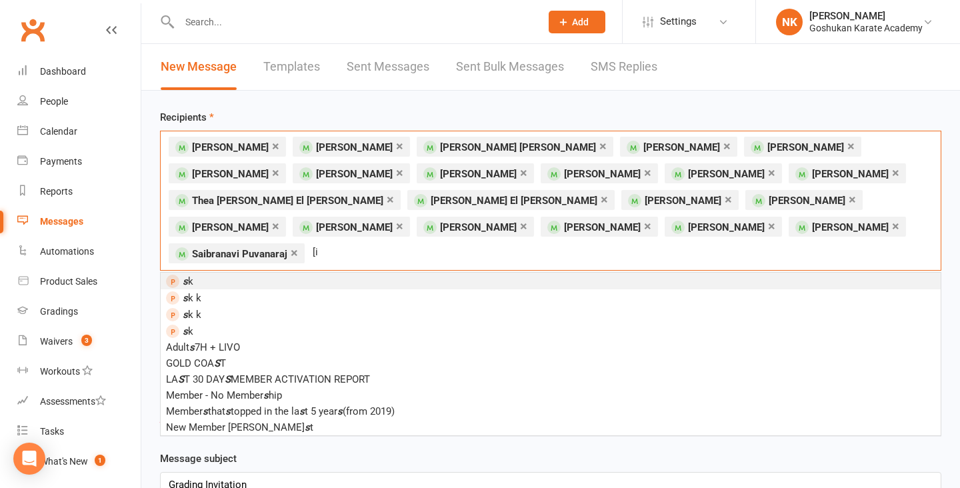
type input "["
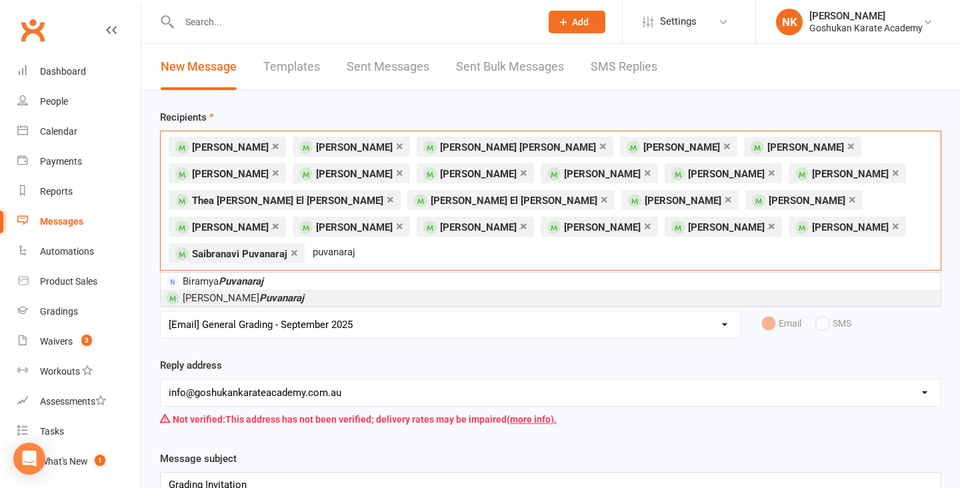
type input "puvanaraj"
click at [355, 289] on li "Sai Ananthitha Puvanaraj" at bounding box center [551, 297] width 780 height 17
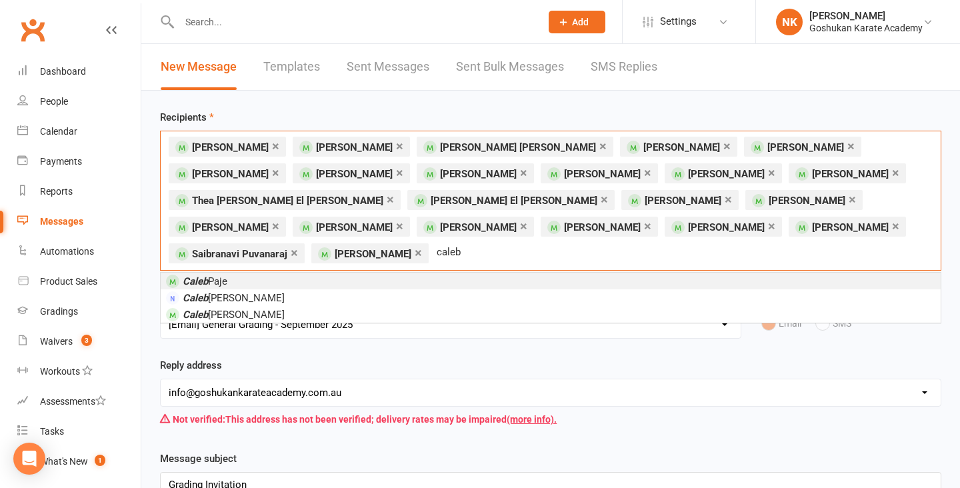
type input "caleb"
click at [235, 283] on li "Caleb Paje" at bounding box center [551, 281] width 780 height 17
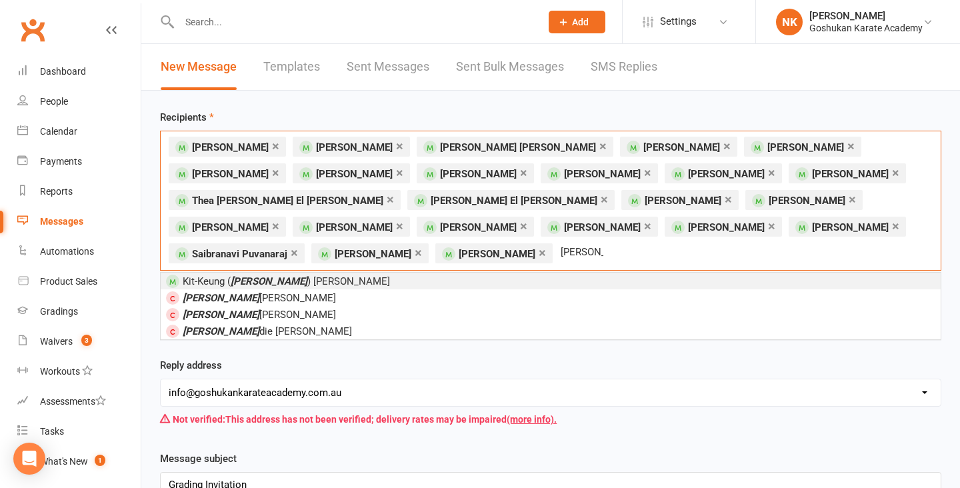
type input "fred"
click at [267, 281] on span "Kit-Keung ( Fred ) Wong" at bounding box center [286, 281] width 207 height 12
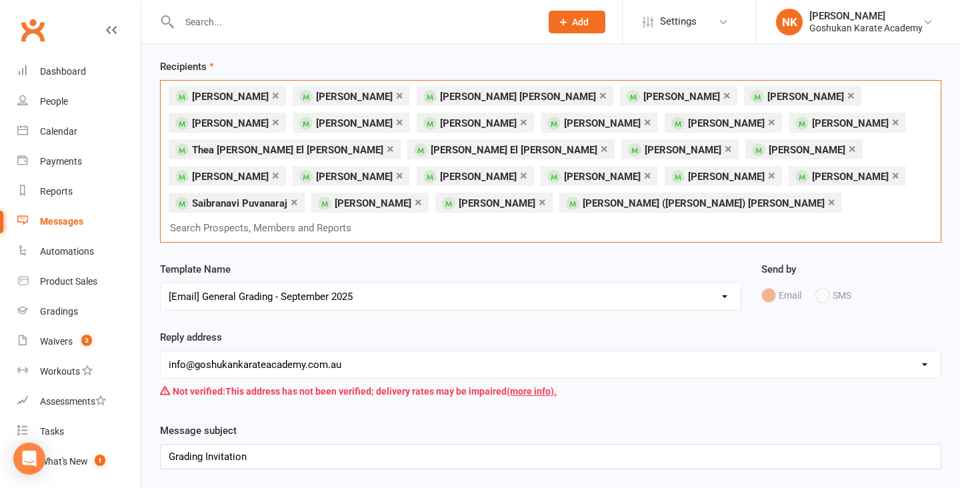
scroll to position [45, 0]
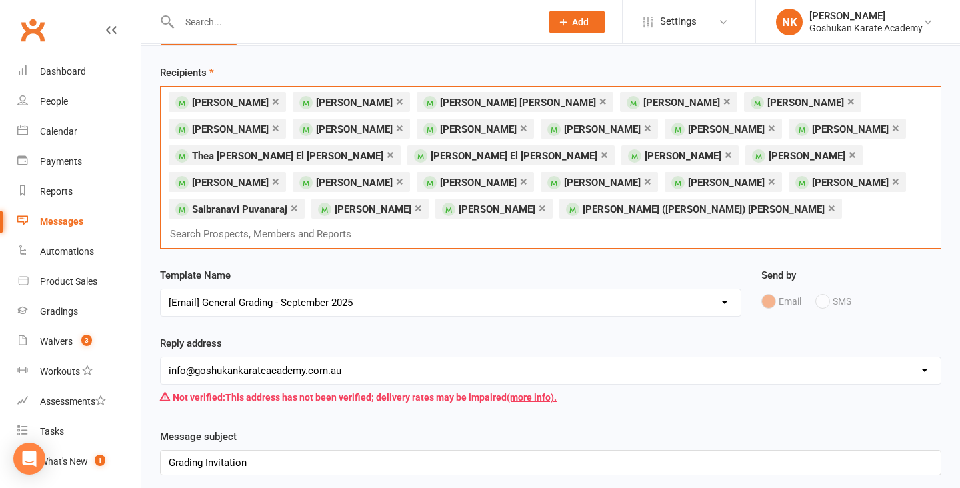
click at [364, 225] on input "text" at bounding box center [266, 233] width 195 height 17
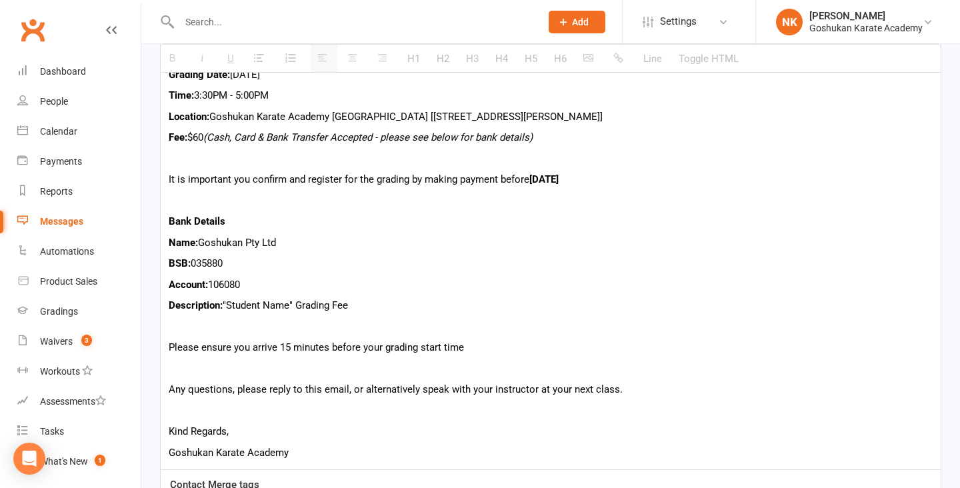
scroll to position [840, 0]
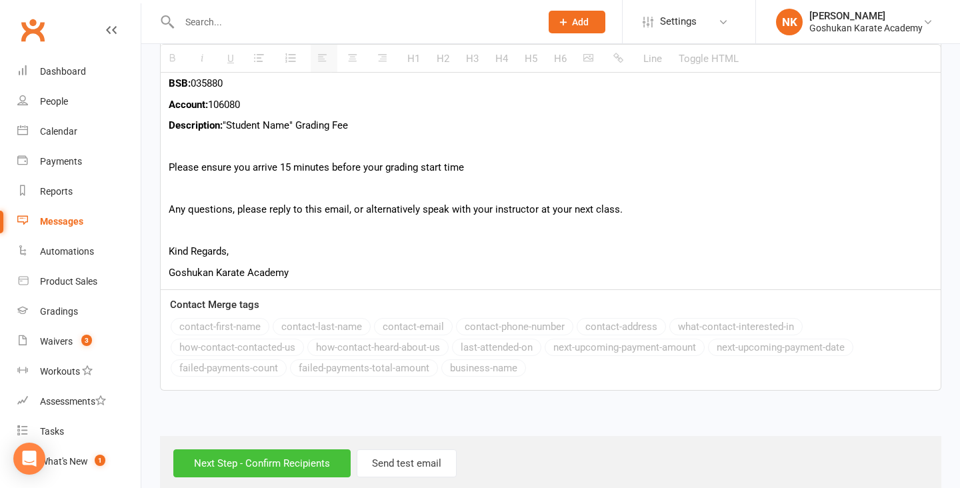
click at [249, 449] on input "Next Step - Confirm Recipients" at bounding box center [261, 463] width 177 height 28
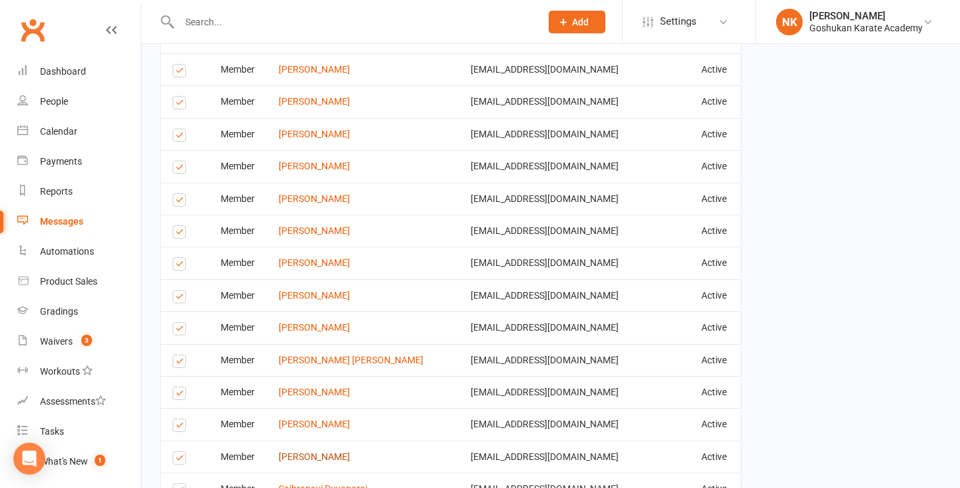
scroll to position [1323, 0]
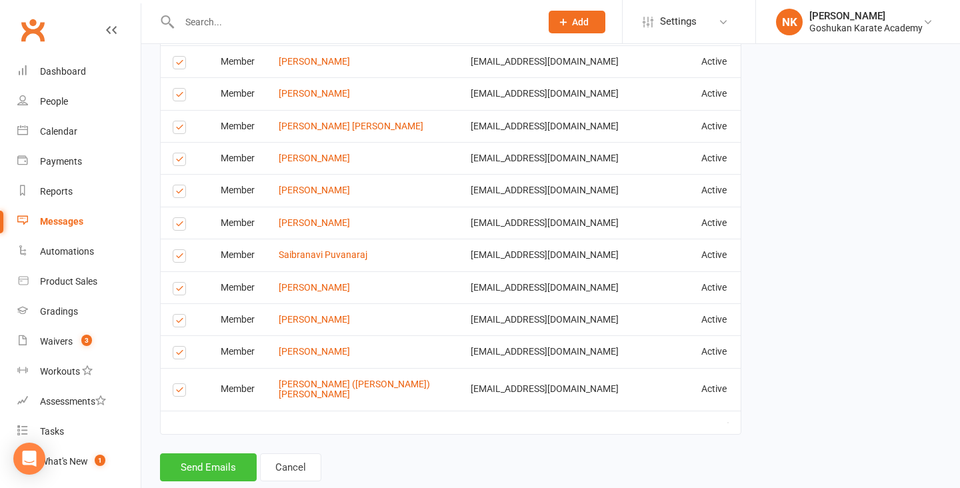
click at [224, 453] on button "Send Emails" at bounding box center [208, 467] width 97 height 28
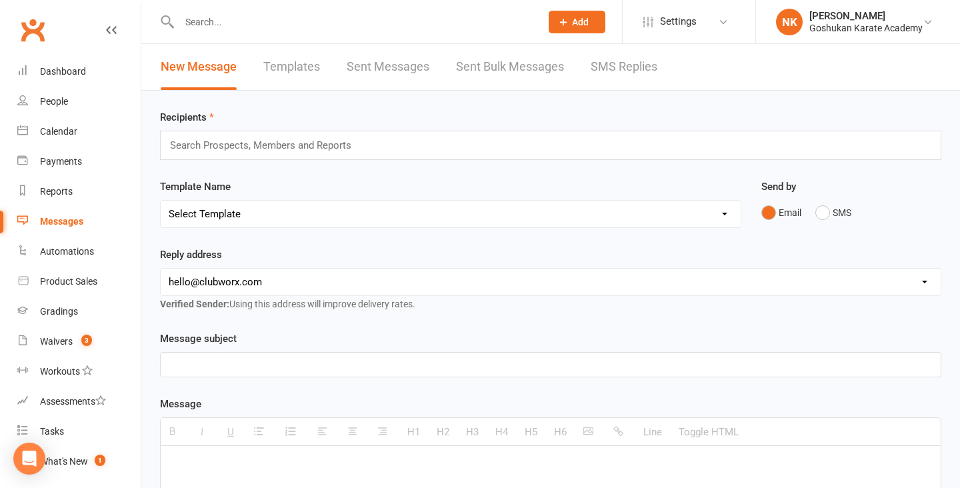
click at [292, 63] on link "Templates" at bounding box center [291, 67] width 57 height 46
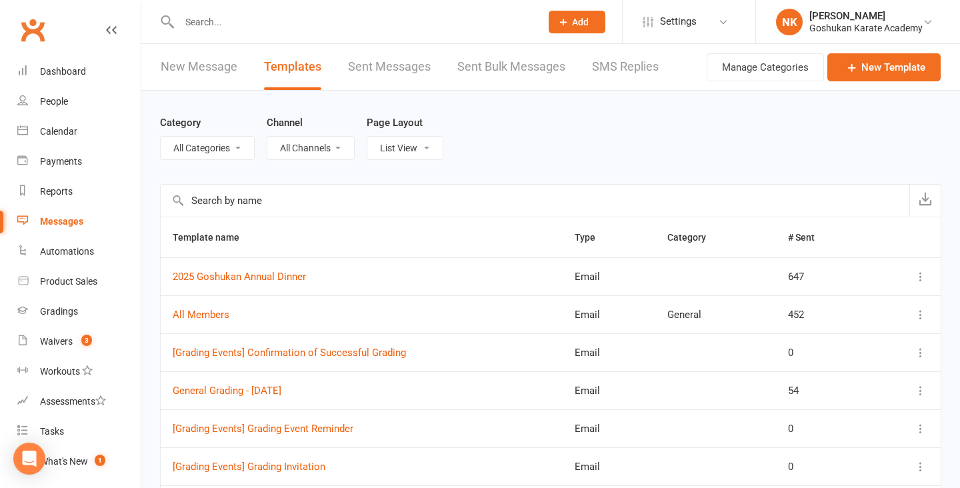
click at [365, 81] on link "Sent Messages" at bounding box center [389, 67] width 83 height 46
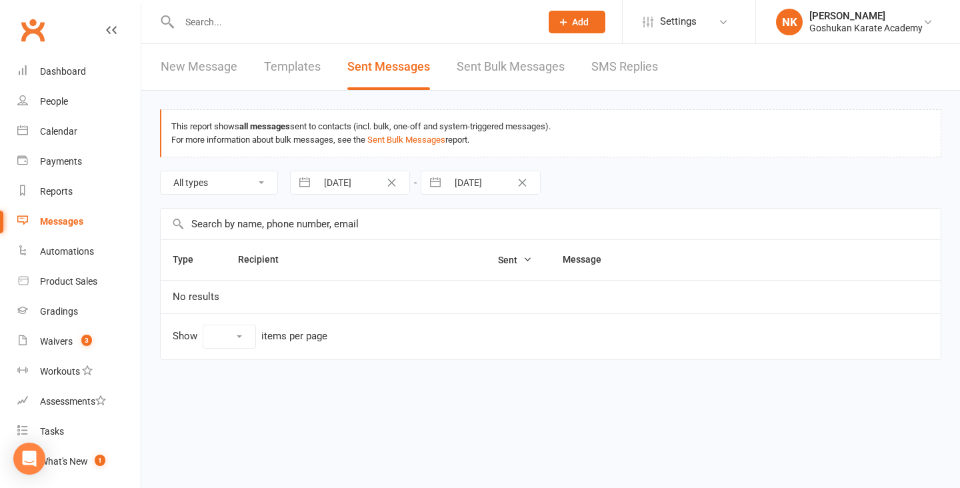
select select "10"
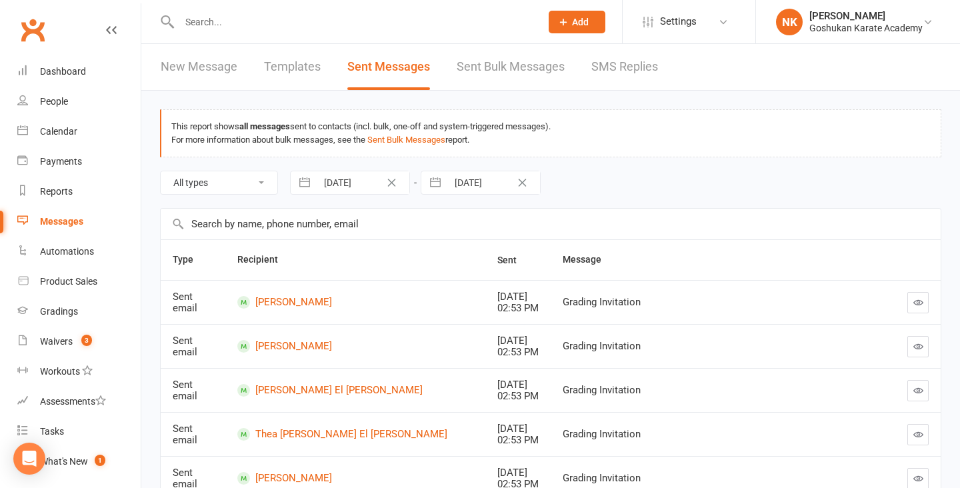
click at [367, 180] on input "[DATE]" at bounding box center [363, 182] width 93 height 23
select select "6"
select select "2025"
select select "7"
select select "2025"
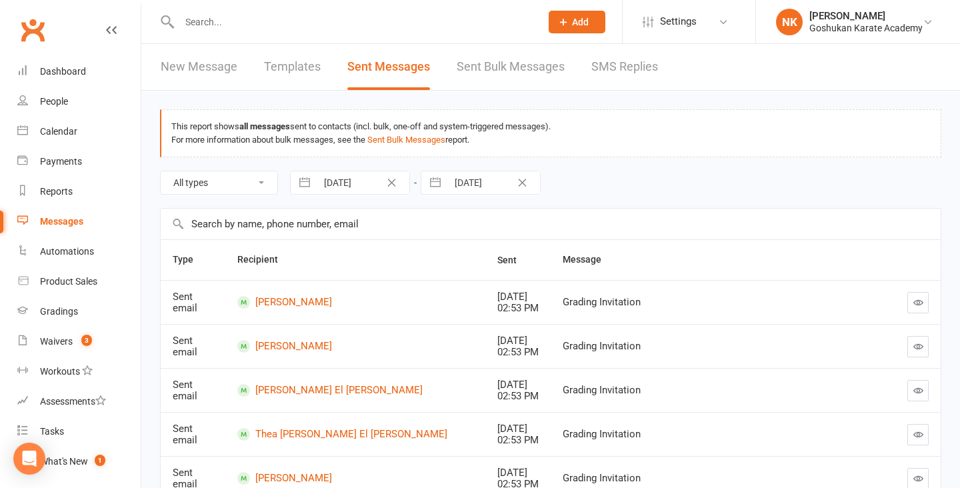
select select "8"
select select "2025"
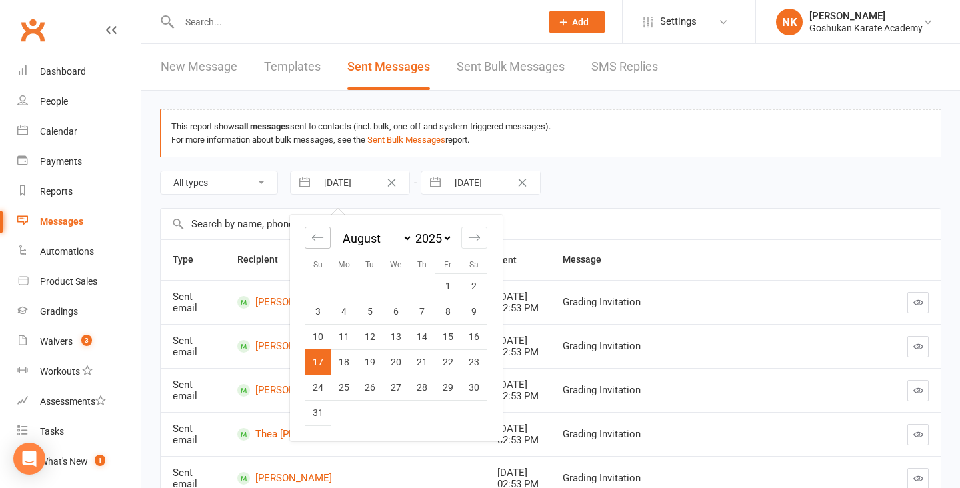
click at [312, 243] on icon "Move backward to switch to the previous month." at bounding box center [317, 237] width 13 height 13
select select "4"
select select "2025"
select select "5"
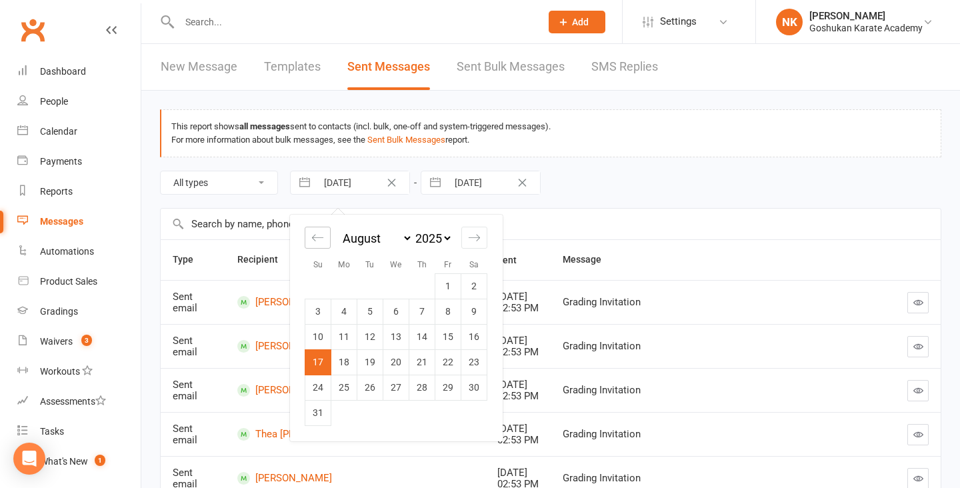
select select "2025"
click at [312, 243] on icon "Move backward to switch to the previous month." at bounding box center [317, 237] width 13 height 13
select select "2"
select select "2025"
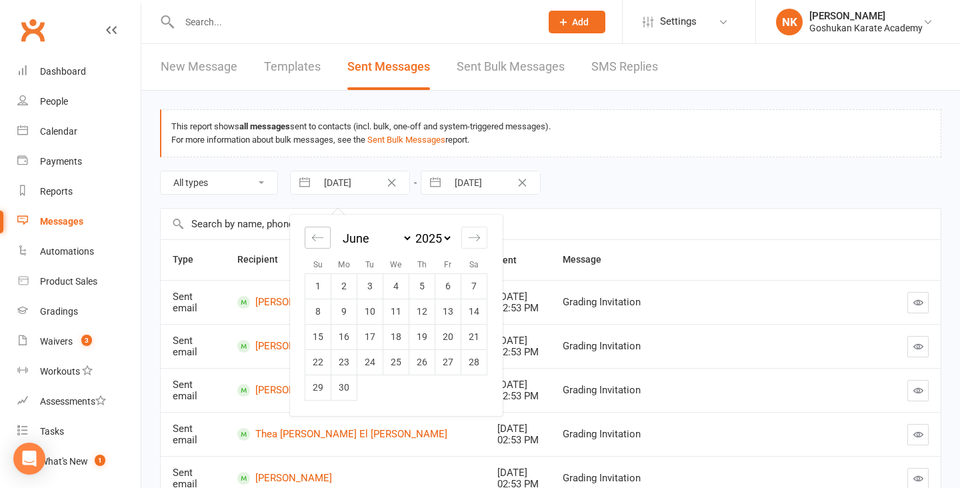
select select "3"
select select "2025"
click at [312, 243] on icon "Move backward to switch to the previous month." at bounding box center [317, 237] width 13 height 13
select select "2025"
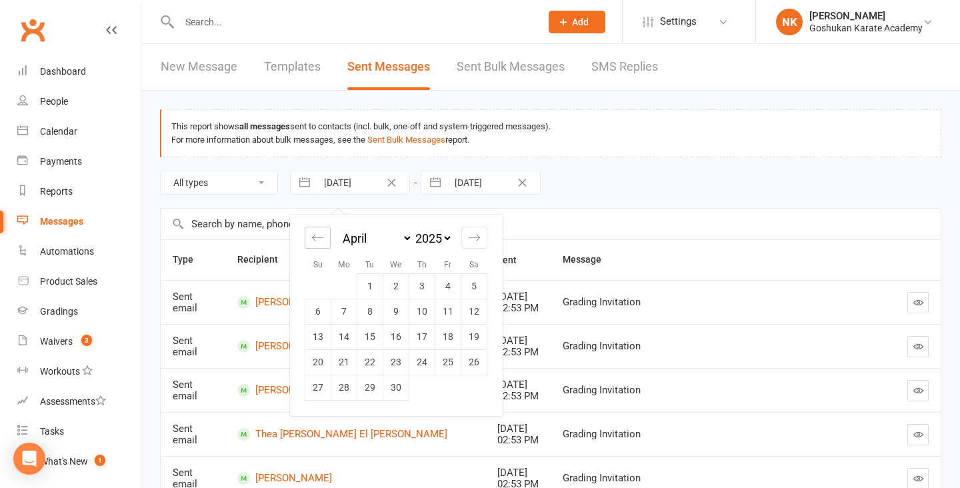
select select "1"
select select "2025"
click at [383, 312] on td "4" at bounding box center [370, 311] width 26 height 25
type input "04 Feb 2025"
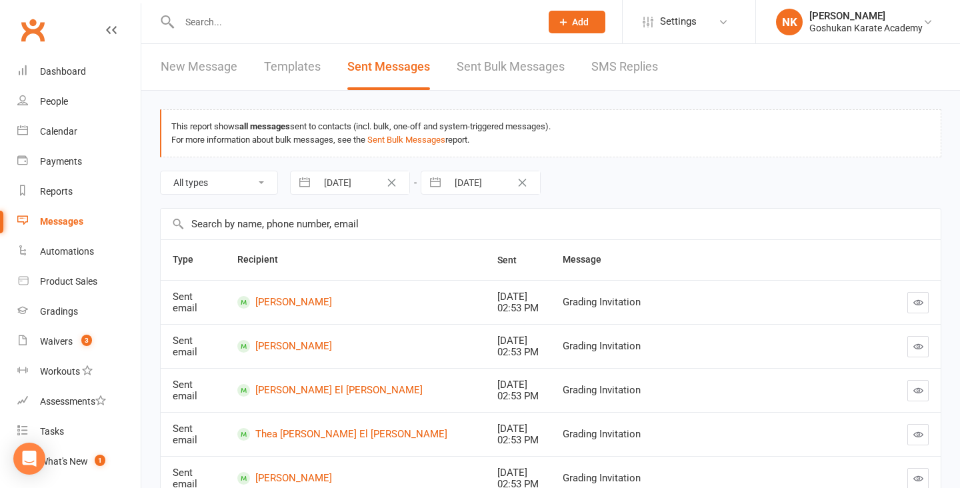
click at [509, 73] on link "Sent Bulk Messages" at bounding box center [511, 67] width 108 height 46
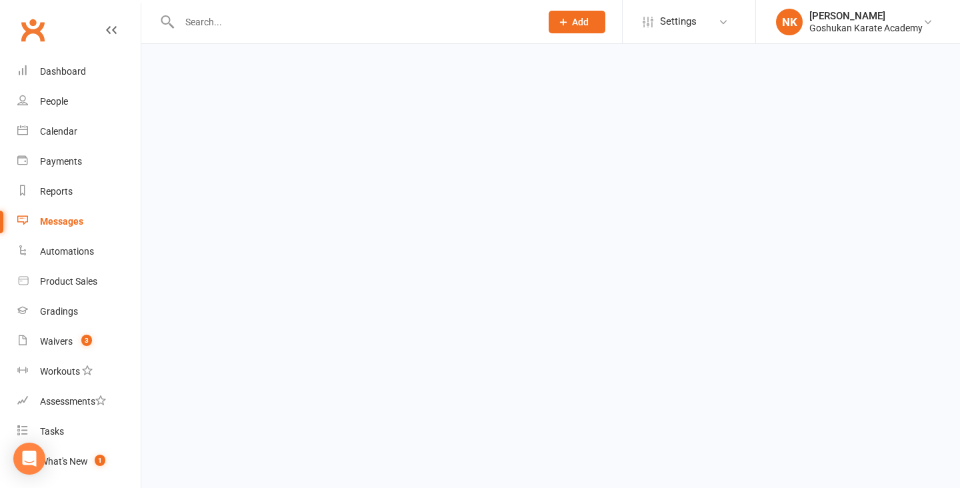
select select "100"
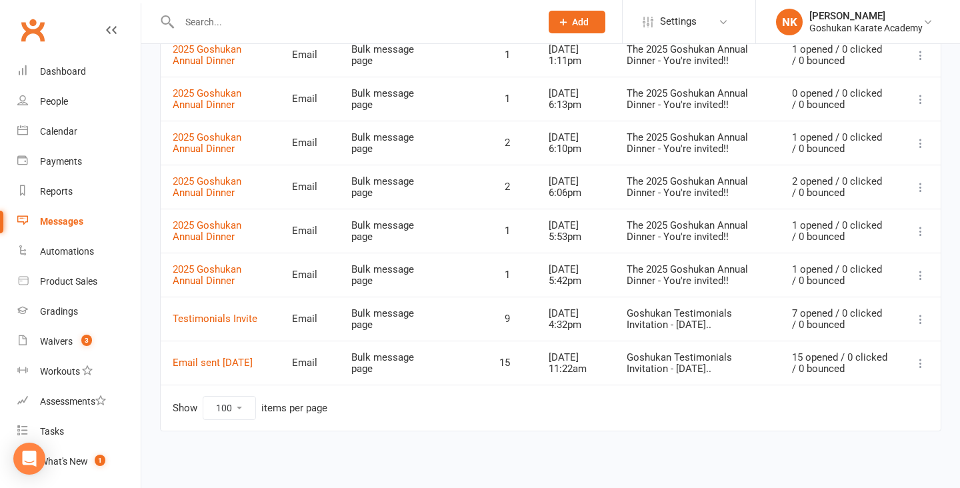
scroll to position [92, 0]
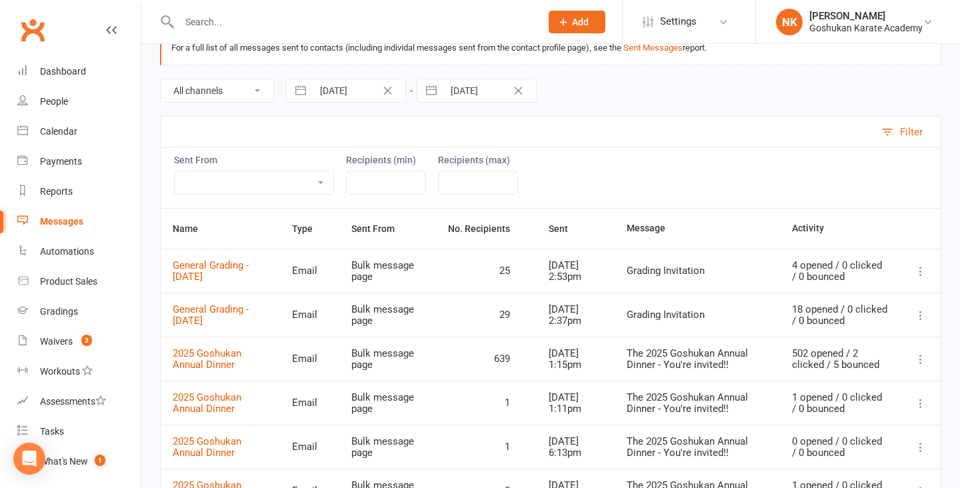
click at [362, 88] on input "[DATE]" at bounding box center [359, 90] width 93 height 23
select select "6"
select select "2025"
select select "7"
select select "2025"
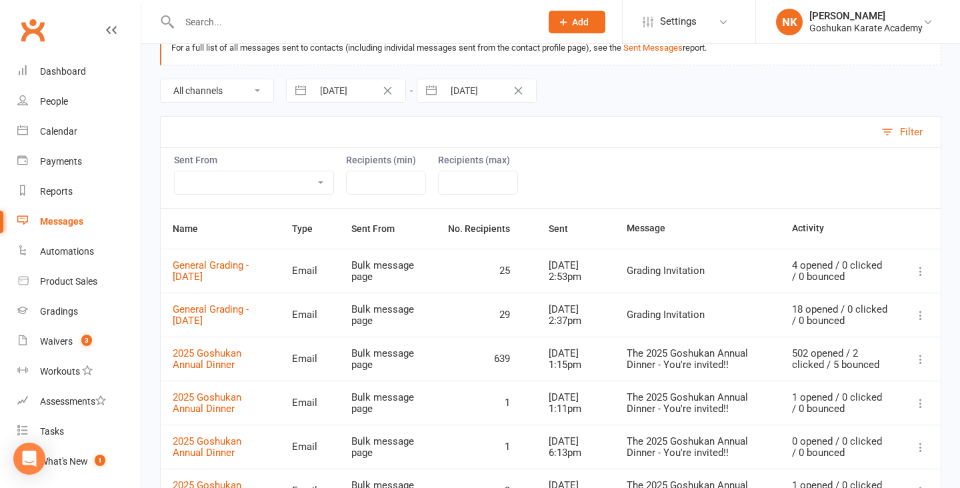
select select "8"
select select "2025"
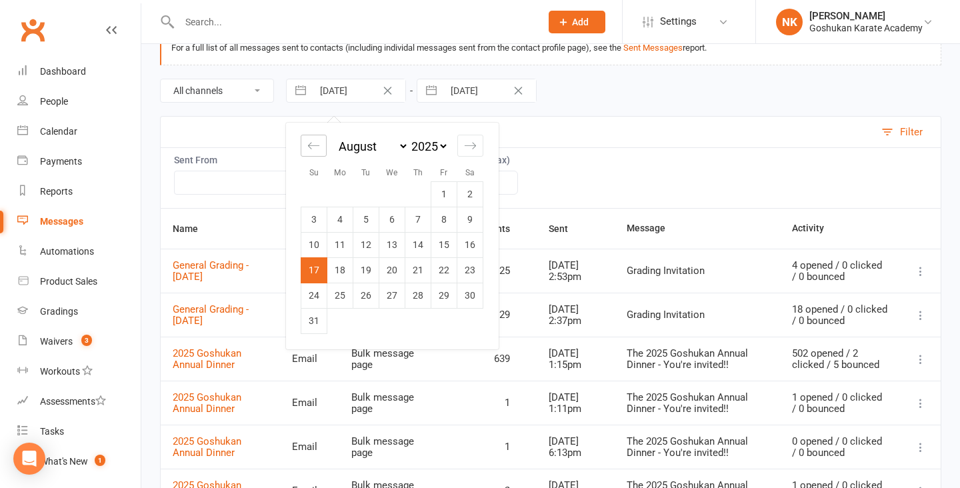
click at [321, 142] on div "Move backward to switch to the previous month." at bounding box center [314, 146] width 26 height 22
select select "5"
select select "2025"
click at [321, 142] on div "Move backward to switch to the previous month." at bounding box center [314, 146] width 26 height 22
select select "4"
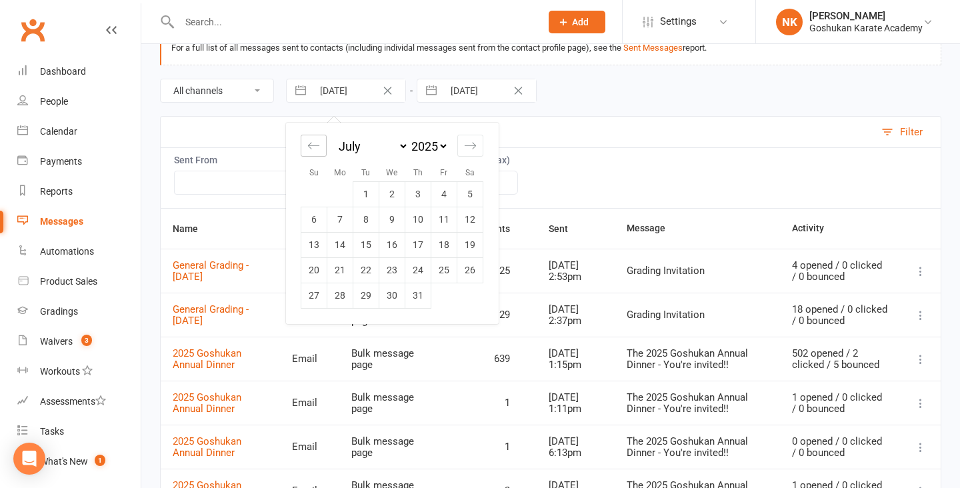
select select "2025"
click at [321, 142] on div "Move backward to switch to the previous month." at bounding box center [314, 146] width 26 height 22
select select "3"
select select "2025"
click at [405, 195] on td "1" at bounding box center [418, 193] width 26 height 25
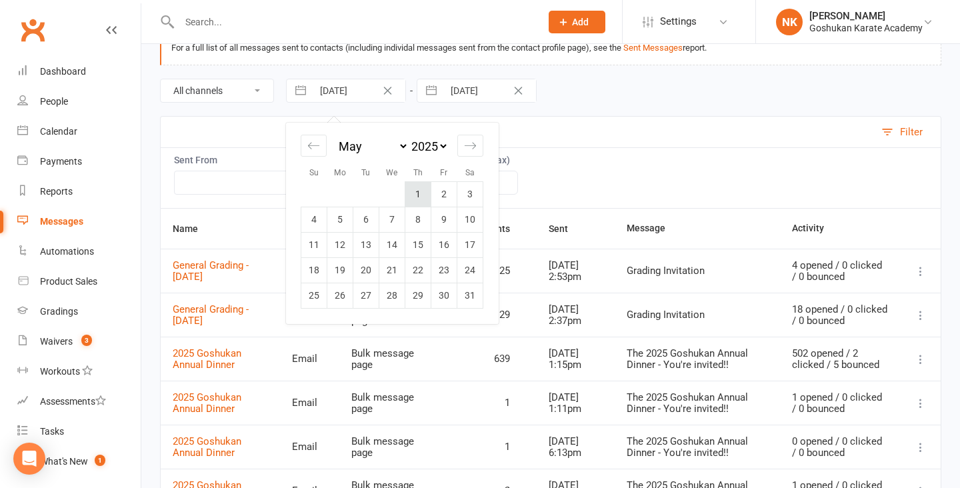
type input "01 May 2025"
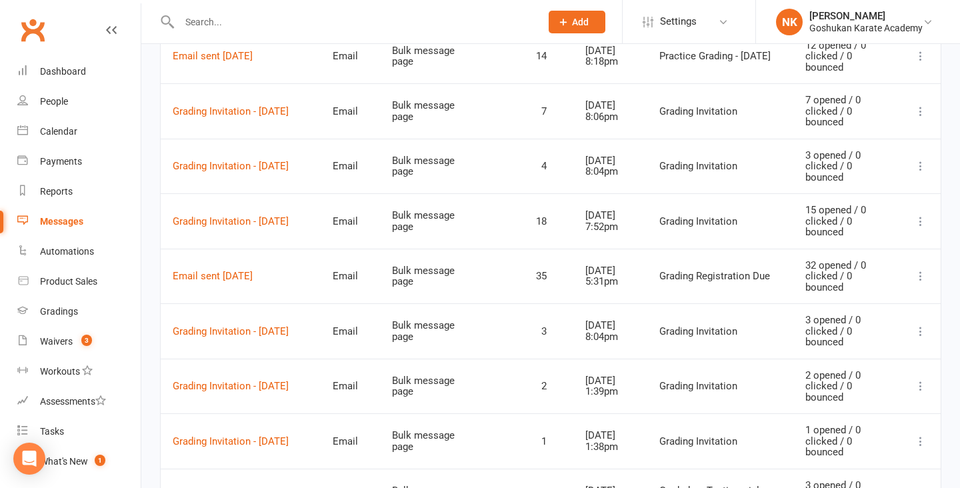
scroll to position [2298, 0]
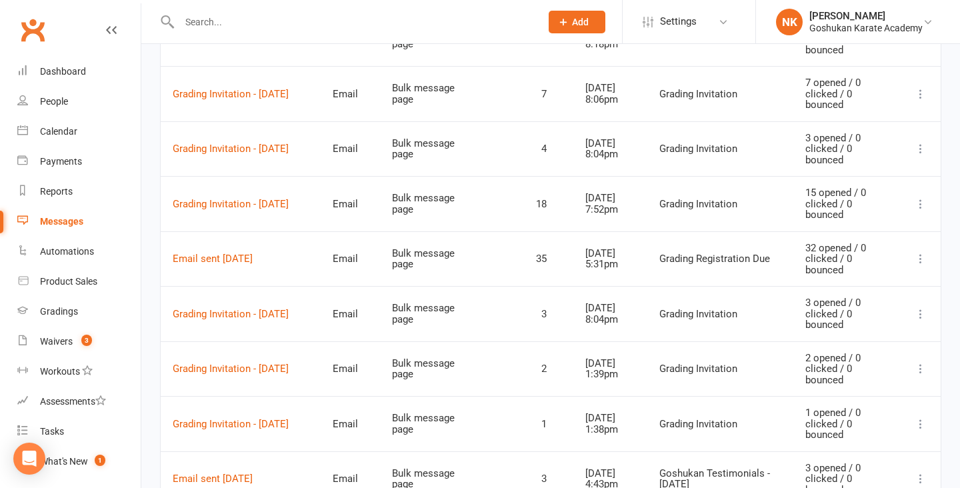
click at [545, 198] on td "18" at bounding box center [523, 203] width 101 height 55
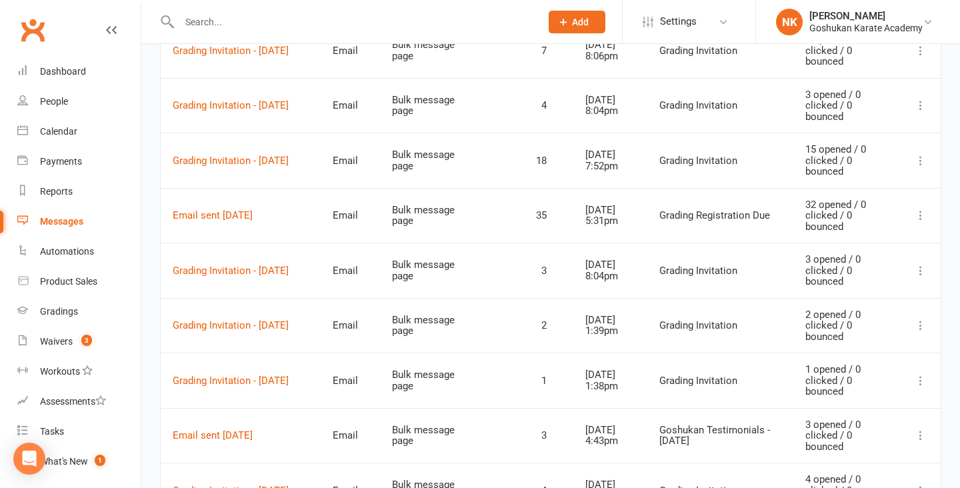
scroll to position [2192, 0]
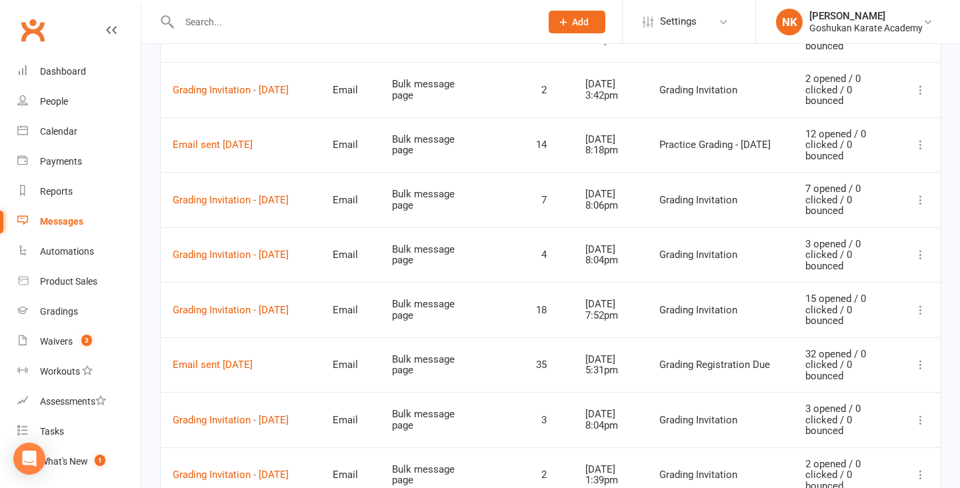
click at [917, 143] on icon at bounding box center [920, 144] width 13 height 13
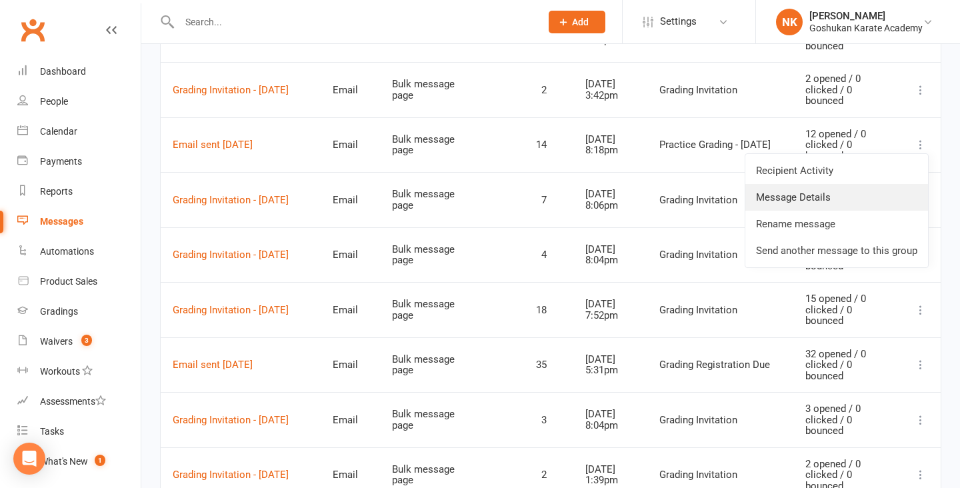
click at [861, 198] on link "Message Details" at bounding box center [836, 197] width 183 height 27
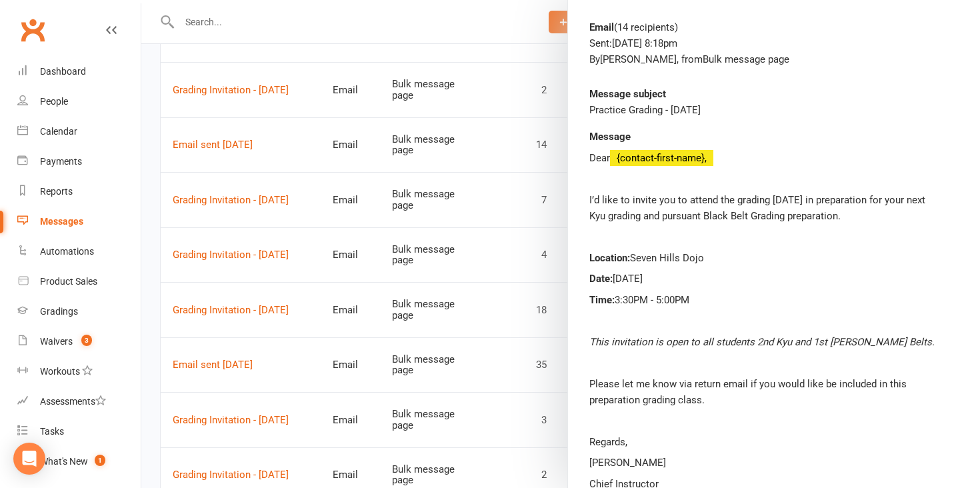
scroll to position [69, 0]
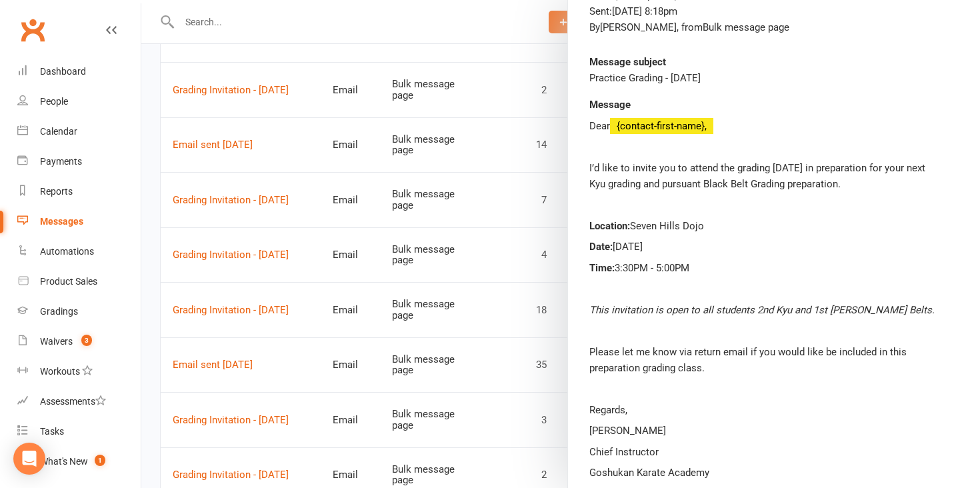
drag, startPoint x: 589, startPoint y: 125, endPoint x: 781, endPoint y: 469, distance: 394.8
click at [781, 469] on div "Dear {contact-first-name}, I’d like to invite you to attend the grading this Su…" at bounding box center [763, 299] width 349 height 363
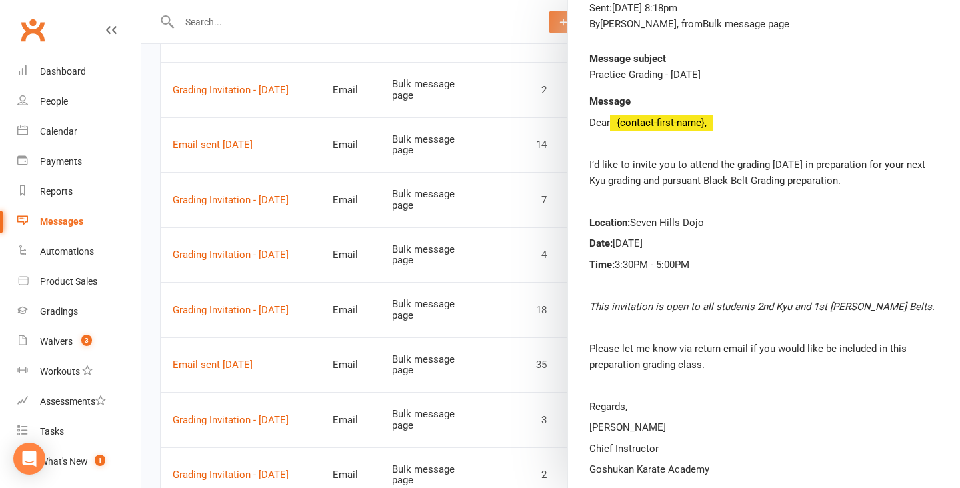
copy div "Dear {contact-first-name}, I’d like to invite you to attend the grading this Su…"
click at [244, 170] on div at bounding box center [550, 244] width 819 height 488
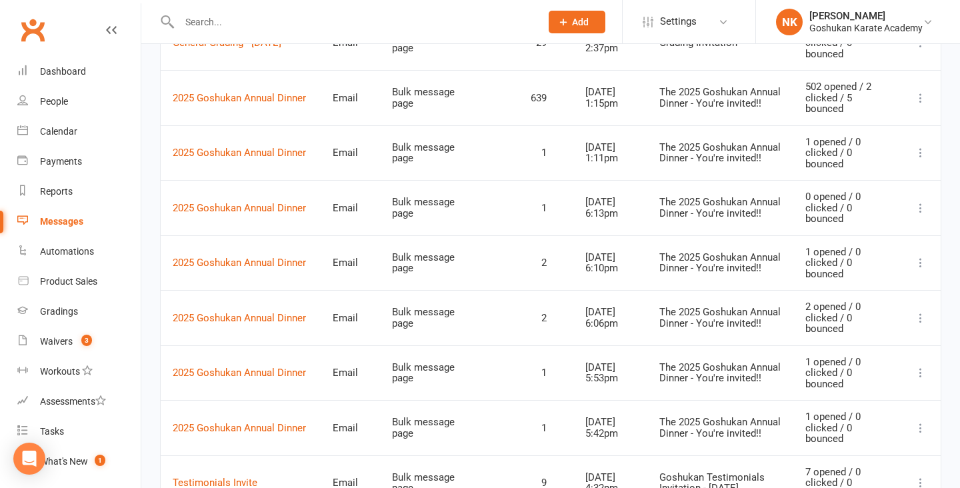
scroll to position [0, 0]
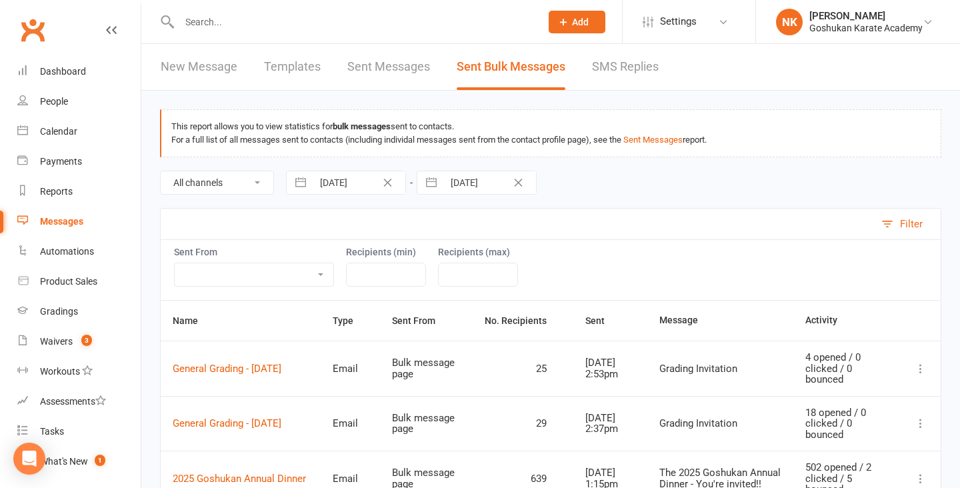
click at [247, 76] on div "New Message Templates Sent Messages Sent Bulk Messages SMS Replies" at bounding box center [409, 67] width 537 height 46
click at [209, 71] on link "New Message" at bounding box center [199, 67] width 77 height 46
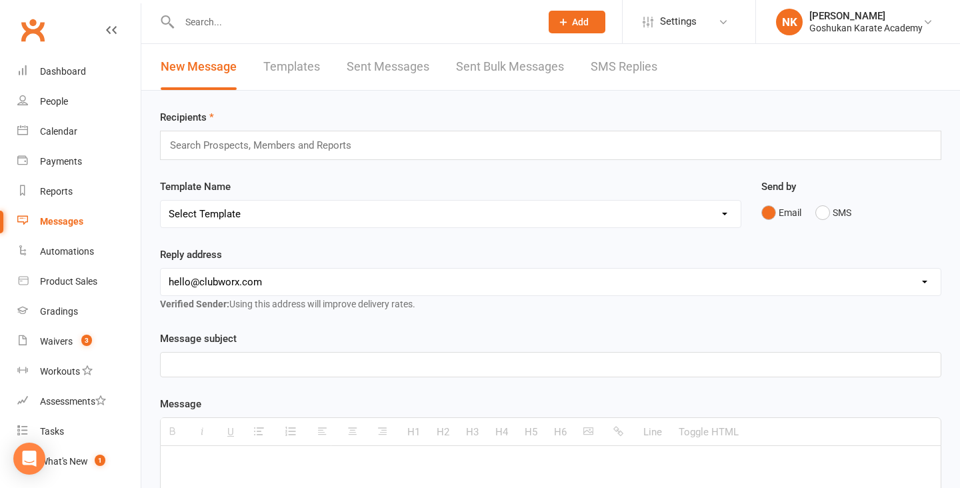
scroll to position [44, 0]
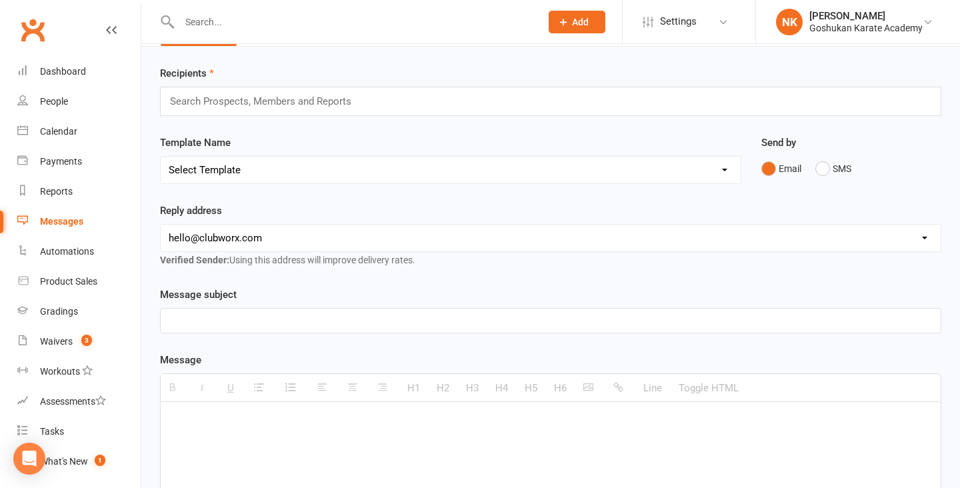
click at [320, 228] on select "[EMAIL_ADDRESS][DOMAIN_NAME] [EMAIL_ADDRESS][DOMAIN_NAME] [EMAIL_ADDRESS][DOMAI…" at bounding box center [551, 238] width 780 height 27
select select "1"
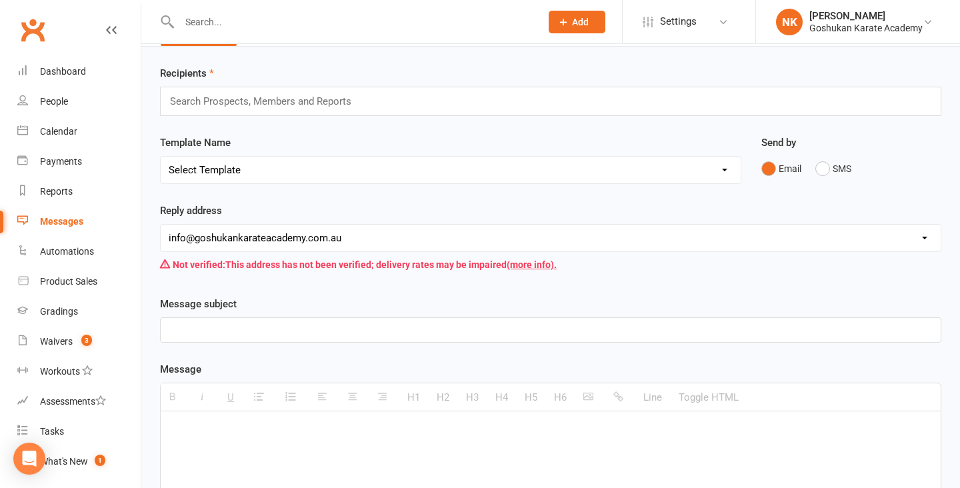
click at [255, 405] on div "H1 H2 H3 H4 H5 H6 Line Toggle HTML" at bounding box center [550, 397] width 781 height 29
paste div
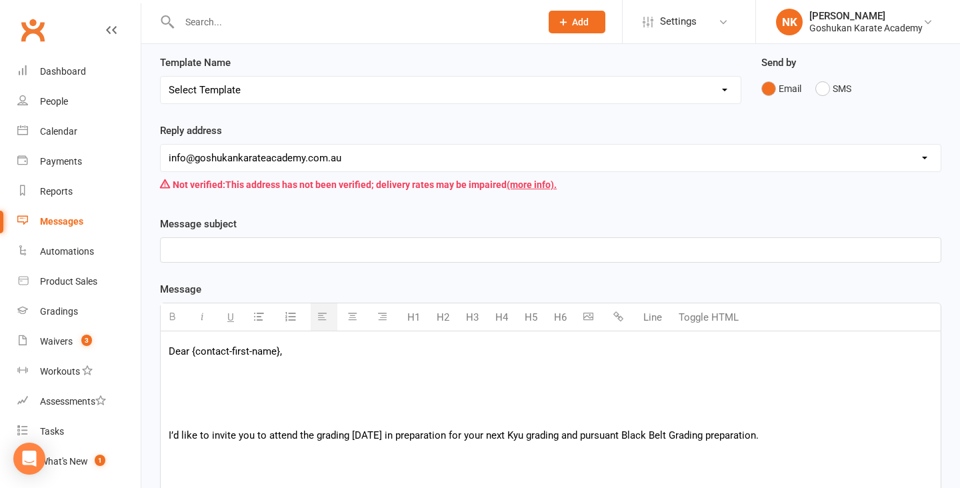
scroll to position [139, 0]
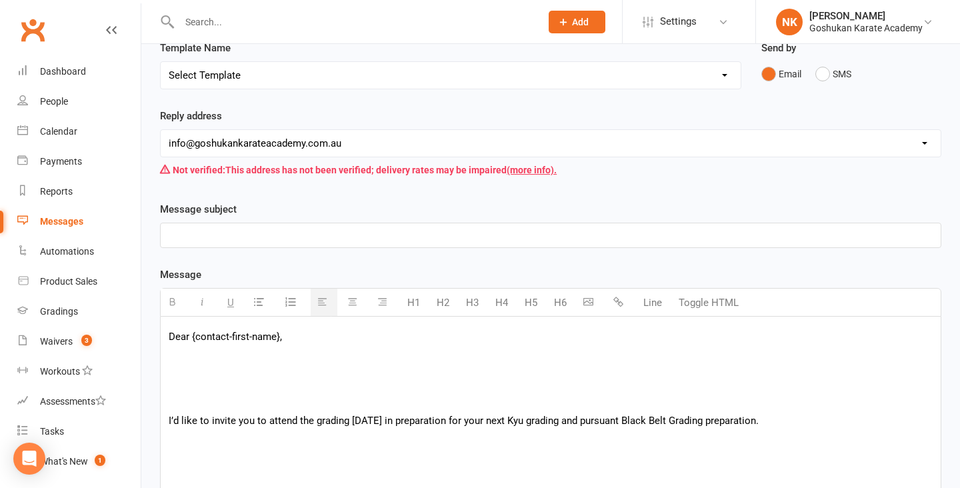
click at [303, 335] on p "Dear {contact-first-name}," at bounding box center [551, 337] width 764 height 16
click at [265, 224] on div at bounding box center [551, 235] width 780 height 24
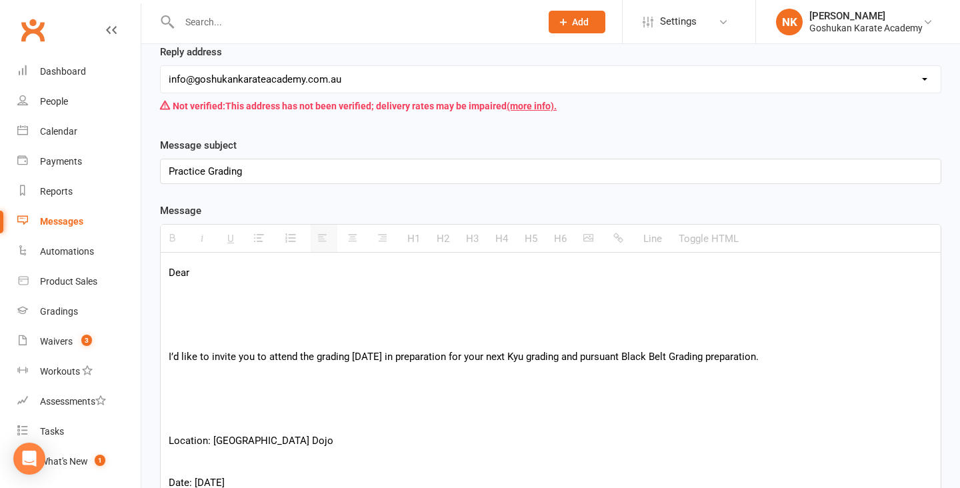
scroll to position [209, 0]
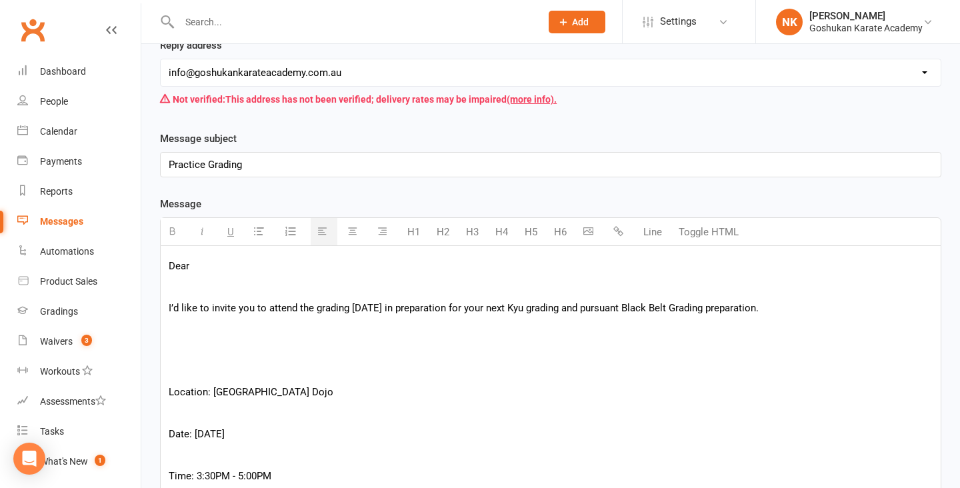
click at [206, 376] on p at bounding box center [551, 371] width 764 height 16
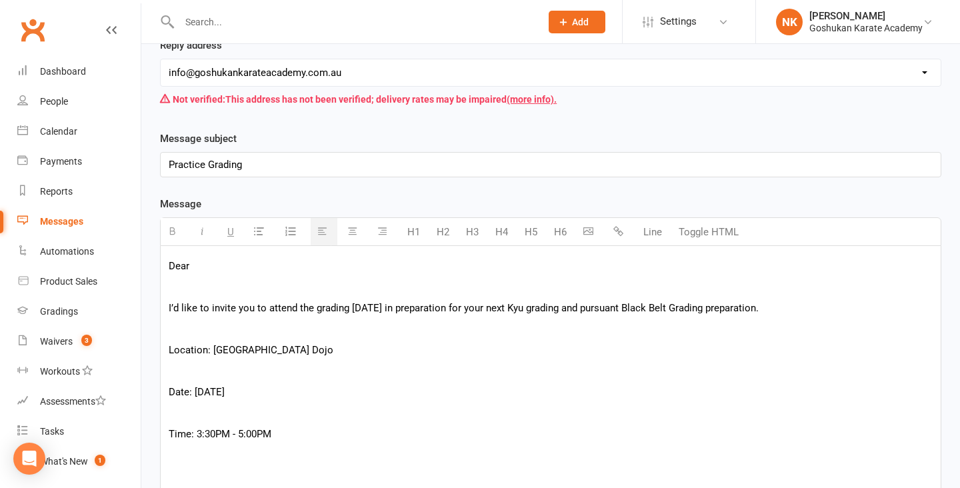
click at [202, 368] on p at bounding box center [551, 371] width 764 height 16
click at [201, 391] on p at bounding box center [551, 392] width 764 height 16
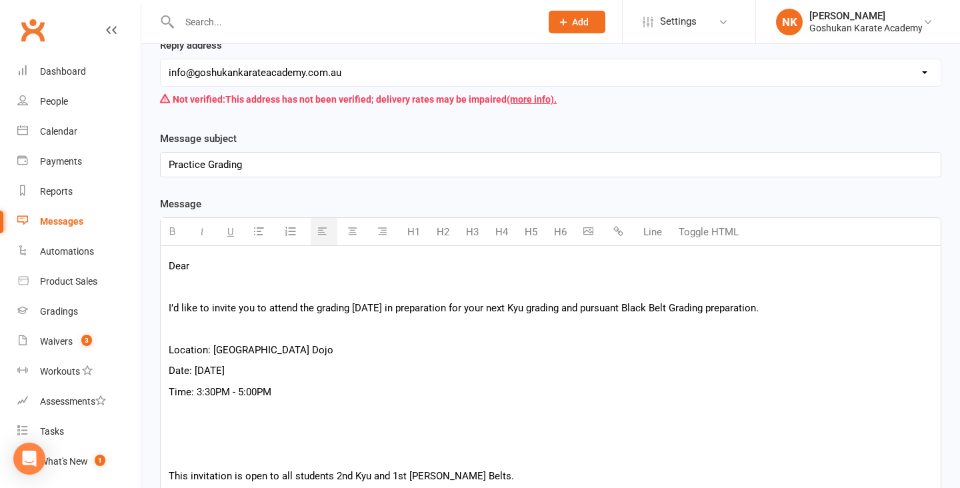
click at [199, 456] on p at bounding box center [551, 455] width 764 height 16
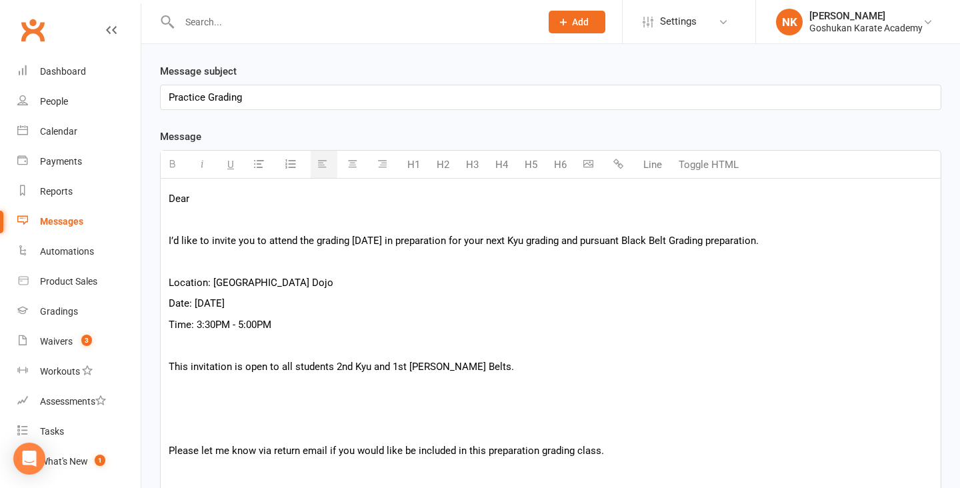
scroll to position [283, 0]
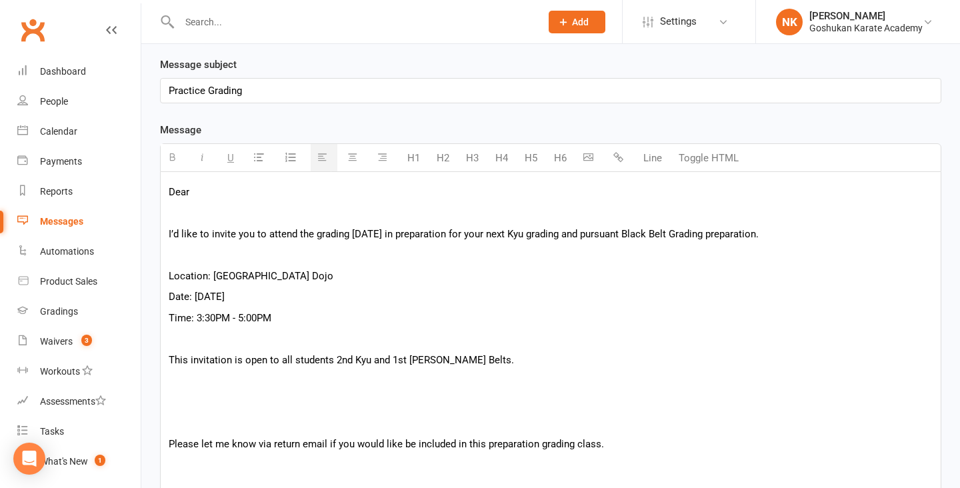
click at [198, 429] on p at bounding box center [551, 423] width 764 height 16
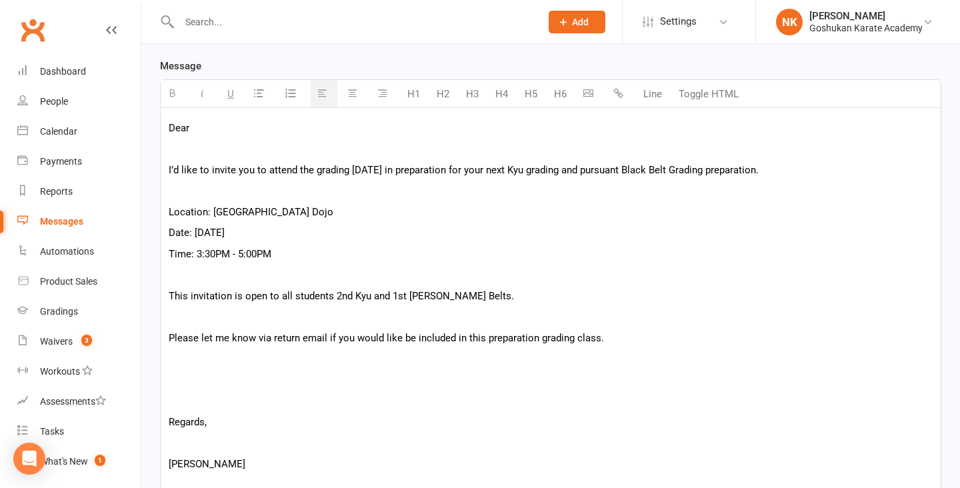
scroll to position [352, 0]
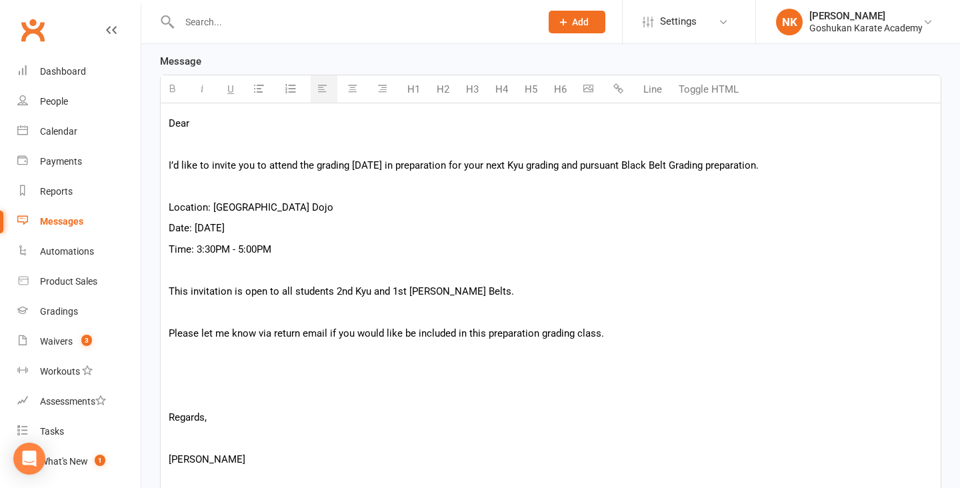
click at [193, 391] on p at bounding box center [551, 396] width 764 height 16
click at [188, 406] on div "Dear I’d like to invite you to attend the grading this Sunday in preparation fo…" at bounding box center [551, 310] width 780 height 415
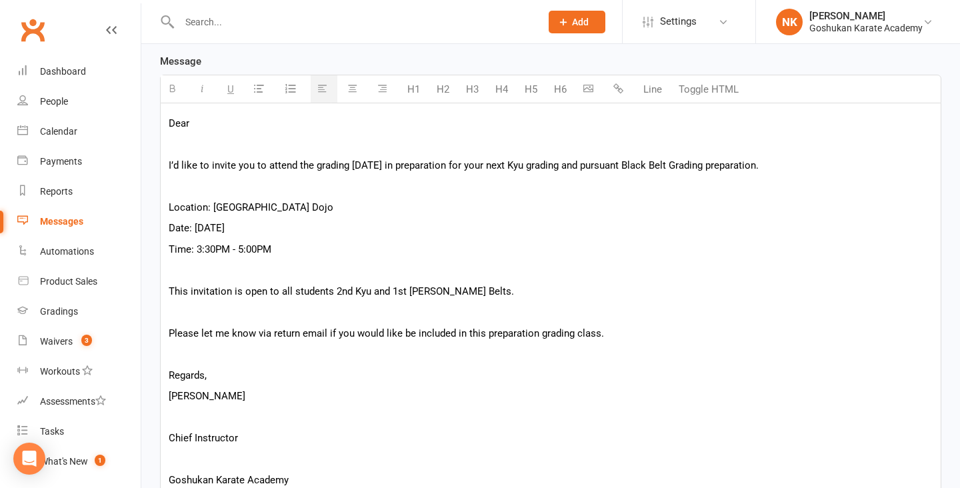
click at [188, 414] on p at bounding box center [551, 417] width 764 height 16
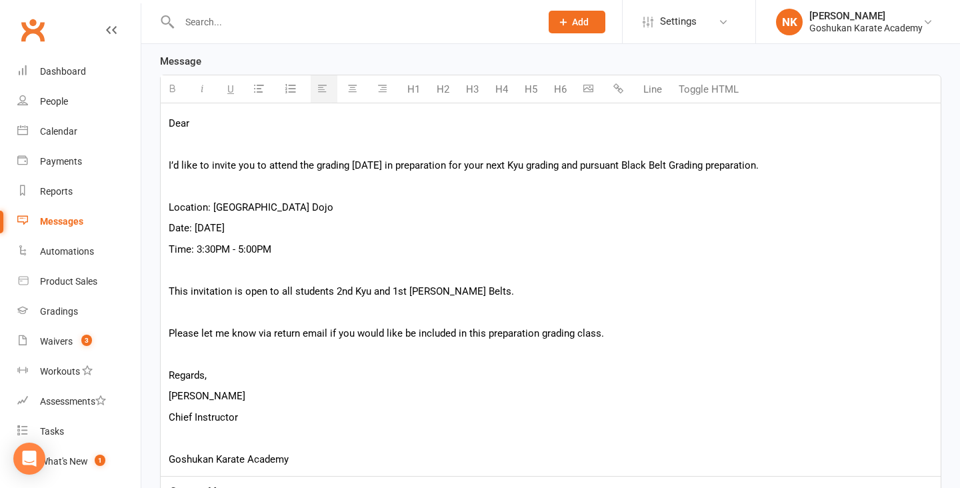
click at [192, 441] on p at bounding box center [551, 438] width 764 height 16
drag, startPoint x: 211, startPoint y: 206, endPoint x: 170, endPoint y: 206, distance: 40.7
click at [170, 206] on p "Location: Seven Hills Dojo" at bounding box center [551, 207] width 764 height 16
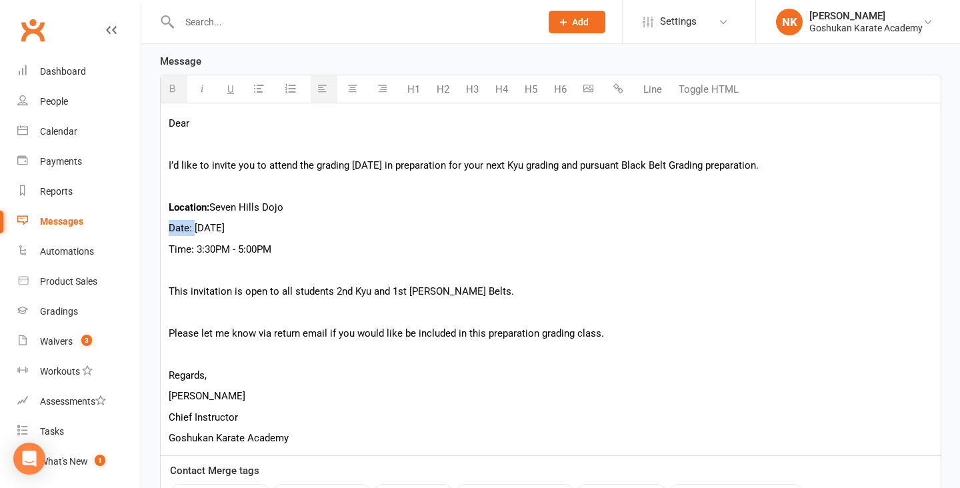
drag, startPoint x: 193, startPoint y: 225, endPoint x: 169, endPoint y: 225, distance: 23.3
click at [169, 225] on p "Date: Sunday 29th June 2025" at bounding box center [551, 228] width 764 height 16
drag, startPoint x: 194, startPoint y: 251, endPoint x: 168, endPoint y: 251, distance: 26.0
click at [169, 251] on p "Time: 3:30PM - 5:00PM" at bounding box center [551, 249] width 764 height 16
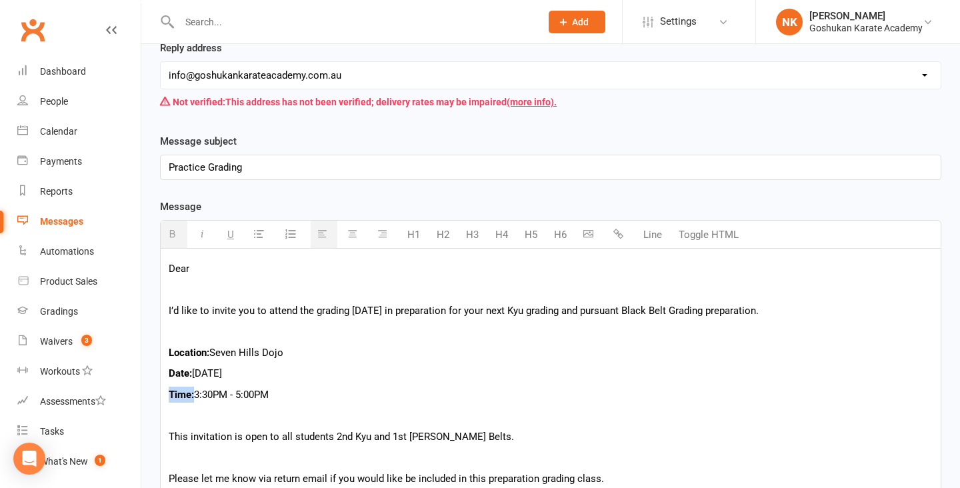
scroll to position [293, 0]
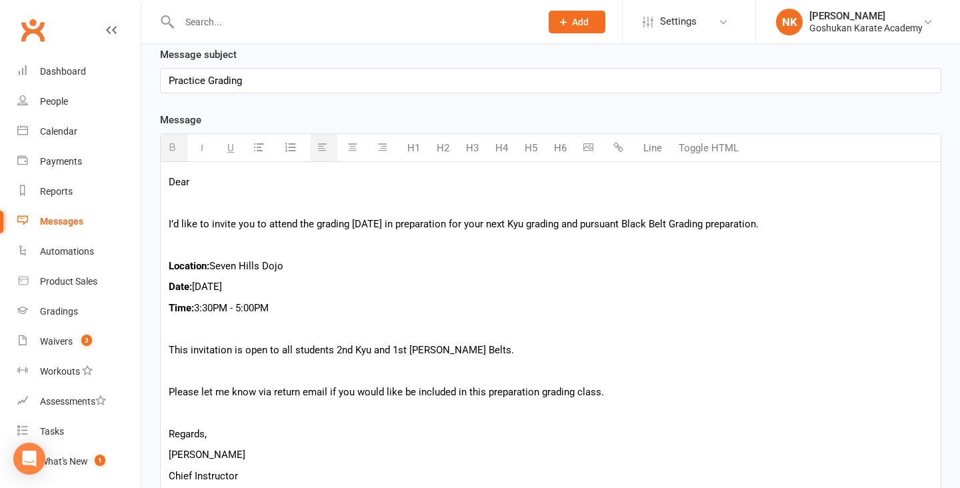
click at [227, 181] on p "Dear" at bounding box center [551, 182] width 764 height 16
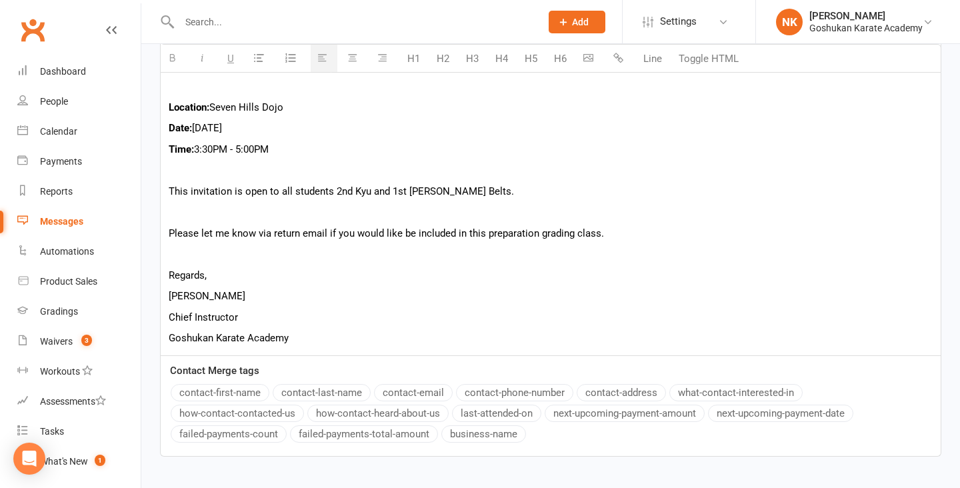
scroll to position [540, 0]
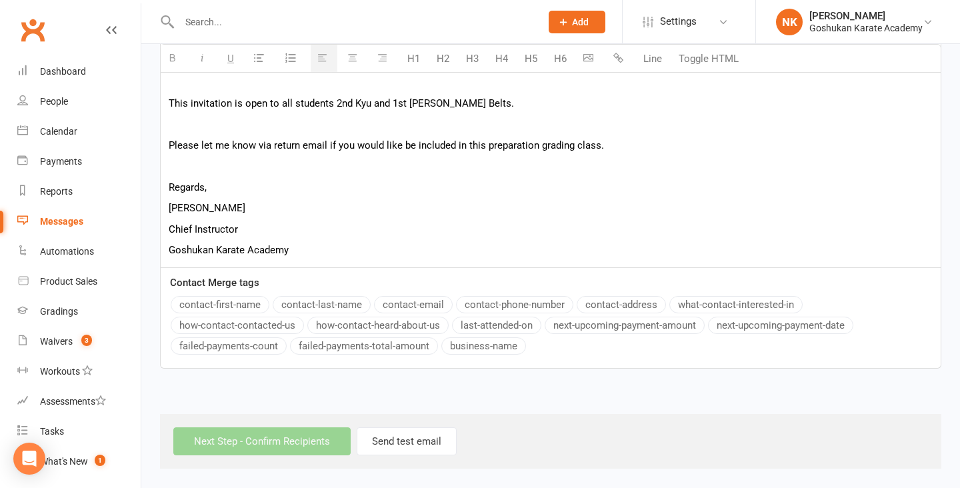
click at [235, 301] on button "contact-first-name" at bounding box center [220, 304] width 99 height 17
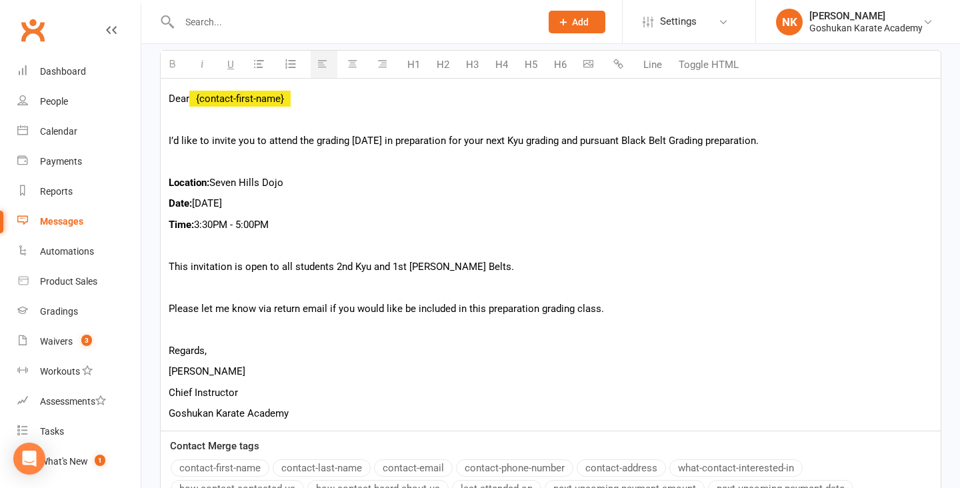
scroll to position [305, 0]
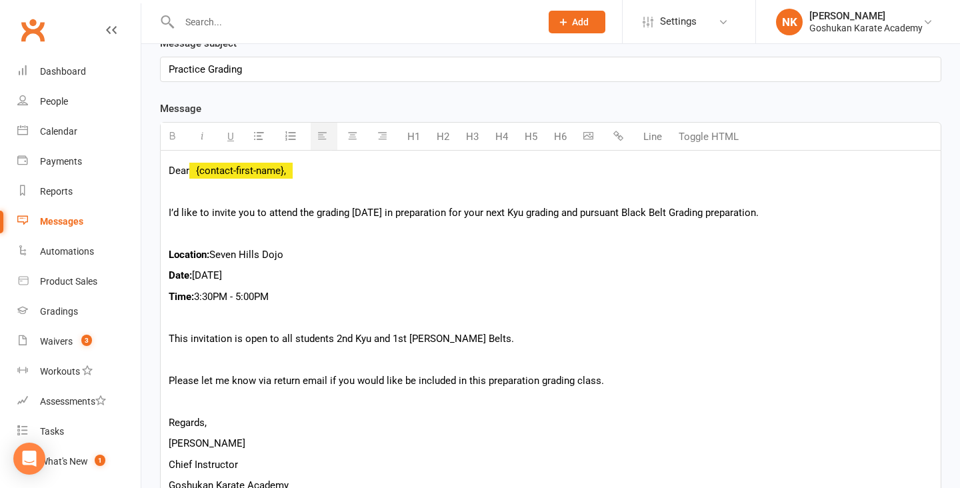
click at [255, 343] on p "This invitation is open to all students 2nd Kyu and 1st Kyu Brown Belts." at bounding box center [551, 339] width 764 height 16
click at [283, 243] on div "Dear {contact-first-name}, I’d like to invite you to attend the grading this Su…" at bounding box center [551, 327] width 780 height 352
click at [283, 231] on p at bounding box center [551, 233] width 764 height 16
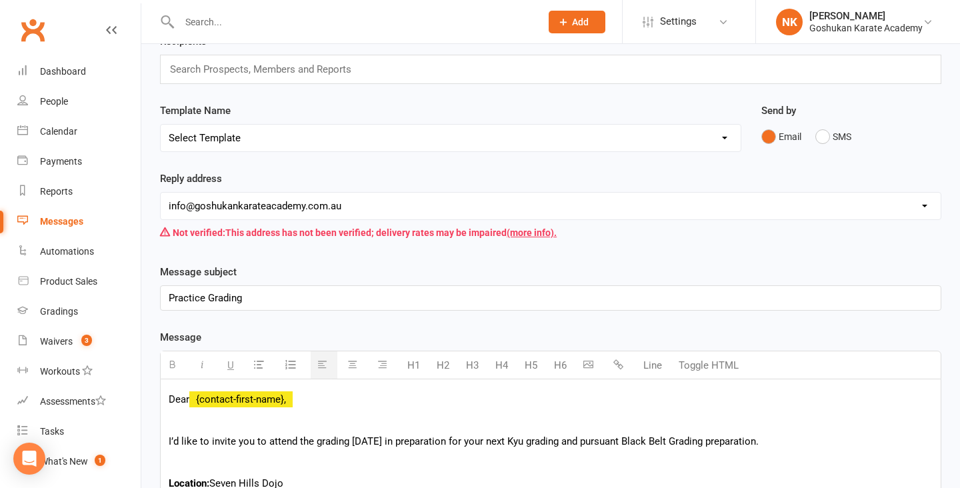
scroll to position [75, 0]
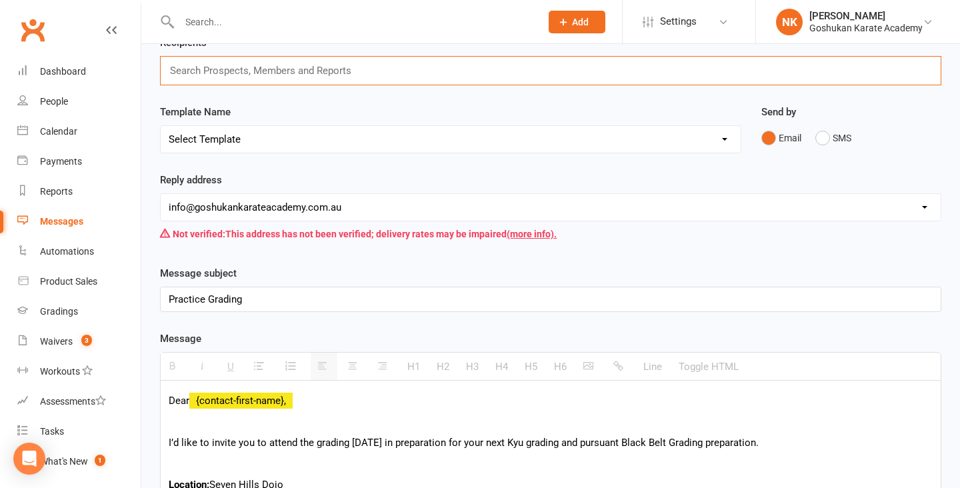
click at [245, 75] on input "text" at bounding box center [266, 70] width 195 height 17
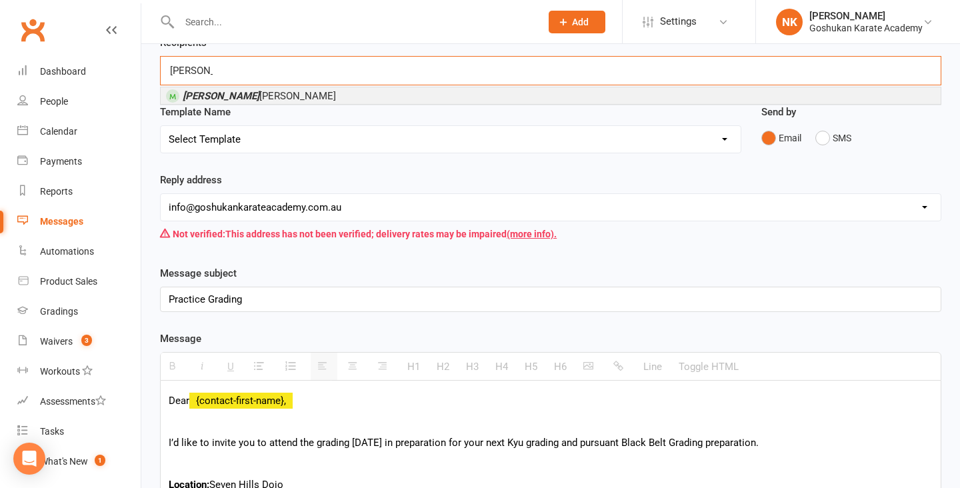
type input "khyati"
click at [229, 99] on span "Khyati Kalia" at bounding box center [259, 96] width 153 height 12
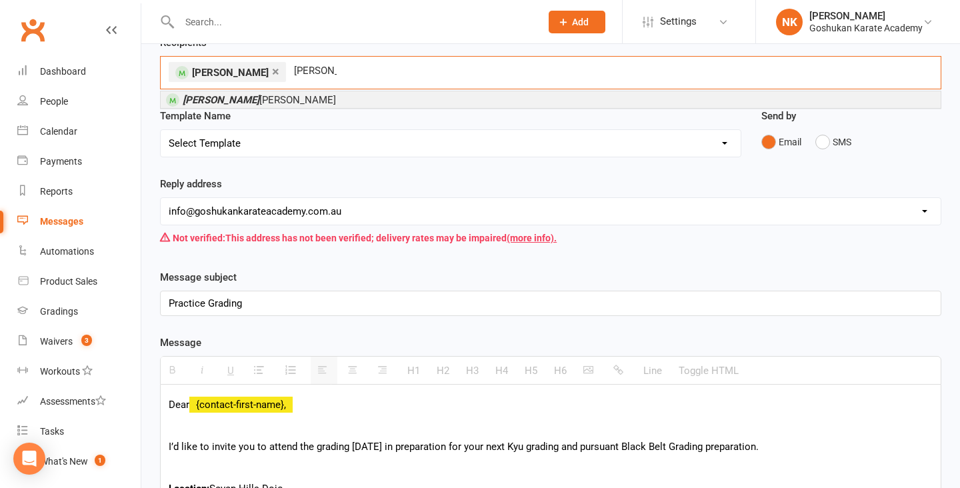
type input "ojasvi"
click at [220, 101] on span "Ojasvi Kalia" at bounding box center [259, 100] width 153 height 12
type input "aakanksha"
click at [212, 105] on em "Aakanksha" at bounding box center [221, 100] width 77 height 12
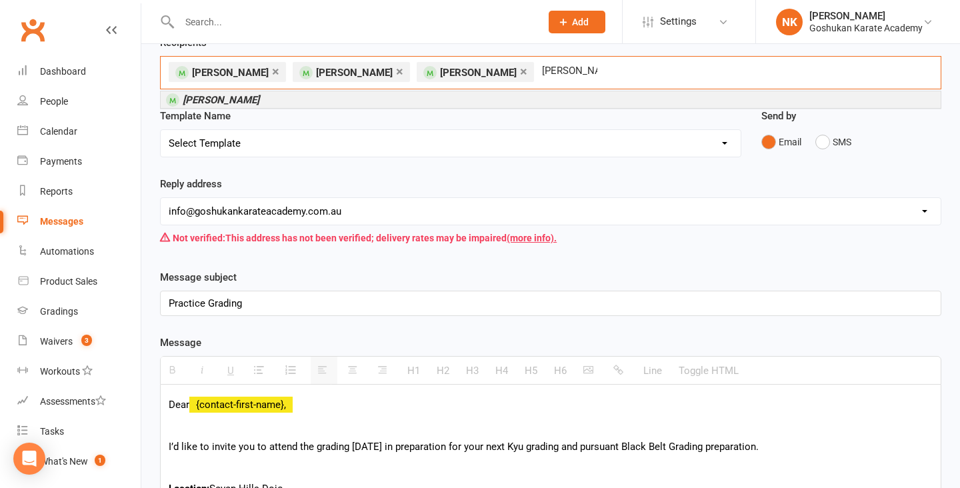
type input "daniel khalil"
click at [258, 101] on li "[PERSON_NAME]" at bounding box center [551, 99] width 780 height 17
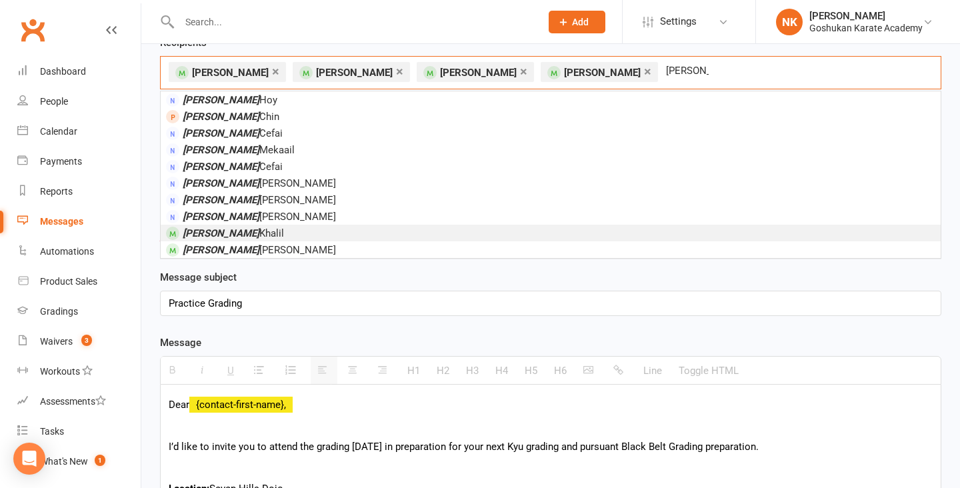
type input "michael"
click at [247, 239] on li "Michael Khalil" at bounding box center [551, 233] width 780 height 17
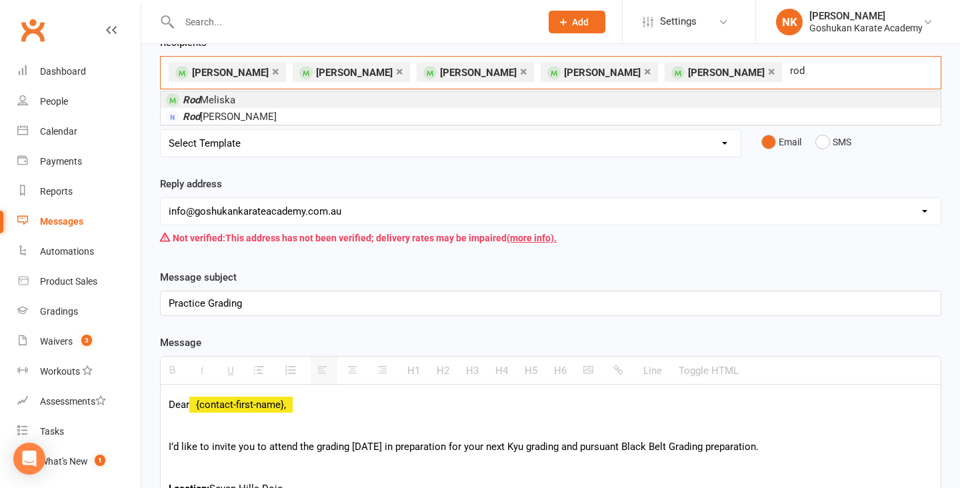
type input "rod"
click at [239, 99] on li "Rod Meliska" at bounding box center [551, 99] width 780 height 17
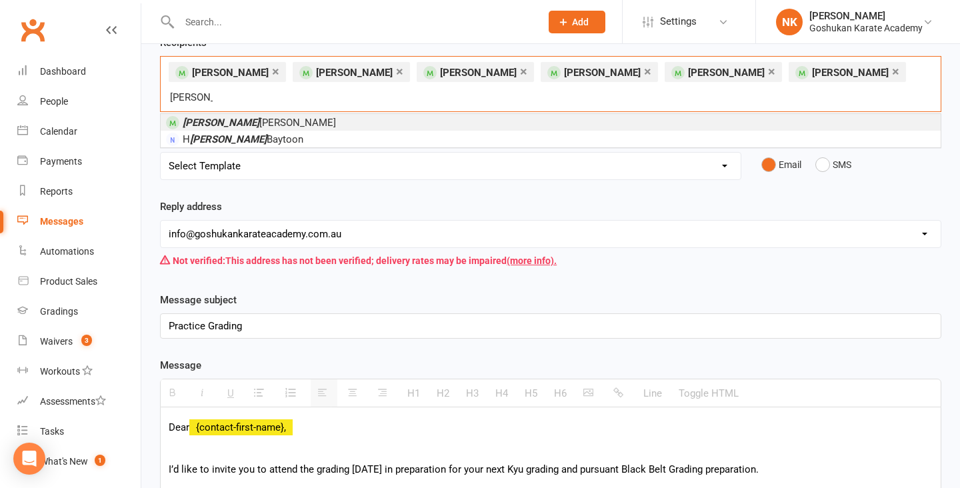
type input "ellen"
click at [231, 117] on span "Ellen Laycock" at bounding box center [259, 123] width 153 height 12
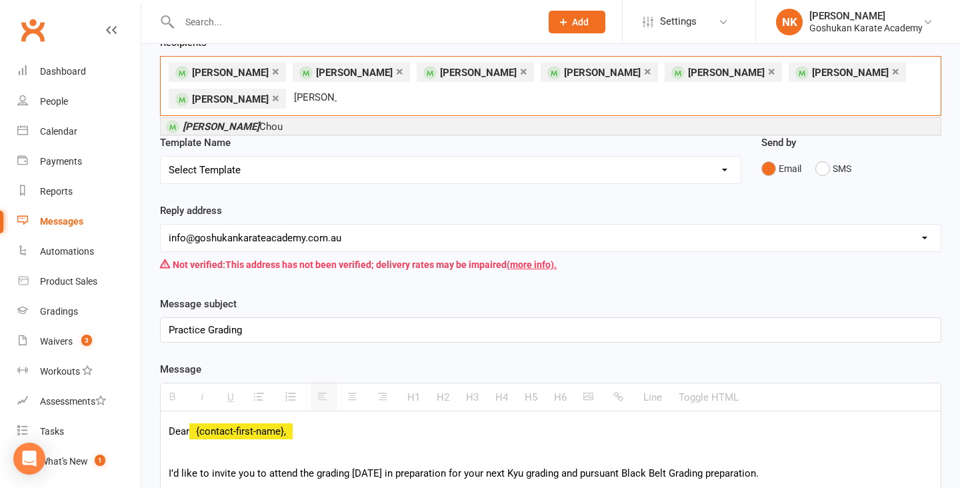
type input "marcus"
click at [219, 121] on span "Marcus Chou" at bounding box center [233, 127] width 100 height 12
type input "david endres"
click at [232, 132] on li "[PERSON_NAME]" at bounding box center [551, 126] width 780 height 17
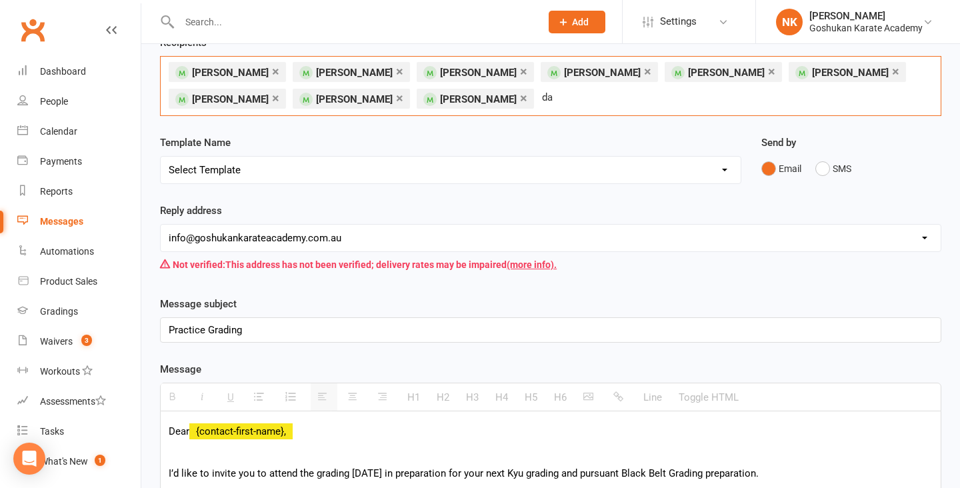
type input "d"
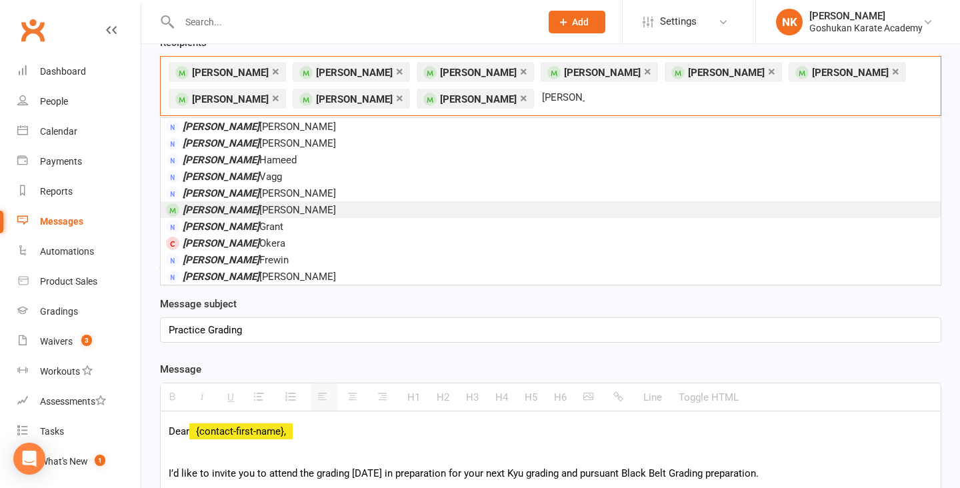
type input "adam"
click at [223, 209] on span "Adam Hickmott" at bounding box center [259, 210] width 153 height 12
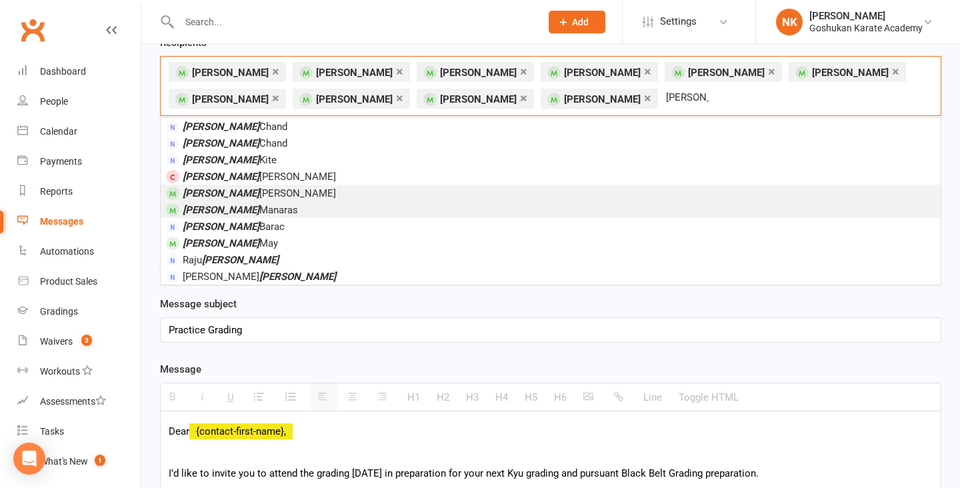
type input "james"
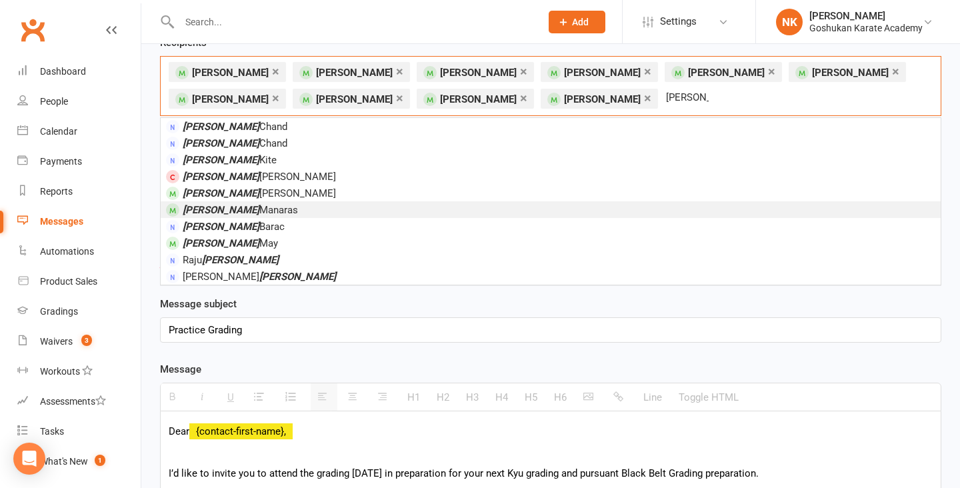
click at [231, 206] on span "James Manaras" at bounding box center [240, 210] width 115 height 12
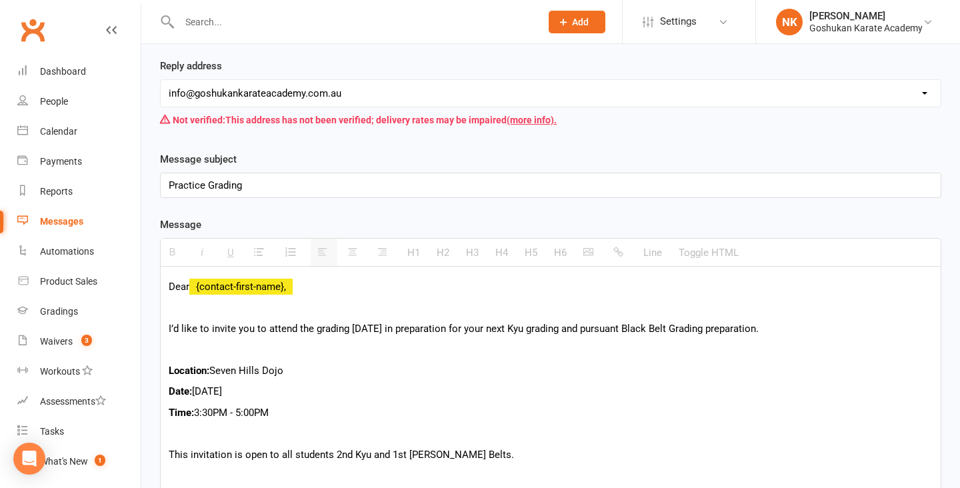
scroll to position [243, 0]
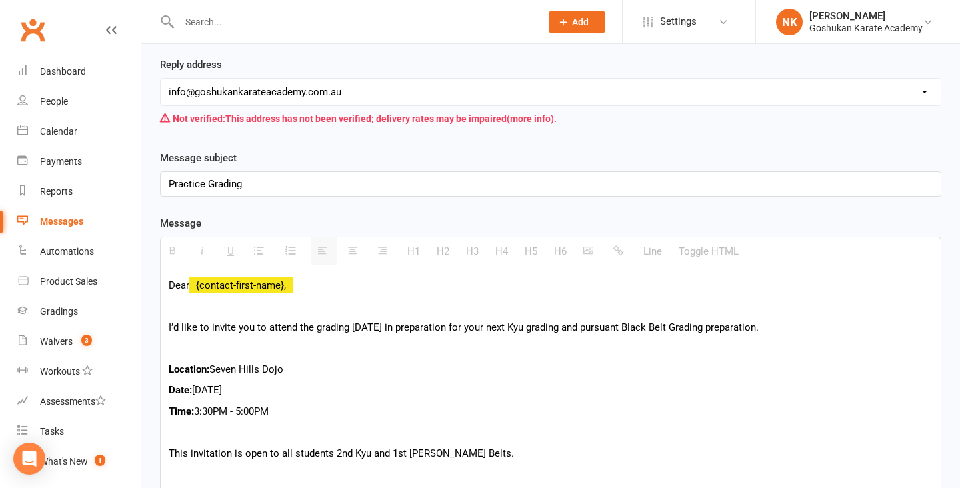
click at [379, 172] on div "Practice Grading" at bounding box center [551, 184] width 780 height 24
click at [371, 176] on p "Practice Grading" at bounding box center [551, 184] width 764 height 16
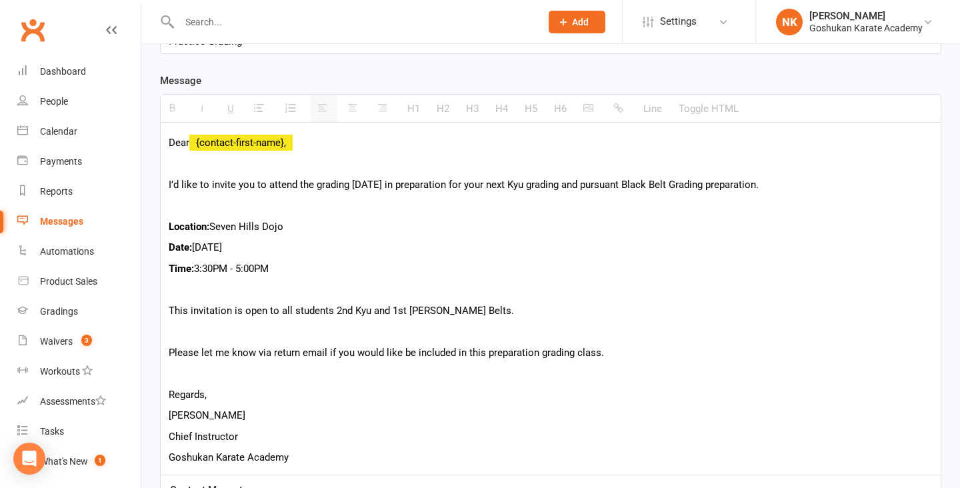
scroll to position [384, 0]
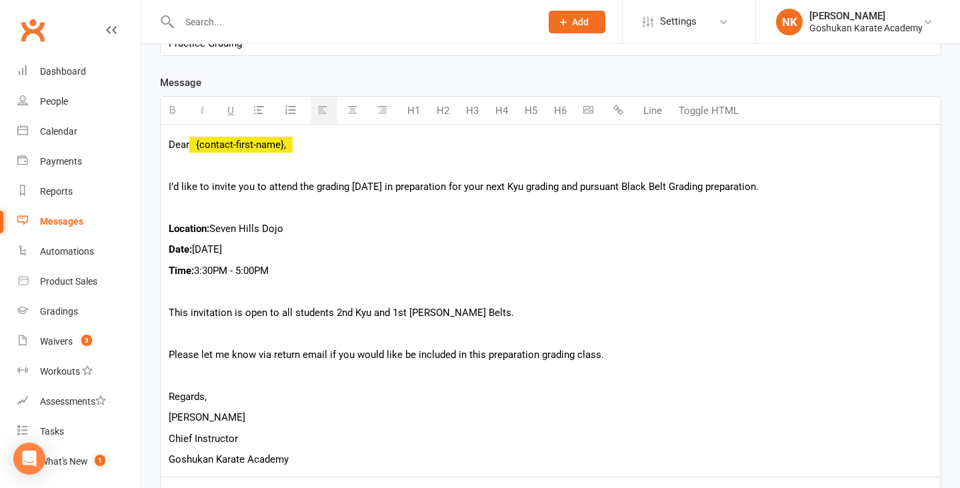
click at [415, 305] on p "This invitation is open to all students 2nd Kyu and 1st Kyu Brown Belts." at bounding box center [551, 313] width 764 height 16
click at [461, 305] on p "This invitation is open to all students 2nd Kyu and 1st Kyu Brown Belts." at bounding box center [551, 313] width 764 height 16
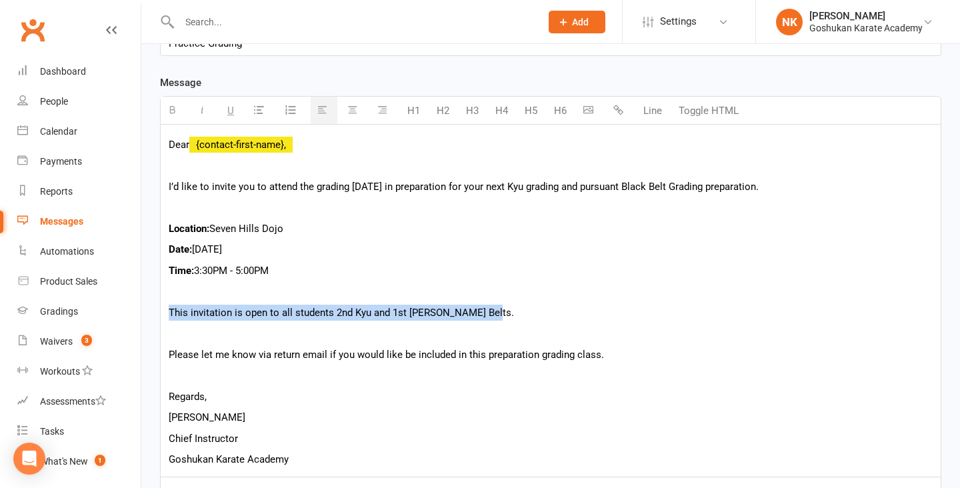
drag, startPoint x: 515, startPoint y: 297, endPoint x: 161, endPoint y: 294, distance: 353.3
click at [161, 294] on div "Dear {contact-first-name}, I’d like to invite you to attend the grading this Su…" at bounding box center [551, 301] width 780 height 352
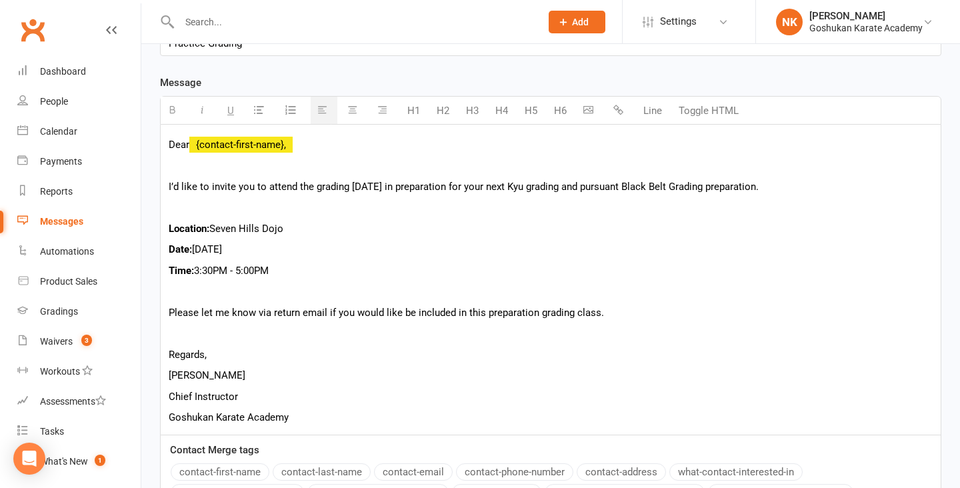
click at [322, 347] on p "Regards," at bounding box center [551, 355] width 764 height 16
click at [317, 325] on p at bounding box center [551, 333] width 764 height 16
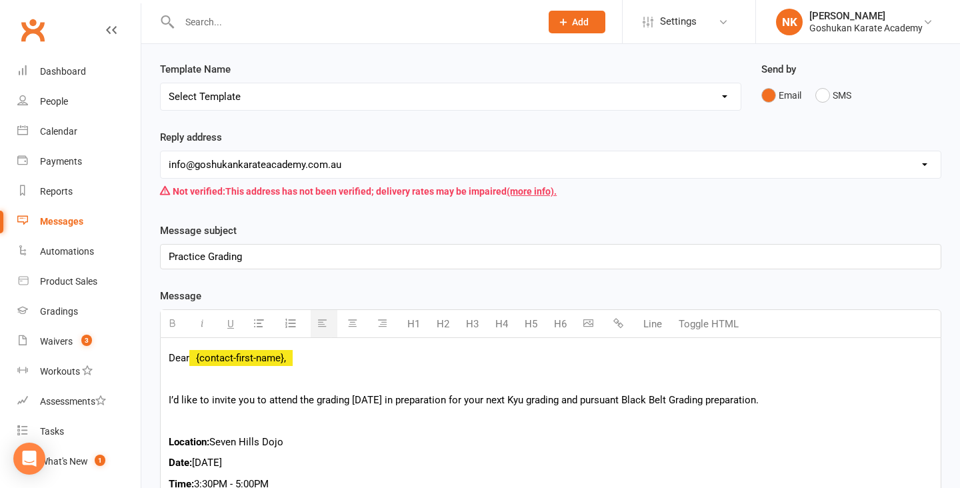
scroll to position [158, 0]
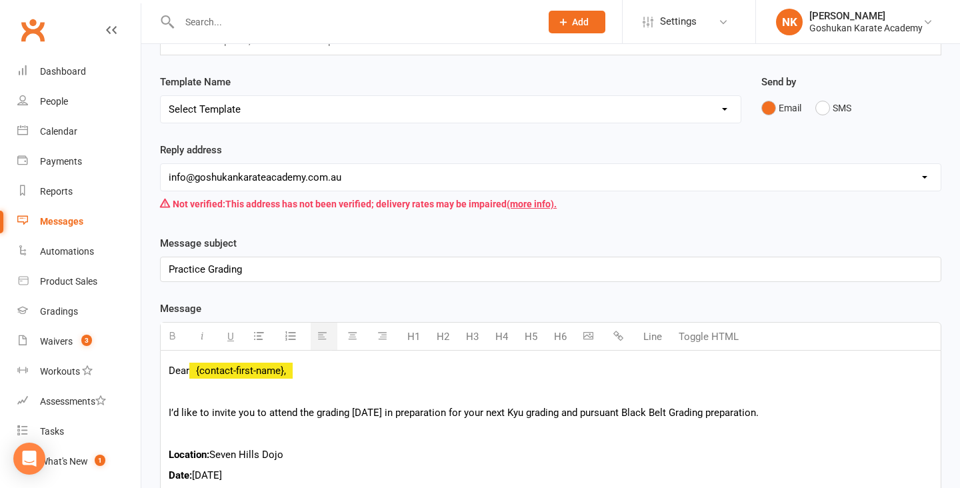
click at [267, 235] on div "Message subject Practice Grading <p>Practice Grading</p>" at bounding box center [550, 258] width 781 height 47
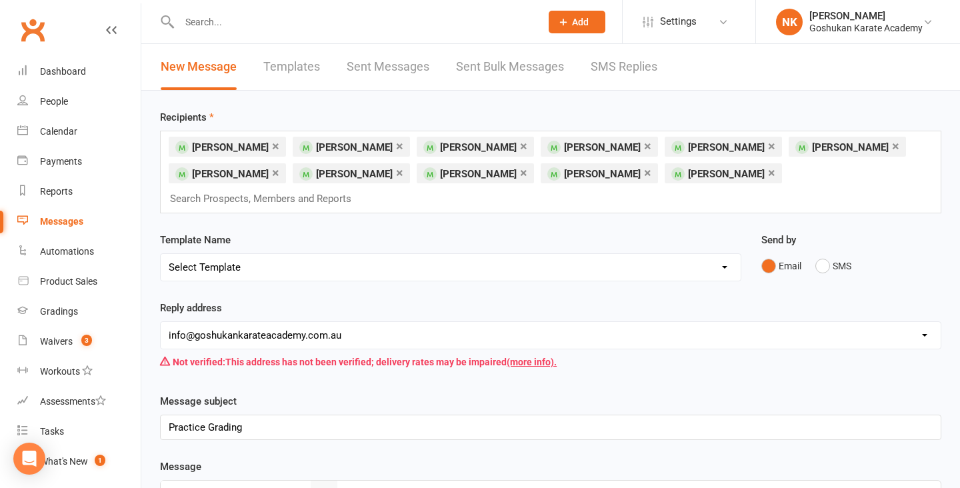
scroll to position [529, 0]
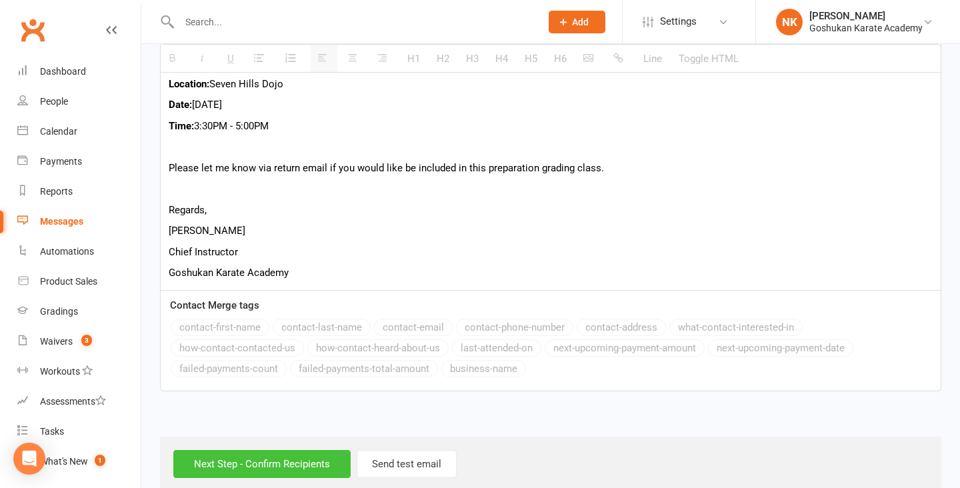
click at [315, 450] on input "Next Step - Confirm Recipients" at bounding box center [261, 464] width 177 height 28
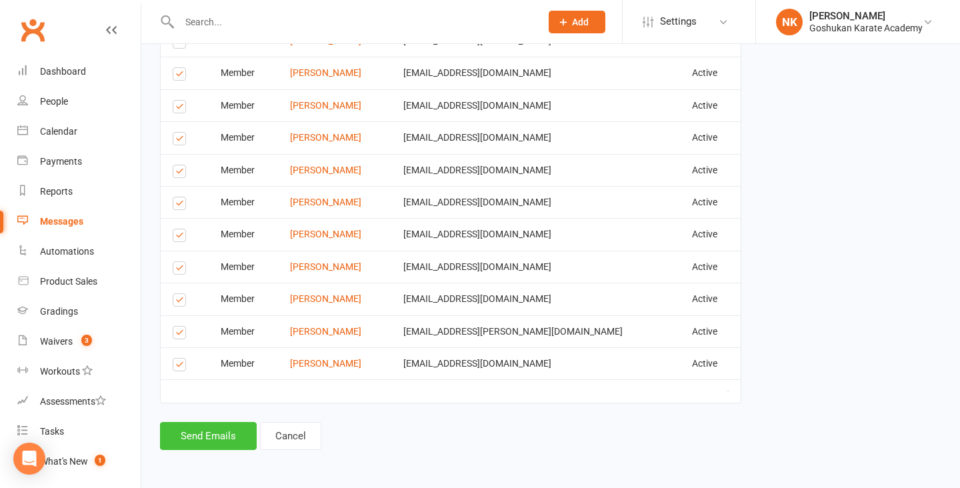
click at [242, 425] on button "Send Emails" at bounding box center [208, 436] width 97 height 28
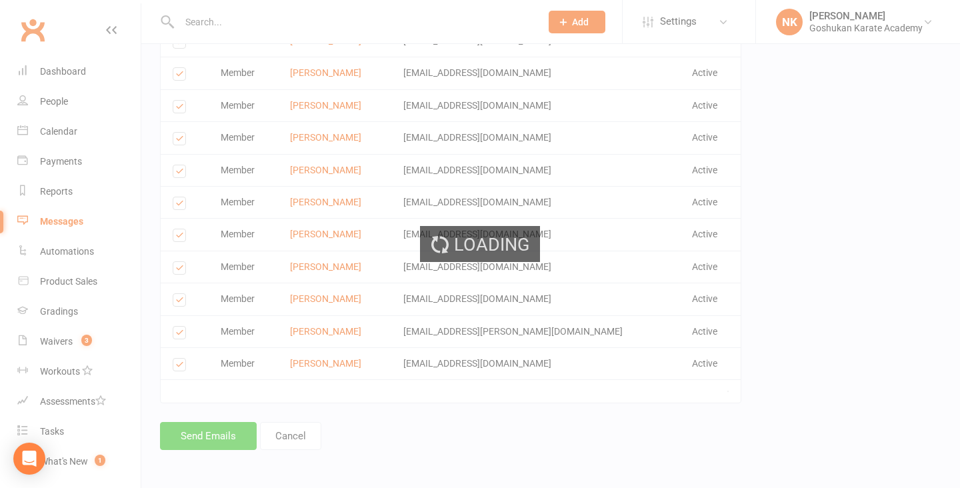
scroll to position [657, 0]
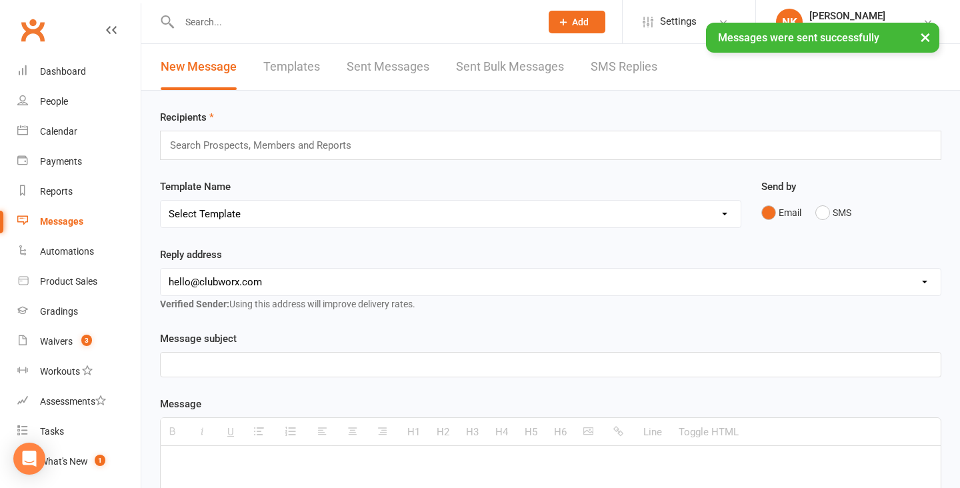
click at [636, 195] on div "Template Name Select Template [Email] All Members [Email] 2025 Goshukan Annual …" at bounding box center [450, 203] width 581 height 49
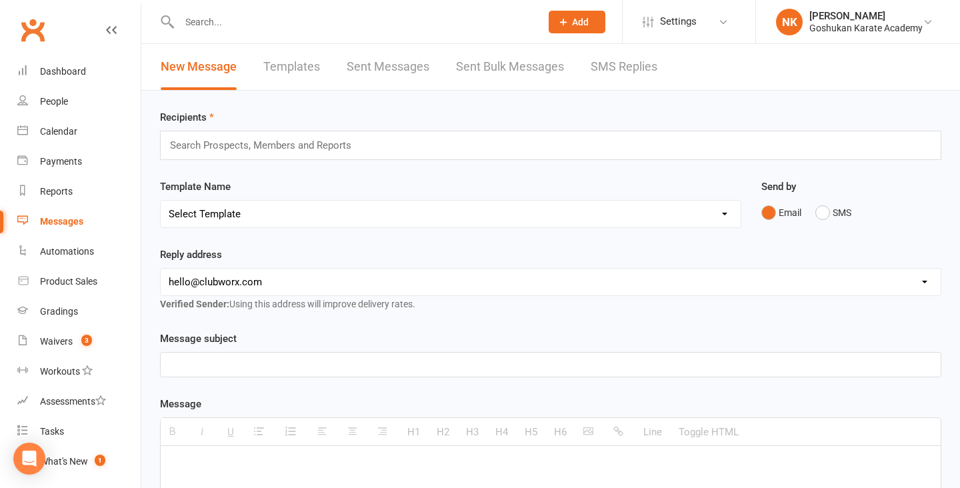
click at [280, 73] on link "Templates" at bounding box center [291, 67] width 57 height 46
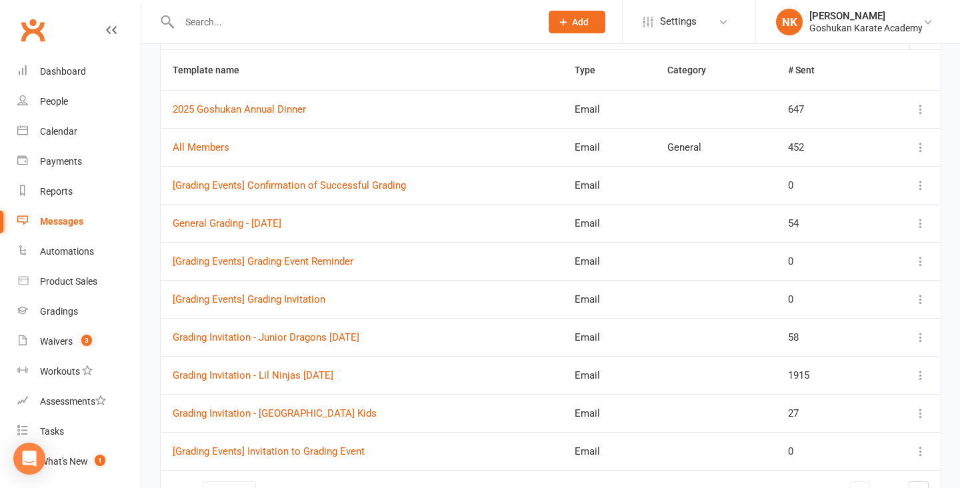
scroll to position [252, 0]
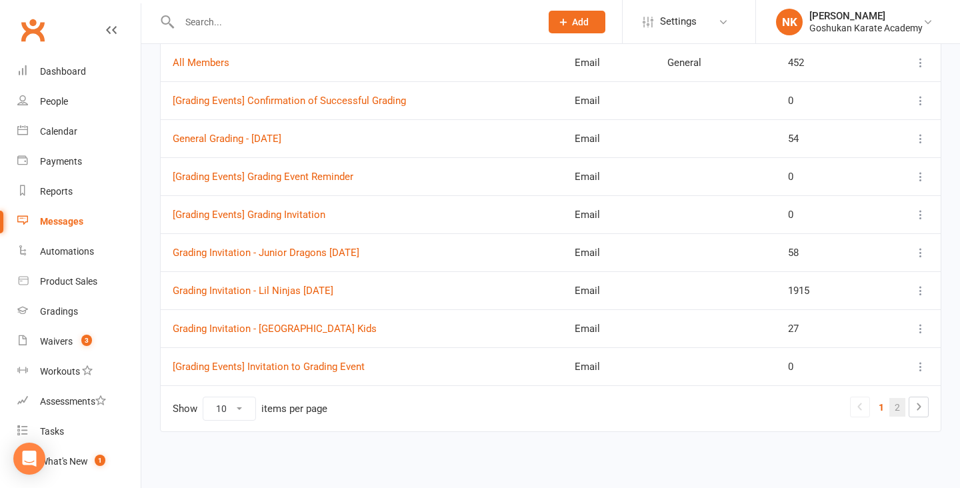
click at [905, 401] on link "2" at bounding box center [897, 407] width 16 height 19
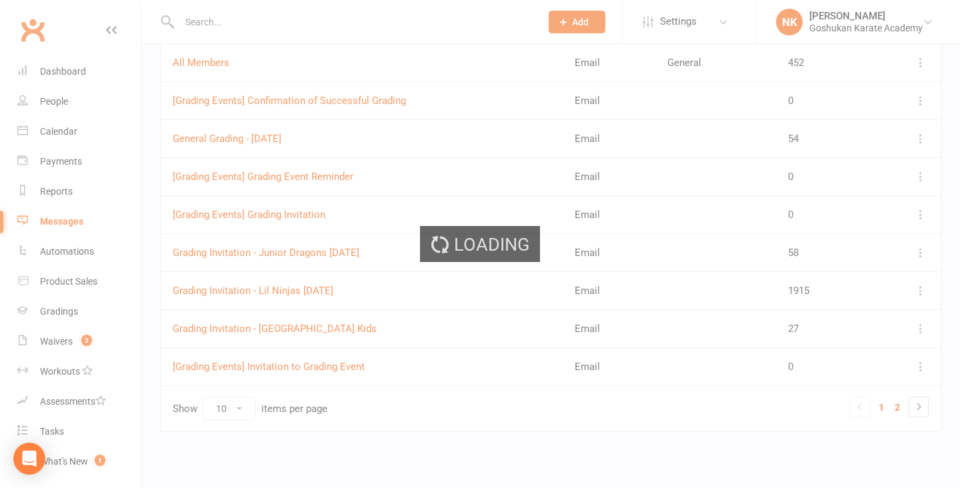
click at [902, 401] on div "Loading" at bounding box center [480, 244] width 960 height 488
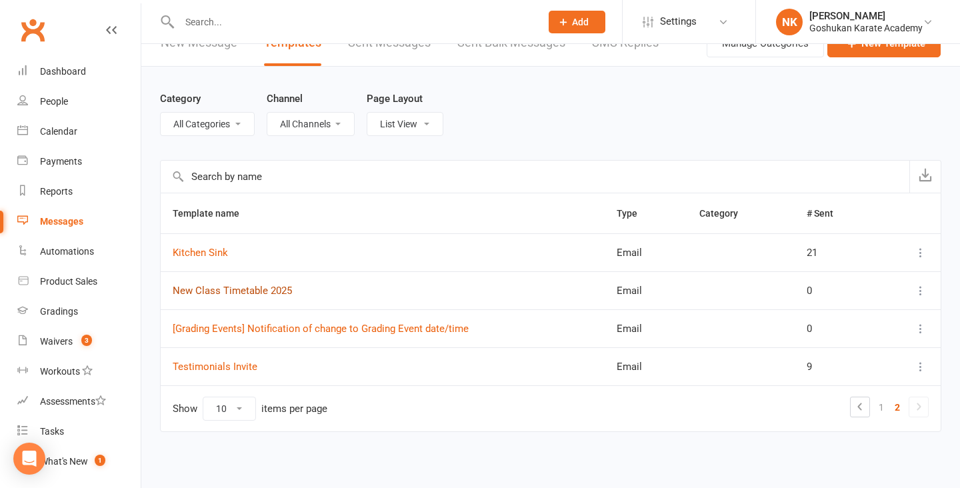
click at [269, 289] on link "New Class Timetable 2025" at bounding box center [232, 291] width 119 height 12
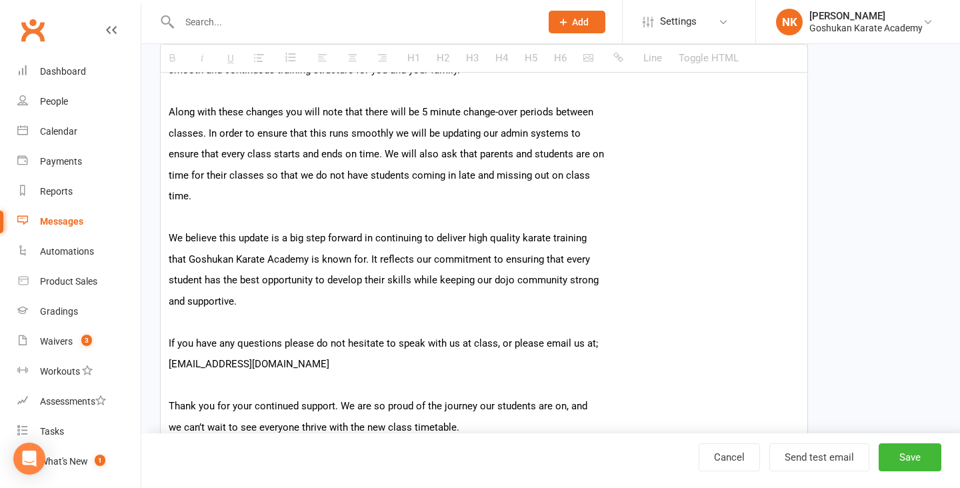
scroll to position [1136, 0]
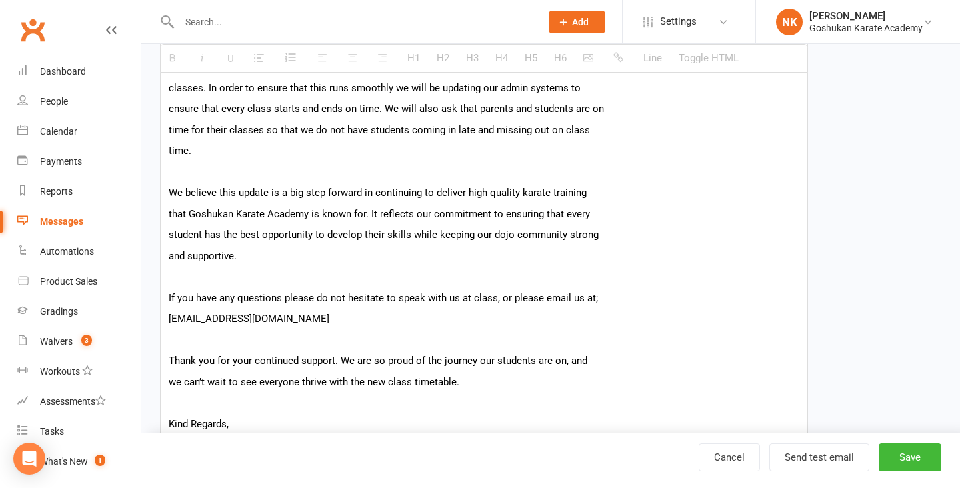
click at [209, 216] on p "that Goshukan Karate Academy is known for. It reflects our commitment to ensuri…" at bounding box center [484, 214] width 631 height 16
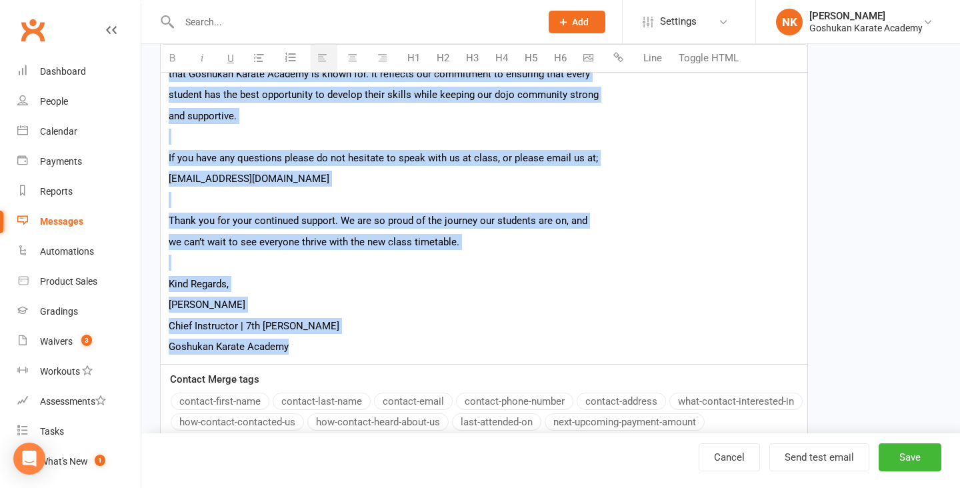
drag, startPoint x: 170, startPoint y: 190, endPoint x: 419, endPoint y: 415, distance: 335.6
paste div
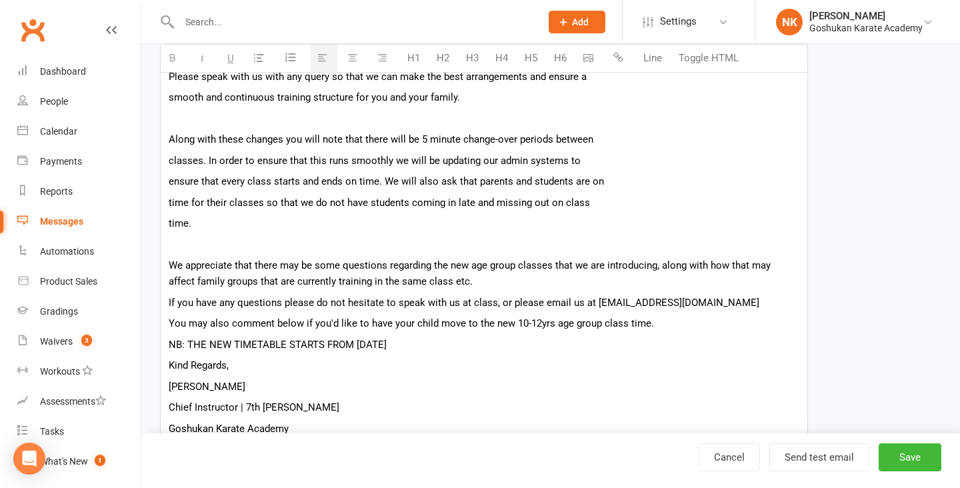
scroll to position [1044, 0]
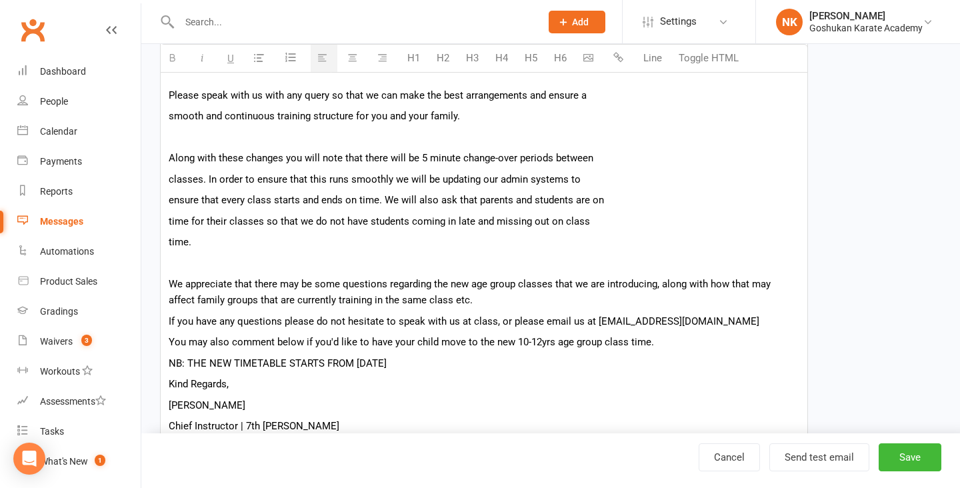
click at [605, 283] on p "We appreciate that there may be some questions regarding the new age group clas…" at bounding box center [484, 292] width 631 height 32
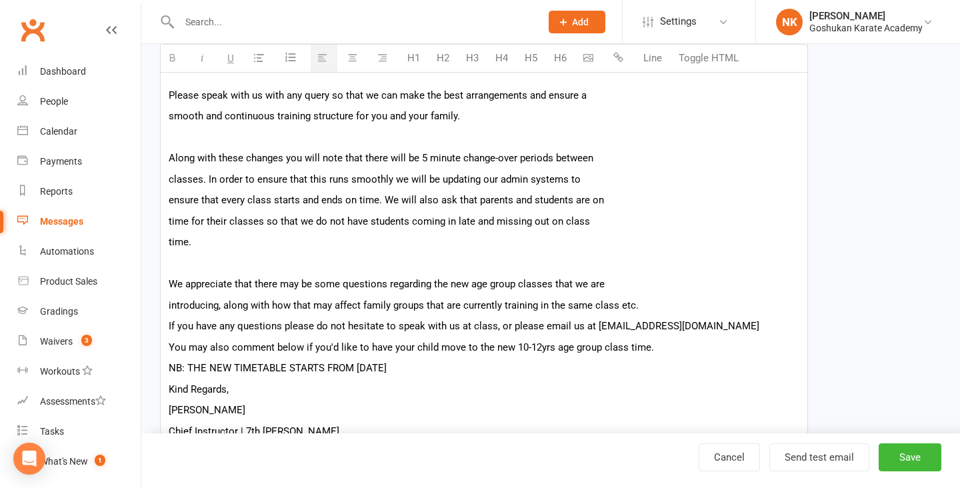
click at [594, 325] on p "If you have any questions please do not hesitate to speak with us at class, or …" at bounding box center [484, 326] width 631 height 16
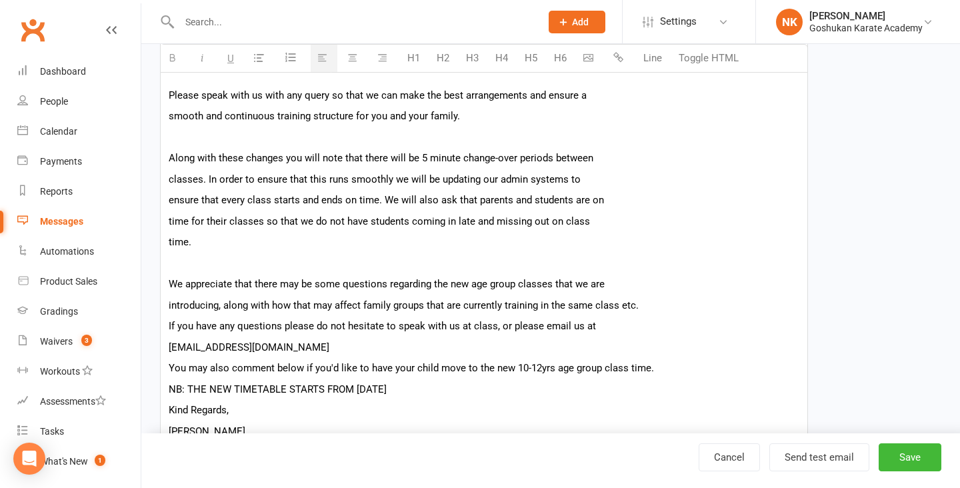
click at [171, 369] on p "You may also comment below if you'd like to have your child move to the new 10-…" at bounding box center [484, 368] width 631 height 16
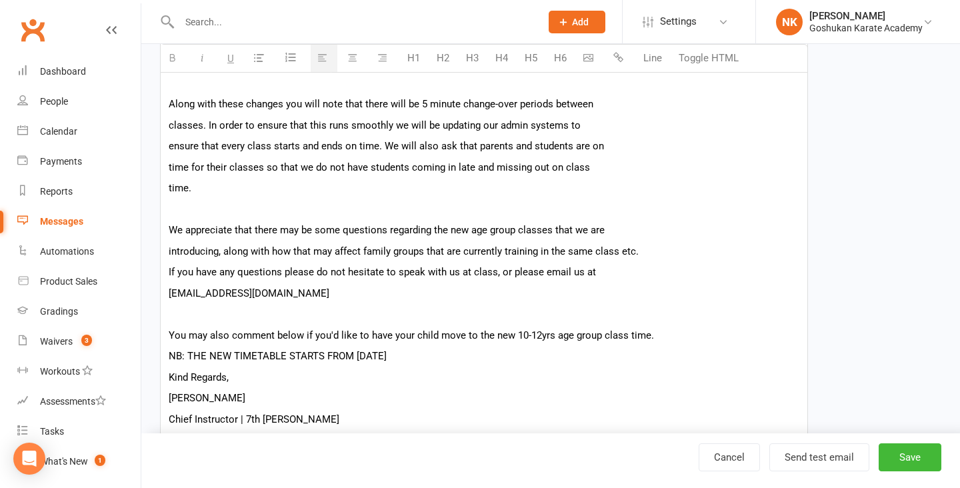
scroll to position [1128, 0]
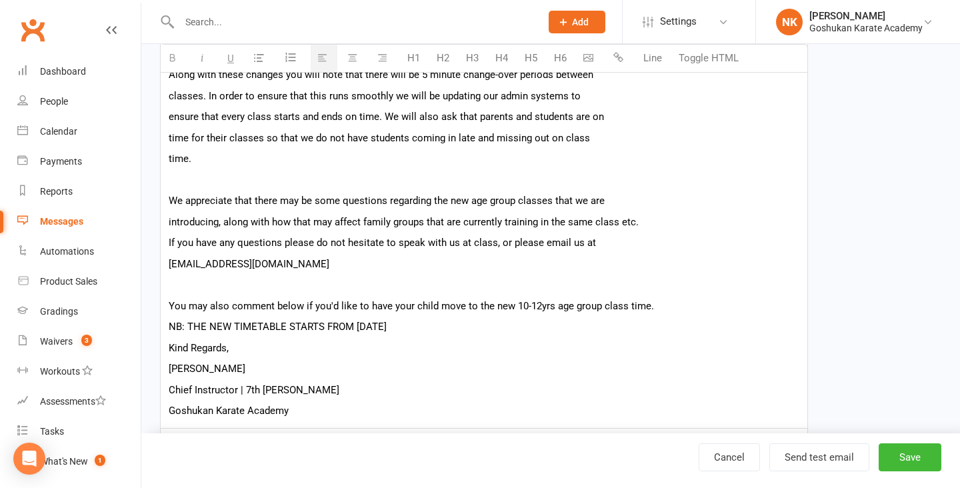
click at [654, 308] on p "You may also comment below if you'd like to have your child move to the new 10-…" at bounding box center [484, 306] width 631 height 16
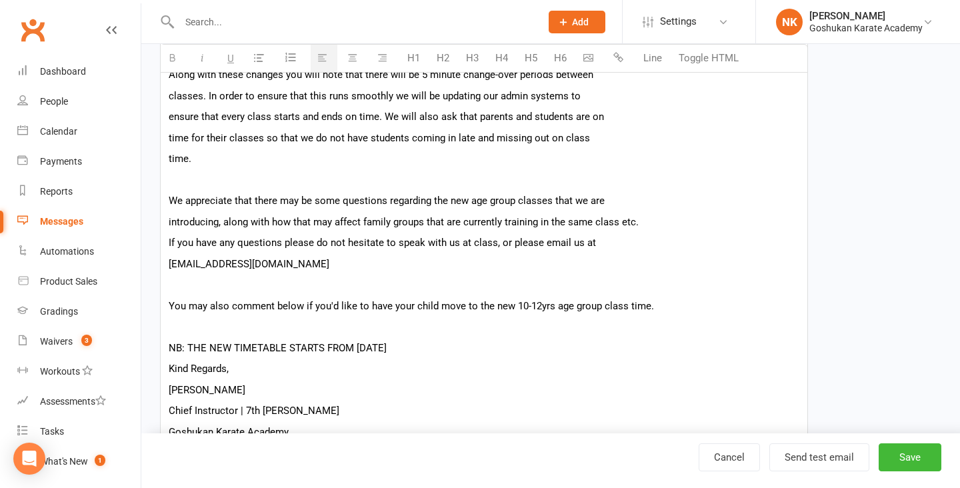
click at [514, 350] on p "NB: THE NEW TIMETABLE STARTS FROM [DATE]" at bounding box center [484, 348] width 631 height 16
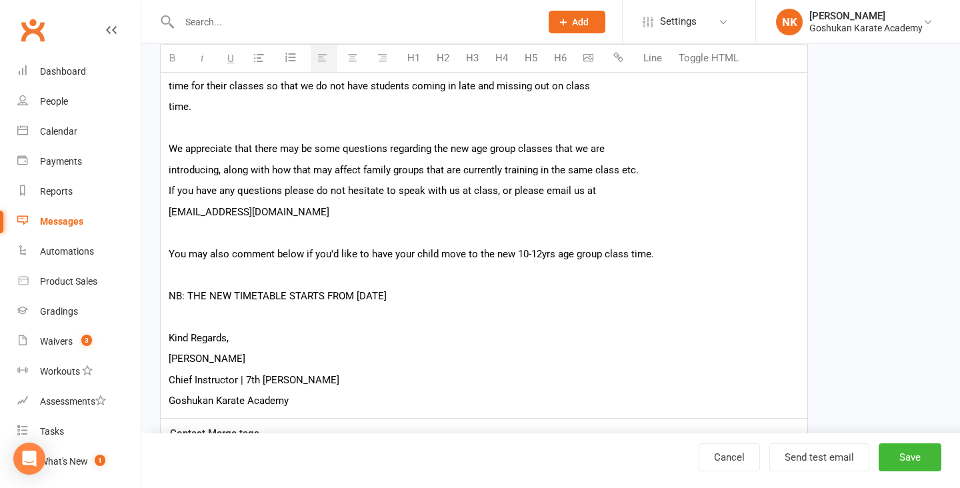
scroll to position [1186, 0]
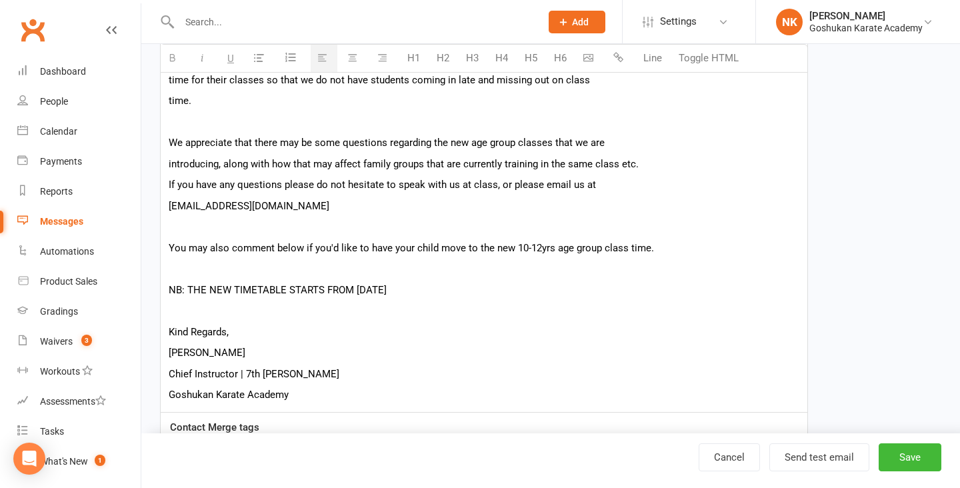
drag, startPoint x: 514, startPoint y: 296, endPoint x: 170, endPoint y: 285, distance: 344.1
click at [170, 285] on p "NB: THE NEW TIMETABLE STARTS FROM [DATE]" at bounding box center [484, 290] width 631 height 16
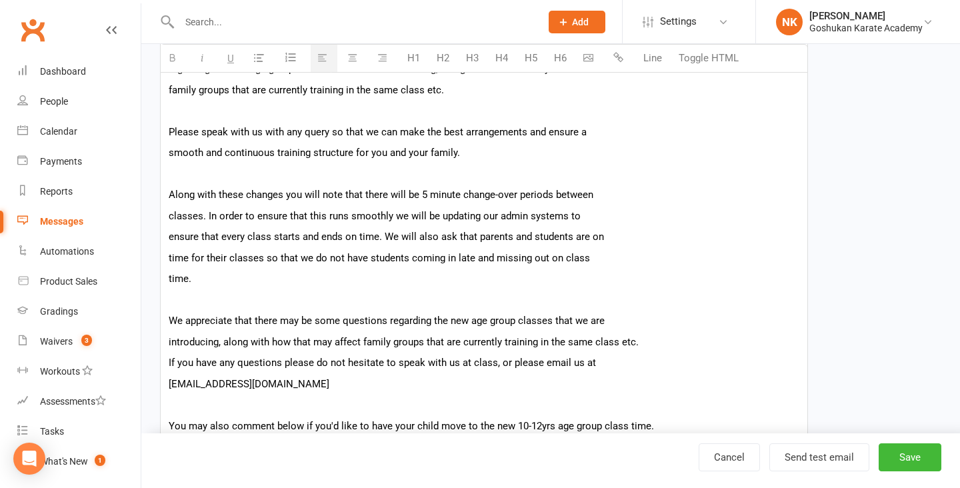
scroll to position [1244, 0]
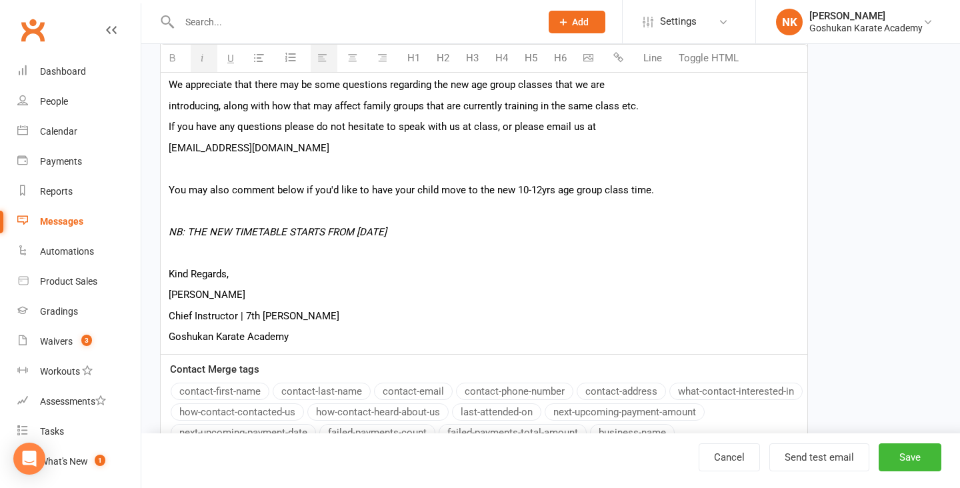
click at [286, 293] on p "[PERSON_NAME]" at bounding box center [484, 295] width 631 height 16
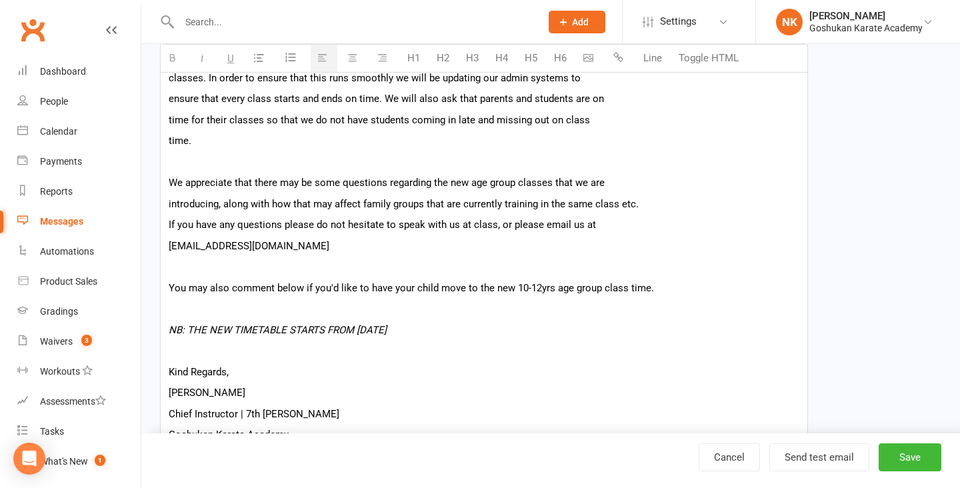
scroll to position [1137, 0]
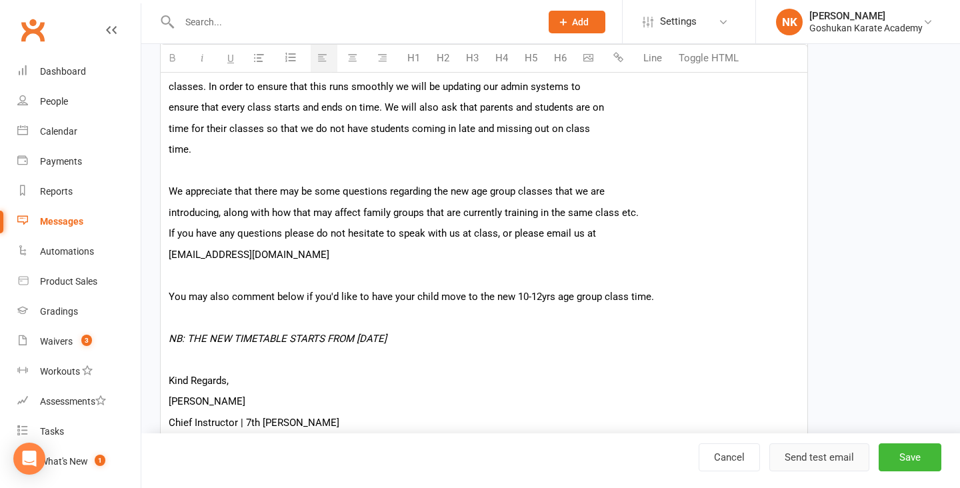
click at [841, 454] on button "Send test email" at bounding box center [819, 457] width 100 height 28
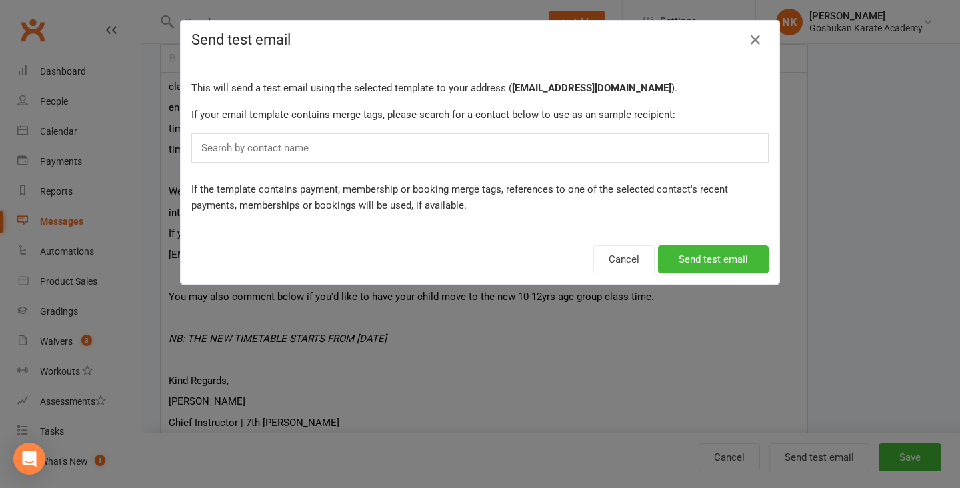
click at [536, 154] on div "Search by contact name" at bounding box center [479, 147] width 577 height 29
click at [526, 154] on div "Search by contact name" at bounding box center [479, 147] width 577 height 29
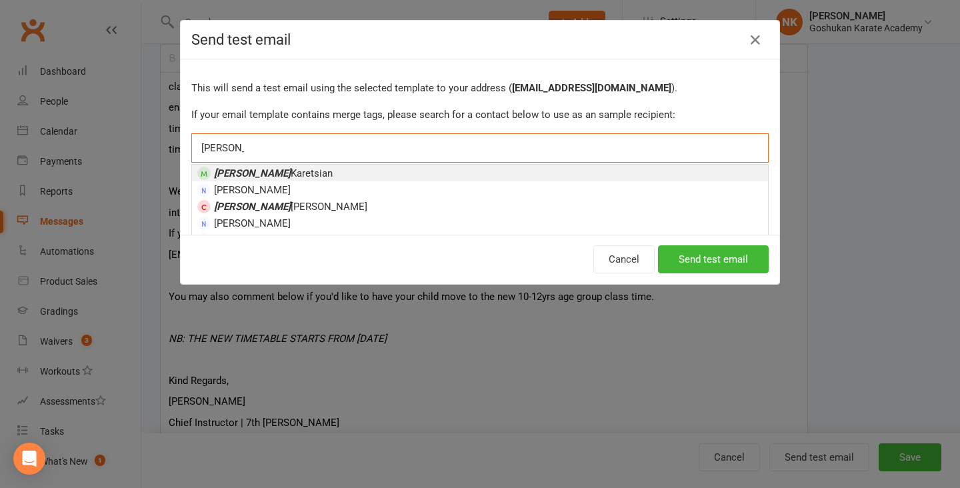
type input "nicolas"
click at [263, 177] on span "Nicolas Karetsian" at bounding box center [273, 173] width 119 height 12
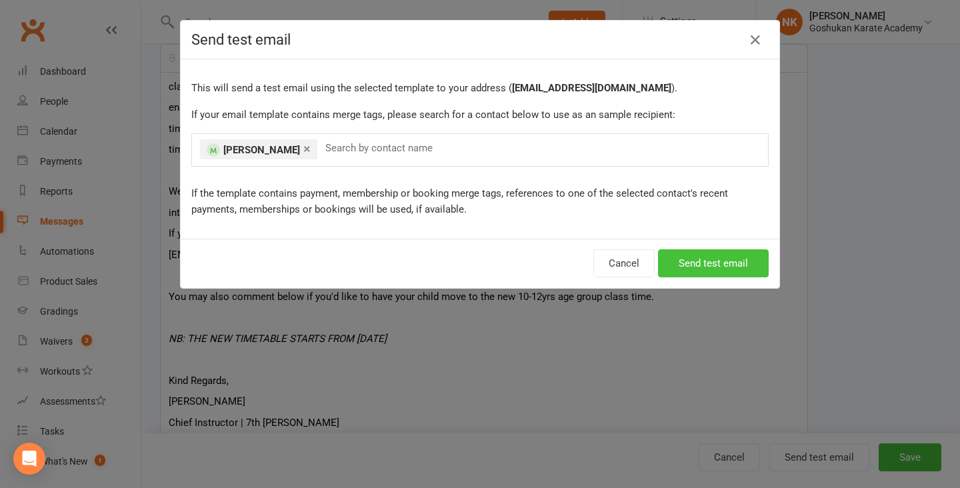
click at [705, 261] on button "Send test email" at bounding box center [713, 263] width 111 height 28
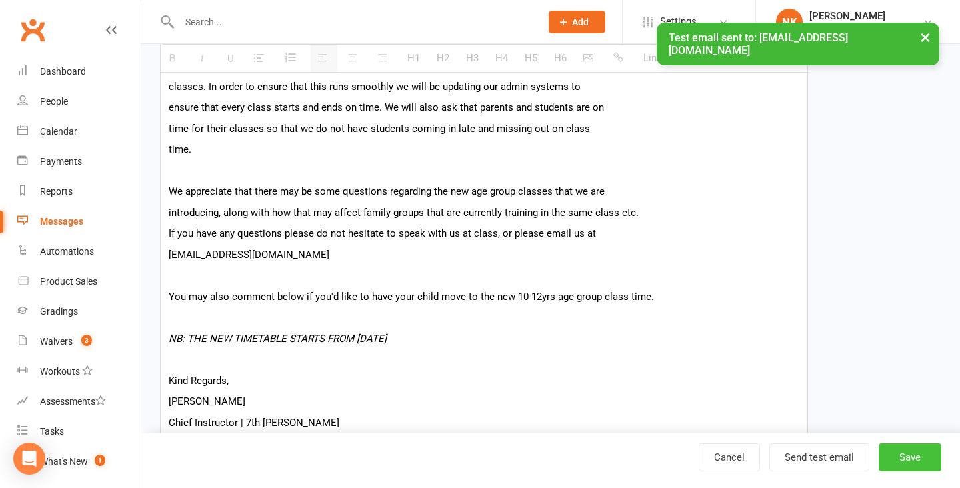
click at [895, 461] on button "Save" at bounding box center [910, 457] width 63 height 28
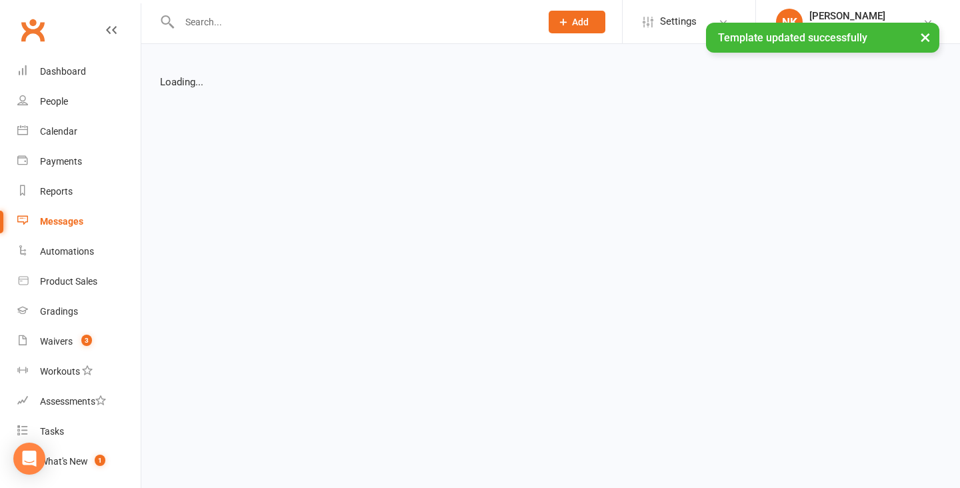
select select "list"
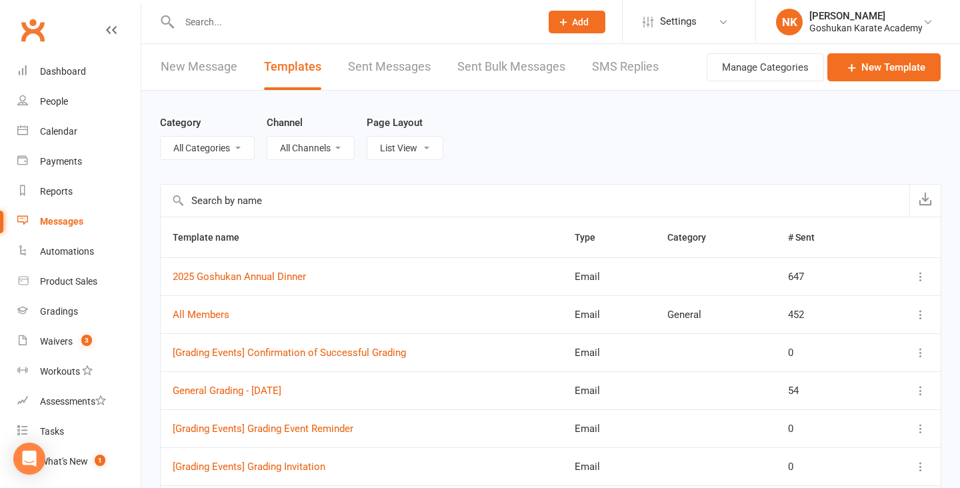
click at [378, 68] on link "Sent Messages" at bounding box center [389, 67] width 83 height 46
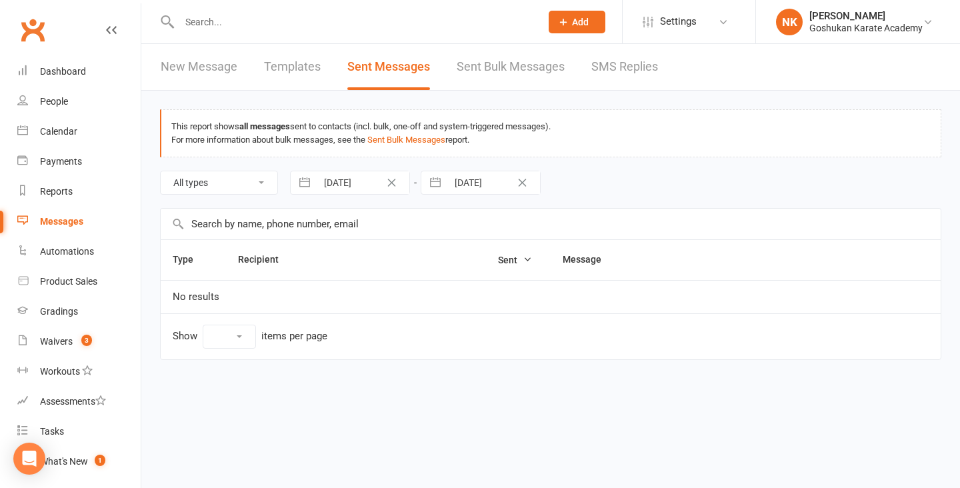
select select "10"
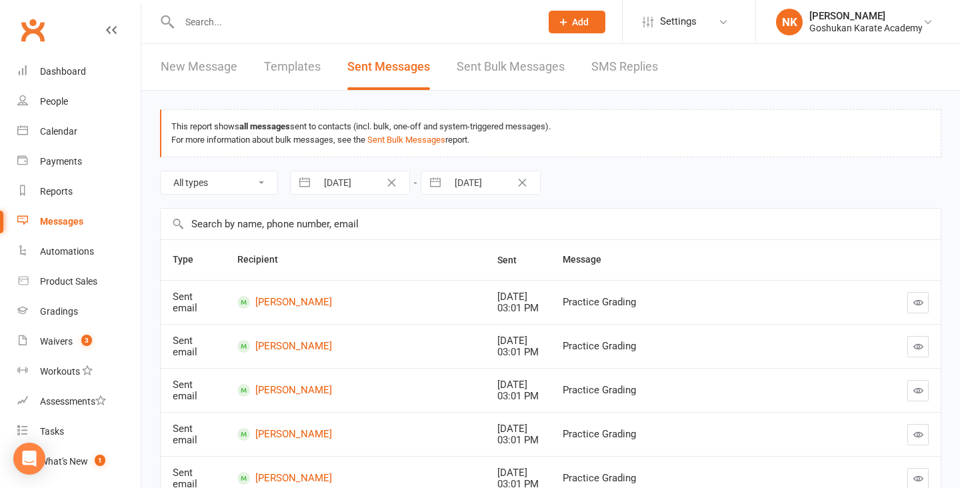
click at [227, 71] on link "New Message" at bounding box center [199, 67] width 77 height 46
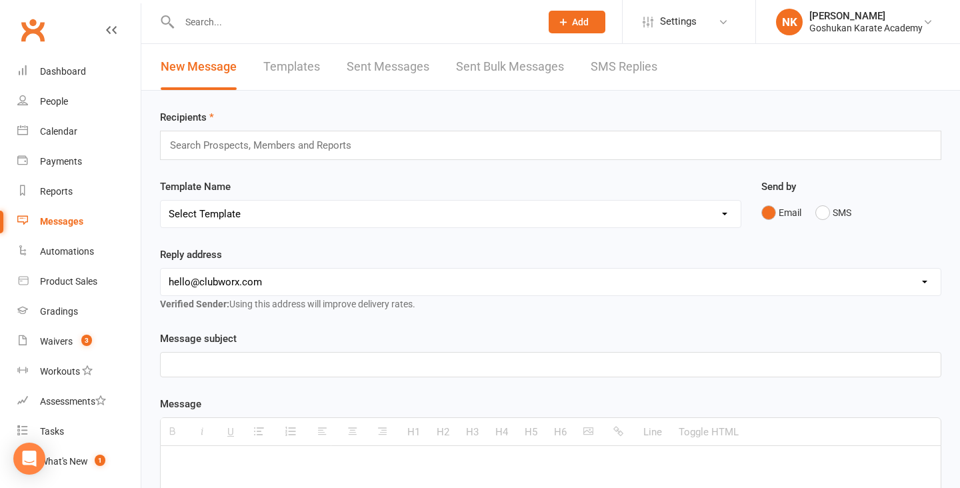
click at [302, 460] on p at bounding box center [551, 466] width 764 height 16
paste div
click at [369, 57] on link "Sent Messages" at bounding box center [388, 67] width 83 height 46
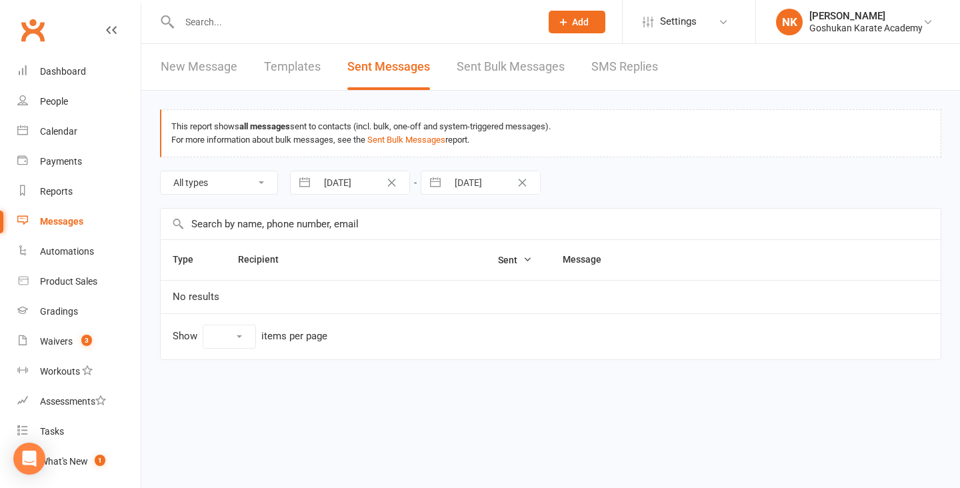
select select "10"
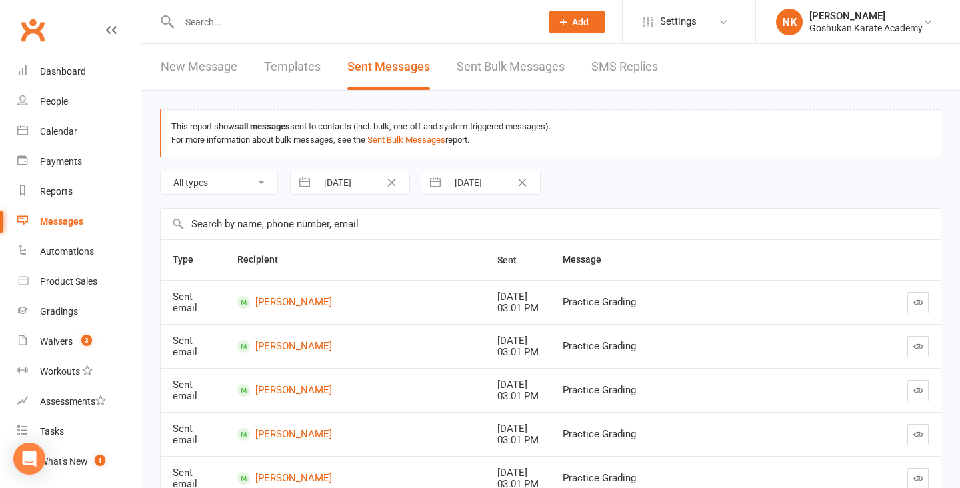
click at [924, 303] on button "button" at bounding box center [917, 302] width 21 height 21
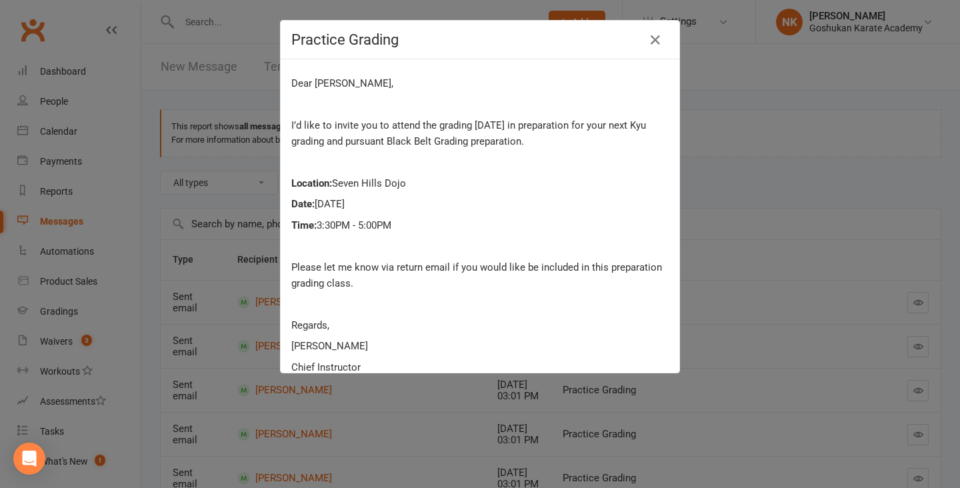
drag, startPoint x: 293, startPoint y: 82, endPoint x: 424, endPoint y: 361, distance: 308.6
click at [424, 361] on div "Dear Adam, I’d like to invite you to attend the grading this Sunday in preparat…" at bounding box center [479, 235] width 377 height 321
copy div "Dear Adam, I’d like to invite you to attend the grading this Sunday in preparat…"
click at [180, 209] on div "Practice Grading Dear Adam, I’d like to invite you to attend the grading this S…" at bounding box center [480, 244] width 960 height 488
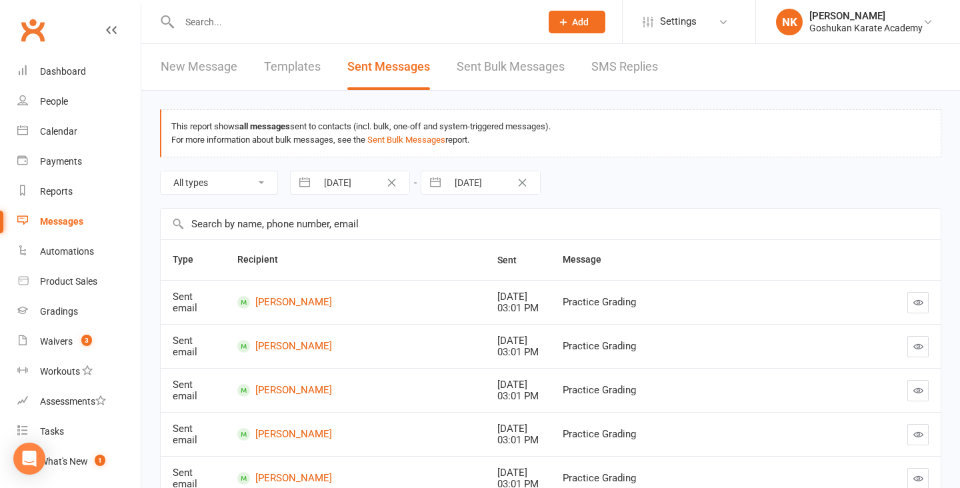
click at [236, 52] on div "New Message Templates Sent Messages Sent Bulk Messages SMS Replies" at bounding box center [409, 67] width 536 height 46
click at [223, 65] on link "New Message" at bounding box center [199, 67] width 77 height 46
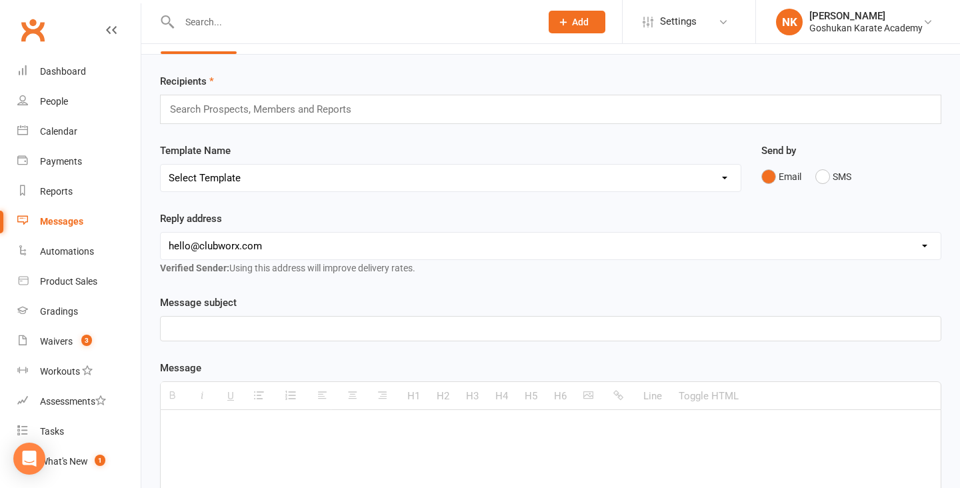
scroll to position [40, 0]
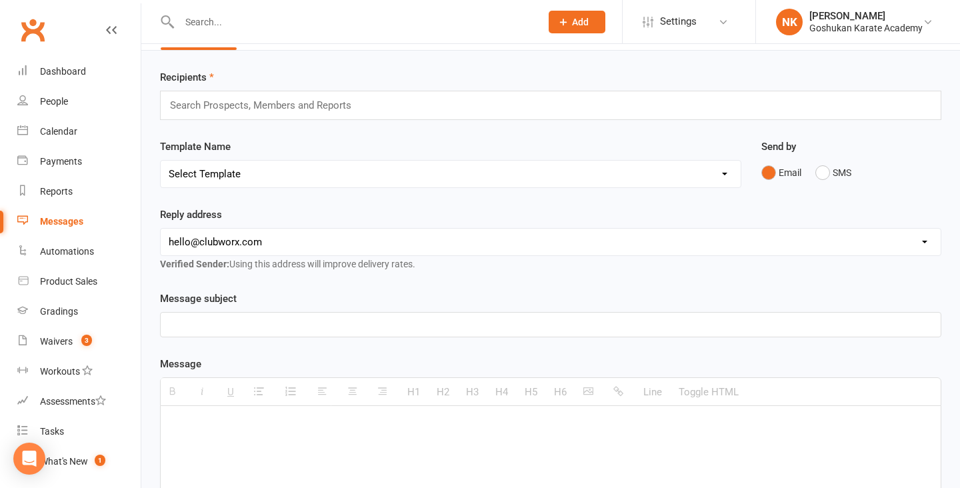
click at [290, 243] on select "[EMAIL_ADDRESS][DOMAIN_NAME] [EMAIL_ADDRESS][DOMAIN_NAME] [EMAIL_ADDRESS][DOMAI…" at bounding box center [551, 242] width 780 height 27
select select "1"
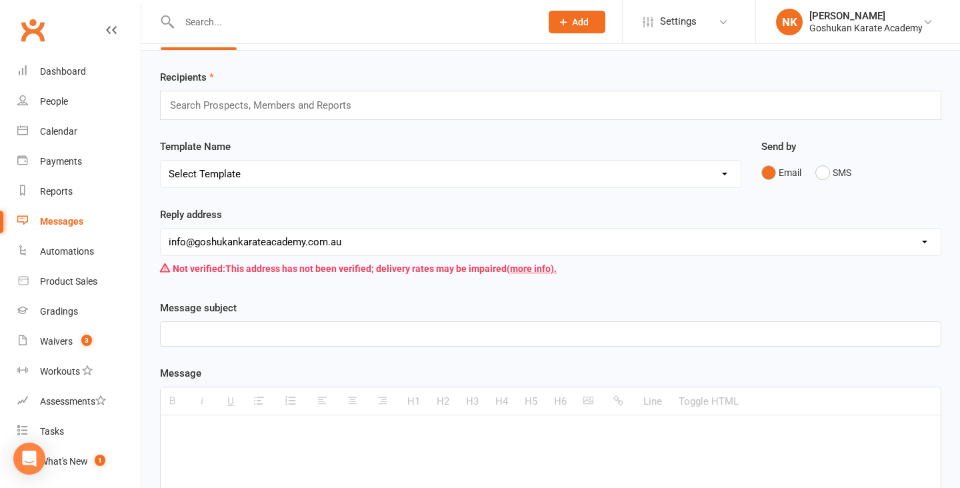
click at [261, 338] on p at bounding box center [551, 334] width 764 height 16
paste div
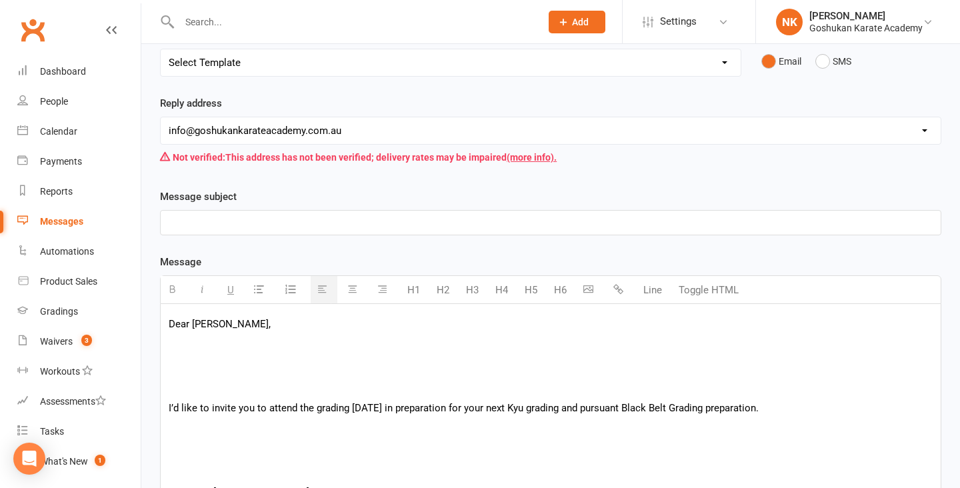
scroll to position [178, 0]
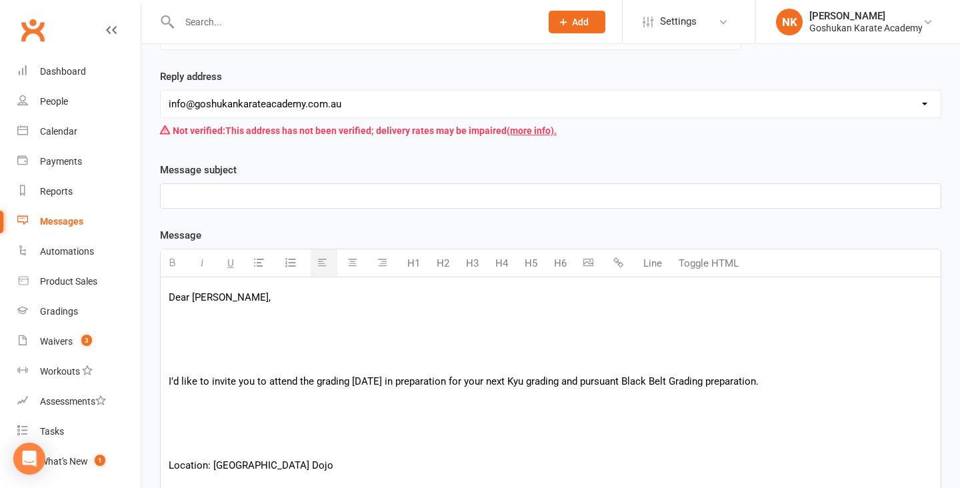
click at [251, 305] on p "Dear Adam," at bounding box center [551, 297] width 764 height 16
click at [202, 364] on p at bounding box center [551, 360] width 764 height 16
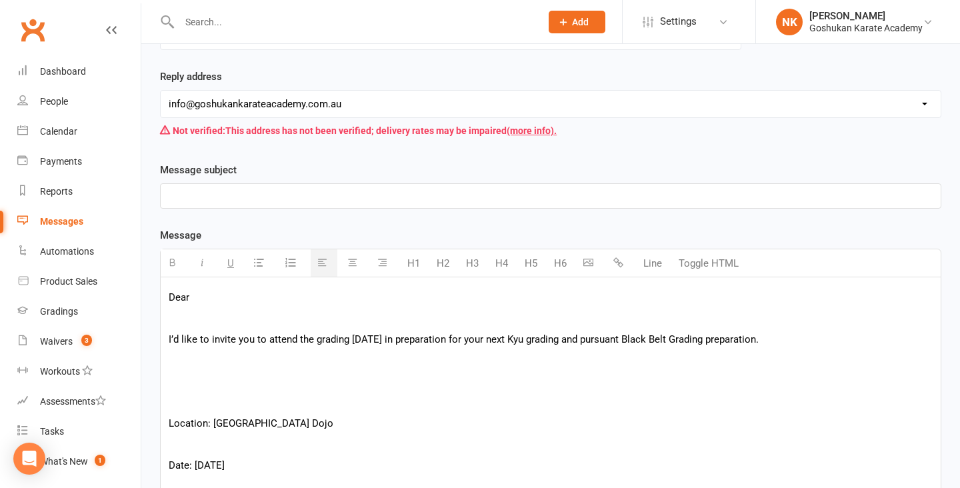
click at [189, 401] on p at bounding box center [551, 402] width 764 height 16
click at [191, 395] on p at bounding box center [551, 402] width 764 height 16
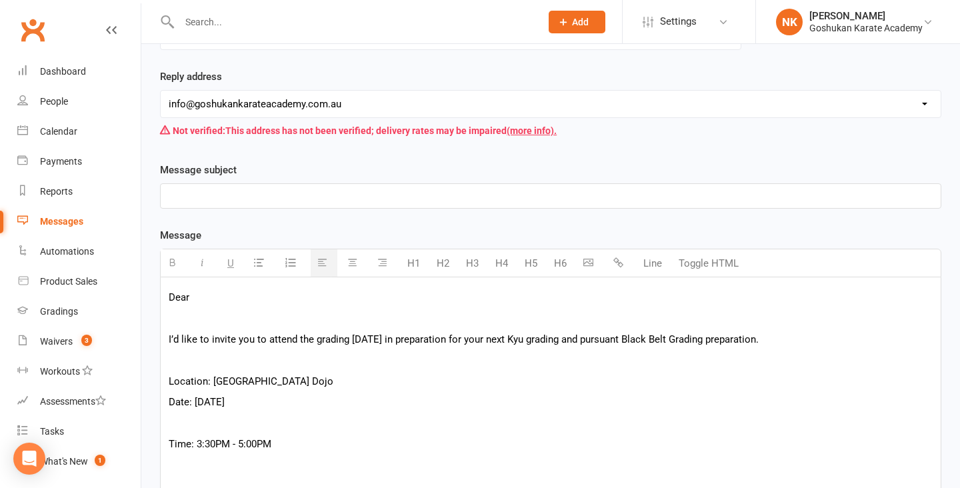
click at [197, 423] on p at bounding box center [551, 423] width 764 height 16
drag, startPoint x: 293, startPoint y: 401, endPoint x: 229, endPoint y: 401, distance: 64.7
click at [229, 401] on p "Date: Sunday 29th June 2025" at bounding box center [551, 402] width 764 height 16
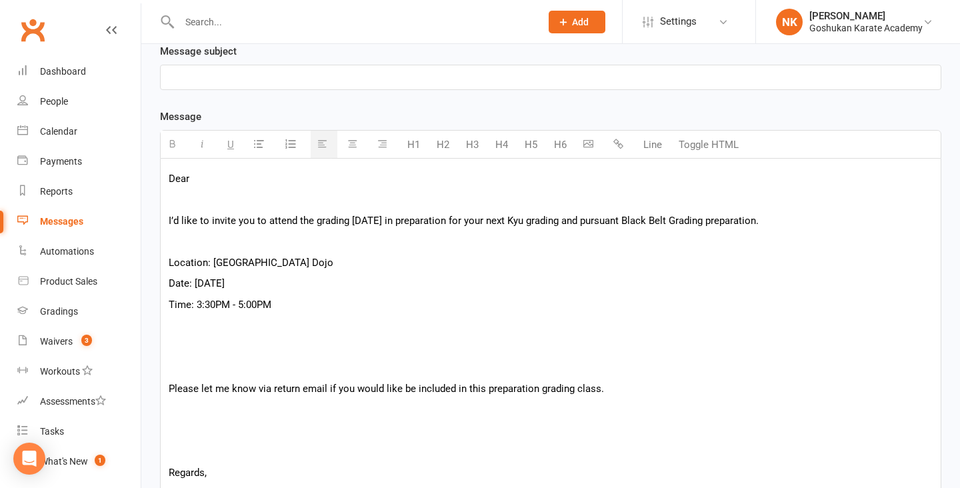
scroll to position [309, 0]
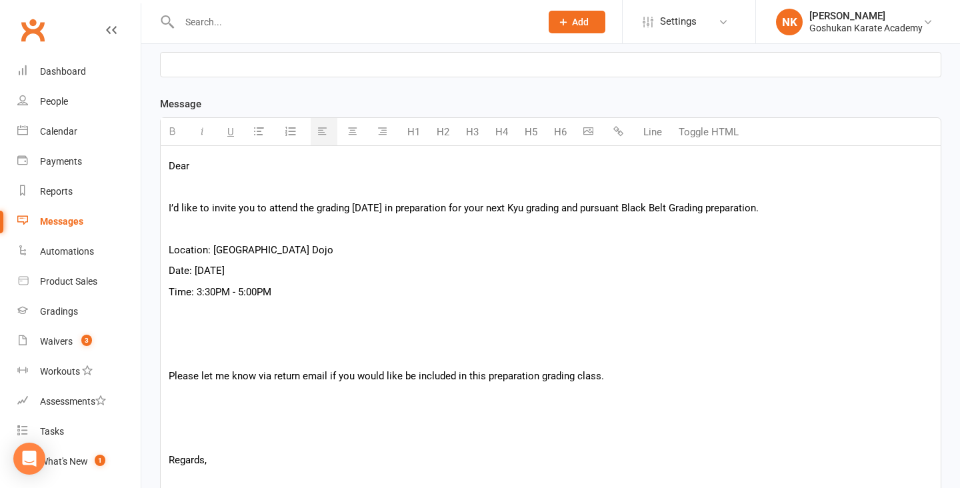
click at [219, 349] on p at bounding box center [551, 355] width 764 height 16
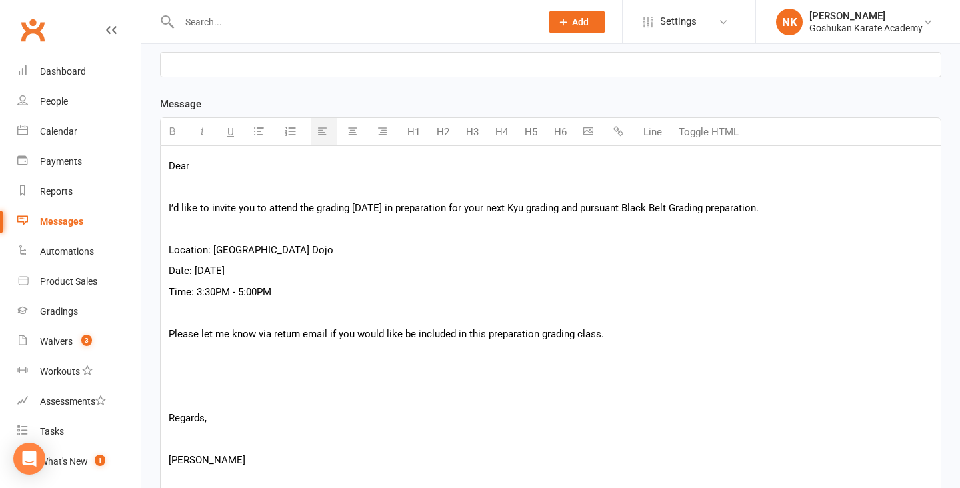
click at [195, 403] on p at bounding box center [551, 397] width 764 height 16
click at [201, 385] on div "Dear I’d like to invite you to attend the grading this Sunday in preparation fo…" at bounding box center [551, 311] width 780 height 331
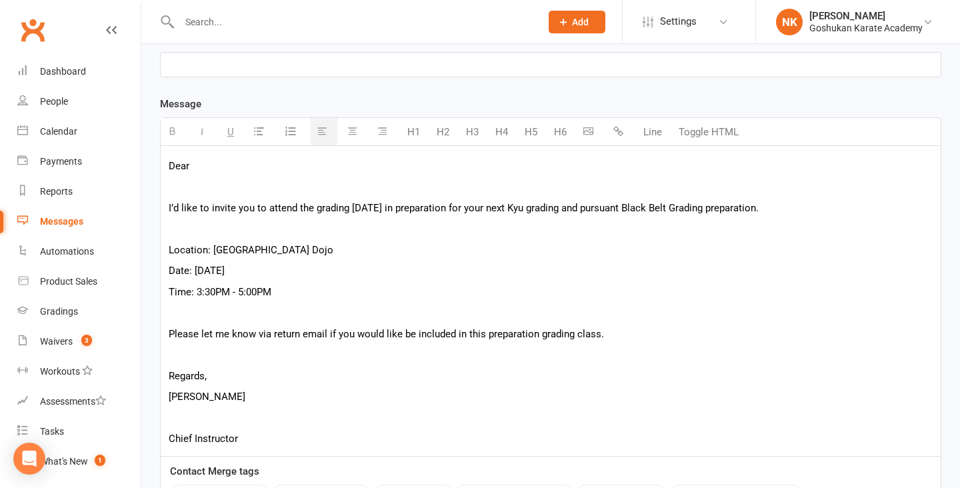
click at [203, 421] on p at bounding box center [551, 418] width 764 height 16
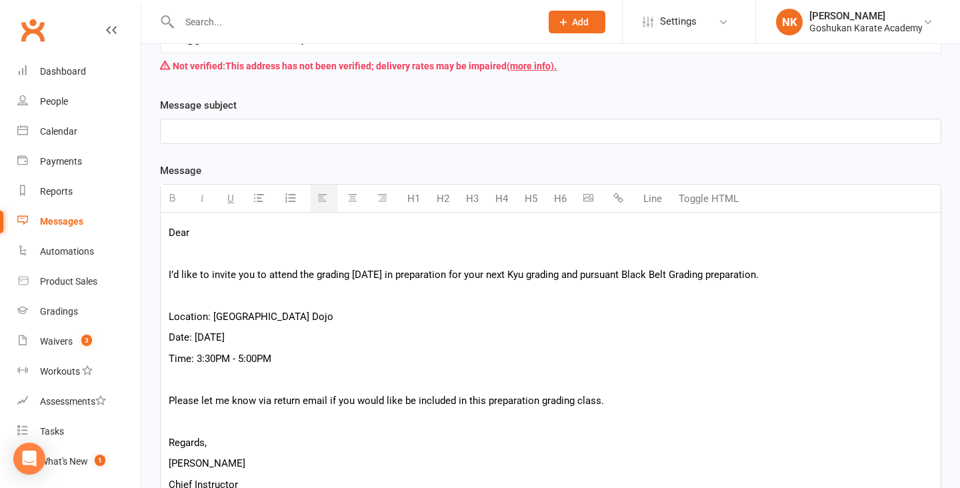
scroll to position [237, 0]
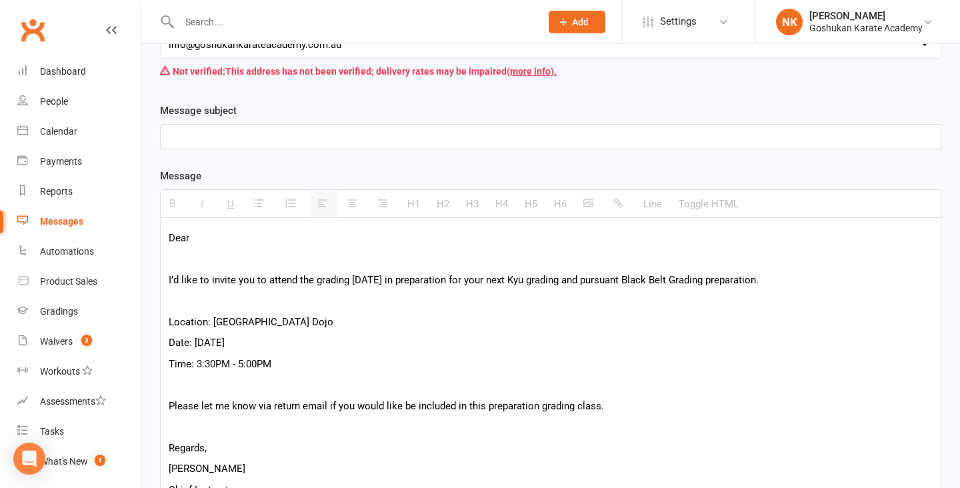
click at [231, 145] on div at bounding box center [551, 137] width 780 height 24
click at [209, 237] on p "Dear" at bounding box center [551, 238] width 764 height 16
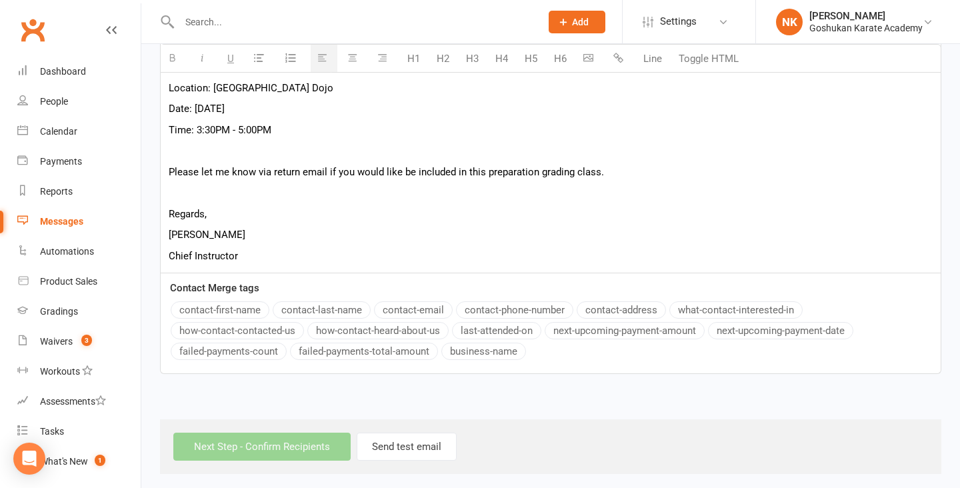
scroll to position [477, 0]
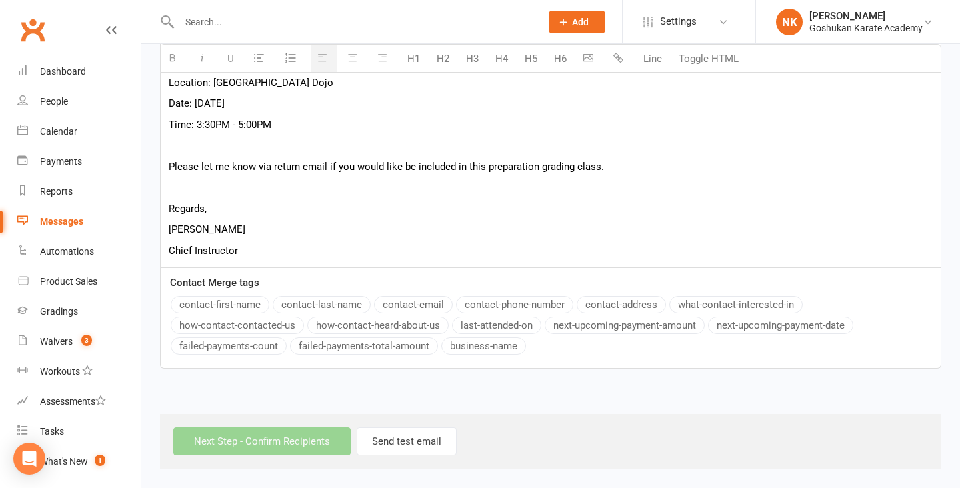
click at [217, 303] on button "contact-first-name" at bounding box center [220, 304] width 99 height 17
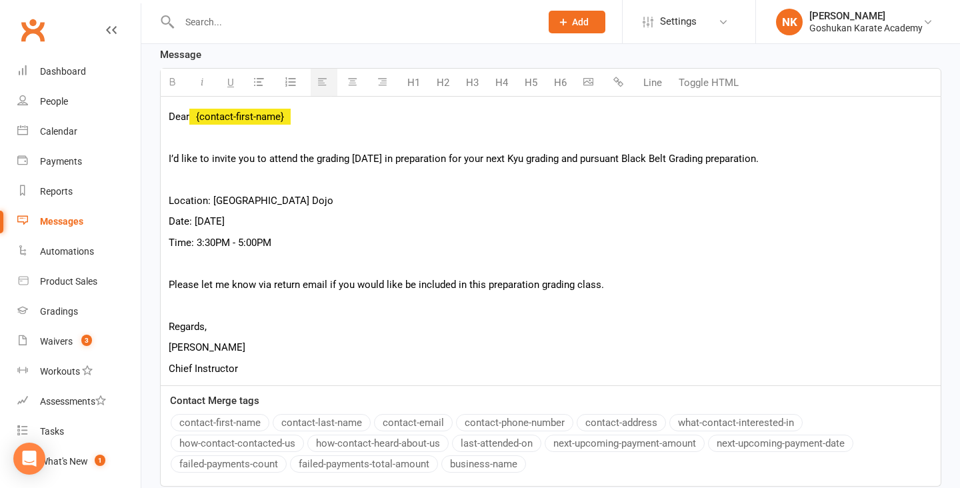
scroll to position [277, 0]
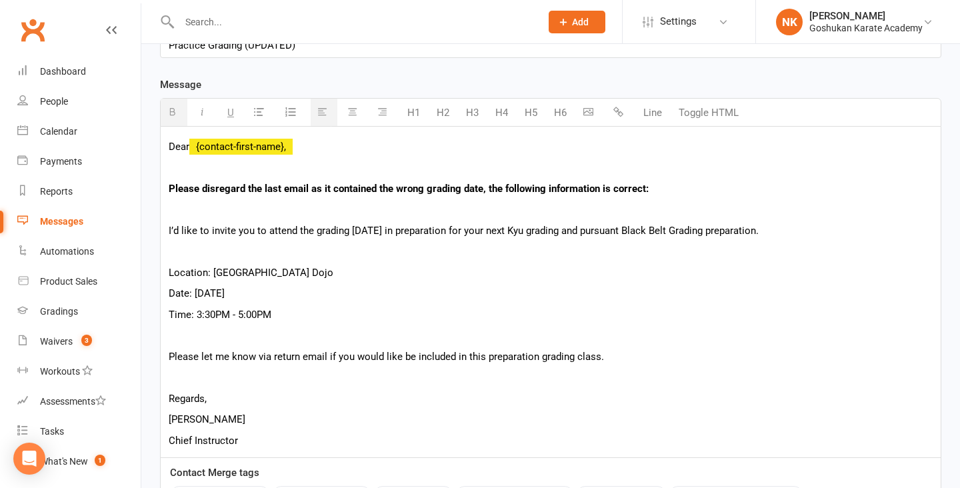
click at [268, 250] on p at bounding box center [551, 251] width 764 height 16
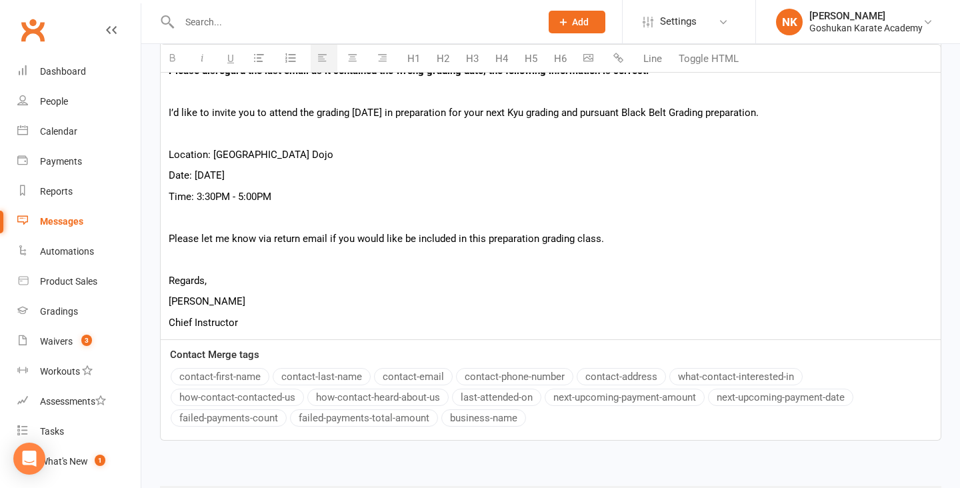
scroll to position [441, 0]
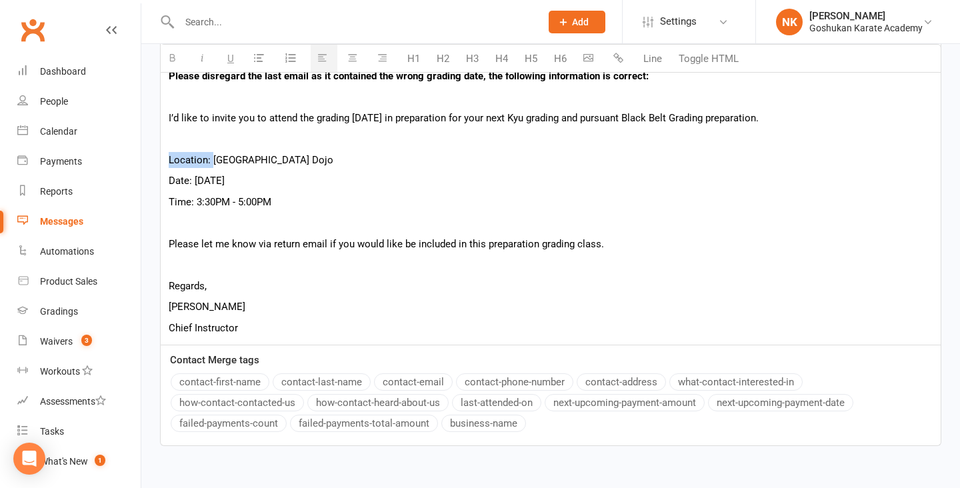
drag, startPoint x: 213, startPoint y: 159, endPoint x: 161, endPoint y: 159, distance: 52.0
click at [161, 159] on div "Dear {contact-first-name}, Please disregard the last email as it contained the …" at bounding box center [551, 179] width 780 height 331
drag, startPoint x: 190, startPoint y: 184, endPoint x: 151, endPoint y: 184, distance: 39.3
click at [151, 184] on div "Template Name Send by Email SMS Message subject Practice Grading (UPDATED) <p>P…" at bounding box center [550, 182] width 801 height 566
drag, startPoint x: 194, startPoint y: 203, endPoint x: 160, endPoint y: 203, distance: 34.0
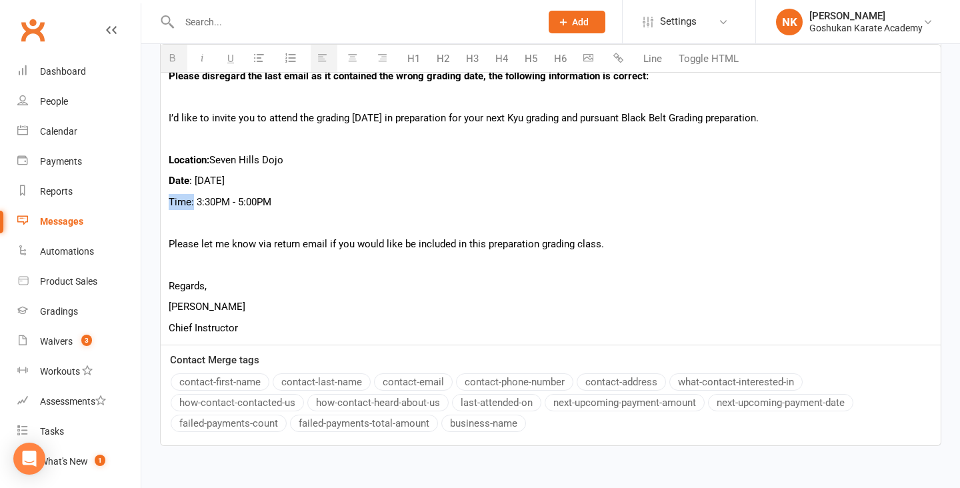
click at [160, 203] on div "Dear {contact-first-name}, Please disregard the last email as it contained the …" at bounding box center [550, 179] width 781 height 331
click at [320, 231] on p at bounding box center [551, 223] width 764 height 16
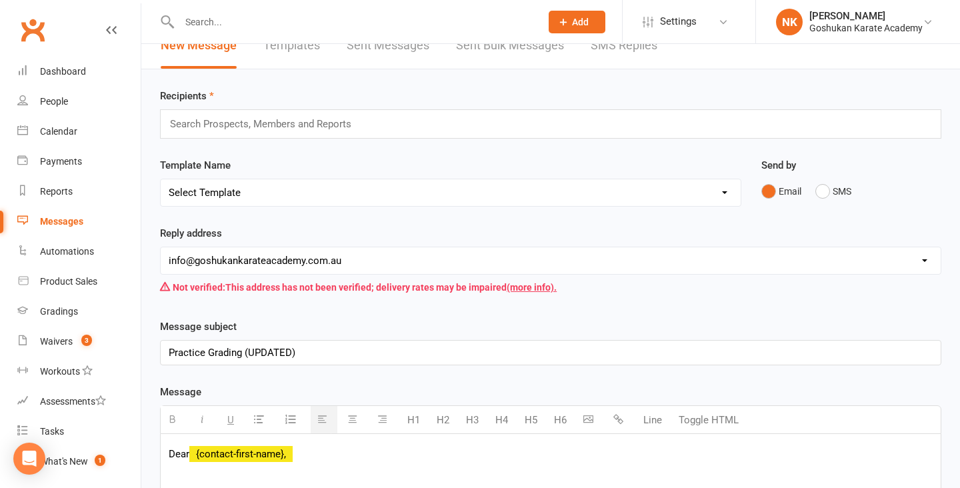
scroll to position [4, 0]
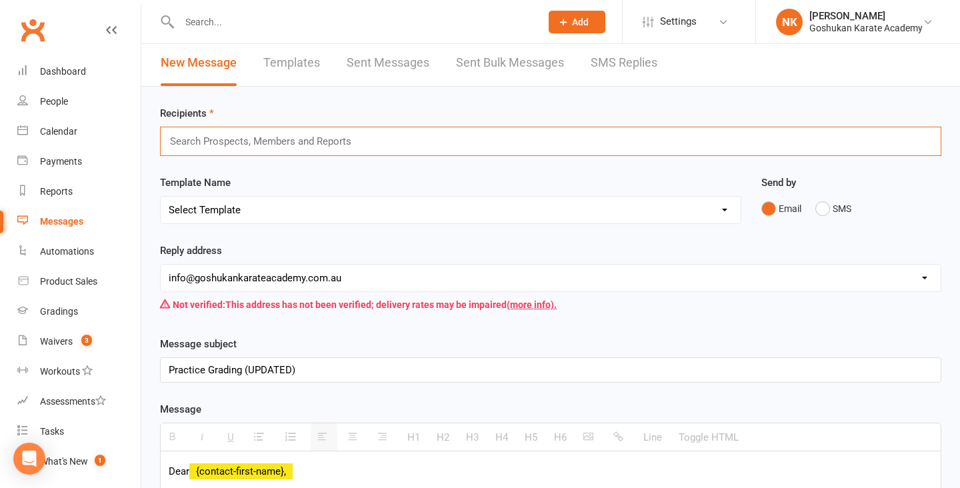
click at [307, 145] on input "text" at bounding box center [266, 141] width 195 height 17
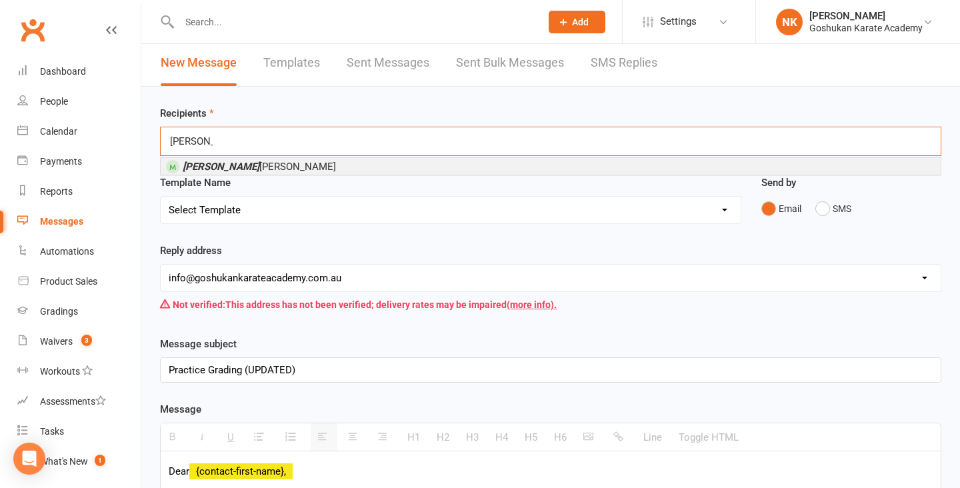
type input "khyati"
click at [257, 165] on li "Khyati Kalia" at bounding box center [551, 166] width 780 height 17
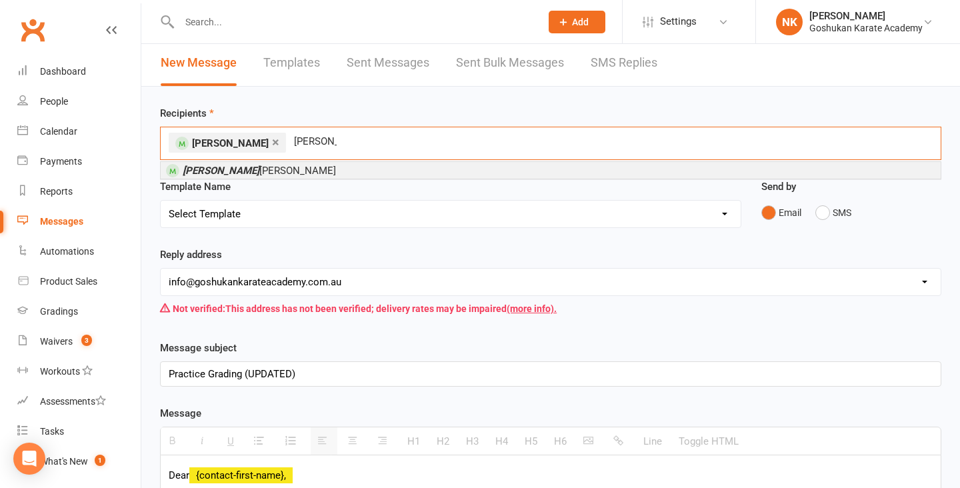
type input "ojasvi"
click at [244, 170] on li "Ojasvi Kalia" at bounding box center [551, 170] width 780 height 17
type input "aakanksha"
click at [244, 173] on span "Aakanksha Golla" at bounding box center [259, 171] width 153 height 12
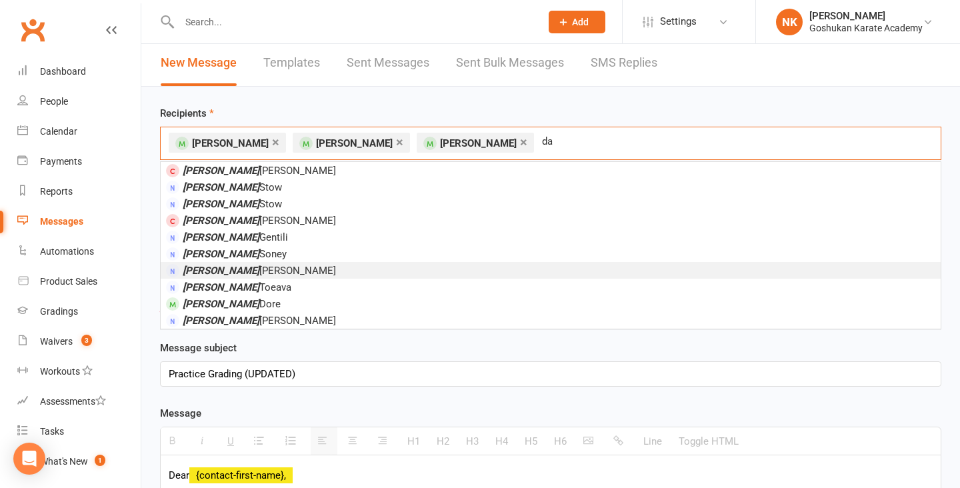
type input "d"
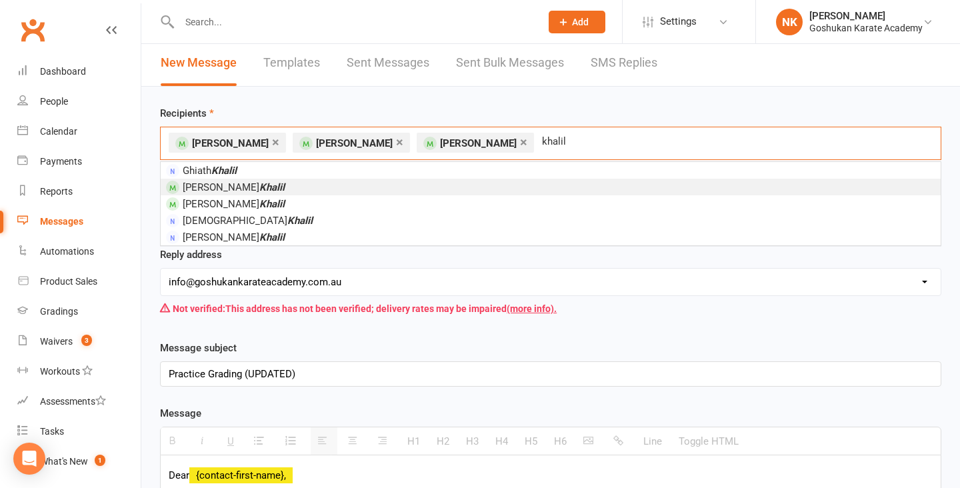
type input "khalil"
click at [251, 185] on li "Daniel Khalil" at bounding box center [551, 187] width 780 height 17
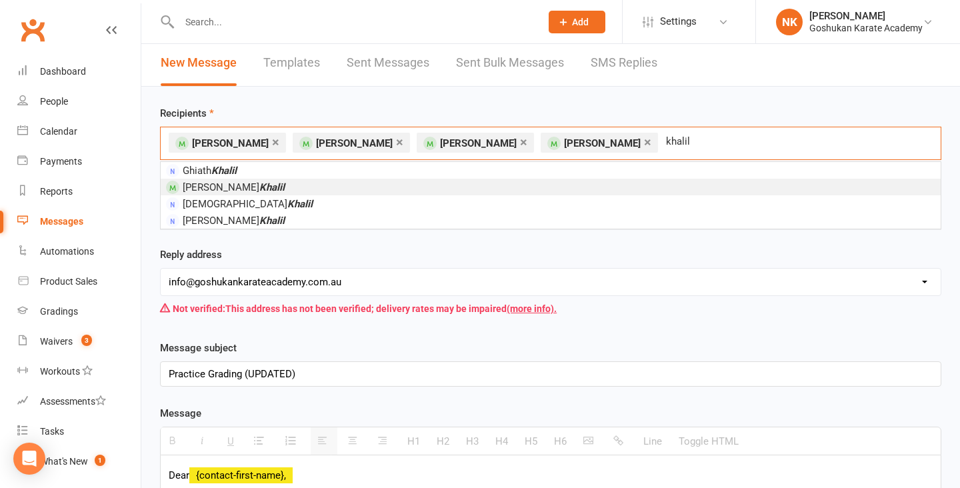
type input "khalil"
click at [259, 187] on em "Khalil" at bounding box center [271, 187] width 25 height 12
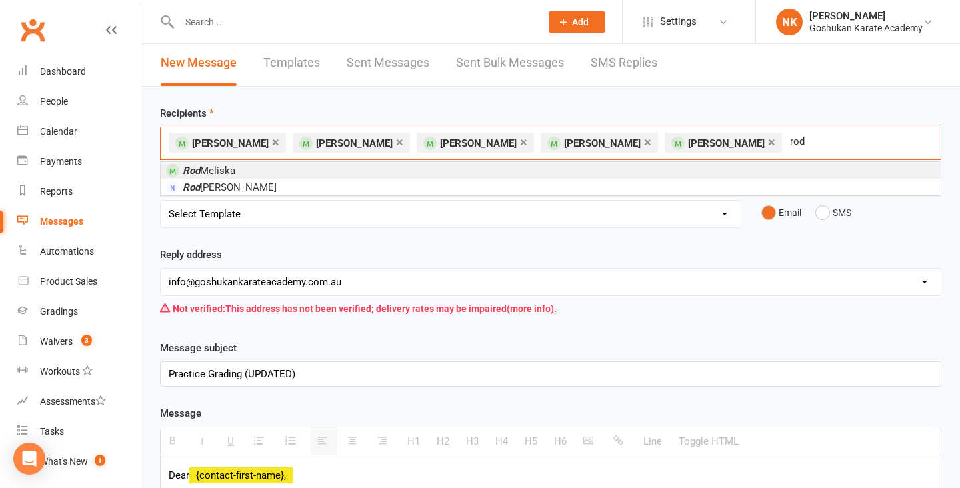
type input "rod"
click at [245, 166] on li "Rod Meliska" at bounding box center [551, 170] width 780 height 17
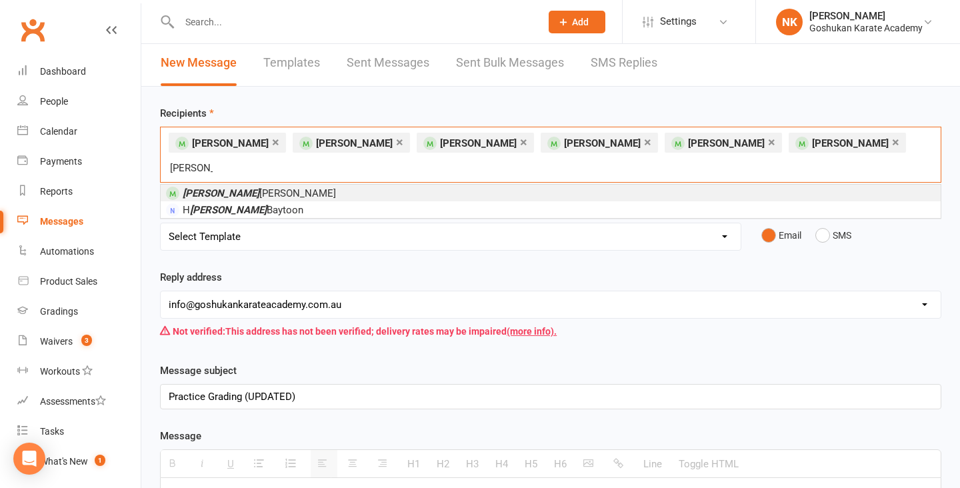
type input "ellen"
click at [242, 187] on span "Ellen Laycock" at bounding box center [259, 193] width 153 height 12
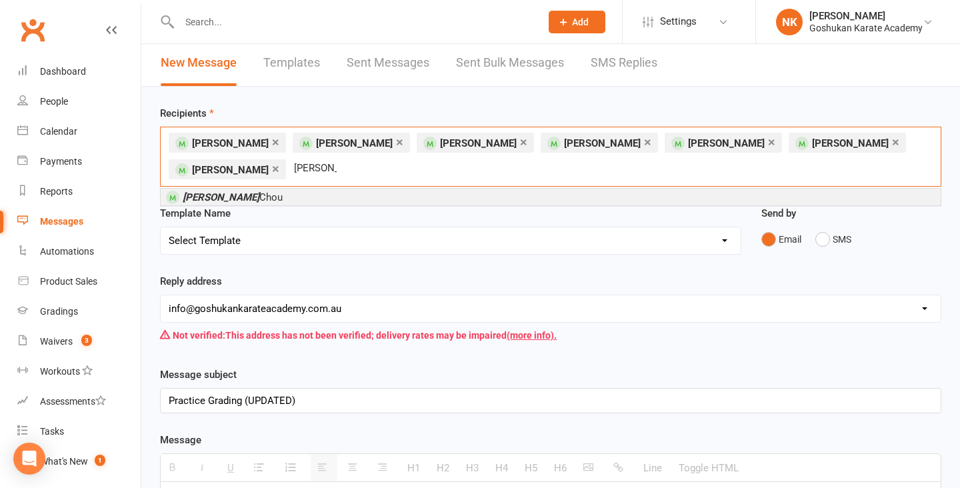
type input "marcus"
click at [232, 191] on span "Marcus Chou" at bounding box center [233, 197] width 100 height 12
type input "david endres"
click at [230, 199] on em "[PERSON_NAME]" at bounding box center [221, 197] width 77 height 12
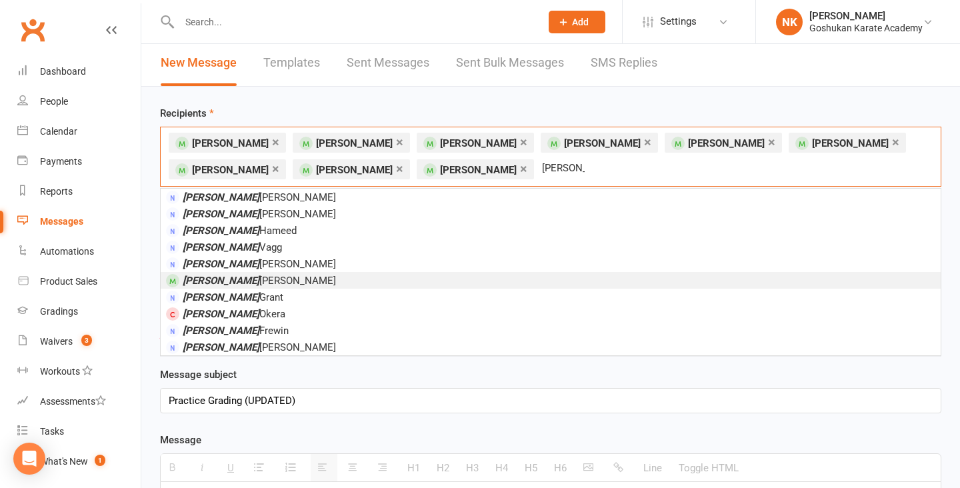
type input "adam"
click at [233, 283] on span "Adam Hickmott" at bounding box center [259, 281] width 153 height 12
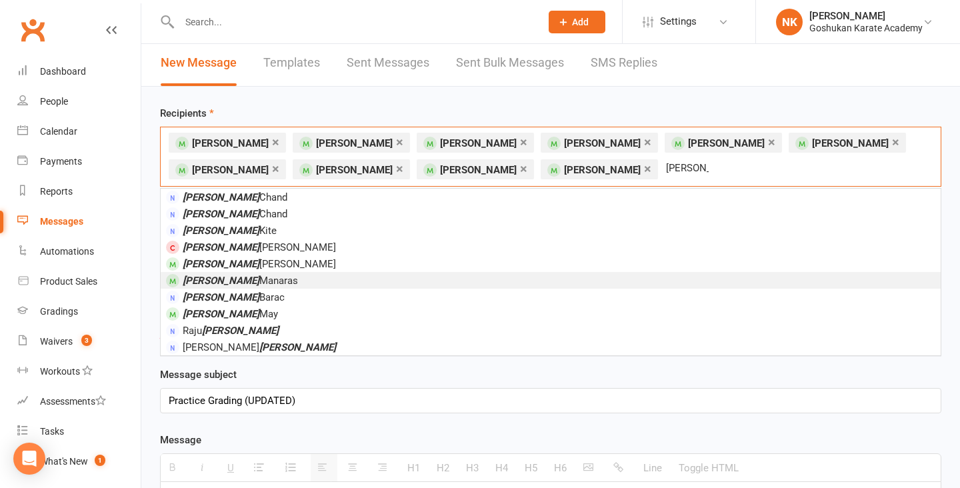
type input "james"
click at [229, 277] on span "James Manaras" at bounding box center [240, 281] width 115 height 12
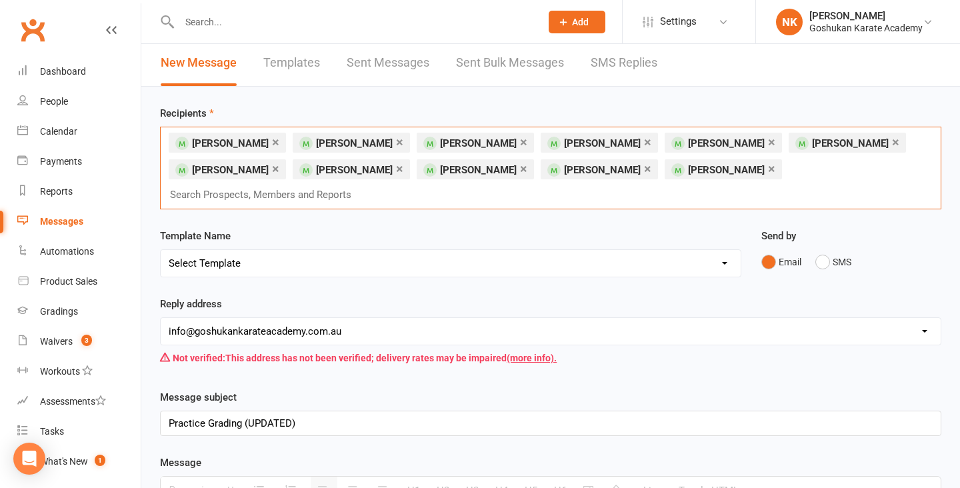
click at [311, 228] on div "Template Name Select Template [Email] All Members [Email] 2025 Goshukan Annual …" at bounding box center [450, 252] width 581 height 49
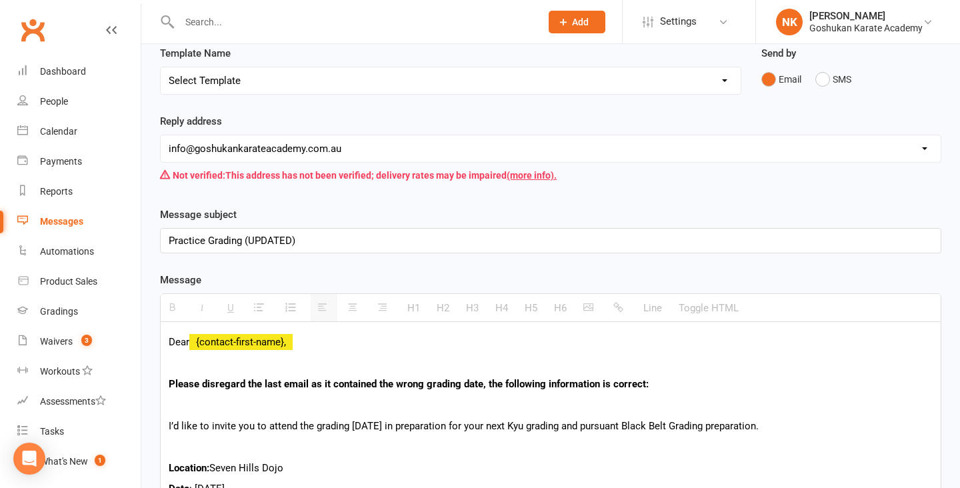
scroll to position [203, 0]
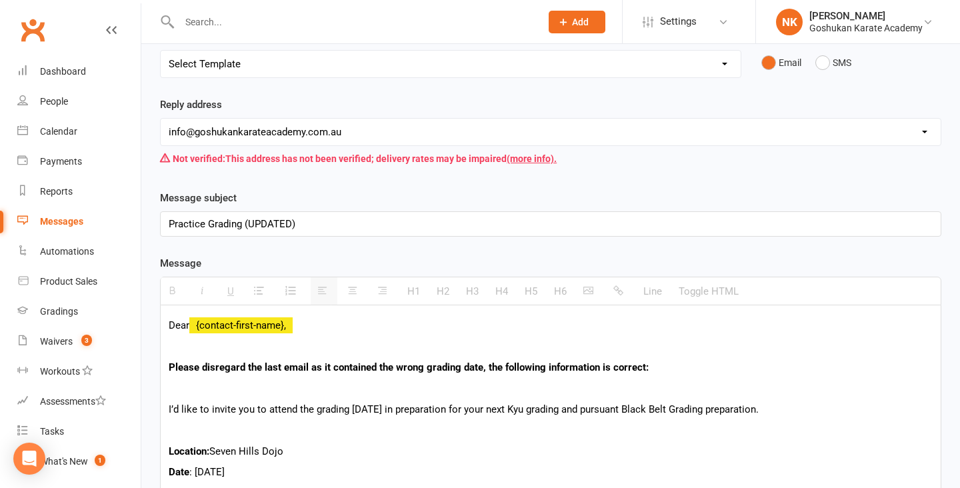
click at [246, 216] on p "Practice Grading (UPDATED)" at bounding box center [551, 224] width 764 height 16
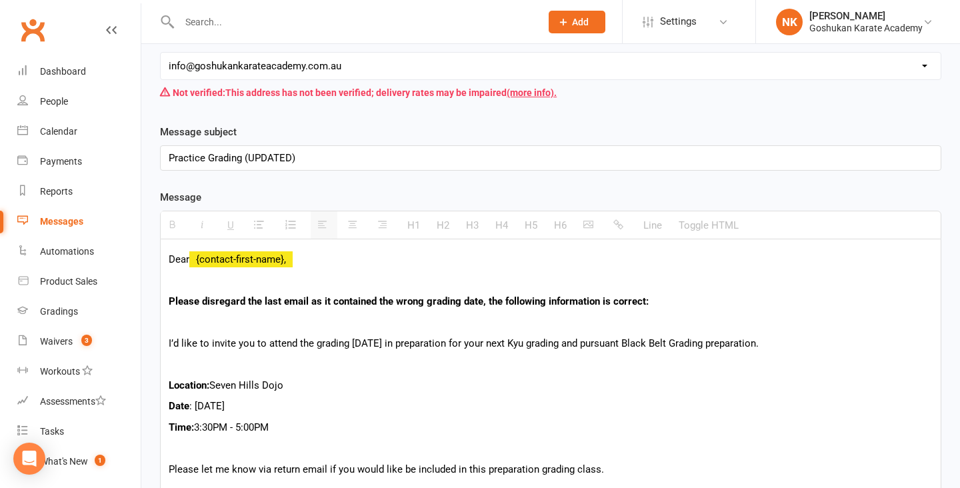
scroll to position [344, 0]
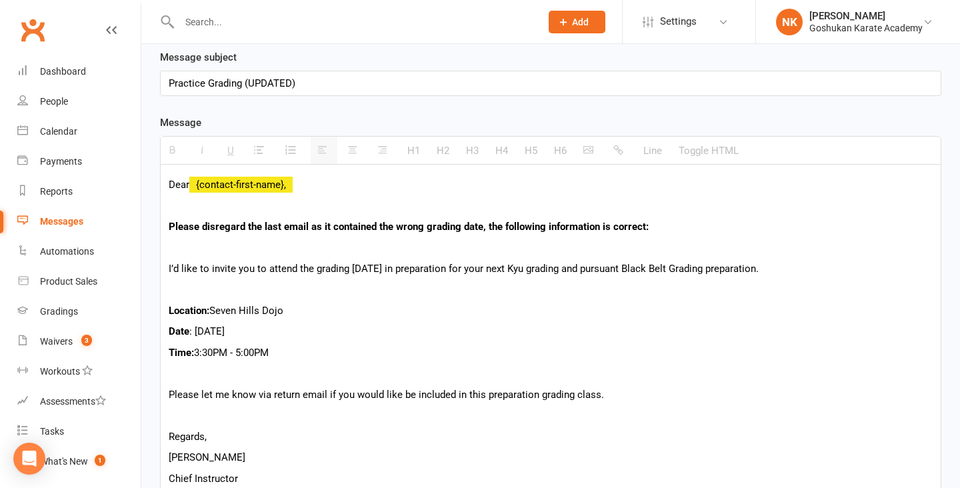
click at [363, 259] on div "Dear {contact-first-name}, Please disregard the last email as it contained the …" at bounding box center [551, 330] width 780 height 331
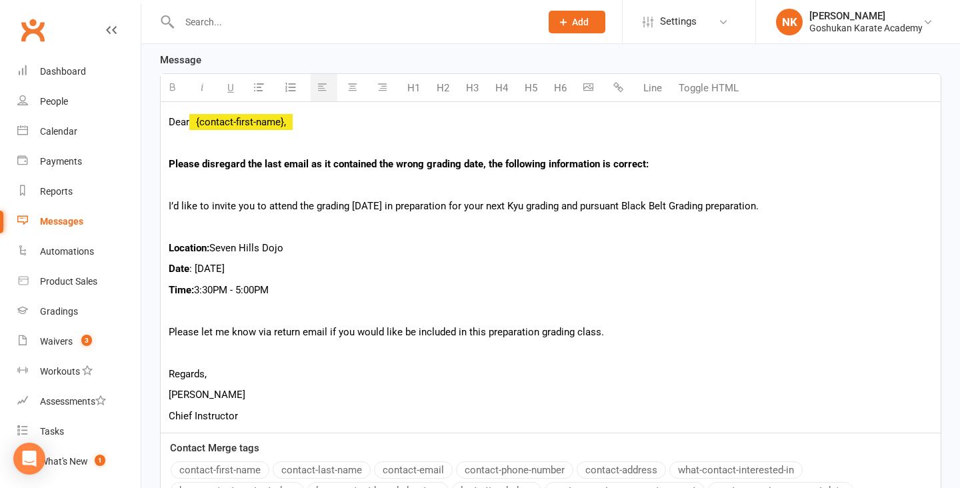
scroll to position [411, 0]
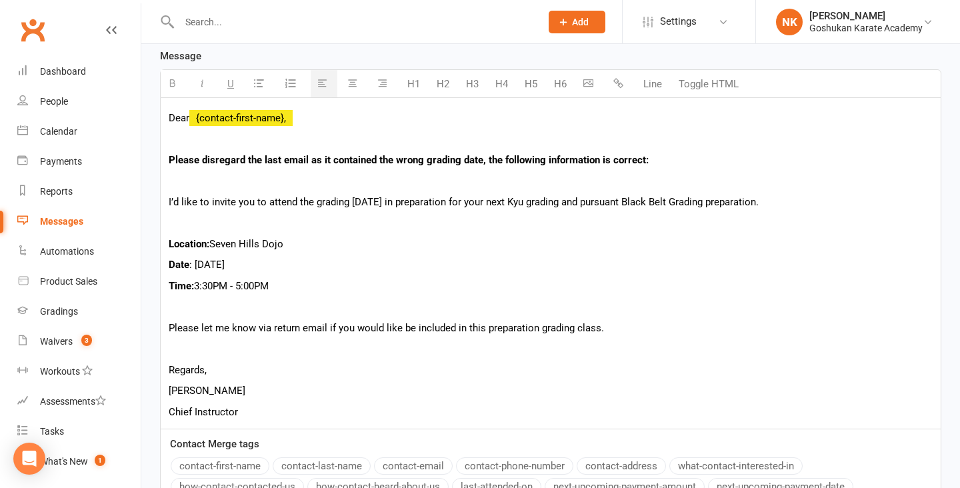
click at [346, 236] on p "Location: Seven Hills Dojo" at bounding box center [551, 244] width 764 height 16
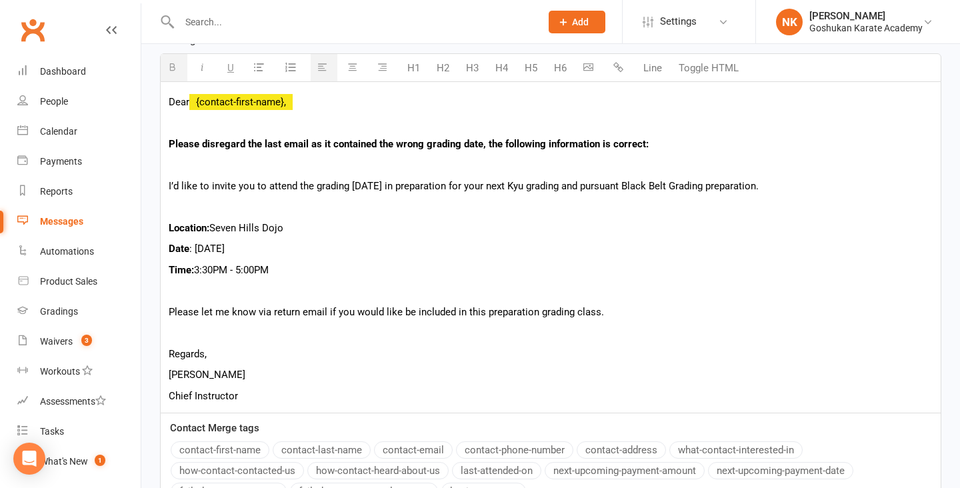
scroll to position [428, 0]
click at [327, 219] on p "Location: Seven Hills Dojo" at bounding box center [551, 227] width 764 height 16
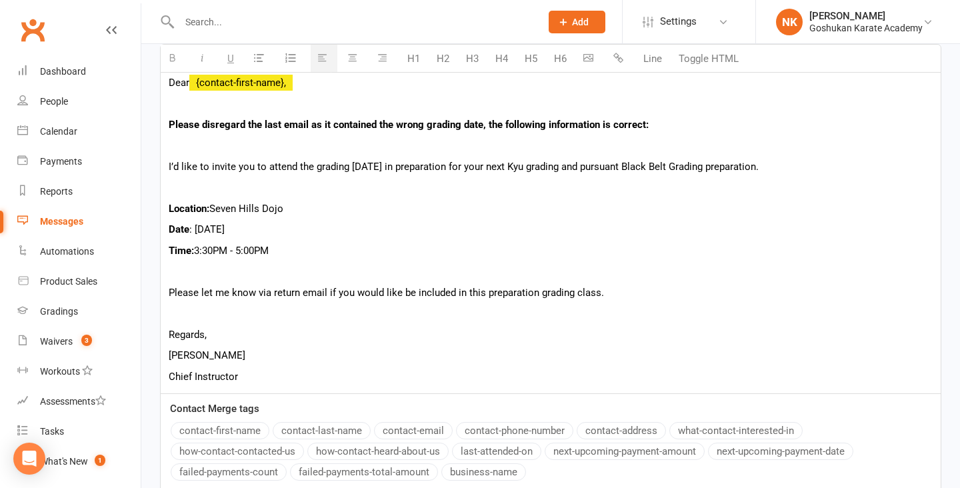
click at [330, 221] on p "Date : Sunday 28th September, 2025" at bounding box center [551, 229] width 764 height 16
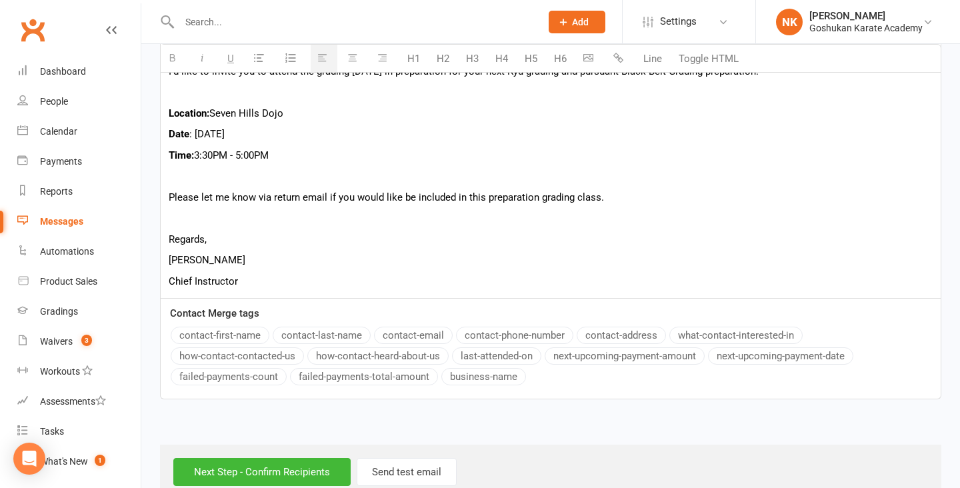
scroll to position [550, 0]
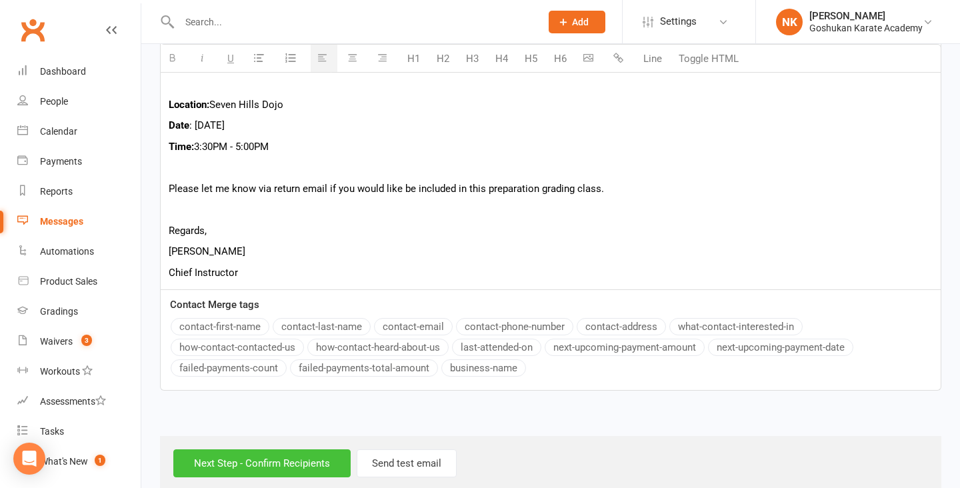
click at [287, 449] on input "Next Step - Confirm Recipients" at bounding box center [261, 463] width 177 height 28
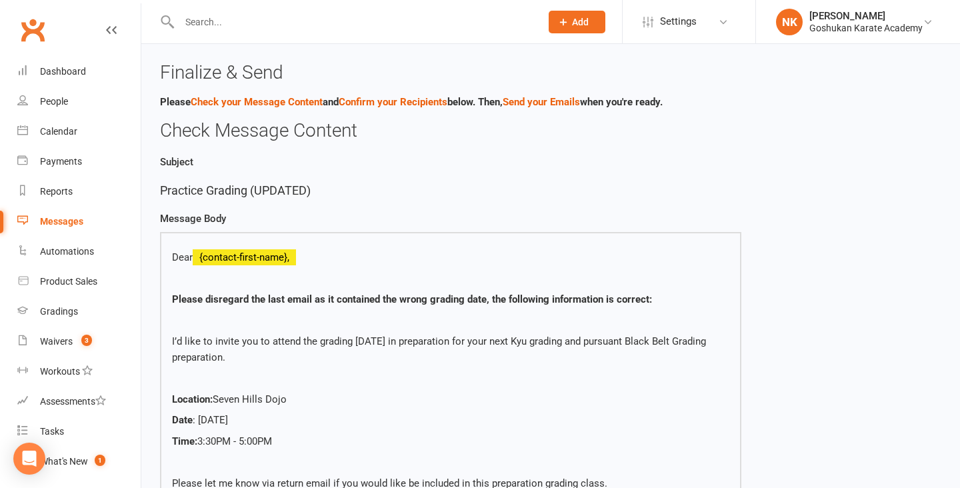
scroll to position [684, 0]
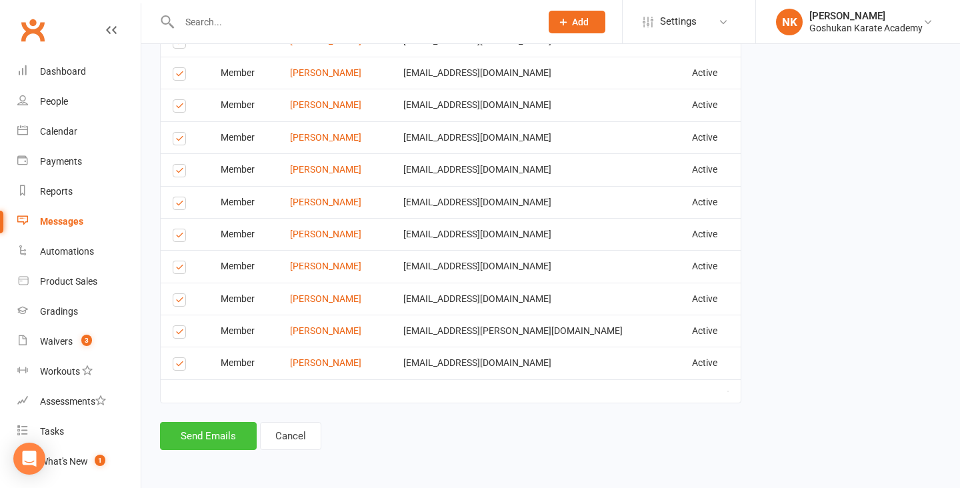
click at [234, 431] on button "Send Emails" at bounding box center [208, 436] width 97 height 28
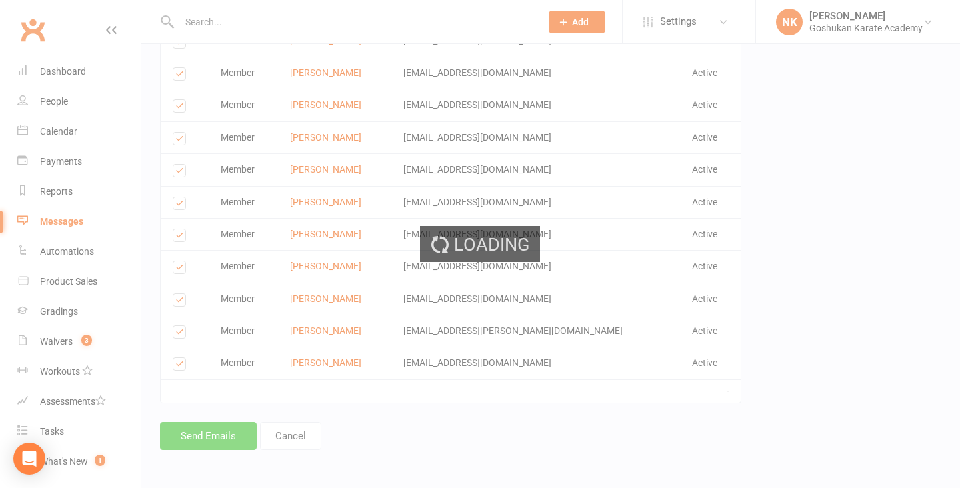
scroll to position [678, 0]
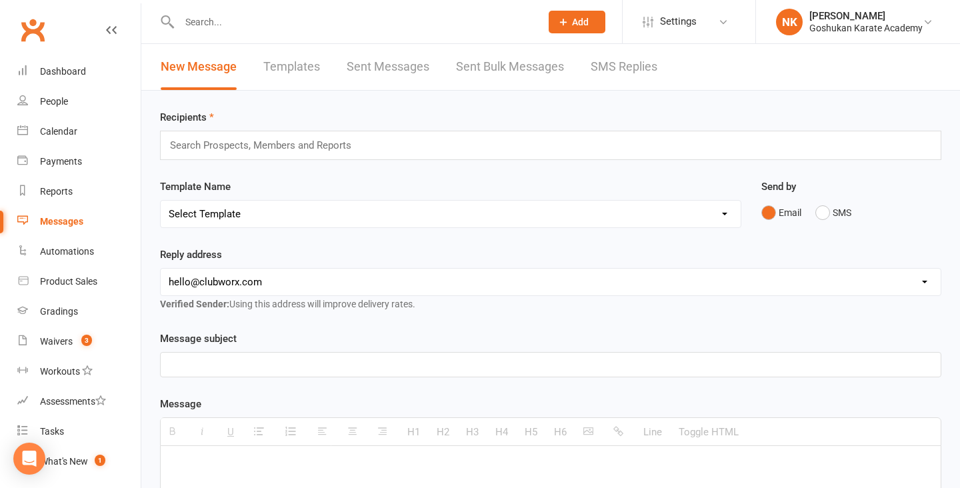
click at [47, 29] on link "Clubworx" at bounding box center [32, 29] width 33 height 33
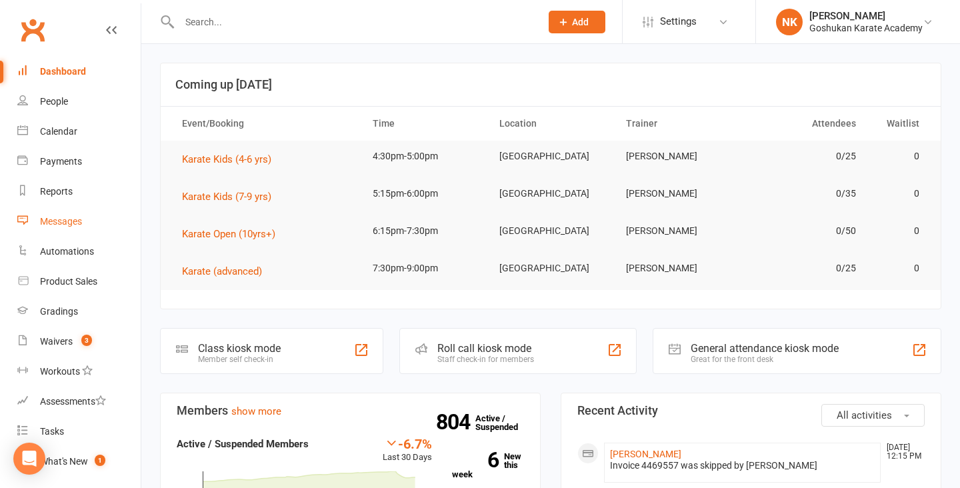
click at [73, 213] on link "Messages" at bounding box center [78, 222] width 123 height 30
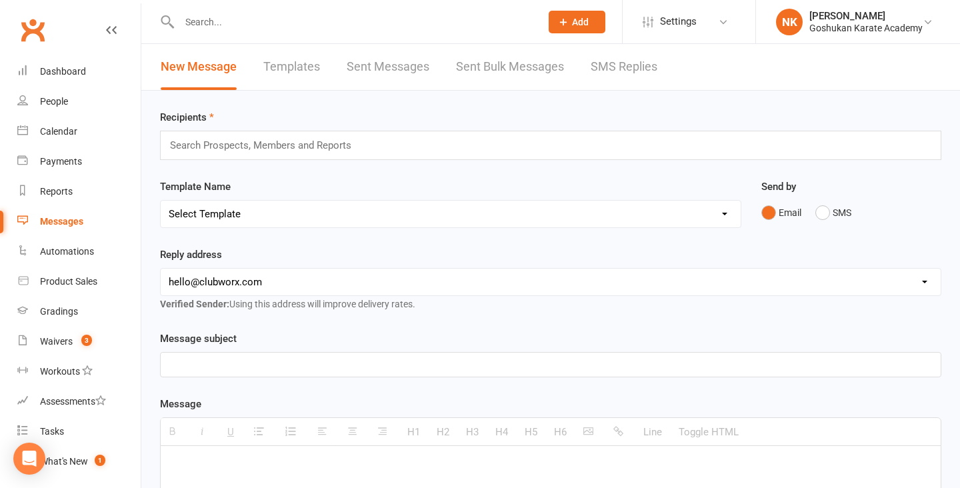
click at [290, 69] on link "Templates" at bounding box center [291, 67] width 57 height 46
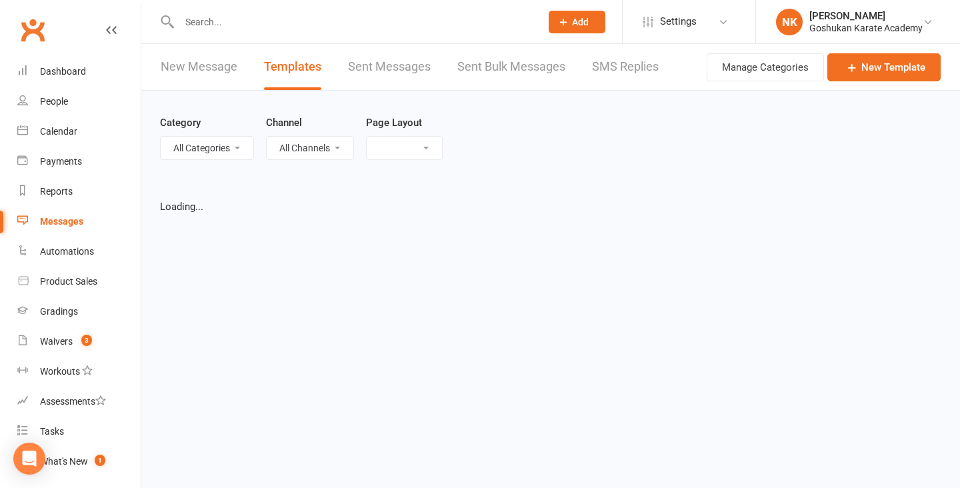
select select "list"
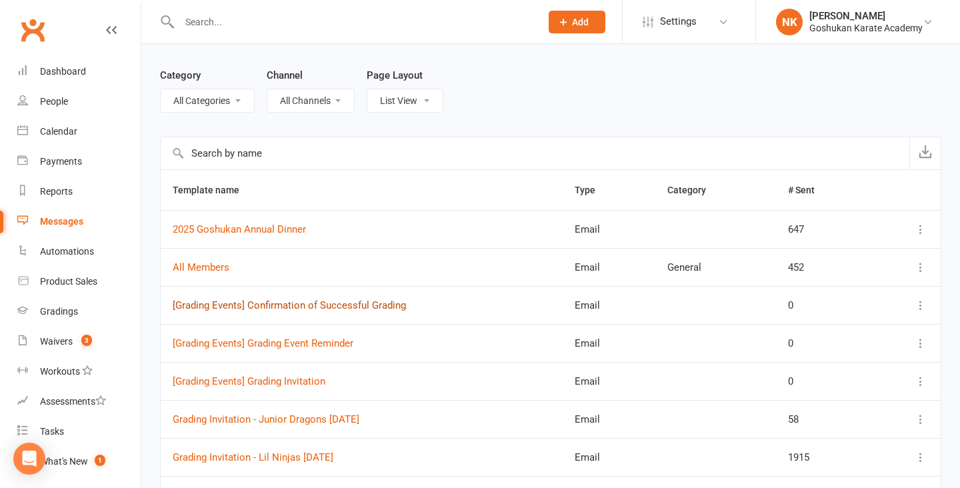
scroll to position [66, 0]
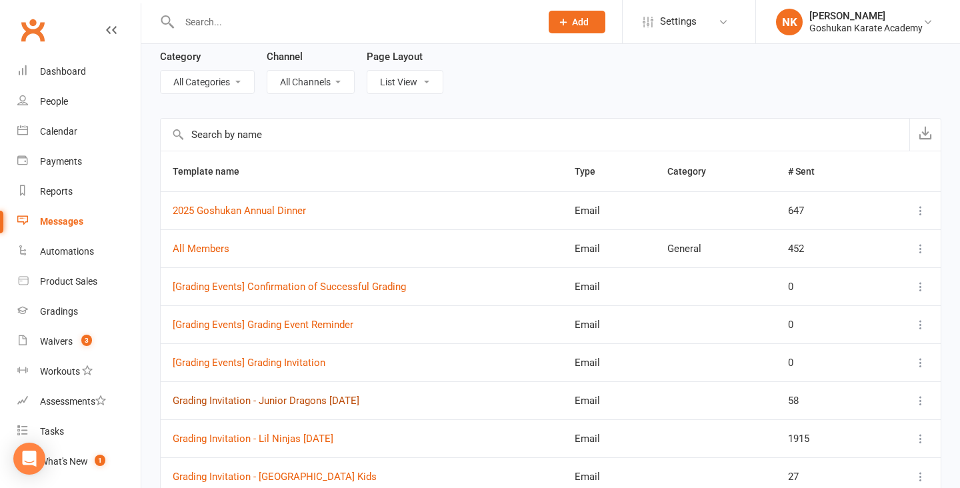
click at [304, 405] on link "Grading Invitation - Junior Dragons [DATE]" at bounding box center [266, 401] width 187 height 12
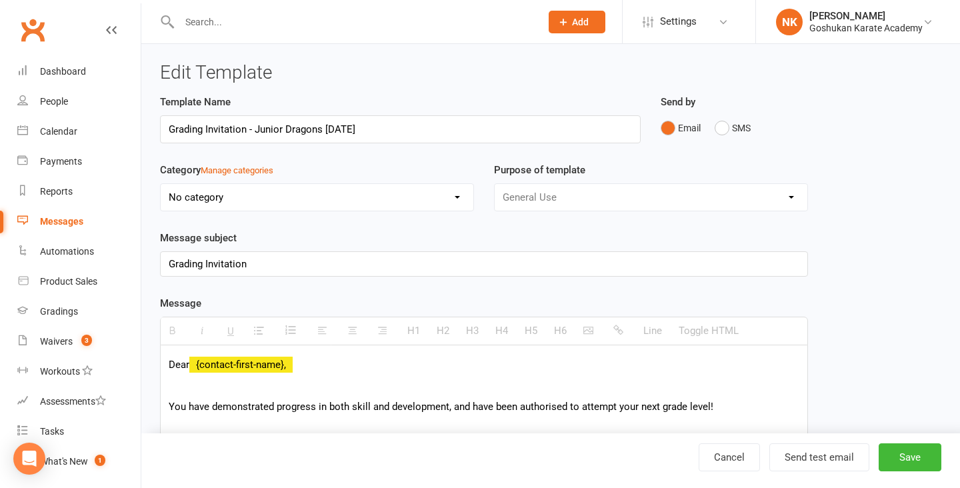
copy div "Dear {contact-first-name}, You have demonstrated progress in both skill and dev…"
click at [350, 229] on div "Category Manage categories No category General" at bounding box center [317, 196] width 334 height 68
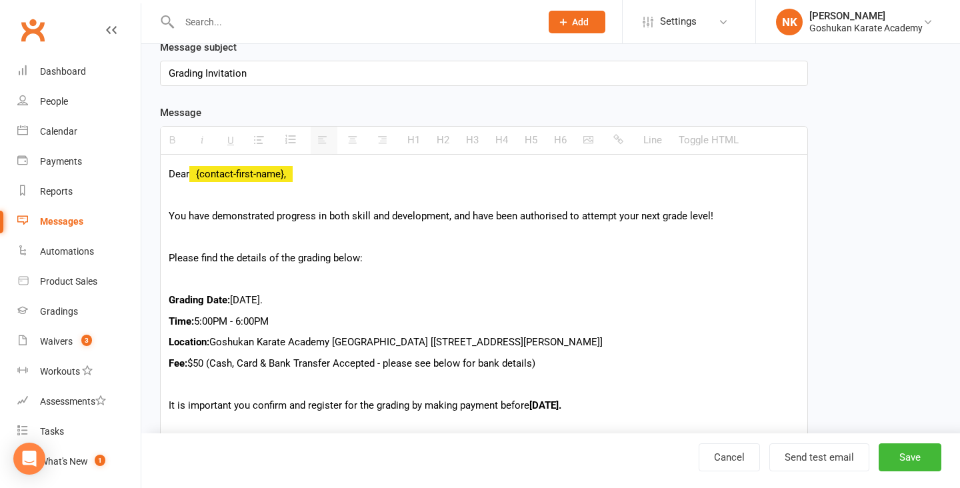
scroll to position [210, 0]
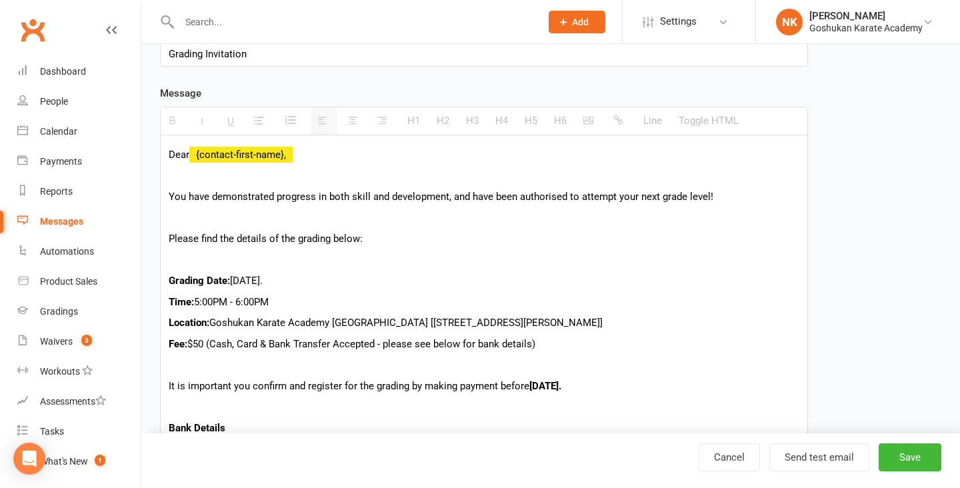
click at [330, 245] on p "Please find the details of the grading below:" at bounding box center [484, 239] width 631 height 16
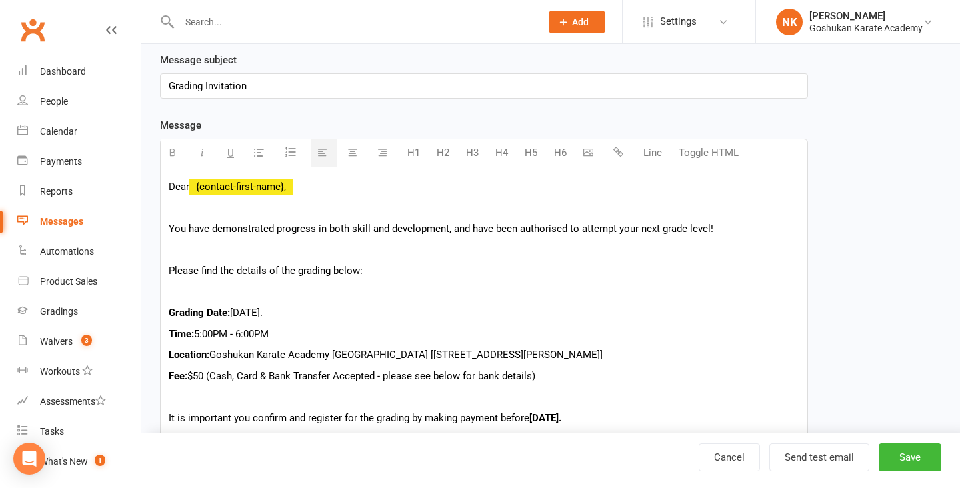
scroll to position [161, 0]
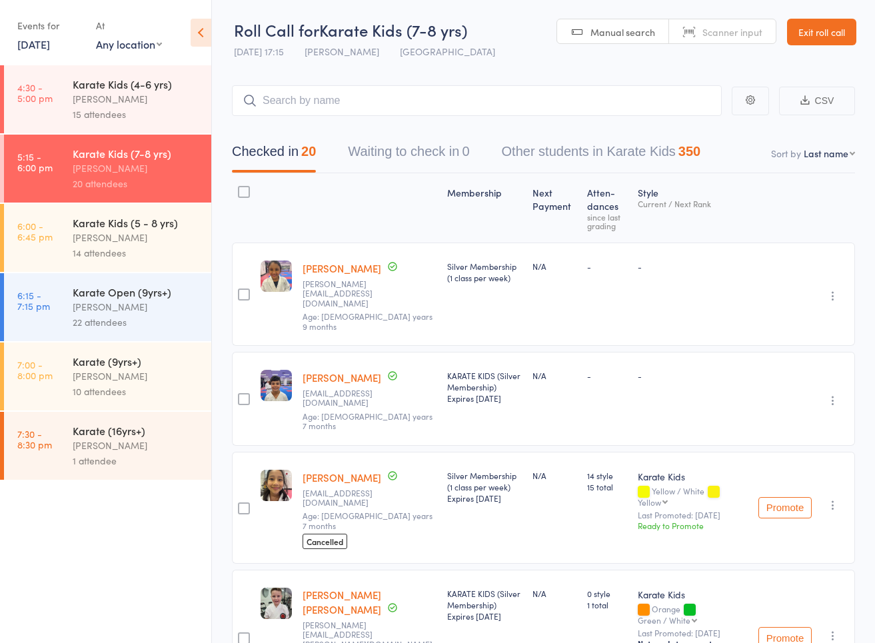
click at [801, 41] on link "Exit roll call" at bounding box center [821, 32] width 69 height 27
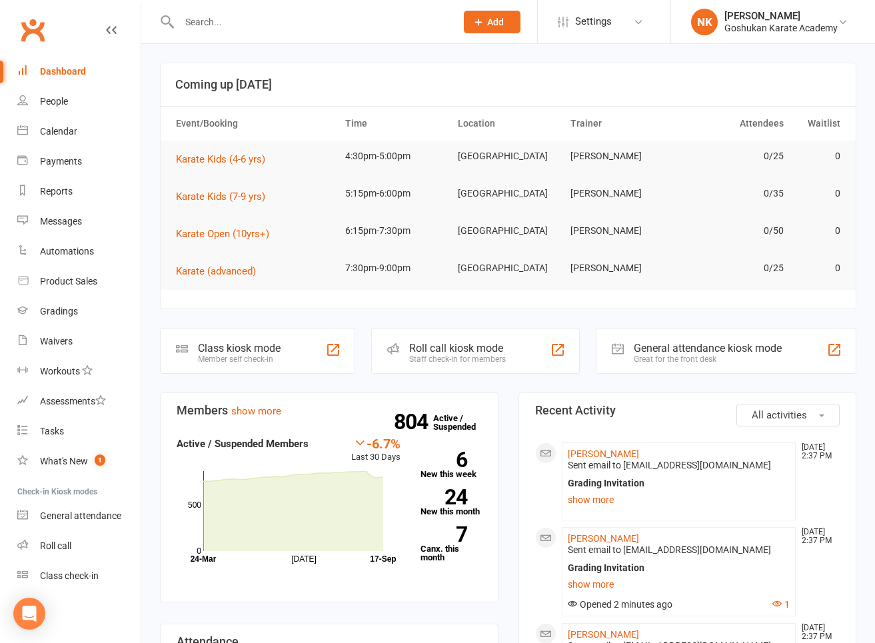
click at [252, 17] on input "text" at bounding box center [310, 22] width 271 height 19
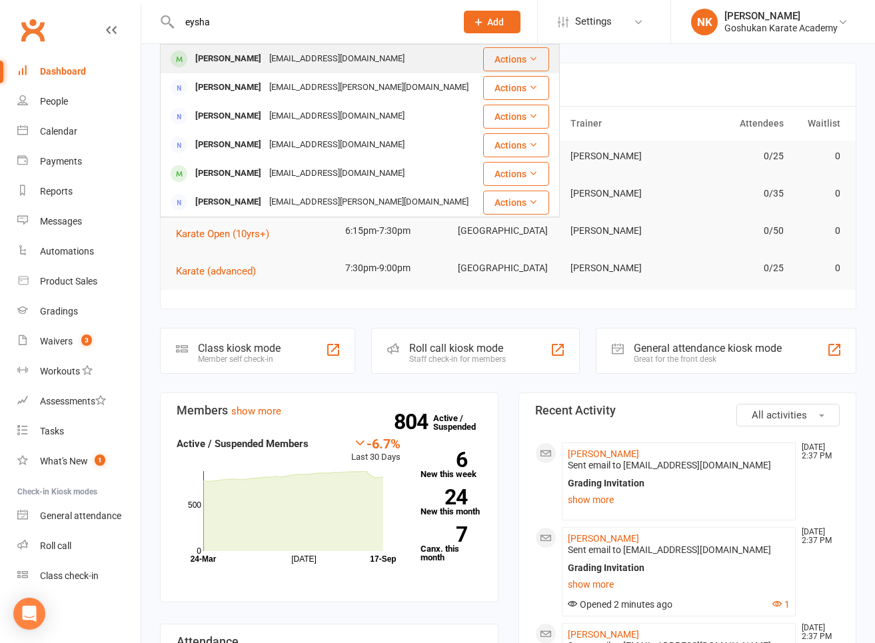
type input "eysha"
click at [265, 61] on div "eshandil@gmail.com" at bounding box center [336, 58] width 143 height 19
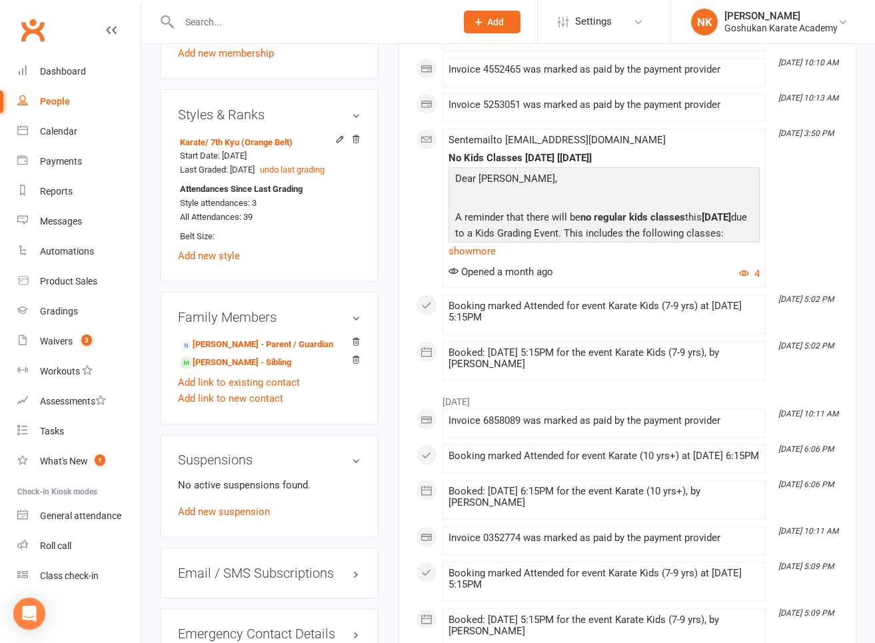
scroll to position [733, 0]
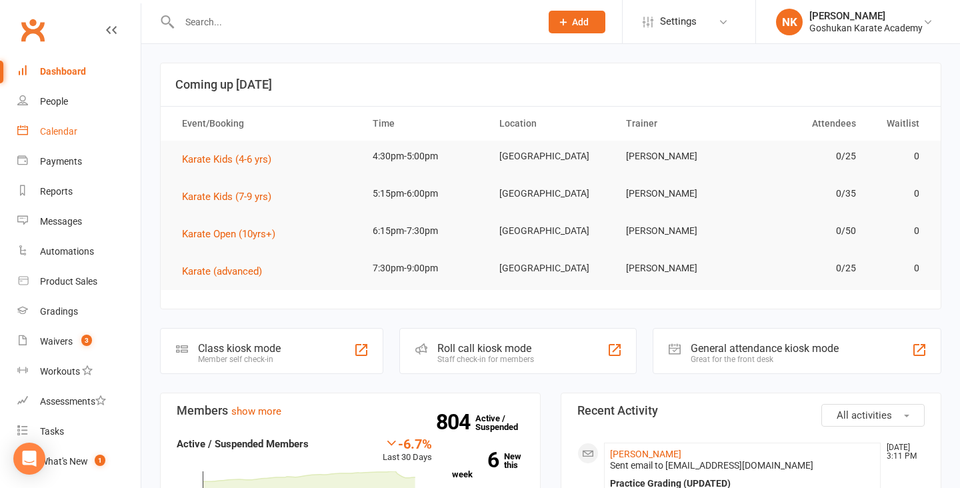
click at [86, 136] on link "Calendar" at bounding box center [78, 132] width 123 height 30
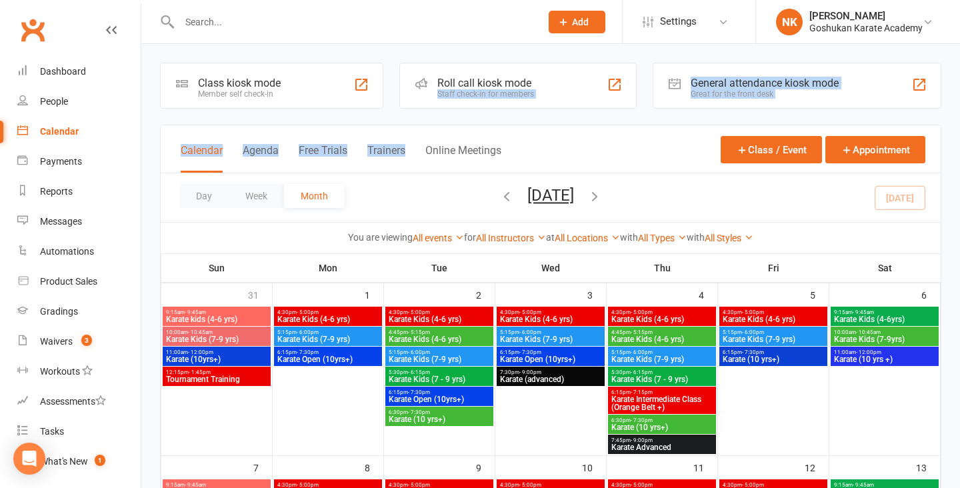
drag, startPoint x: 429, startPoint y: 98, endPoint x: 407, endPoint y: 144, distance: 51.0
click at [407, 144] on calendar-navigation "Class kiosk mode Member self check-in Roll call kiosk mode Staff check-in for m…" at bounding box center [550, 158] width 781 height 191
click at [65, 222] on div "Messages" at bounding box center [61, 221] width 42 height 11
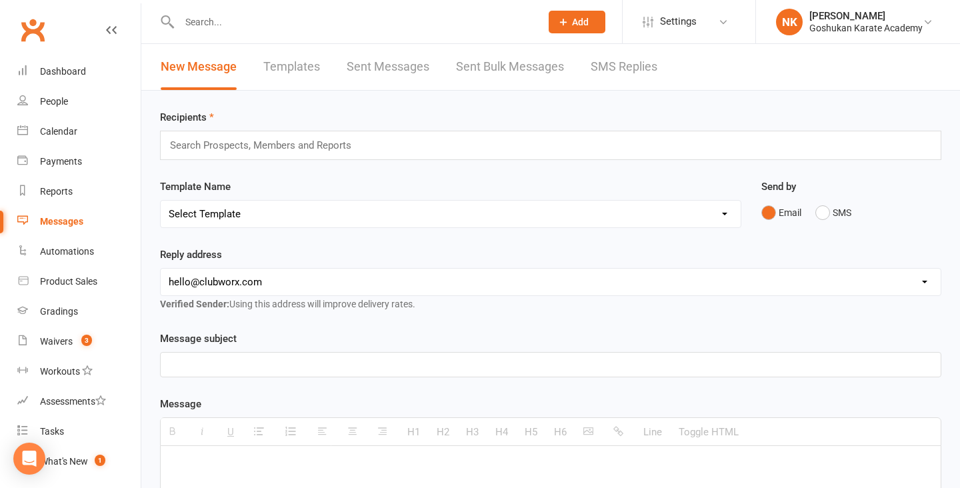
click at [417, 107] on div "Recipients Search Prospects, Members and Reports Template Name Select Template …" at bounding box center [550, 469] width 819 height 757
click at [418, 103] on div "Recipients Search Prospects, Members and Reports Template Name Select Template …" at bounding box center [550, 469] width 819 height 757
click at [387, 78] on link "Sent Messages" at bounding box center [388, 67] width 83 height 46
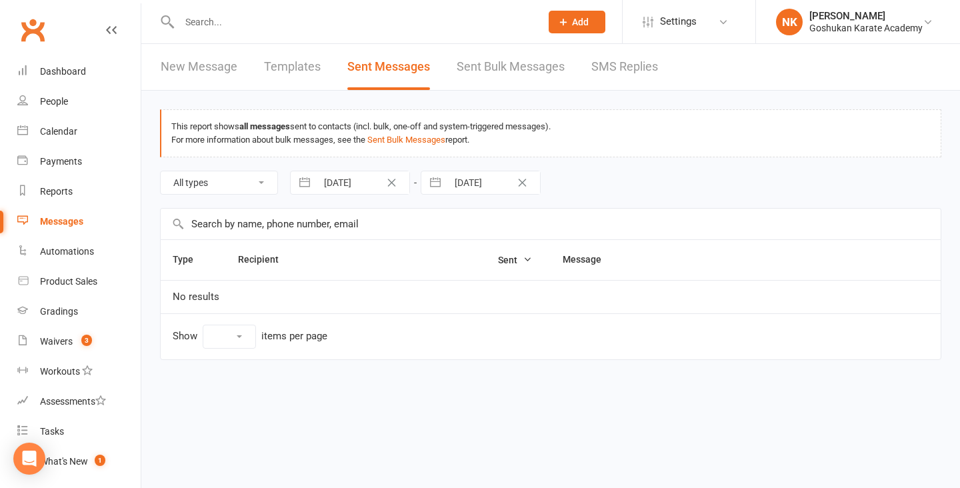
select select "10"
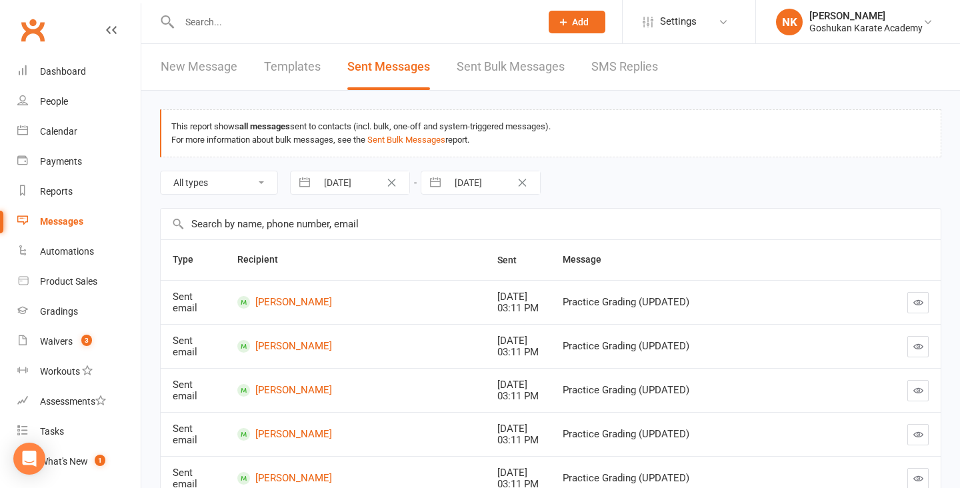
click at [279, 68] on link "Templates" at bounding box center [292, 67] width 57 height 46
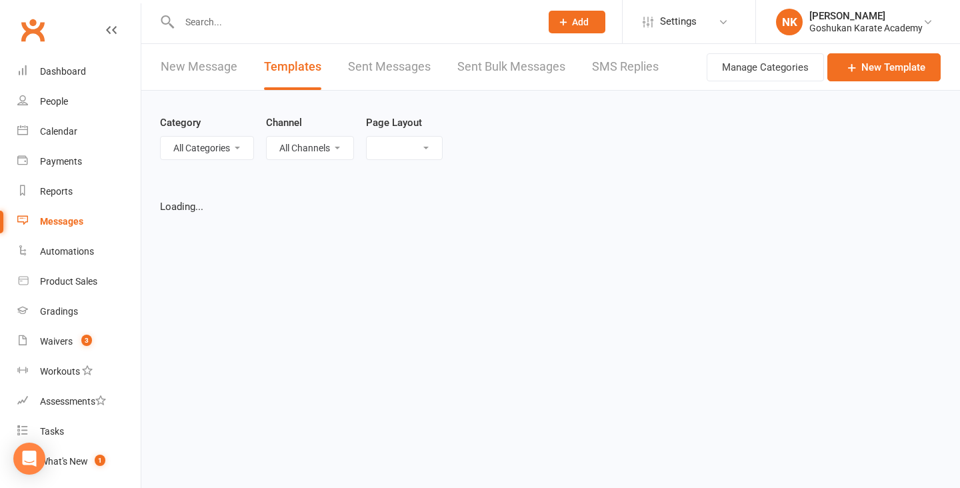
select select "list"
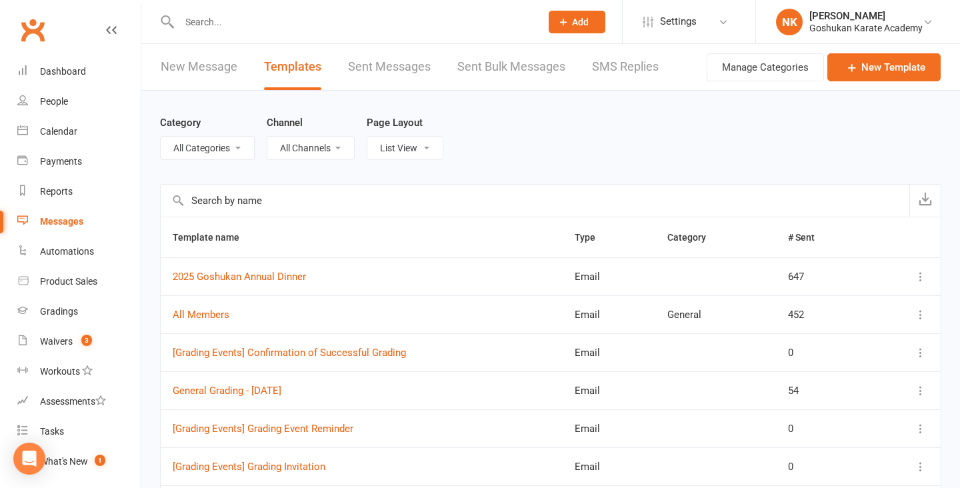
click at [336, 109] on div "Category All Categories (No category) General Channel All Channels Email SMS Pa…" at bounding box center [550, 137] width 781 height 93
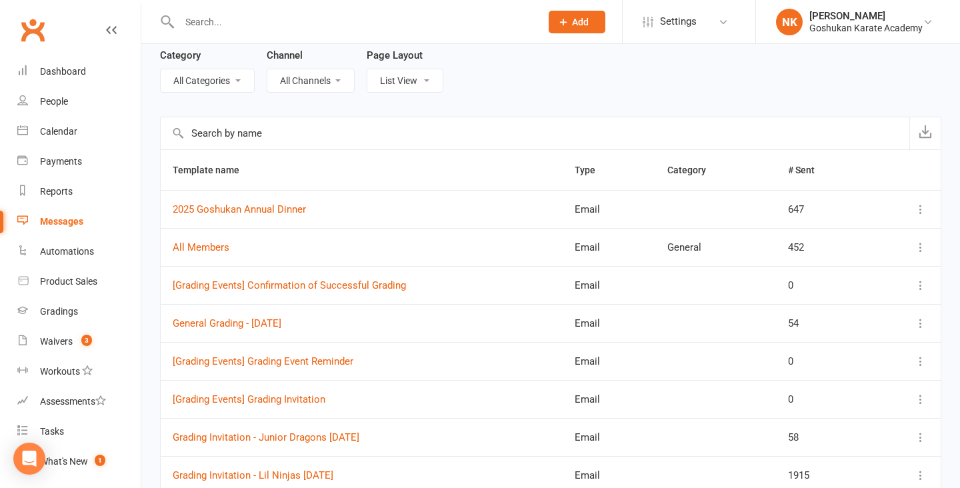
scroll to position [69, 0]
click at [345, 97] on div "Category All Categories (No category) General Channel All Channels Email SMS Pa…" at bounding box center [550, 68] width 781 height 93
click at [406, 117] on input "text" at bounding box center [535, 132] width 749 height 32
click at [251, 211] on link "2025 Goshukan Annual Dinner" at bounding box center [239, 208] width 133 height 12
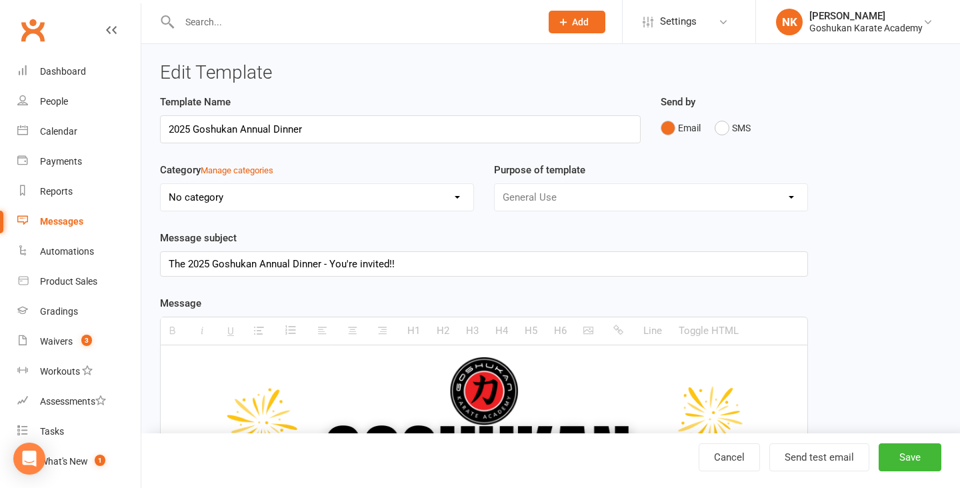
scroll to position [290, 0]
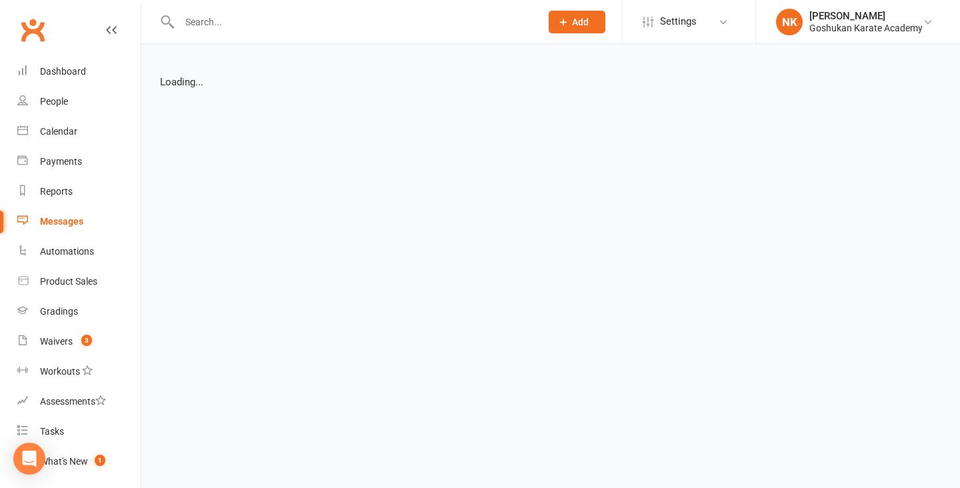
select select "list"
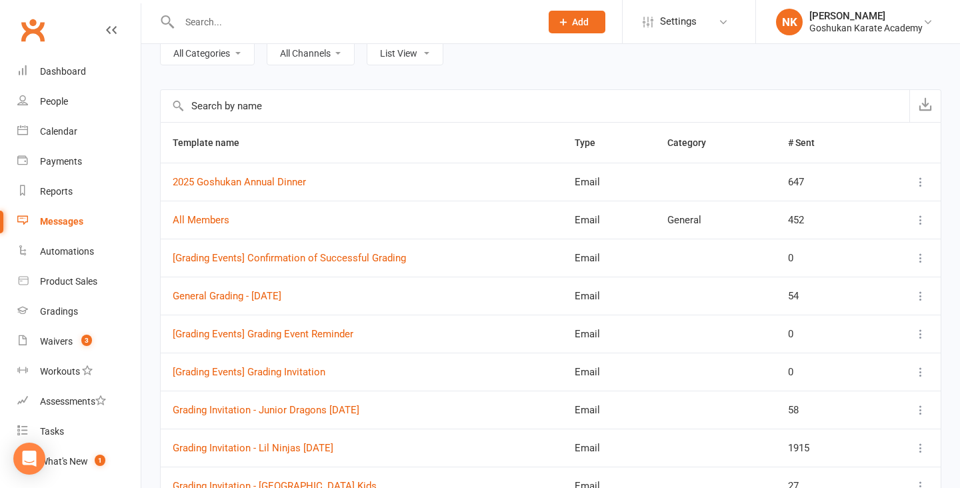
scroll to position [252, 0]
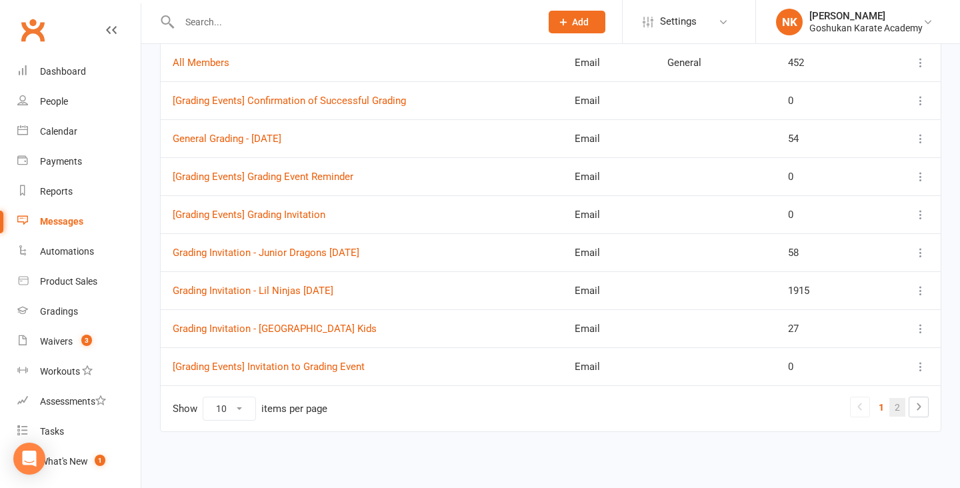
click at [896, 403] on link "2" at bounding box center [897, 407] width 16 height 19
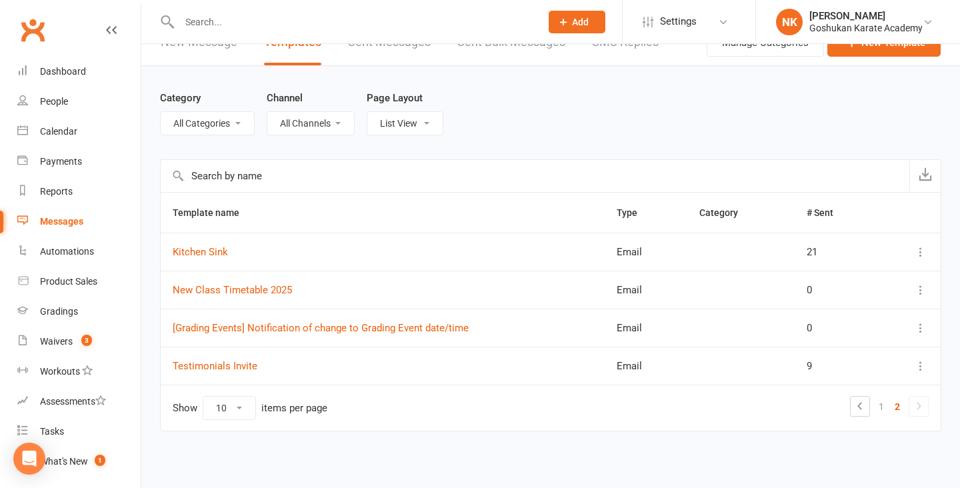
scroll to position [24, 0]
click at [204, 285] on link "New Class Timetable 2025" at bounding box center [232, 291] width 119 height 12
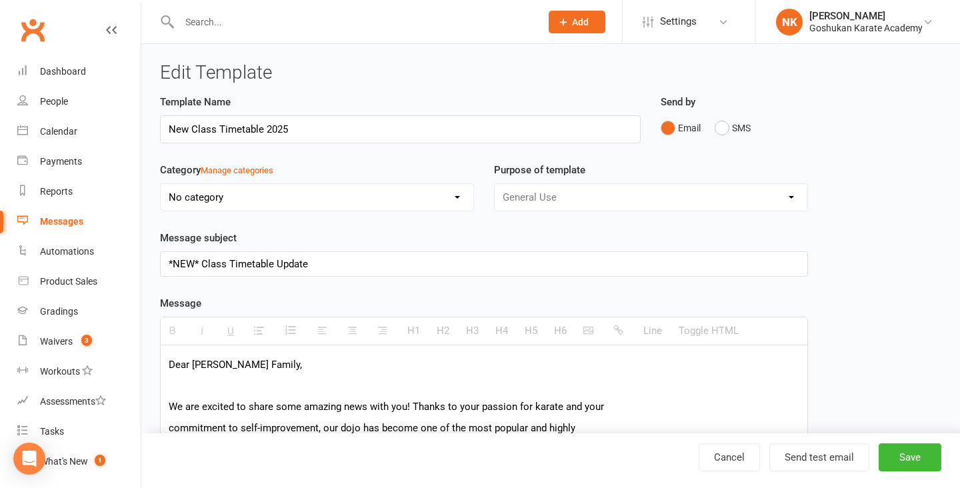
scroll to position [135, 0]
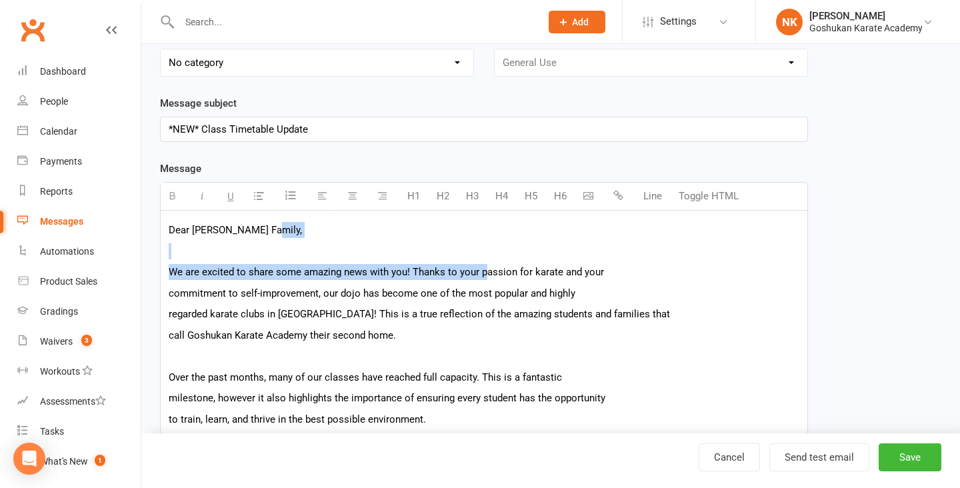
drag, startPoint x: 281, startPoint y: 233, endPoint x: 478, endPoint y: 271, distance: 200.3
click at [451, 267] on p "We are excited to share some amazing news with you! Thanks to your passion for …" at bounding box center [484, 272] width 631 height 16
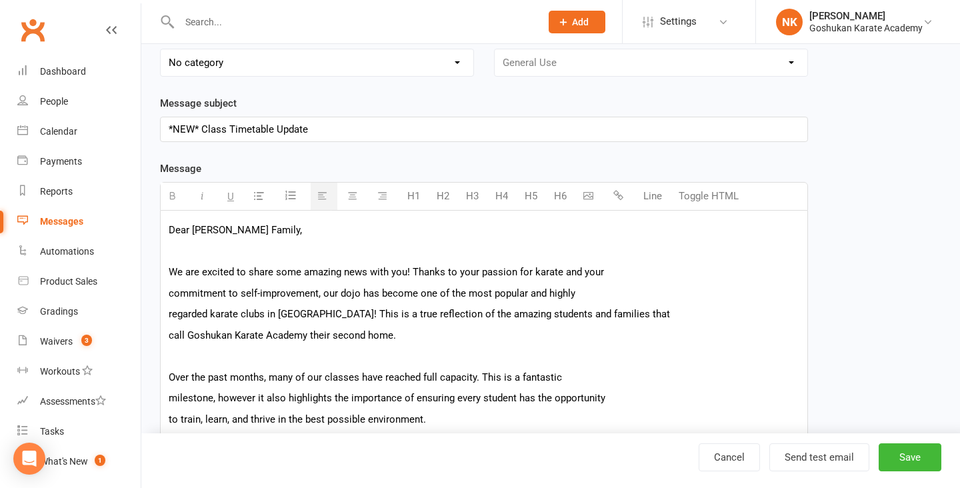
click at [387, 250] on p at bounding box center [484, 251] width 631 height 16
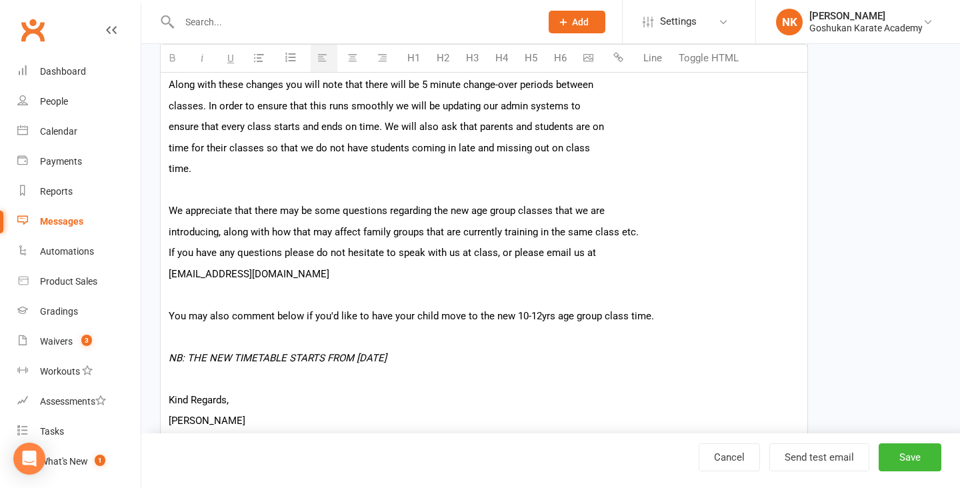
scroll to position [1113, 0]
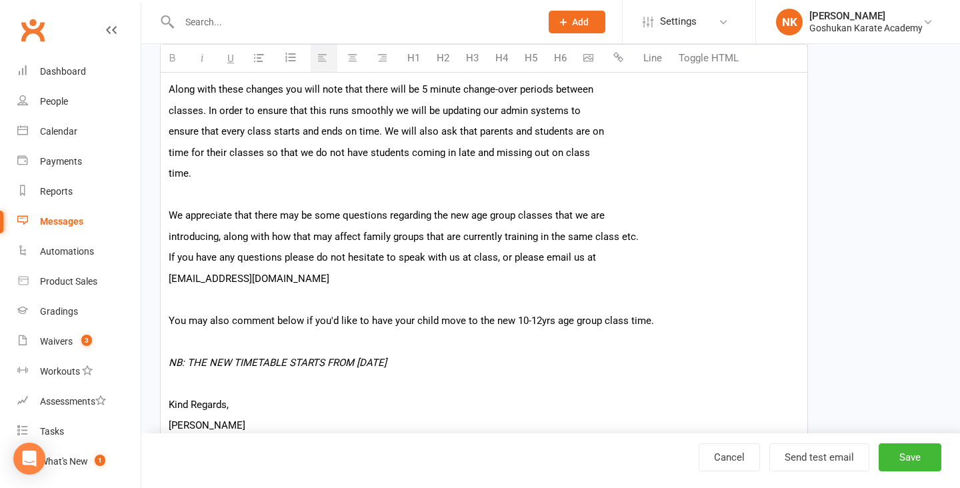
drag, startPoint x: 391, startPoint y: 275, endPoint x: 166, endPoint y: 277, distance: 224.6
click at [259, 237] on p "introducing, along with how that may affect family groups that are currently tr…" at bounding box center [484, 237] width 631 height 16
click at [253, 321] on p "You may also comment below if you'd like to have your child move to the new 10-…" at bounding box center [484, 321] width 631 height 16
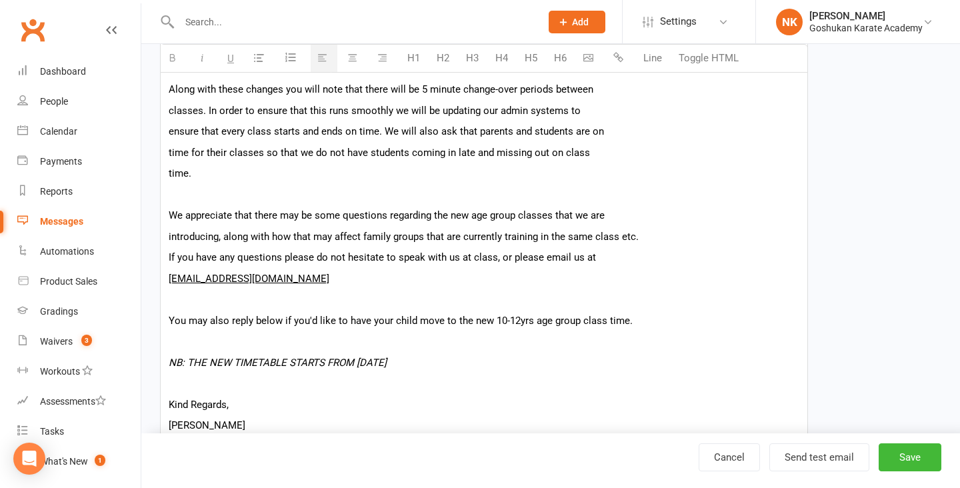
click at [270, 321] on p "You may also reply below if you'd like to have your child move to the new 10-12…" at bounding box center [484, 321] width 631 height 16
click at [601, 319] on p "You may also reply back if you'd like to have your child move to the new 10-12y…" at bounding box center [484, 321] width 631 height 16
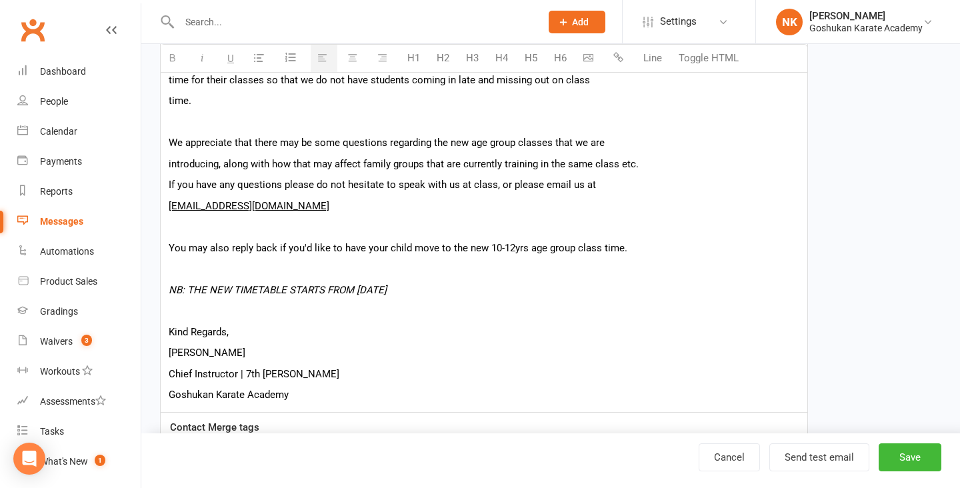
scroll to position [1323, 0]
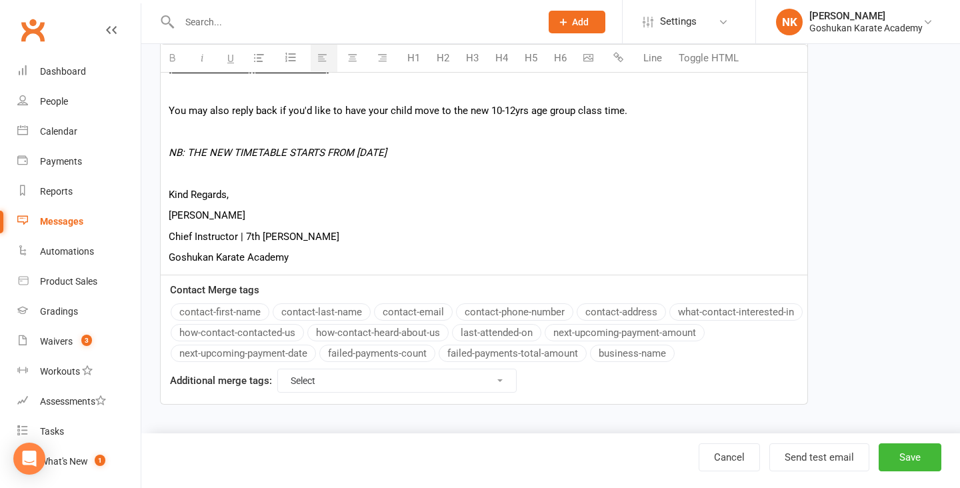
click at [680, 385] on div "Additional merge tags: Select For Payment automations For Booking automations F…" at bounding box center [484, 381] width 647 height 25
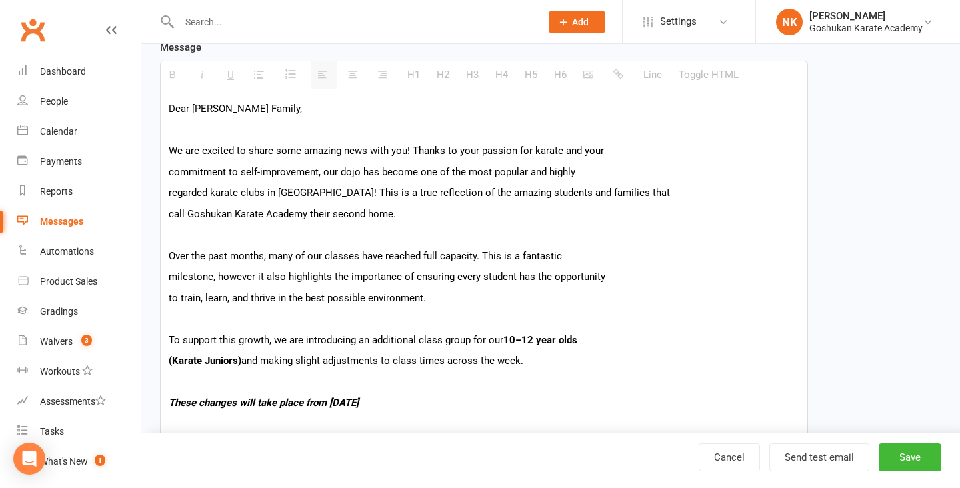
scroll to position [233, 0]
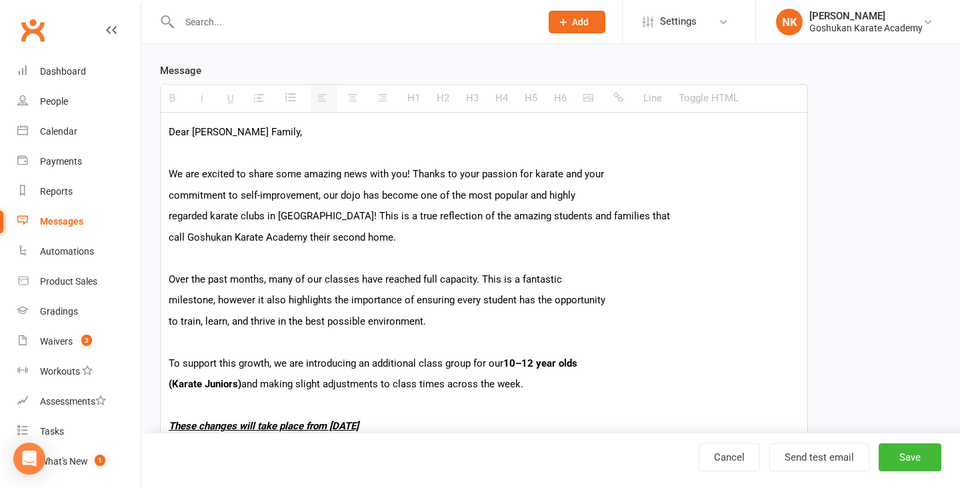
click at [566, 299] on p "milestone, however it also highlights the importance of ensuring every student …" at bounding box center [484, 300] width 631 height 16
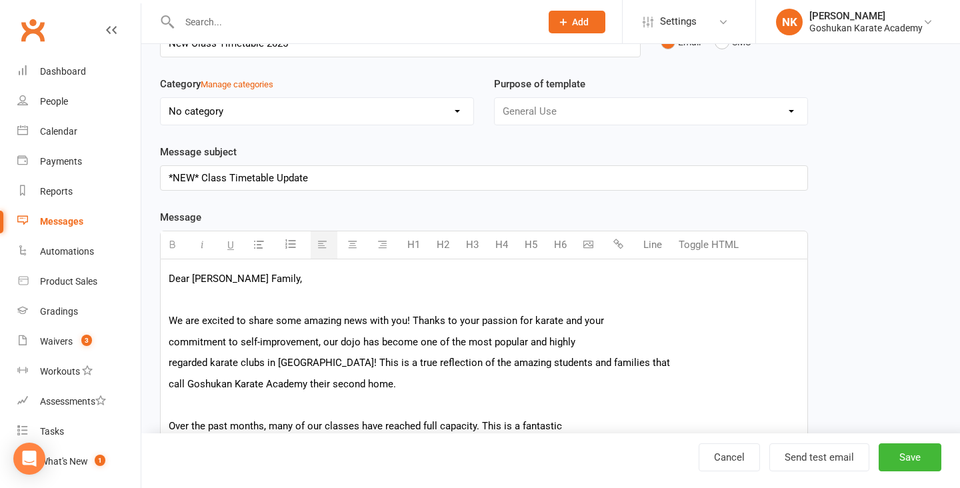
scroll to position [0, 0]
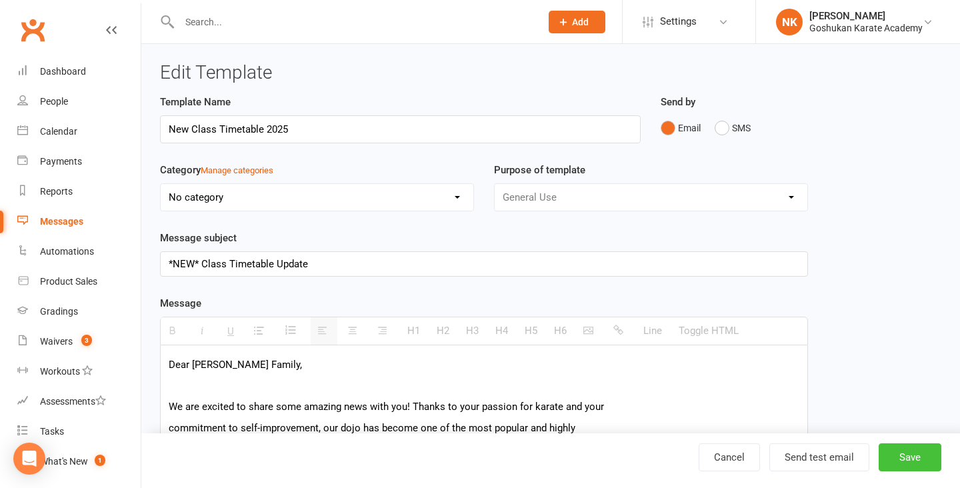
click at [889, 457] on button "Save" at bounding box center [910, 457] width 63 height 28
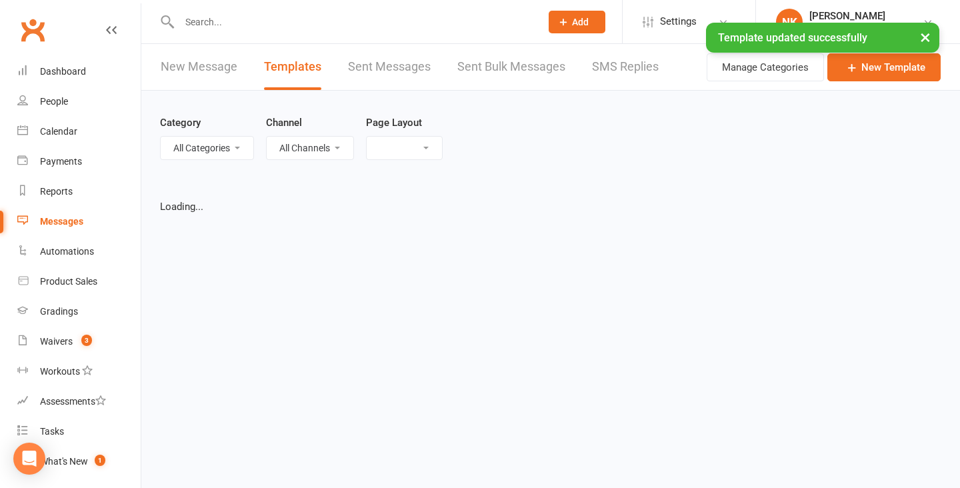
select select "list"
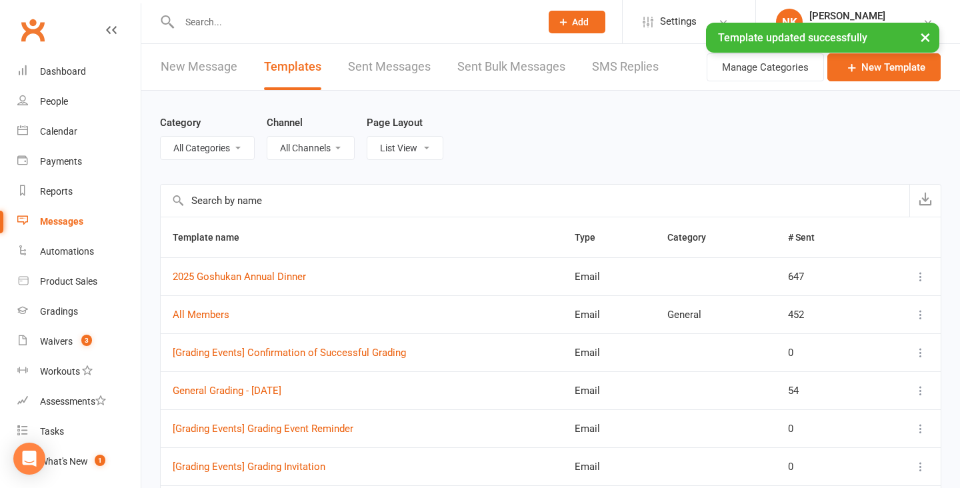
click at [221, 69] on link "New Message" at bounding box center [199, 67] width 77 height 46
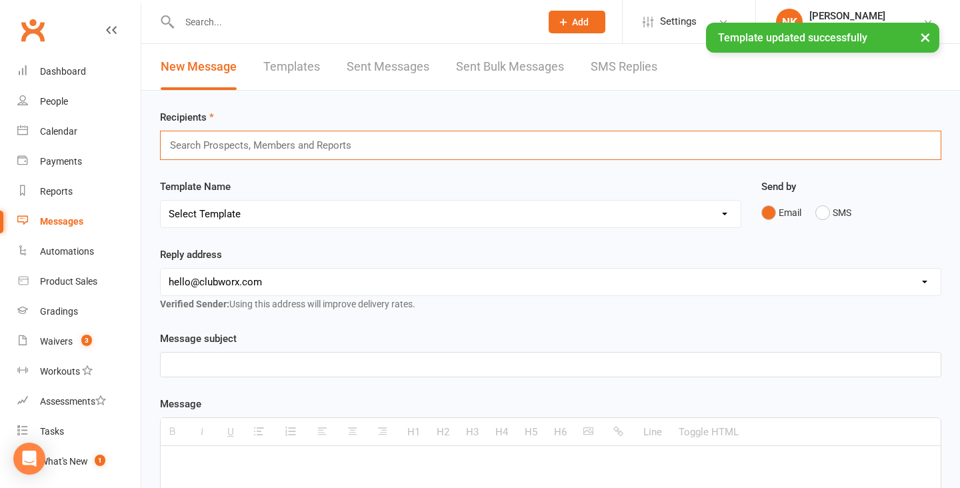
click at [235, 152] on input "text" at bounding box center [266, 145] width 195 height 17
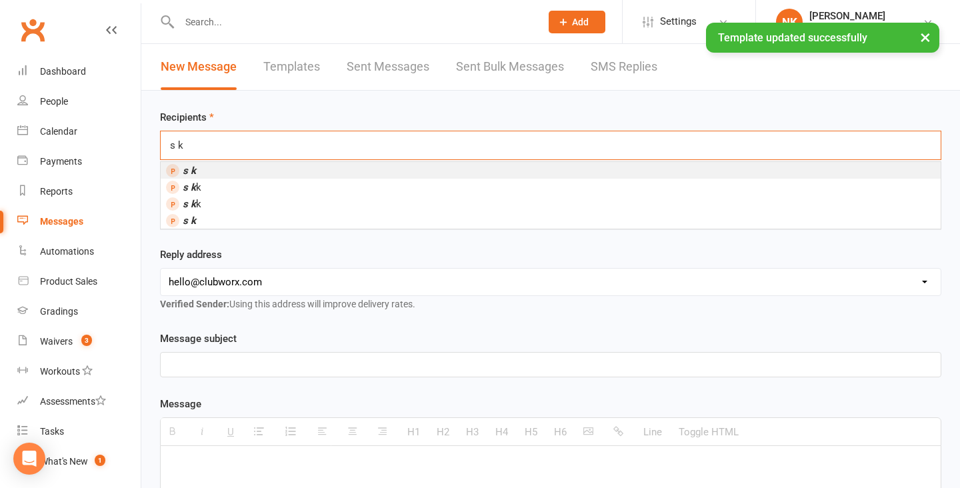
type input "s k"
click at [241, 177] on li "s k" at bounding box center [551, 170] width 780 height 17
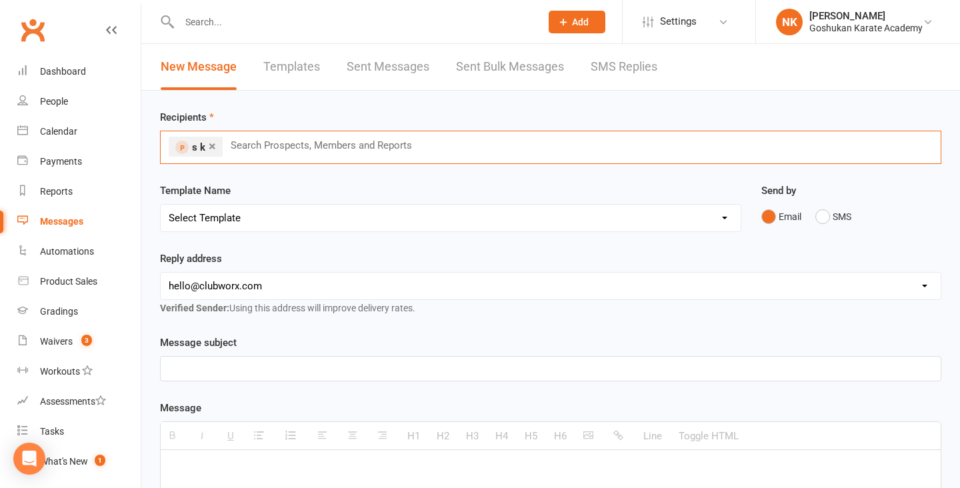
click at [235, 226] on select "Select Template [Email] All Members [Email] 2025 Goshukan Annual Dinner [Email]…" at bounding box center [451, 218] width 580 height 27
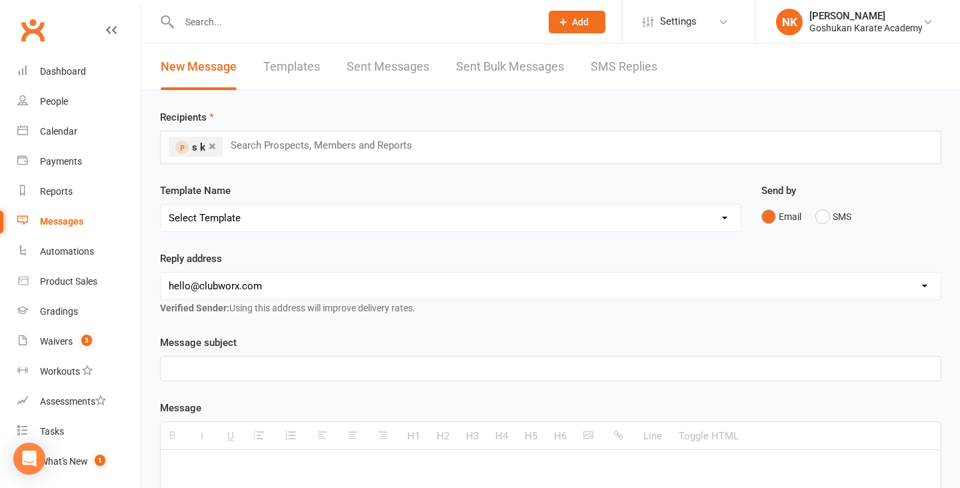
select select "7"
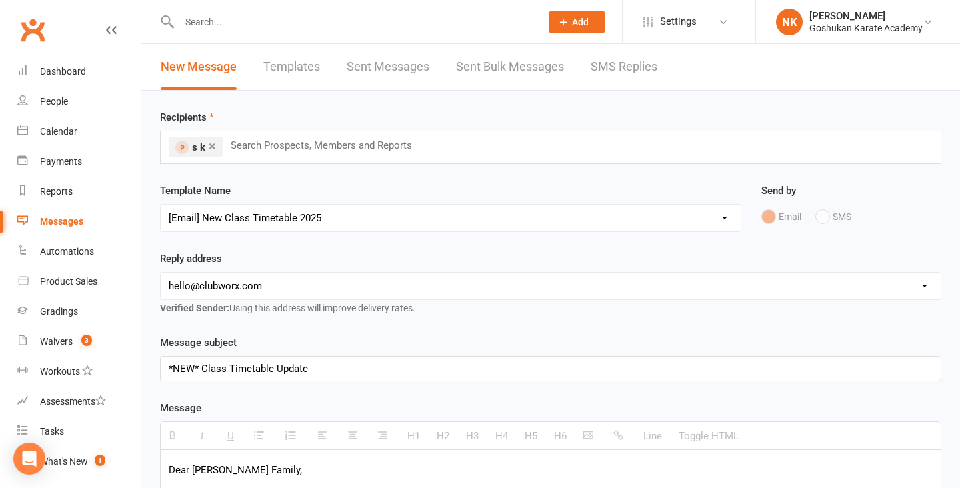
click at [275, 295] on select "[EMAIL_ADDRESS][DOMAIN_NAME] [EMAIL_ADDRESS][DOMAIN_NAME] [EMAIL_ADDRESS][DOMAI…" at bounding box center [551, 286] width 780 height 27
select select "1"
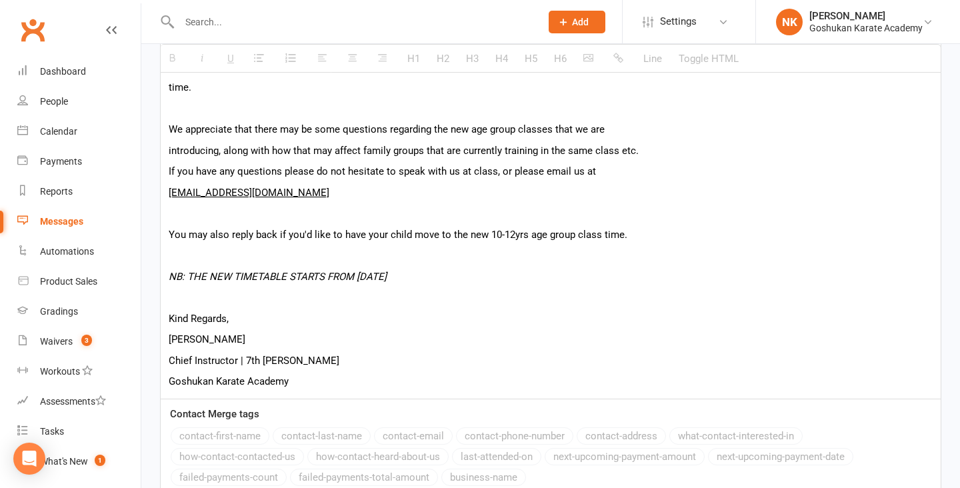
scroll to position [1482, 0]
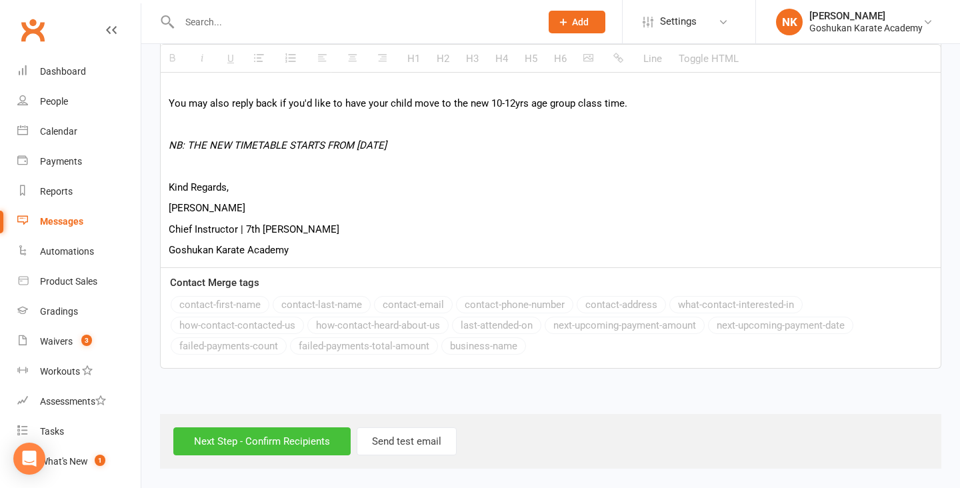
click at [235, 449] on input "Next Step - Confirm Recipients" at bounding box center [261, 441] width 177 height 28
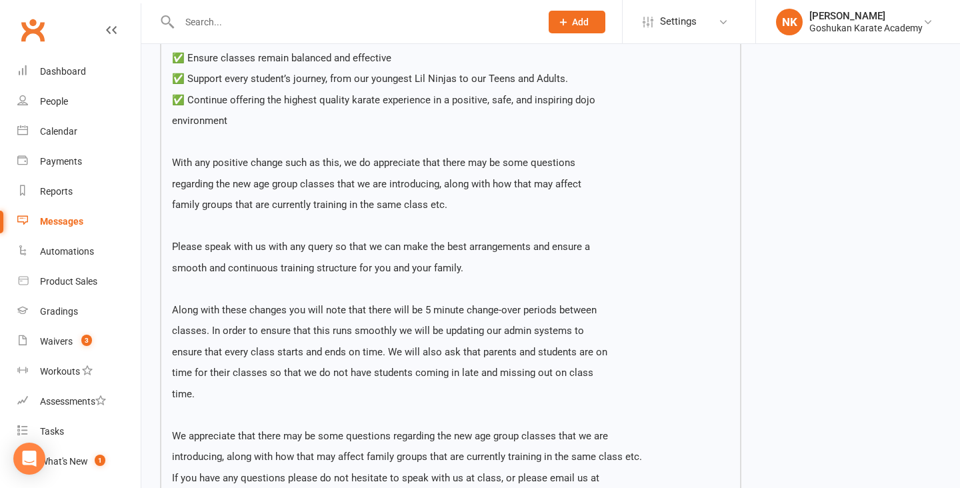
scroll to position [1240, 0]
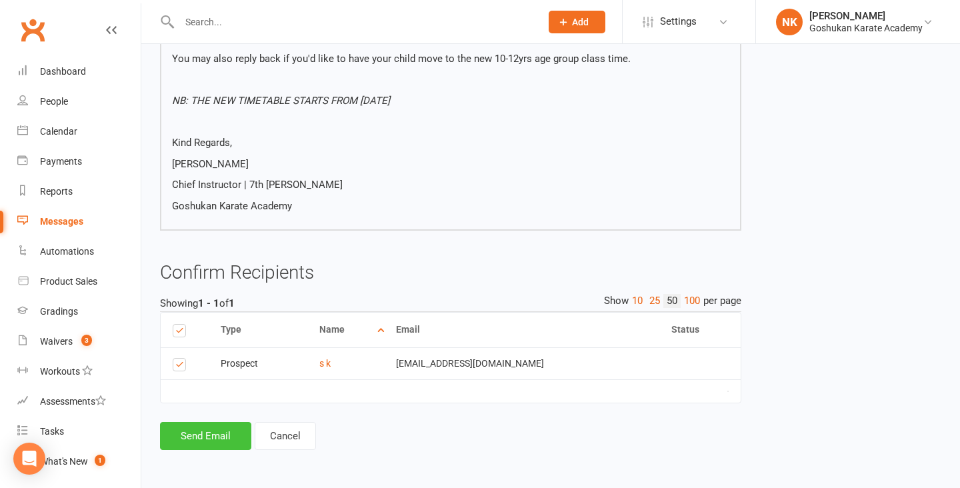
click at [209, 433] on button "Send Email" at bounding box center [205, 436] width 91 height 28
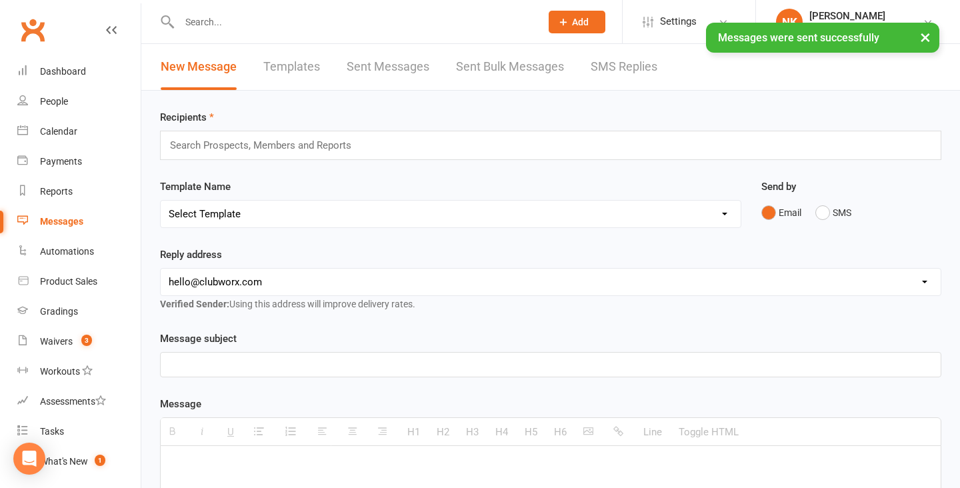
click at [38, 23] on div "× Messages were sent successfully" at bounding box center [471, 23] width 943 height 0
click at [35, 23] on div "× Messages were sent successfully" at bounding box center [471, 23] width 943 height 0
